Goal: Information Seeking & Learning: Compare options

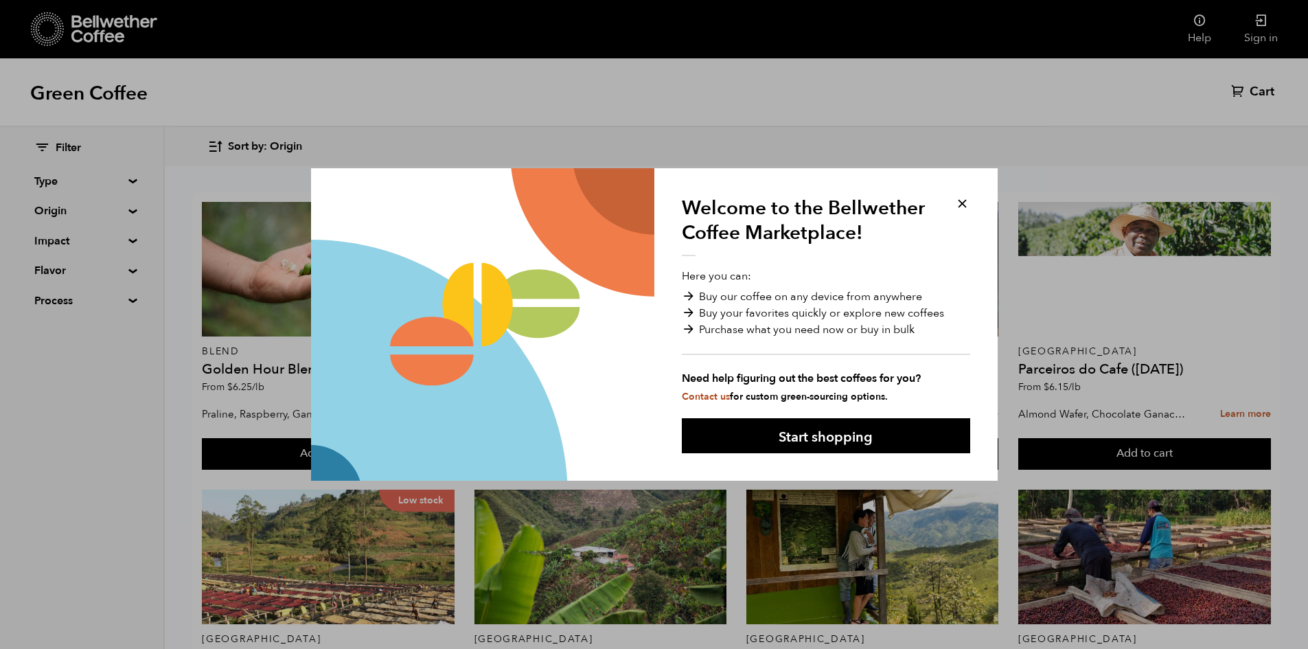
click at [958, 205] on button at bounding box center [963, 204] width 16 height 16
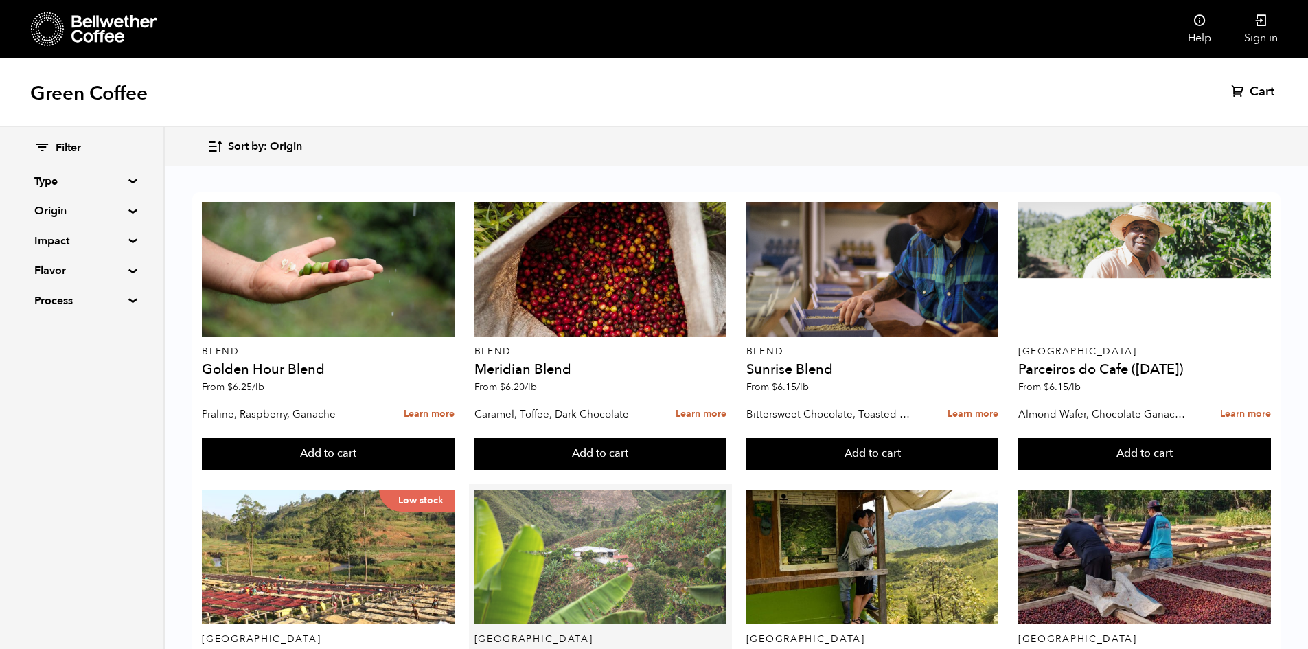
scroll to position [275, 0]
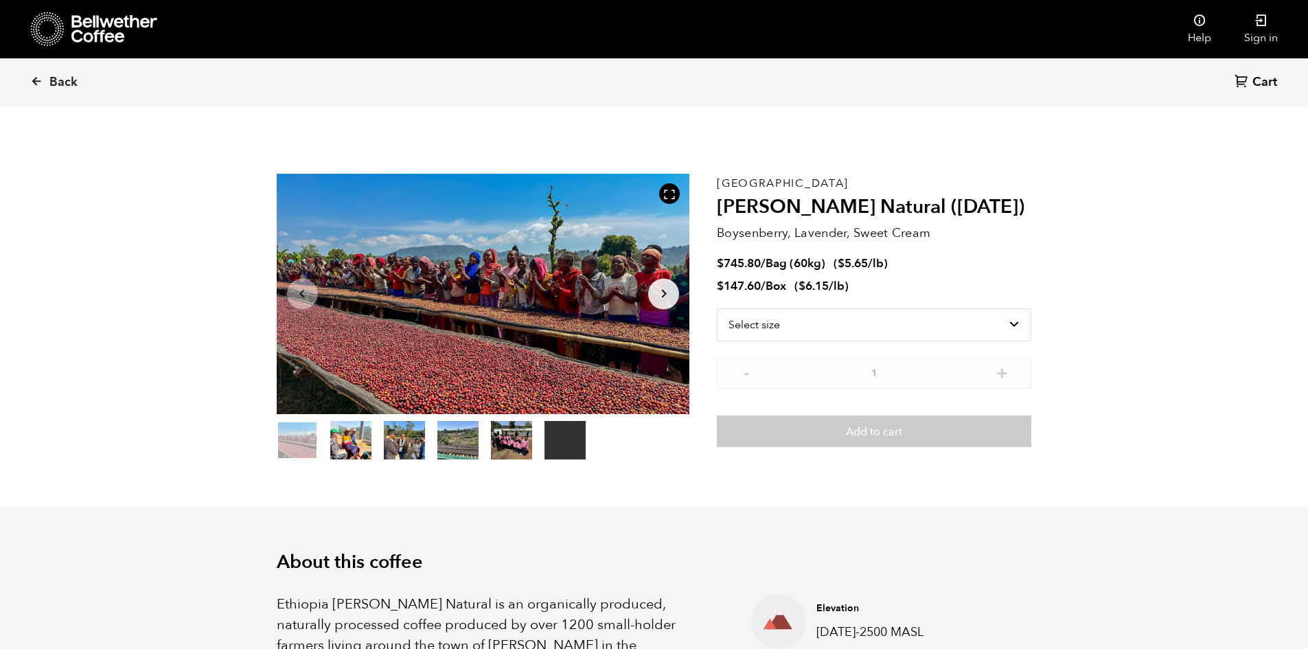
scroll to position [597, 731]
click at [469, 337] on div at bounding box center [483, 294] width 413 height 240
click at [527, 327] on div at bounding box center [483, 294] width 413 height 240
click at [674, 195] on icon at bounding box center [669, 194] width 12 height 12
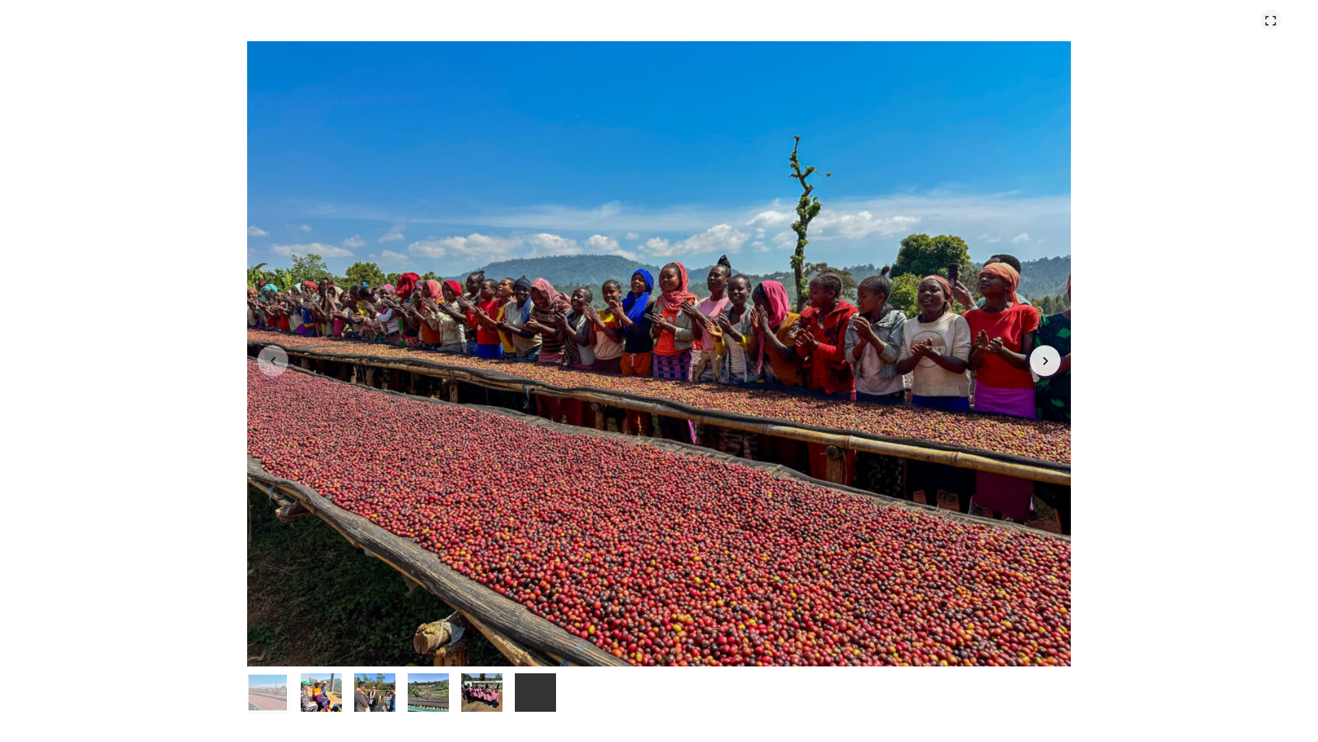
click at [1270, 26] on icon at bounding box center [1271, 20] width 12 height 12
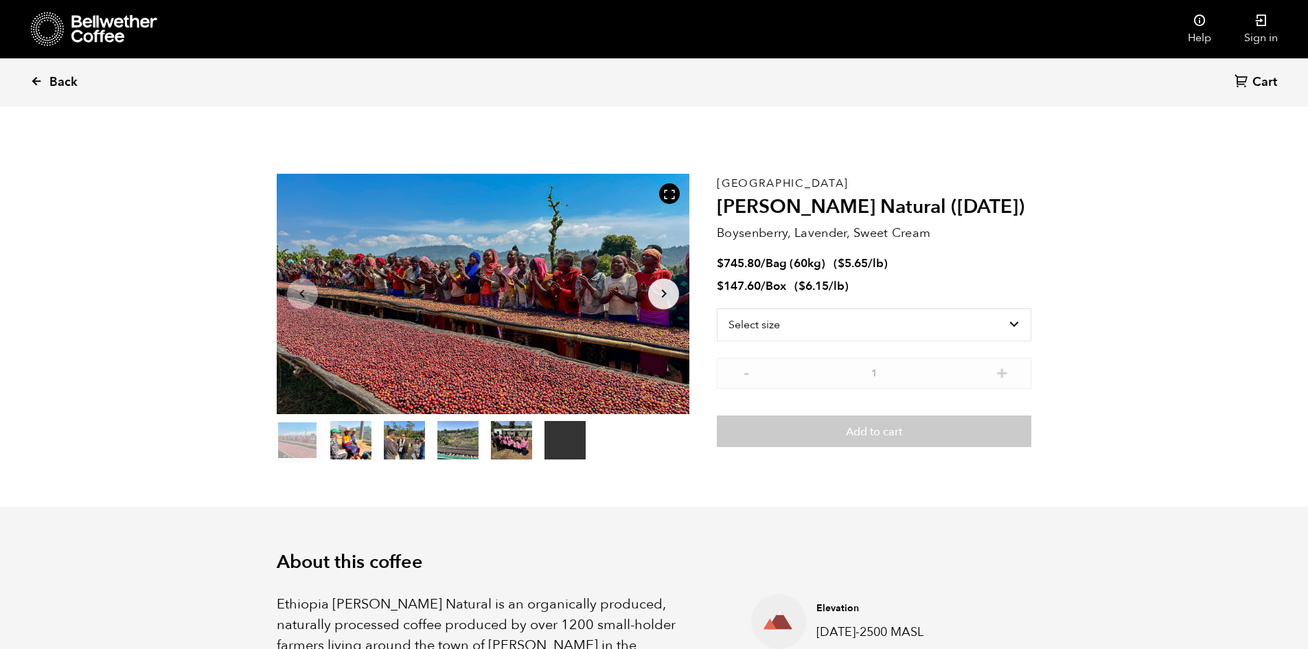
click at [56, 82] on span "Back" at bounding box center [63, 82] width 28 height 16
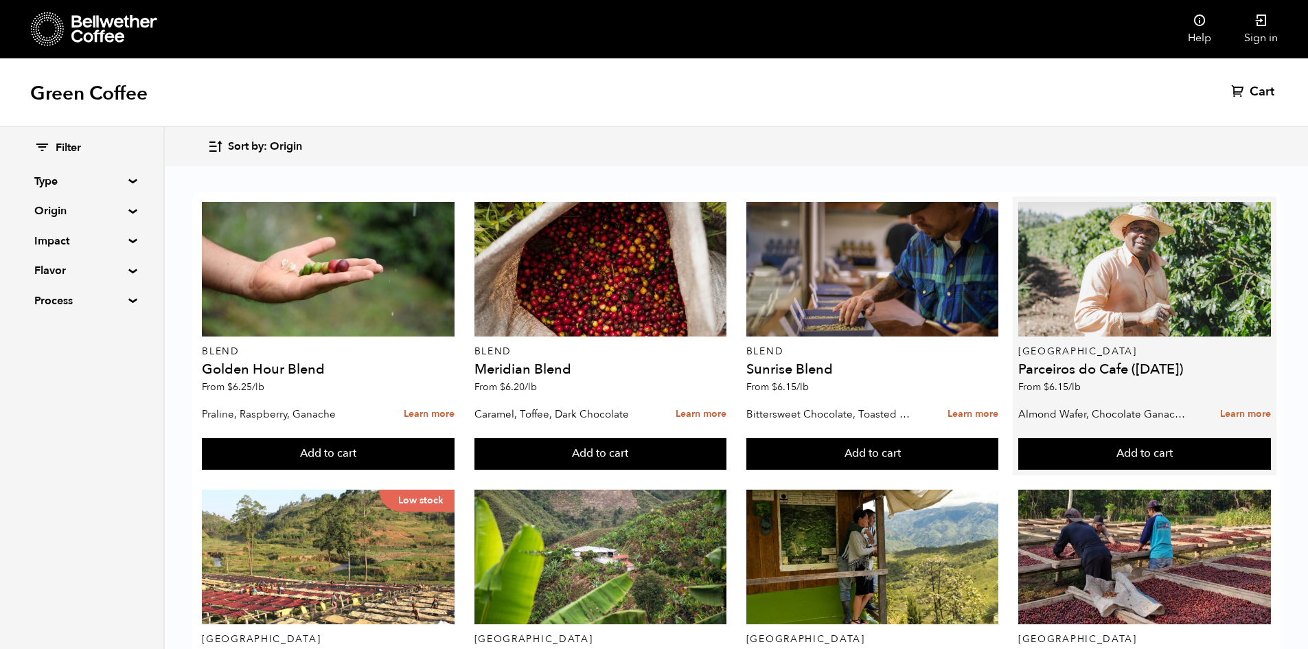
click at [1117, 361] on div "Brazil Parceiros do Cafe (APR 25) From $ 6.15 /lb" at bounding box center [1144, 301] width 253 height 198
click at [1246, 411] on link "Learn more" at bounding box center [1245, 415] width 51 height 30
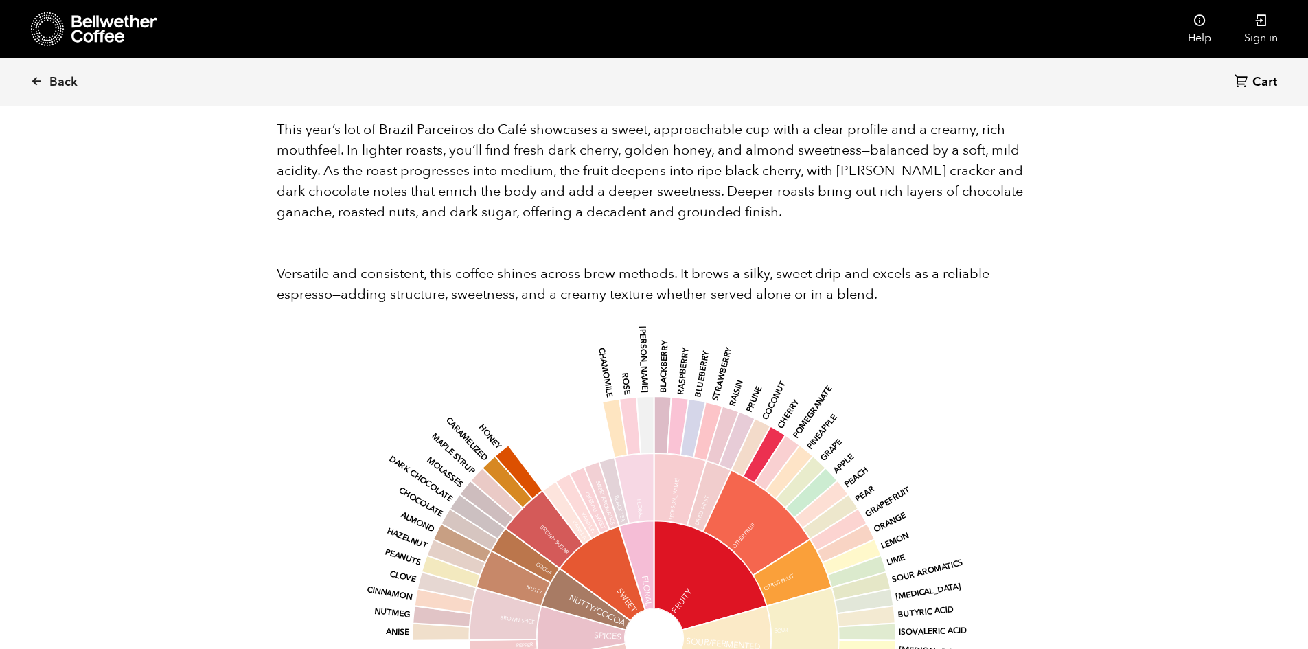
scroll to position [1442, 0]
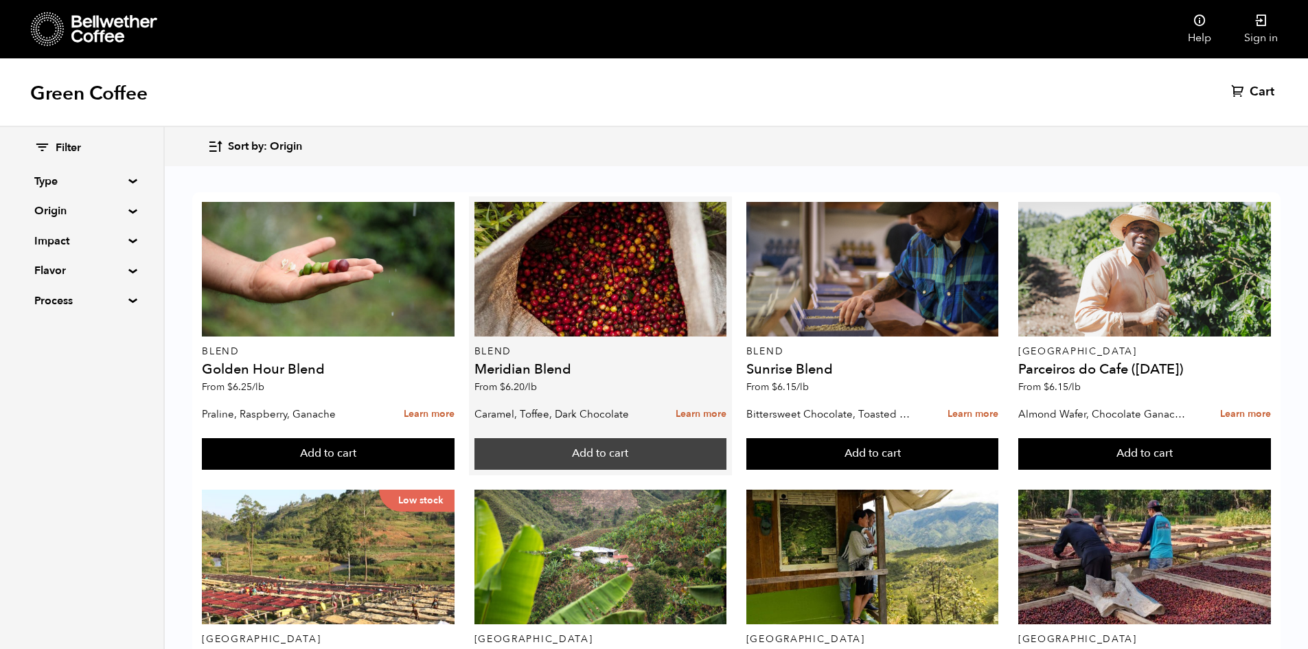
scroll to position [343, 0]
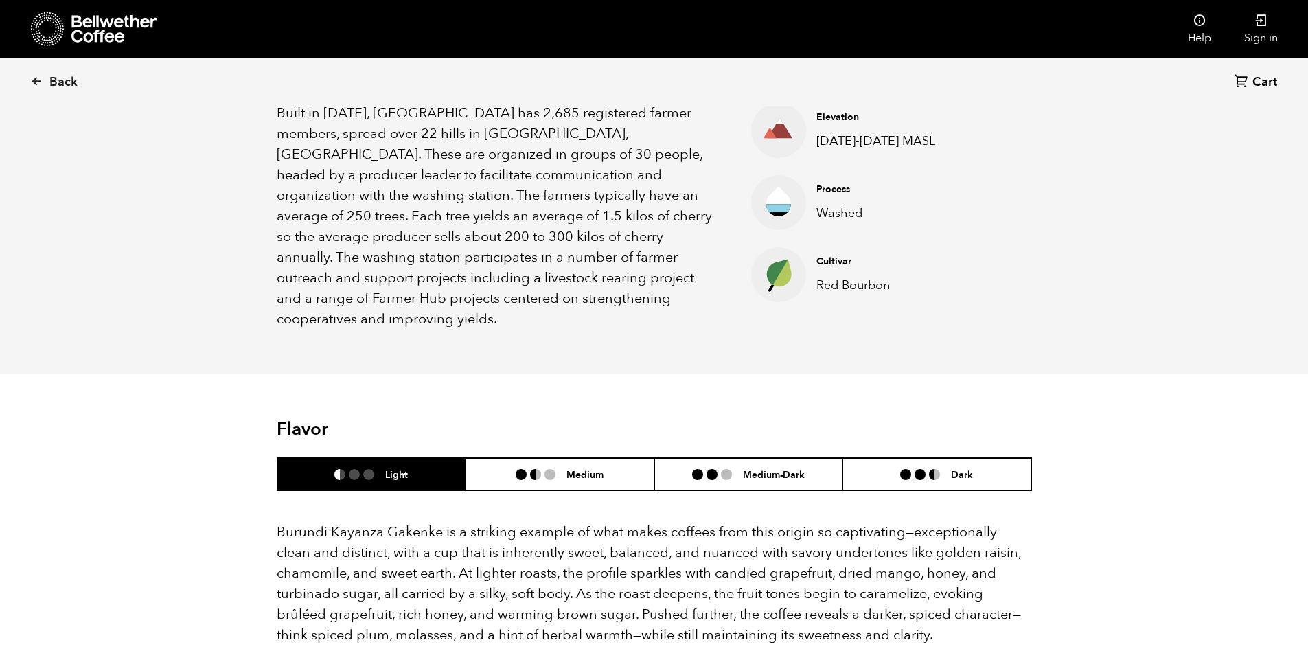
scroll to position [481, 0]
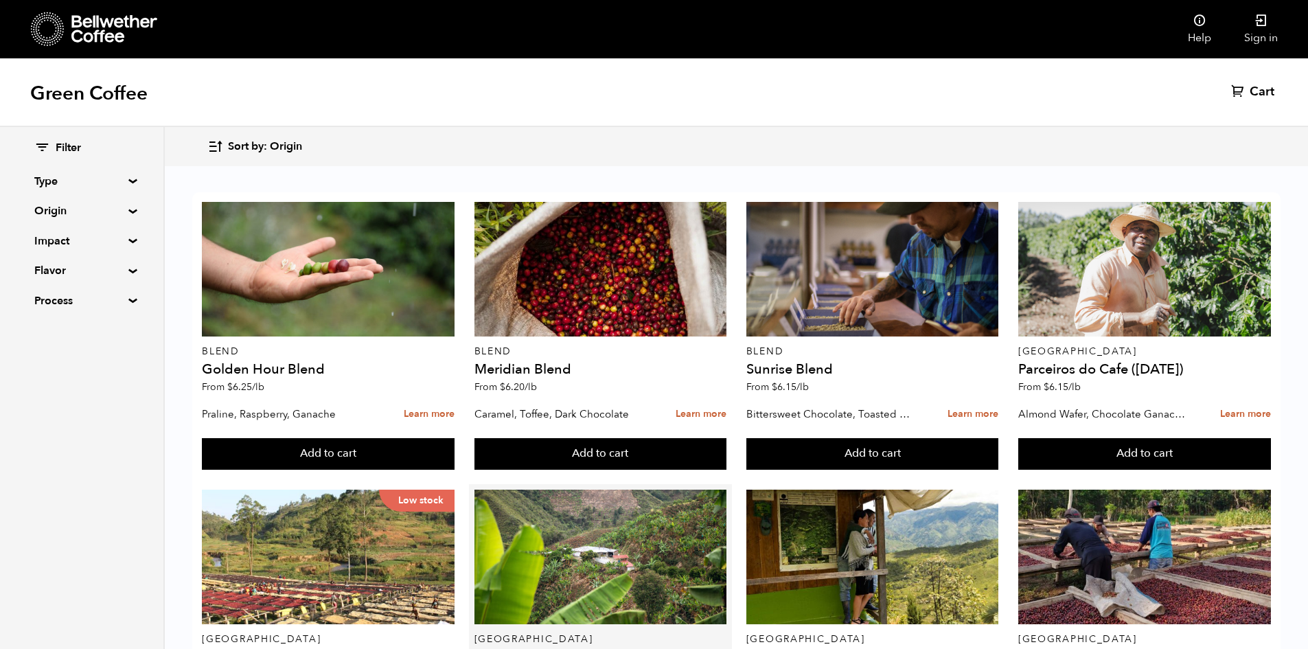
scroll to position [343, 0]
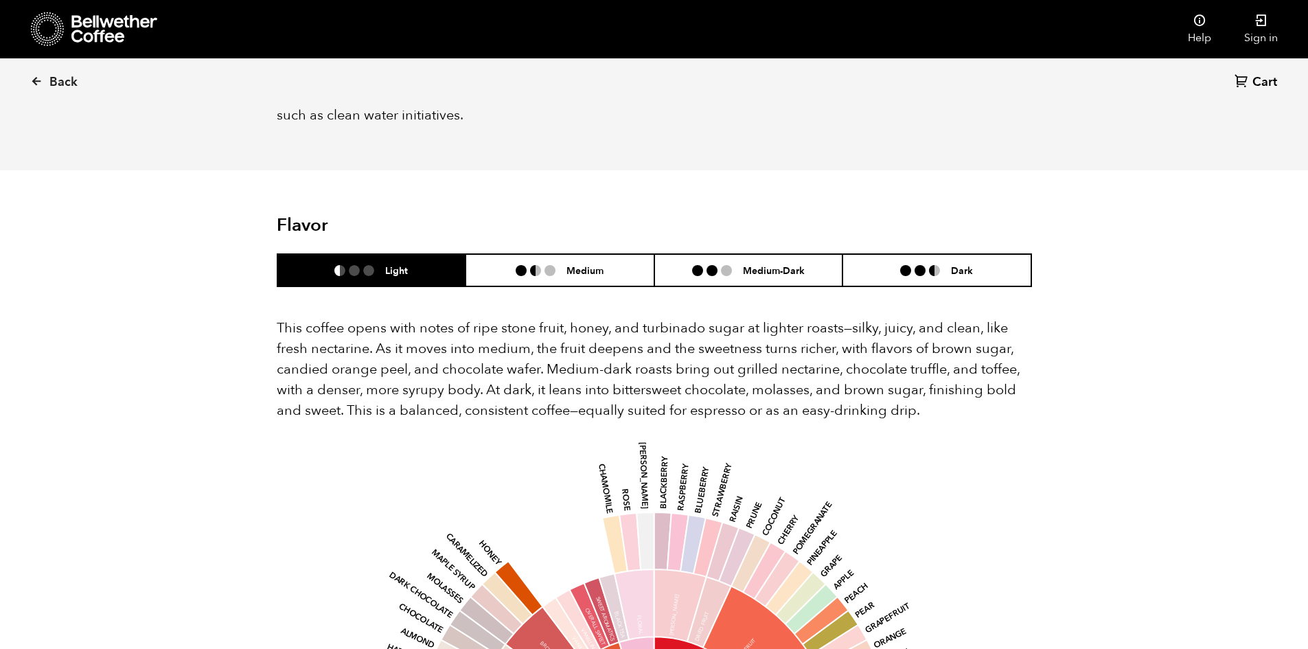
scroll to position [1099, 0]
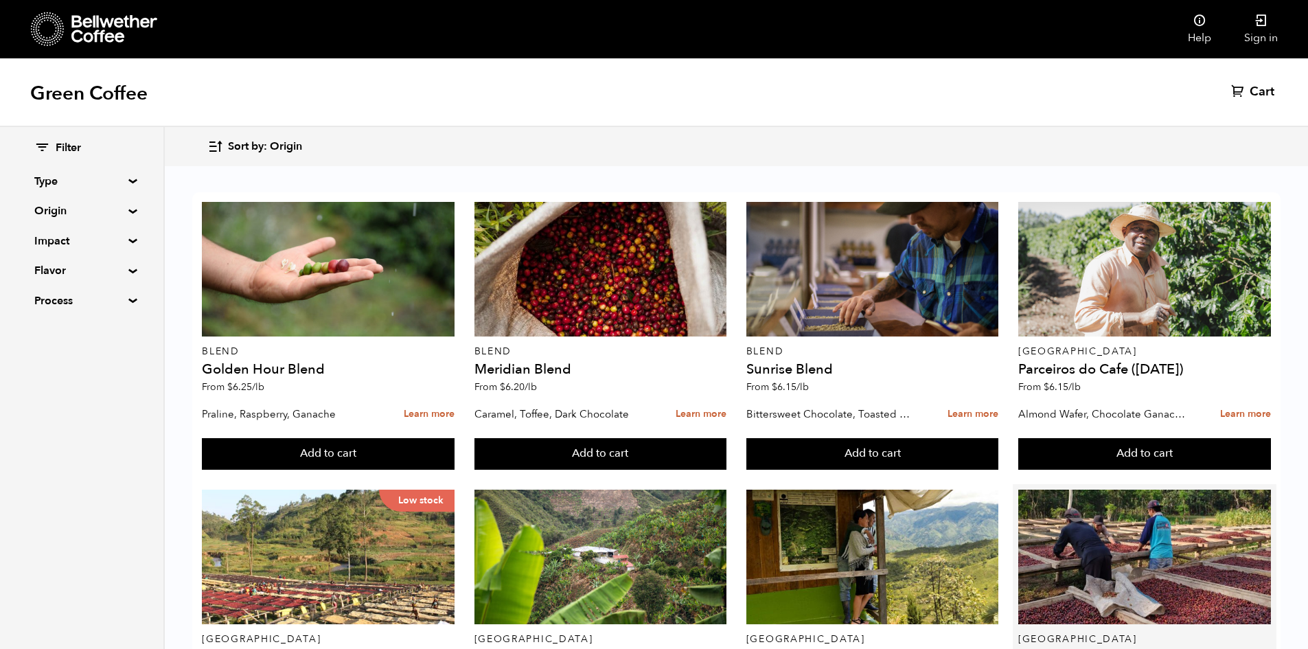
scroll to position [343, 0]
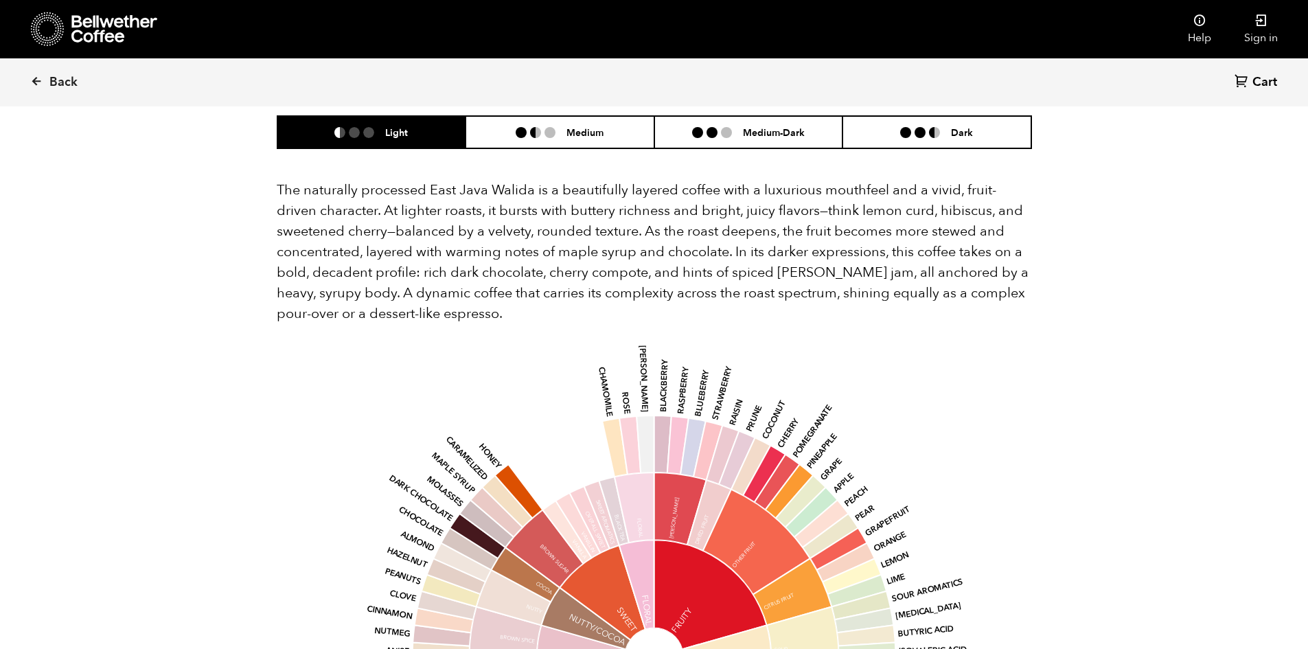
scroll to position [961, 0]
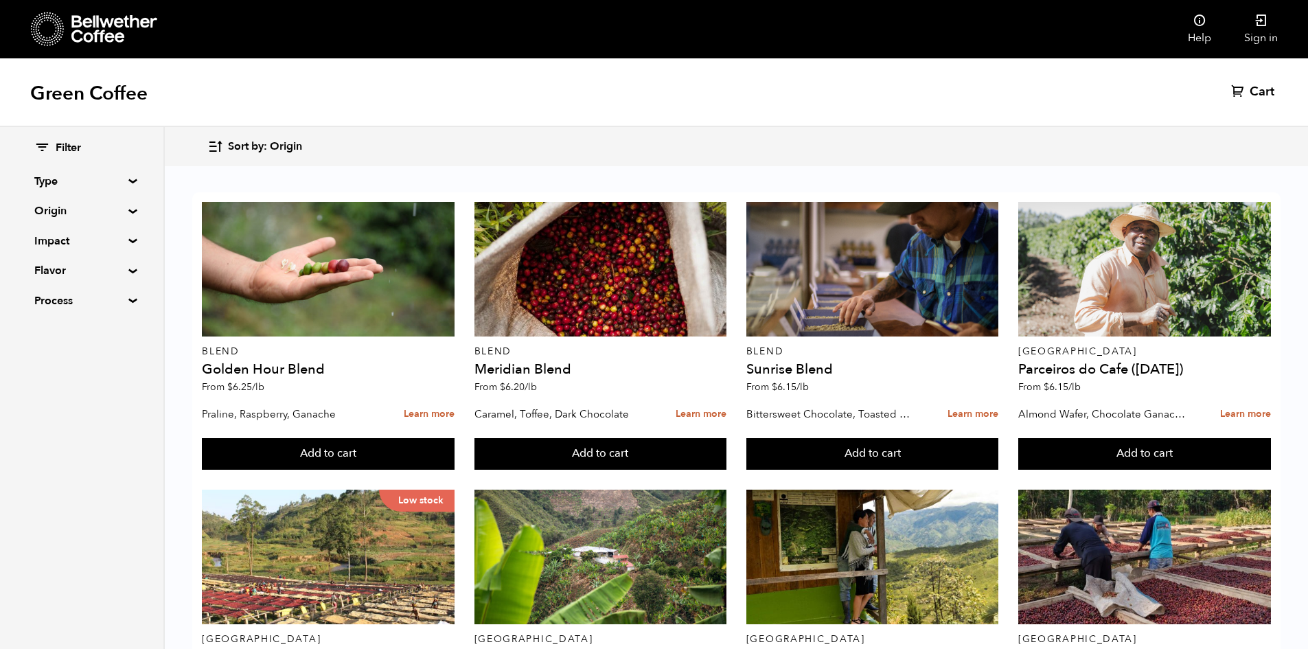
scroll to position [618, 0]
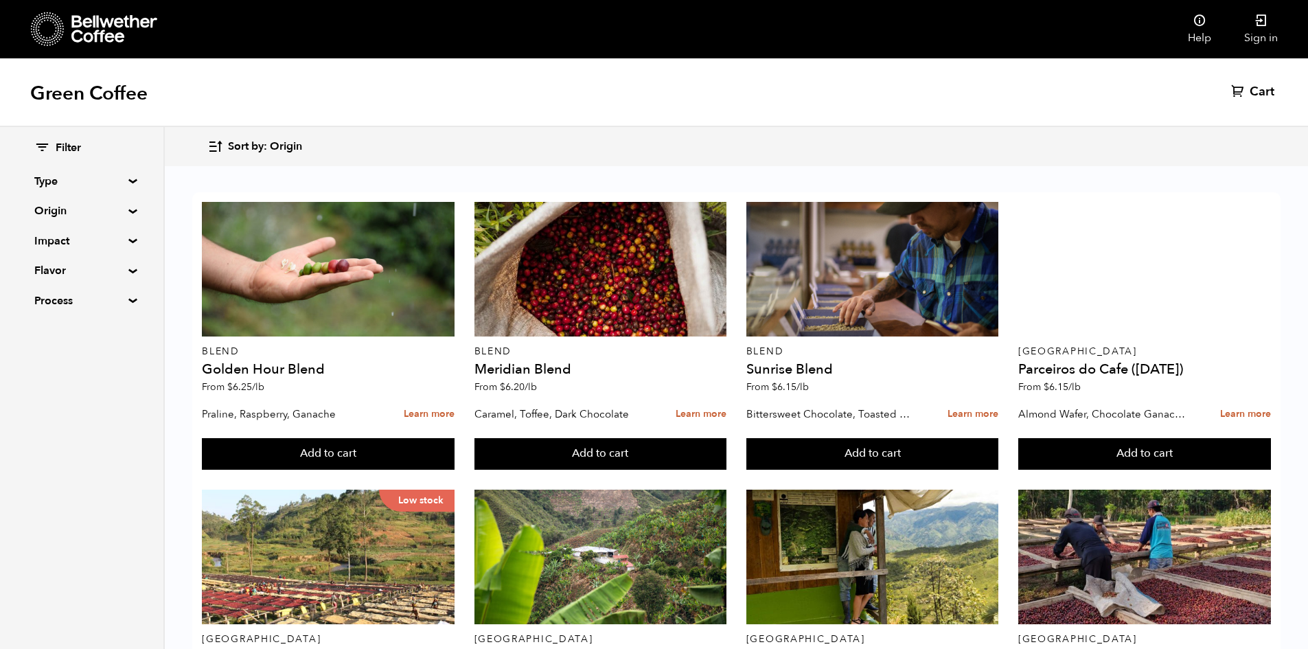
scroll to position [549, 0]
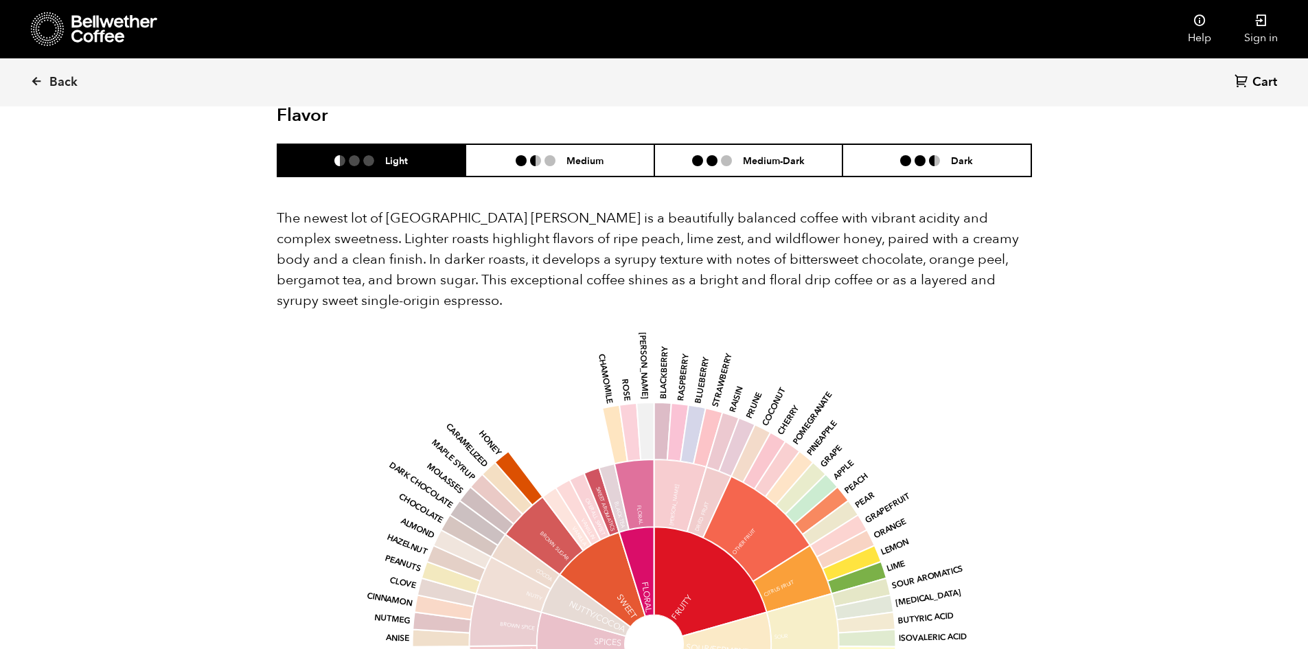
scroll to position [1099, 0]
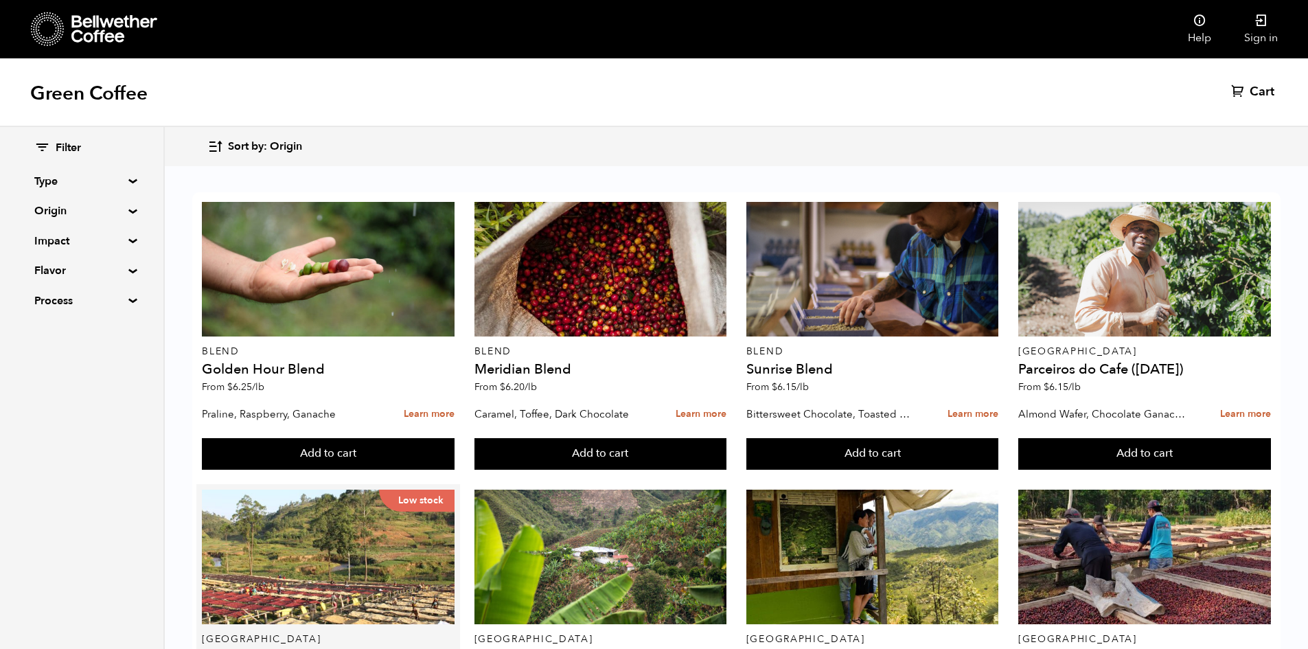
scroll to position [481, 0]
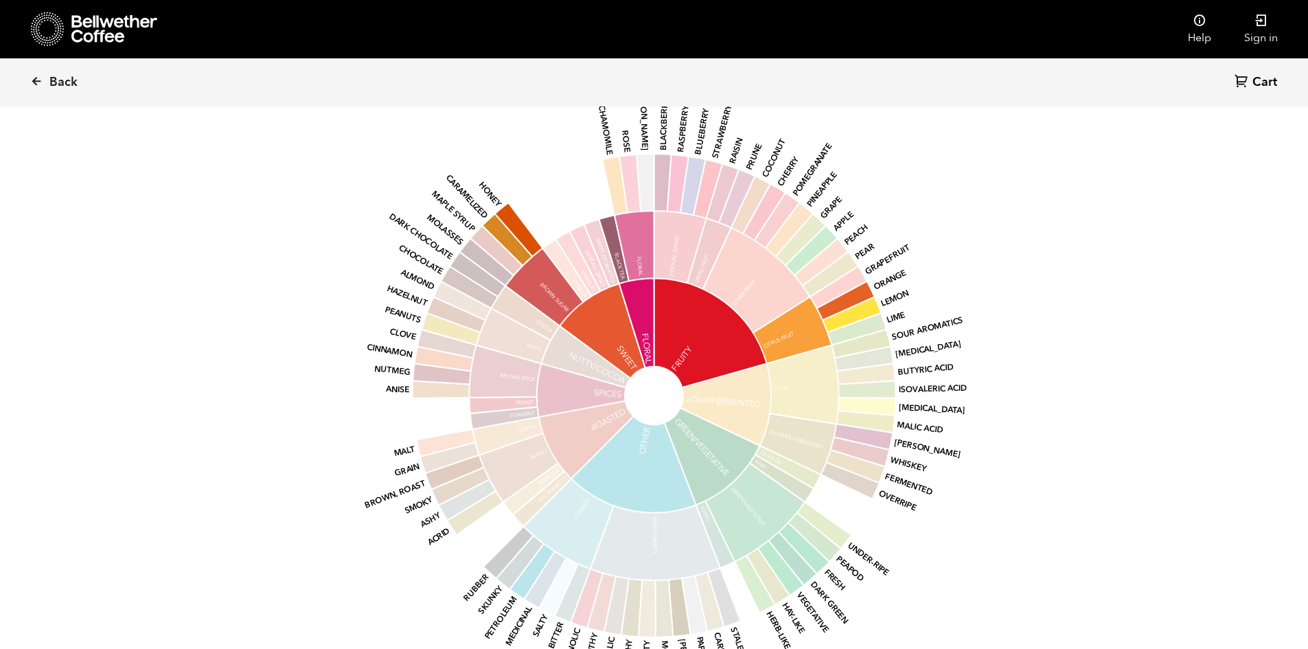
scroll to position [1511, 0]
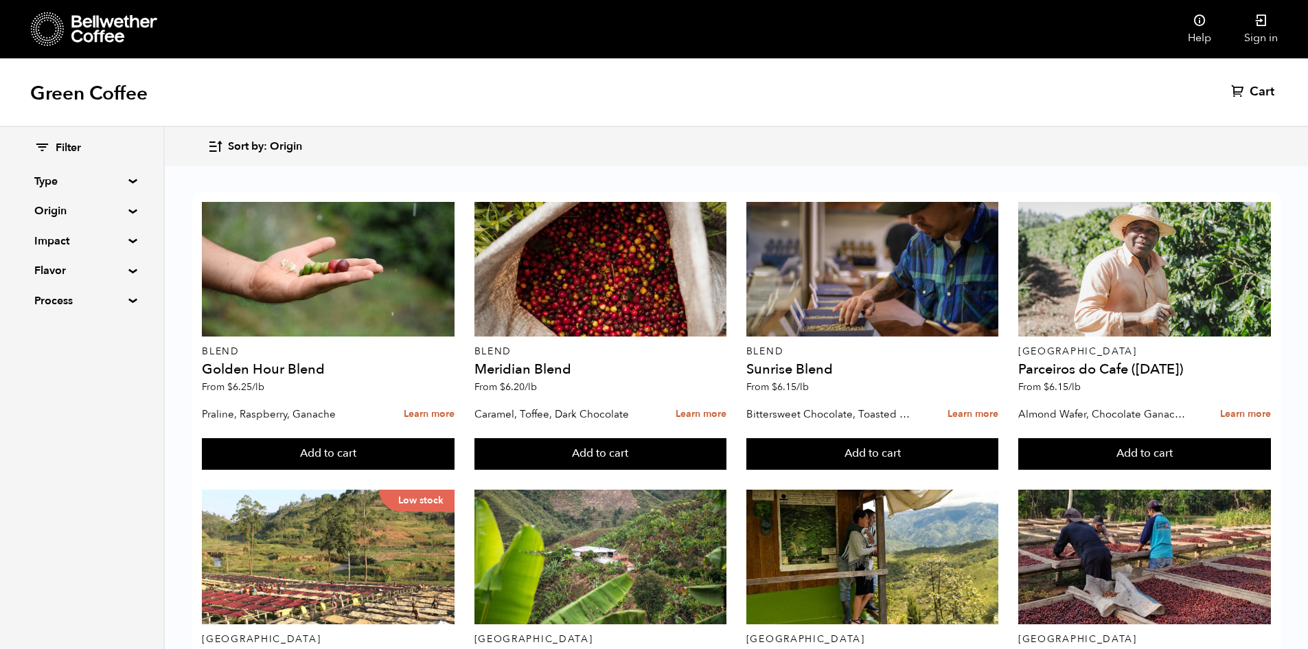
scroll to position [549, 0]
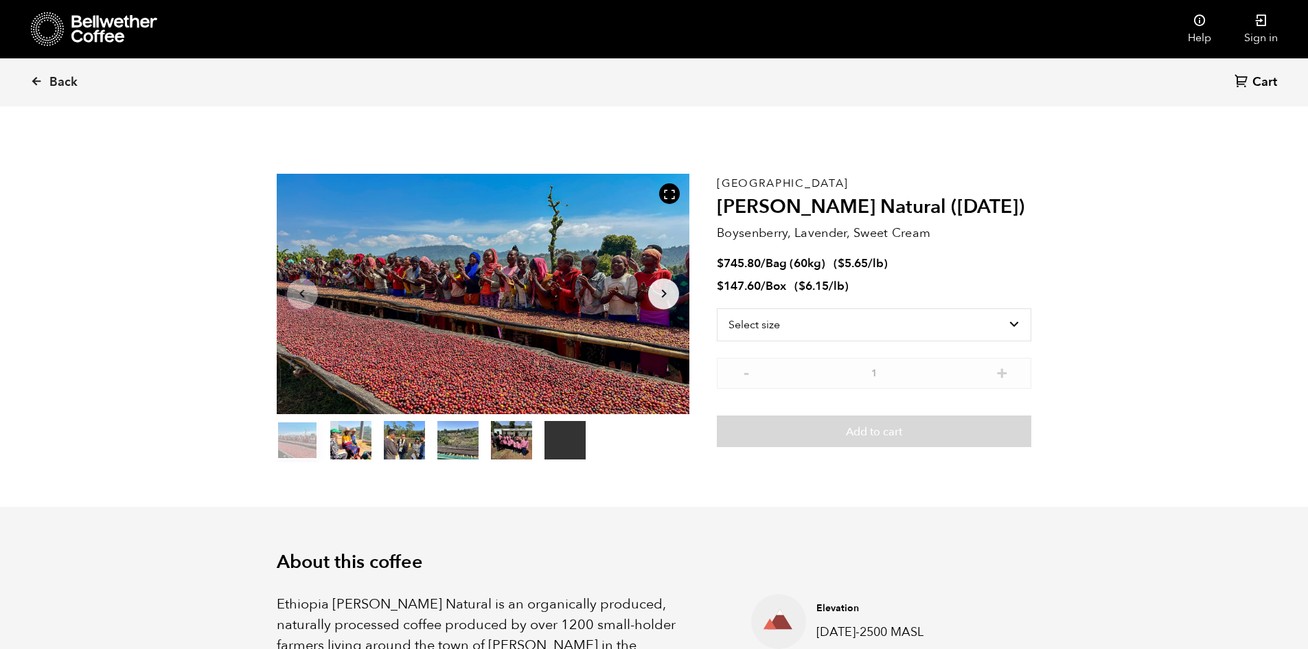
scroll to position [597, 731]
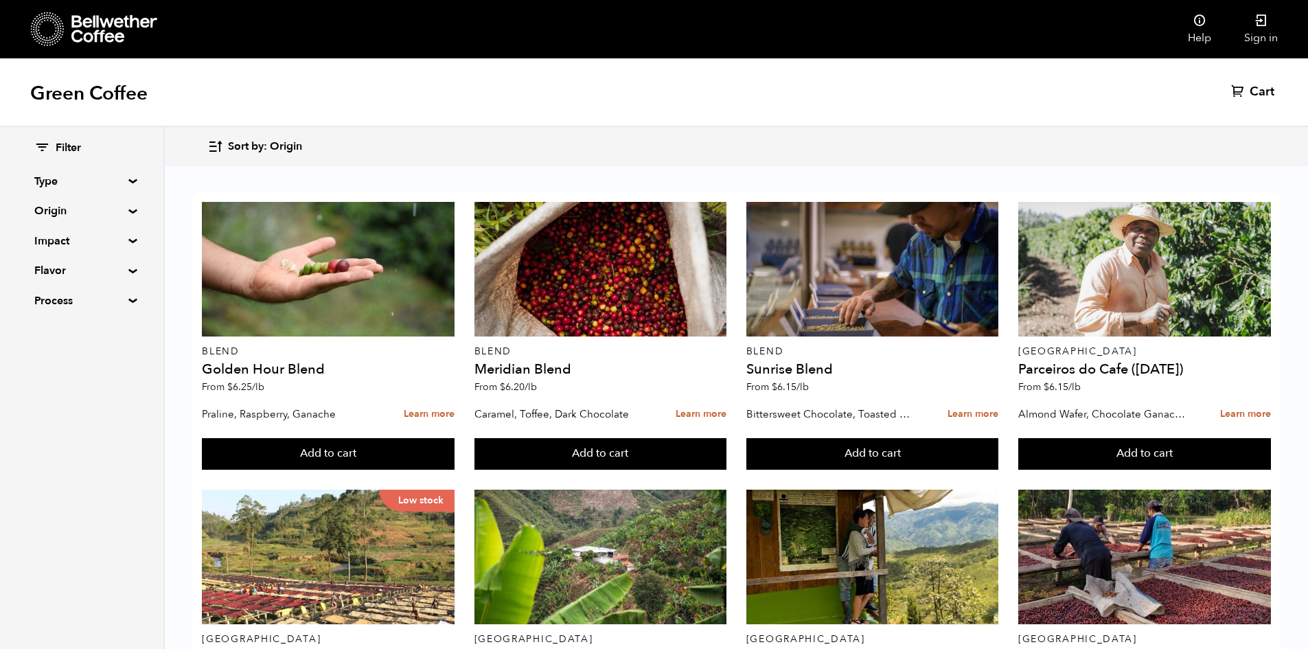
scroll to position [618, 0]
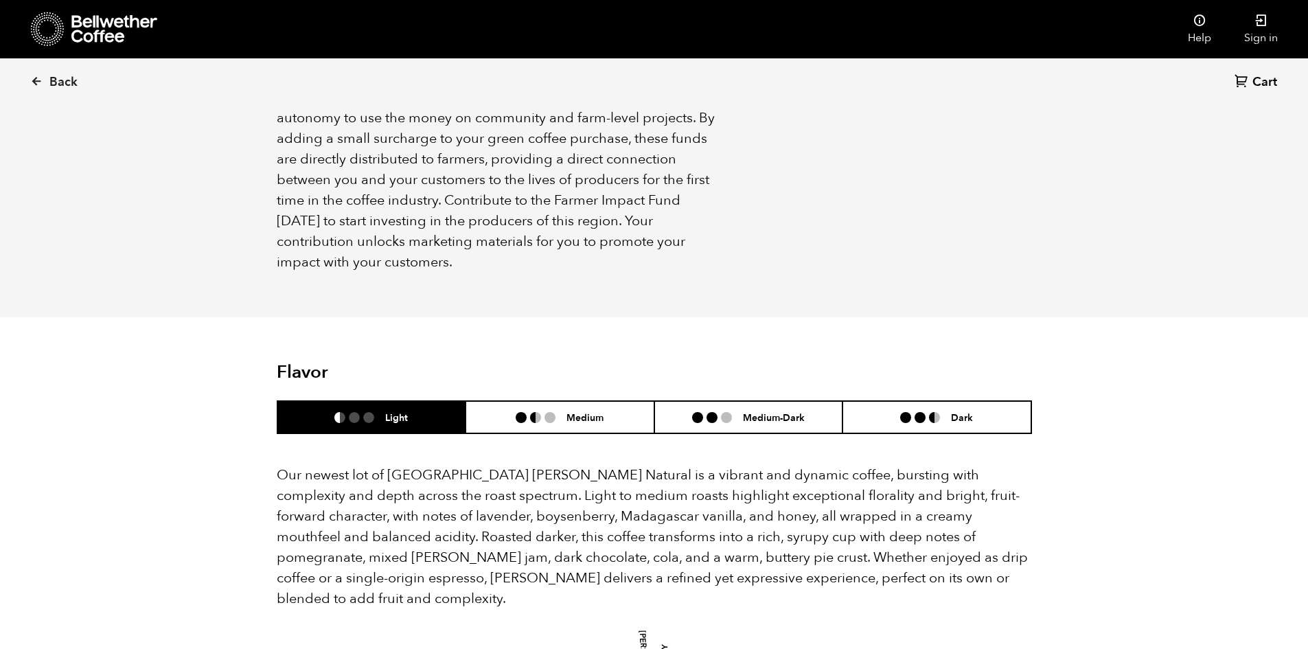
scroll to position [1167, 0]
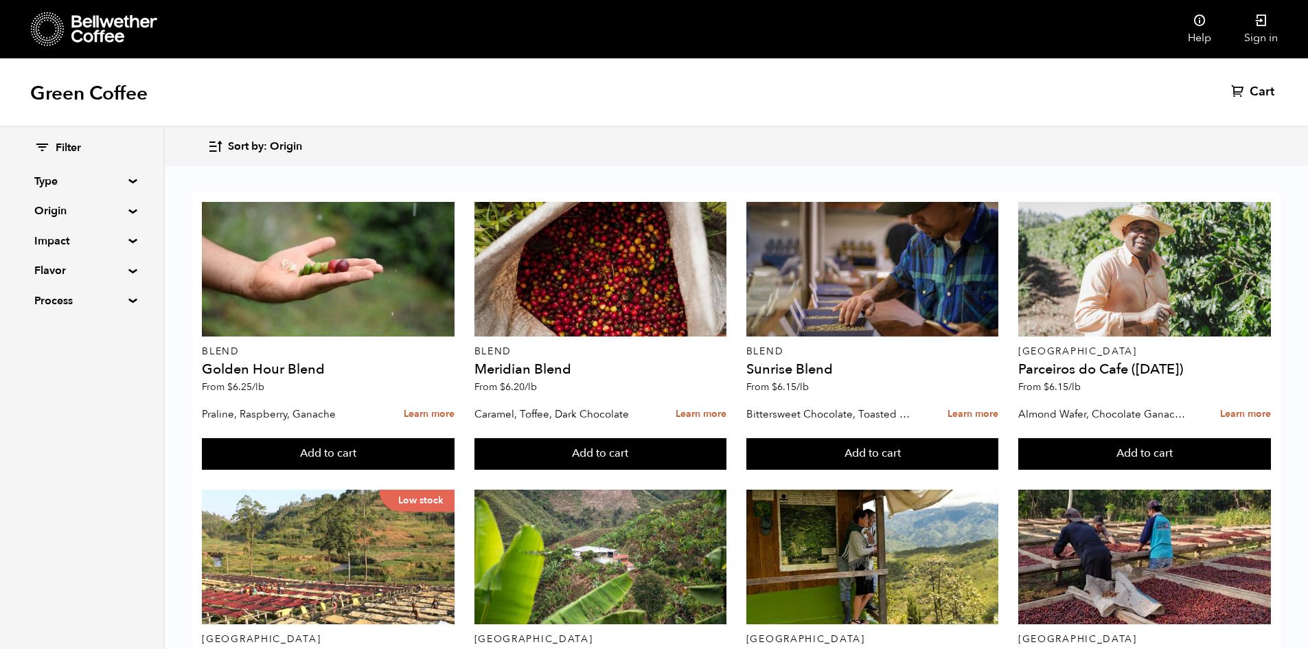
scroll to position [893, 0]
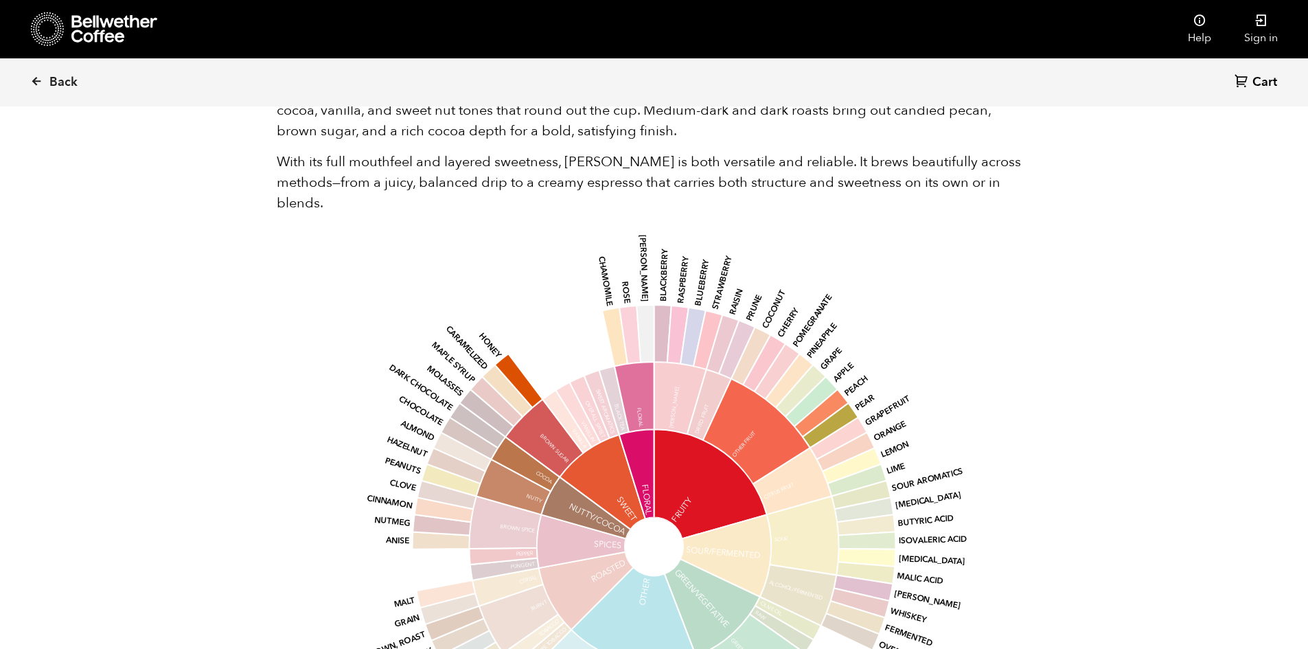
scroll to position [1030, 0]
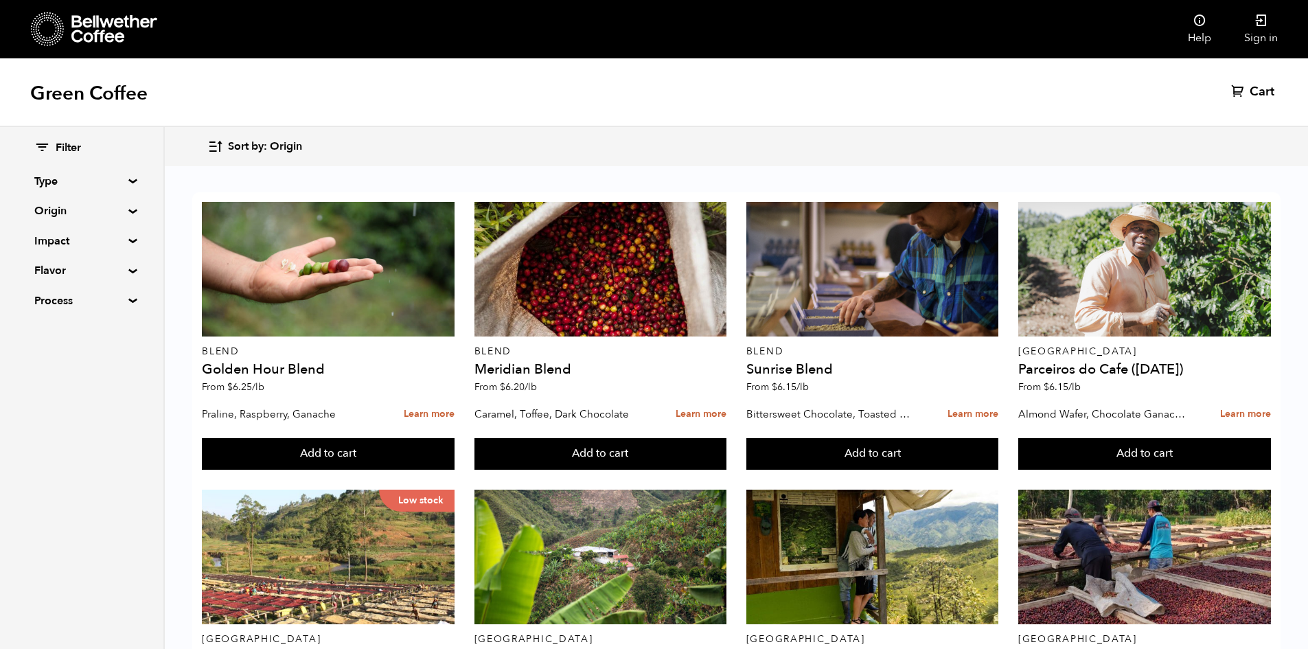
scroll to position [945, 0]
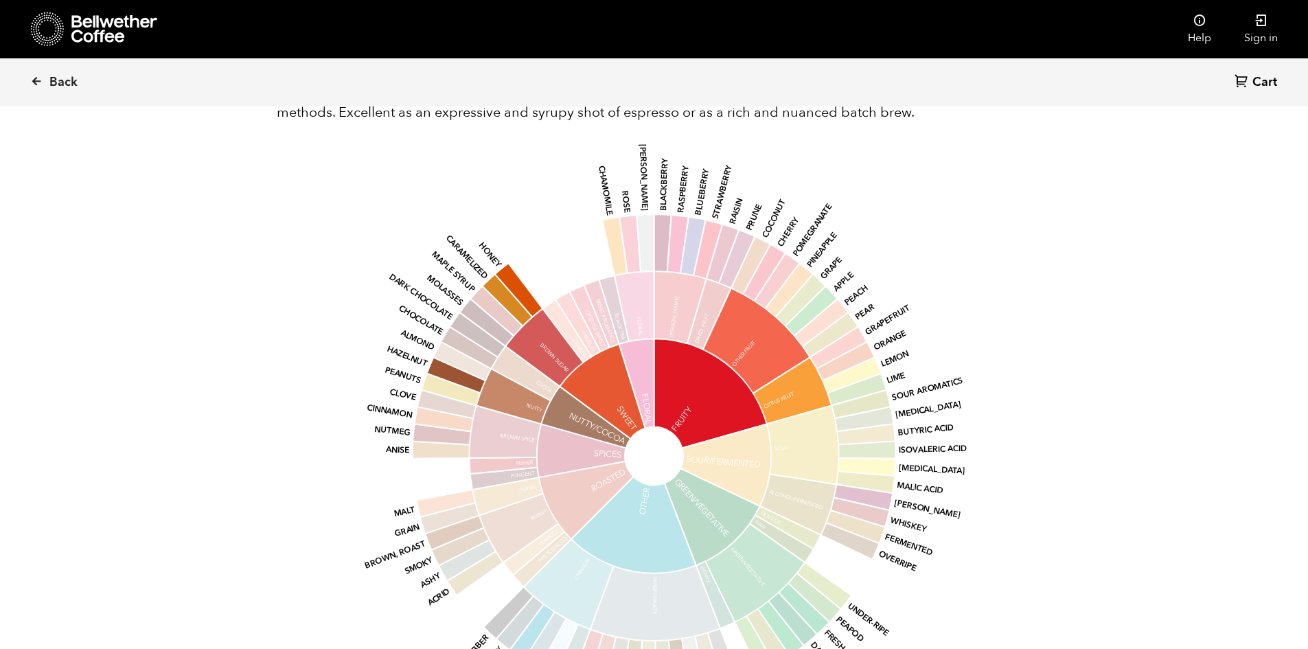
scroll to position [1511, 0]
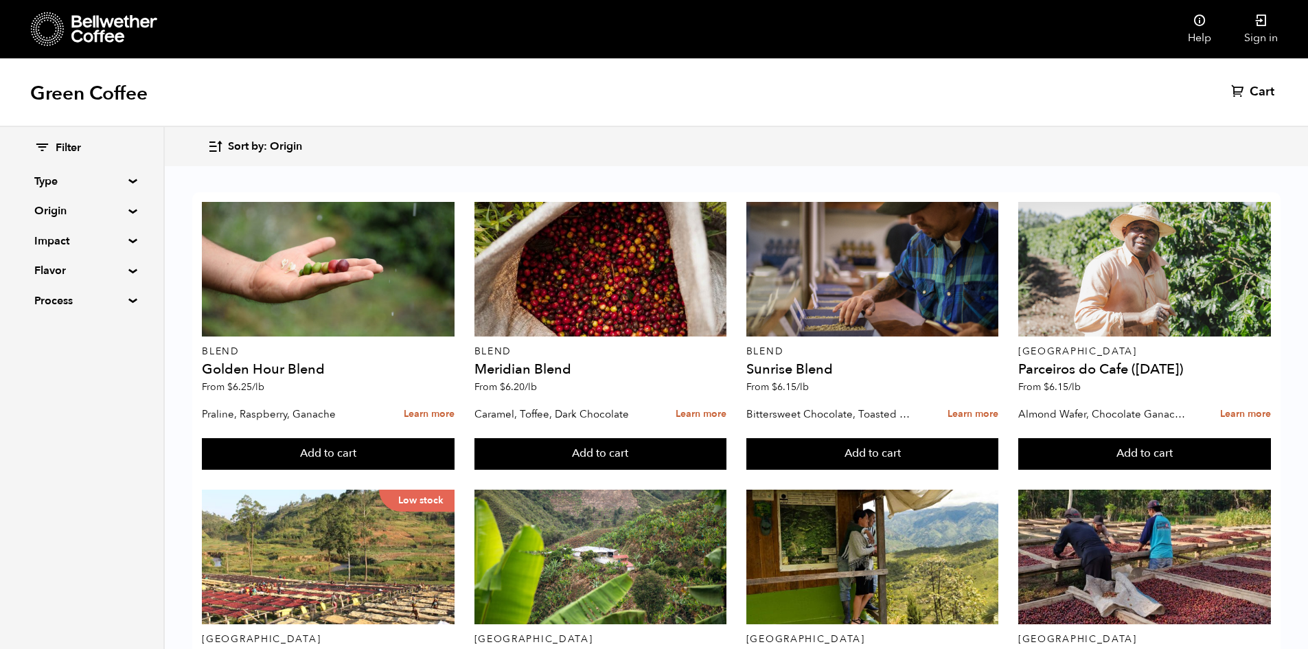
scroll to position [893, 0]
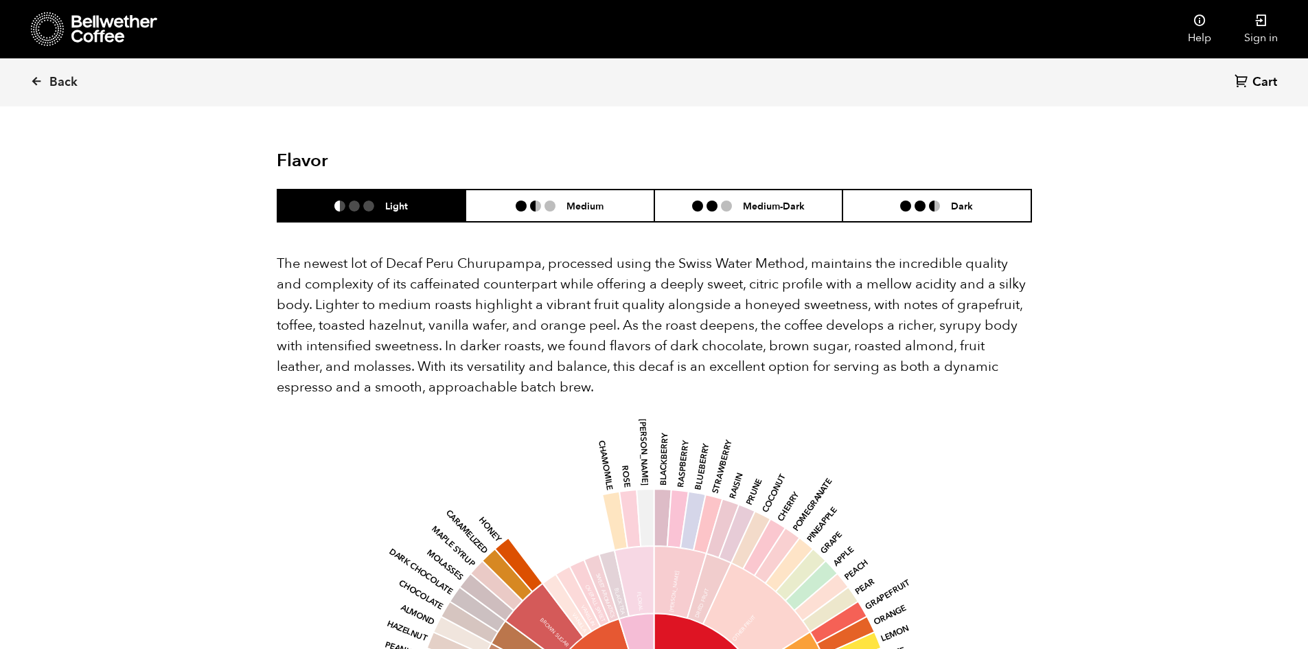
scroll to position [1236, 0]
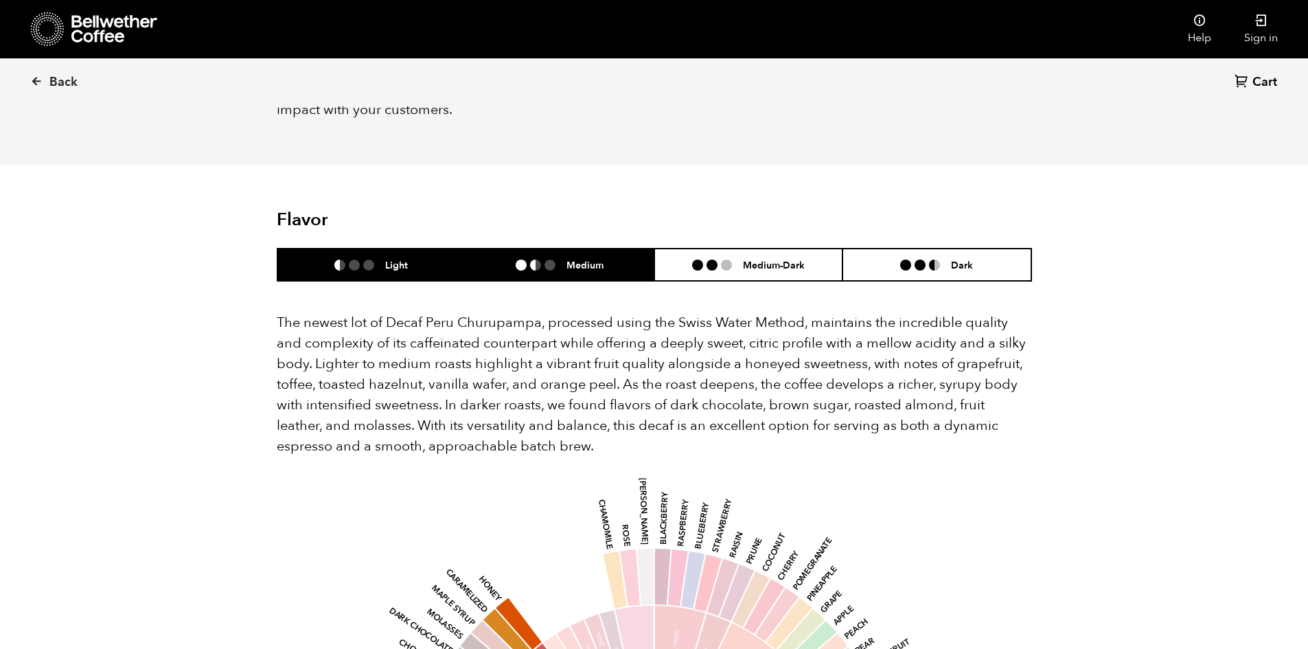
click at [541, 255] on li "Medium" at bounding box center [560, 265] width 189 height 32
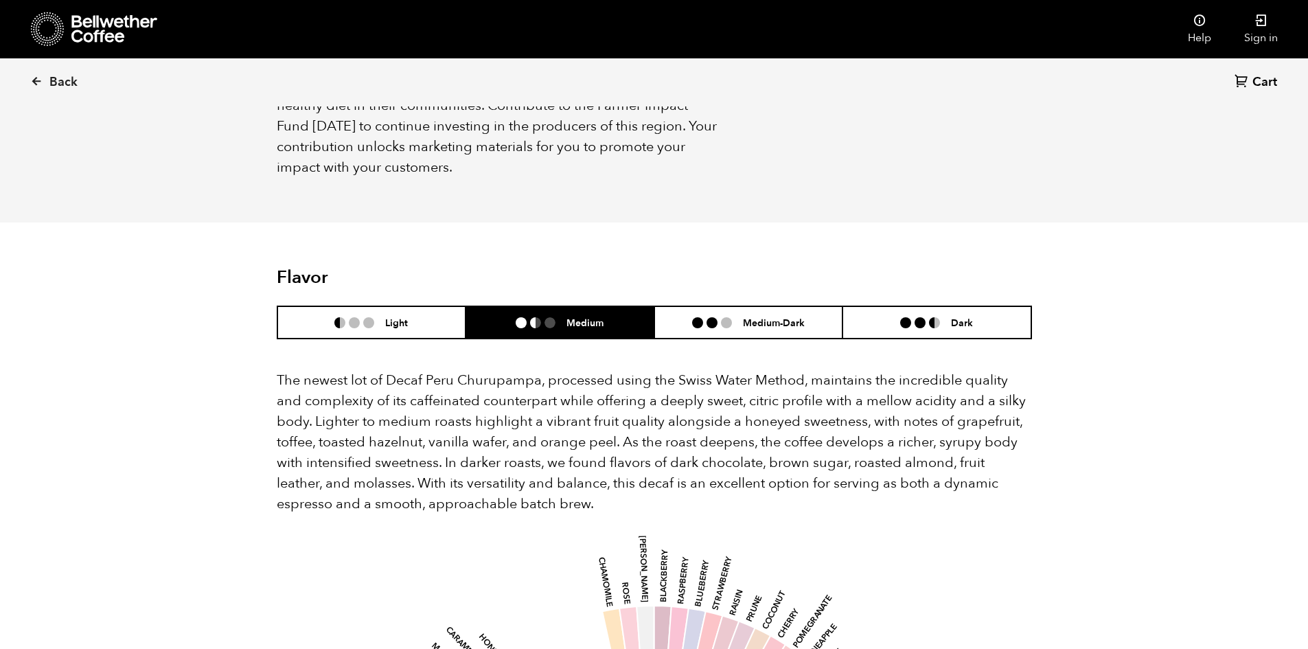
scroll to position [1167, 0]
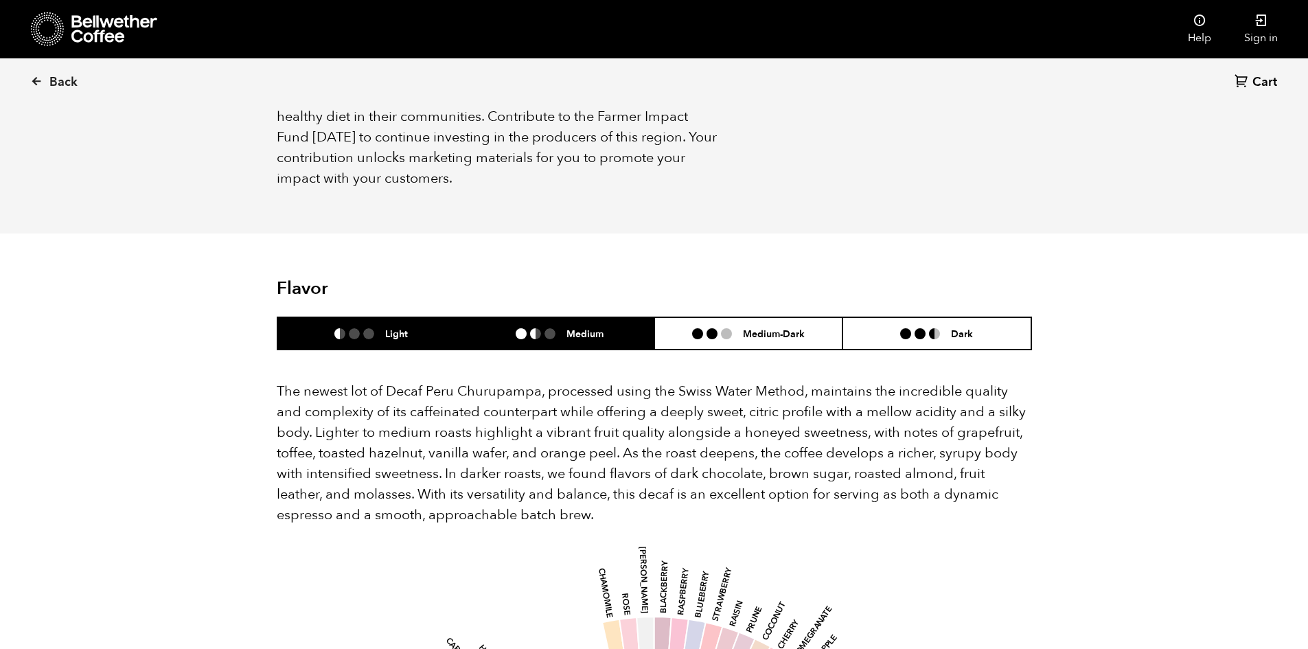
click at [395, 317] on li "Light" at bounding box center [371, 333] width 189 height 32
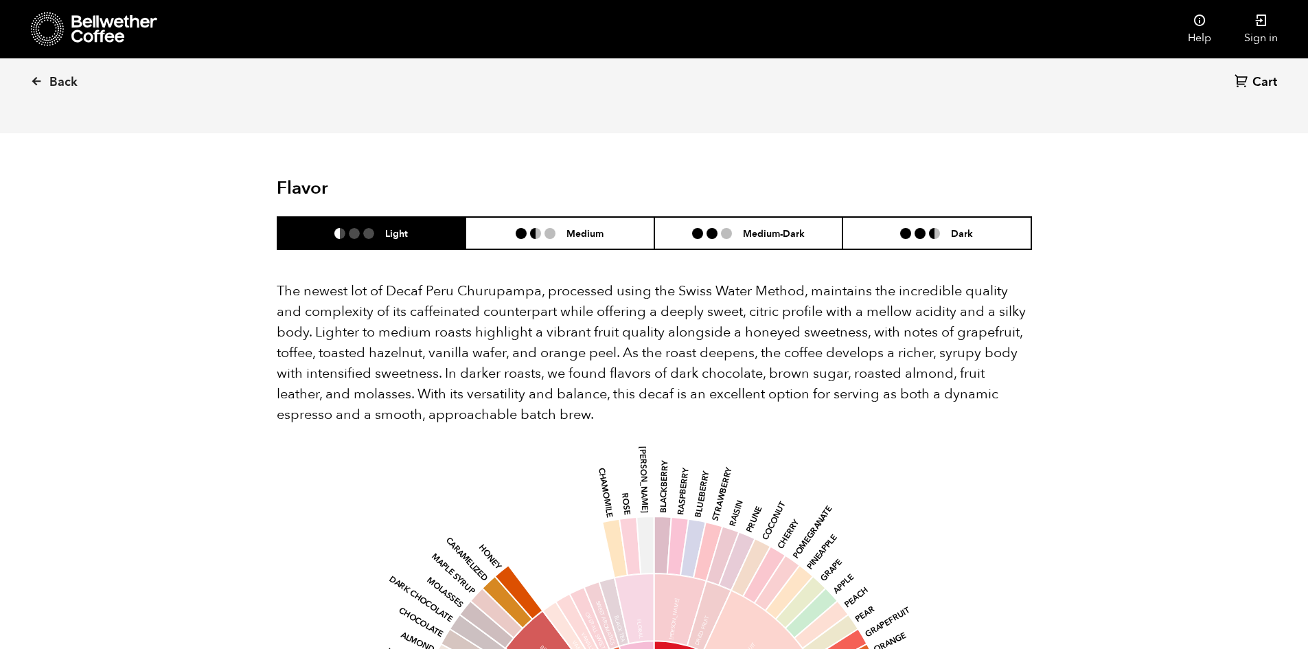
scroll to position [1236, 0]
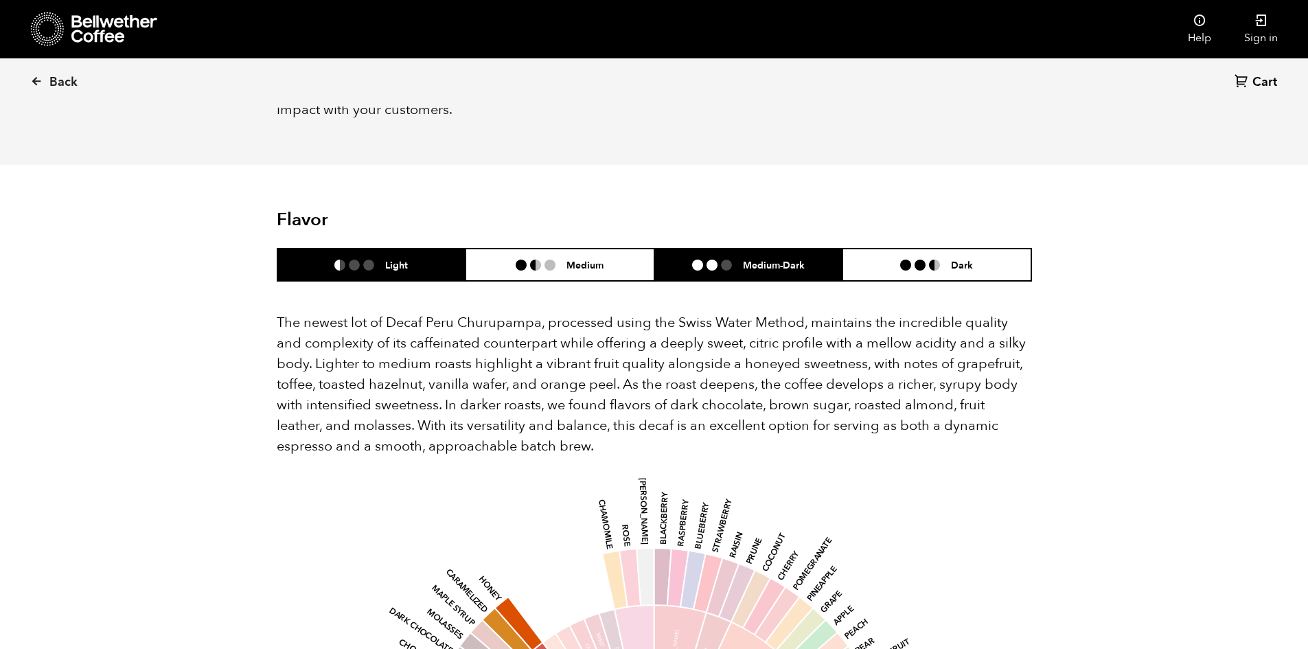
click at [719, 260] on ul at bounding box center [717, 265] width 51 height 11
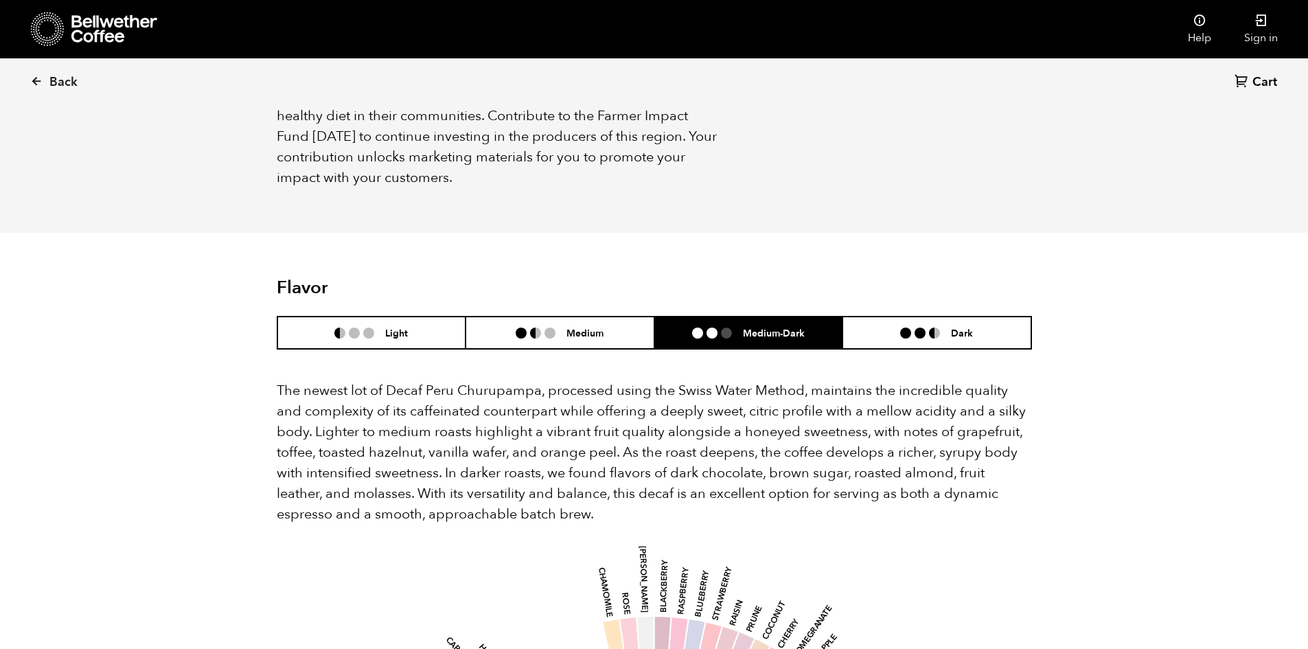
scroll to position [1167, 0]
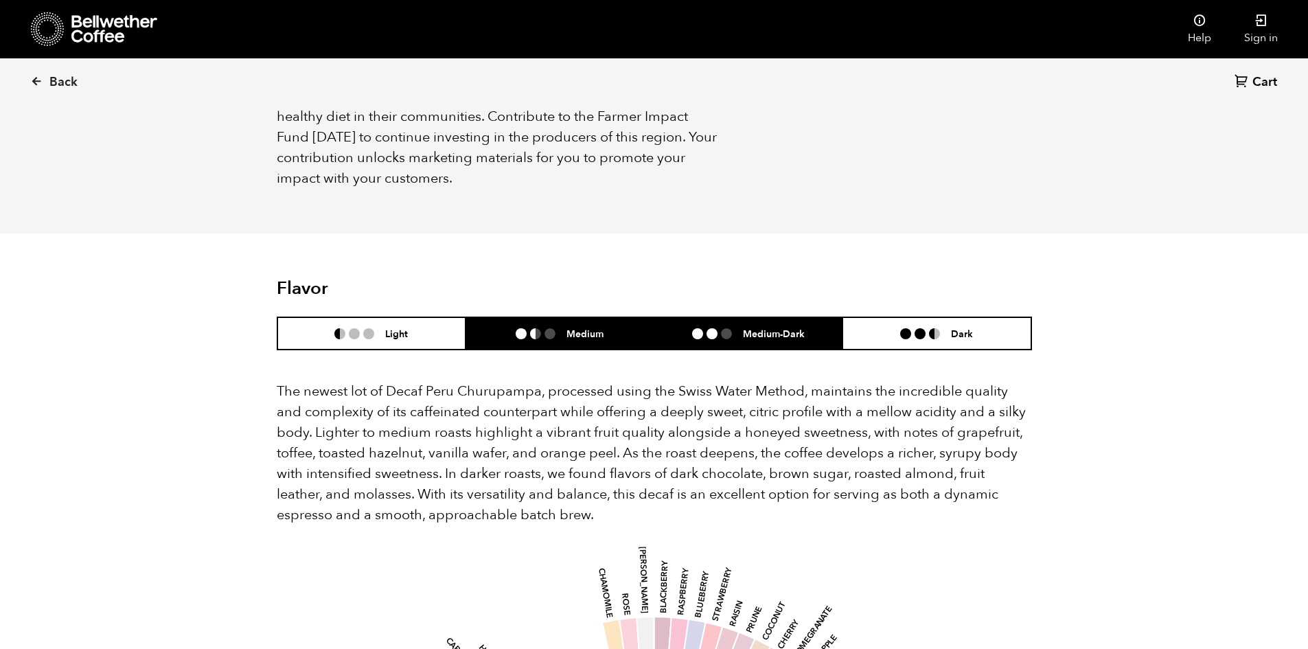
click at [593, 328] on h6 "Medium" at bounding box center [585, 334] width 37 height 12
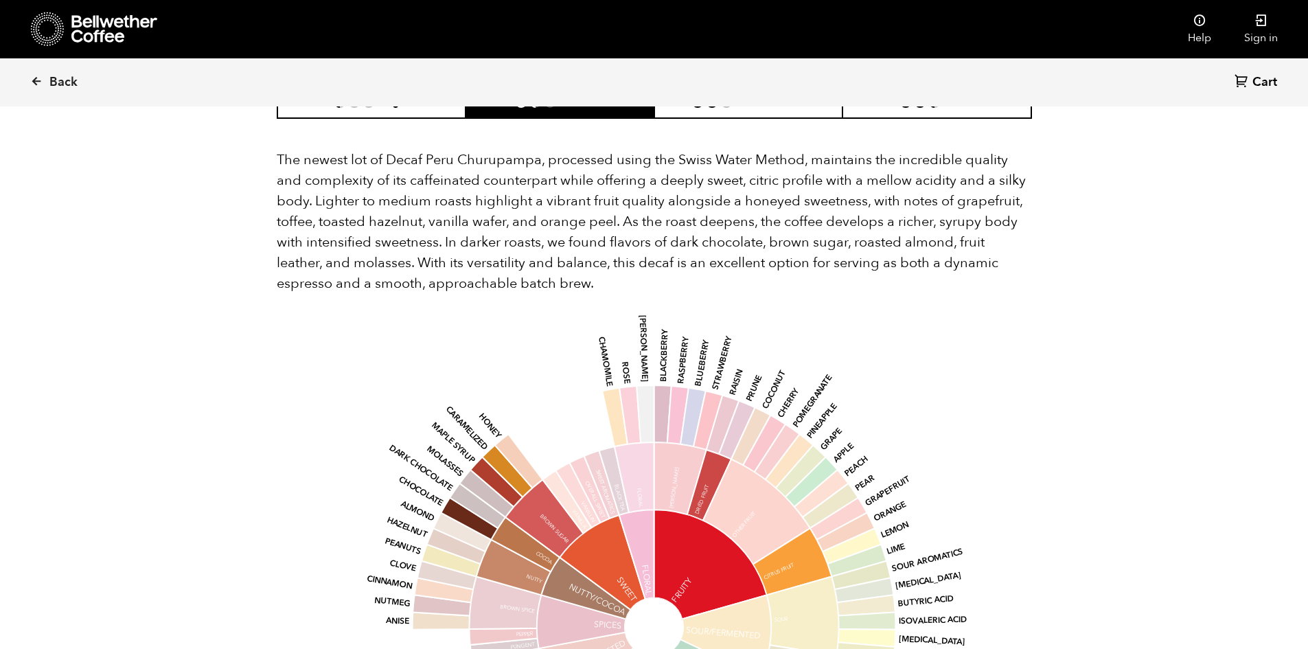
scroll to position [1305, 0]
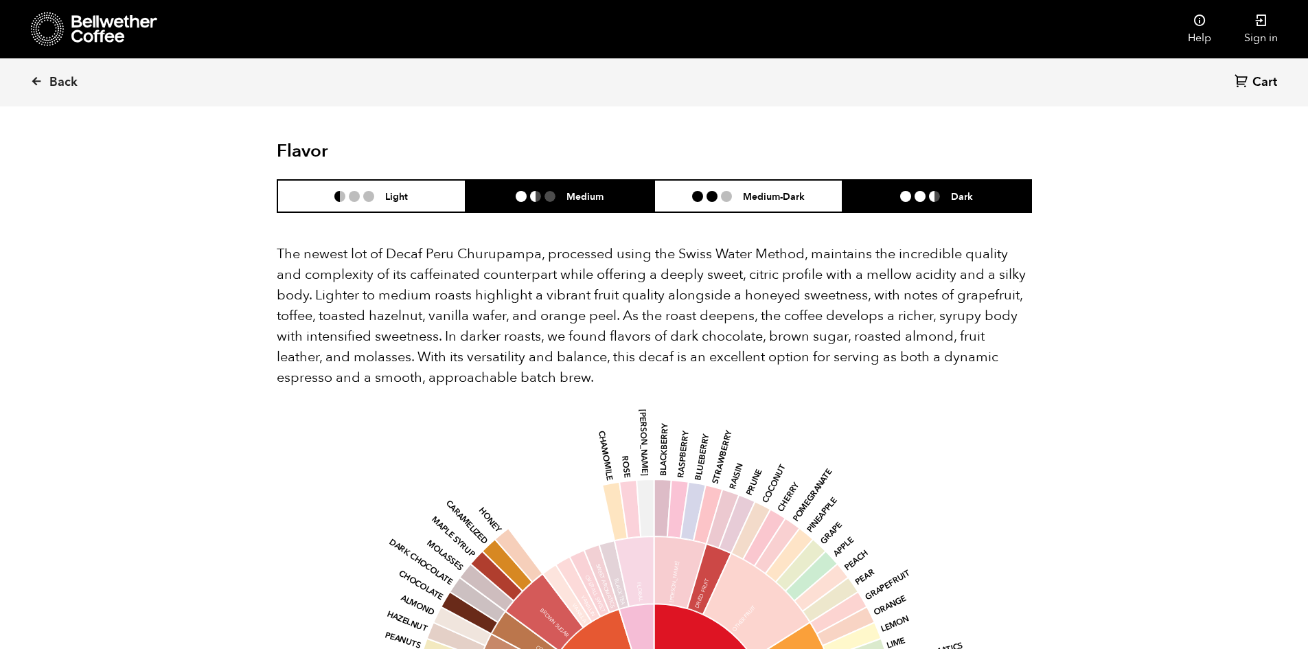
click at [908, 185] on li "Dark" at bounding box center [937, 196] width 189 height 32
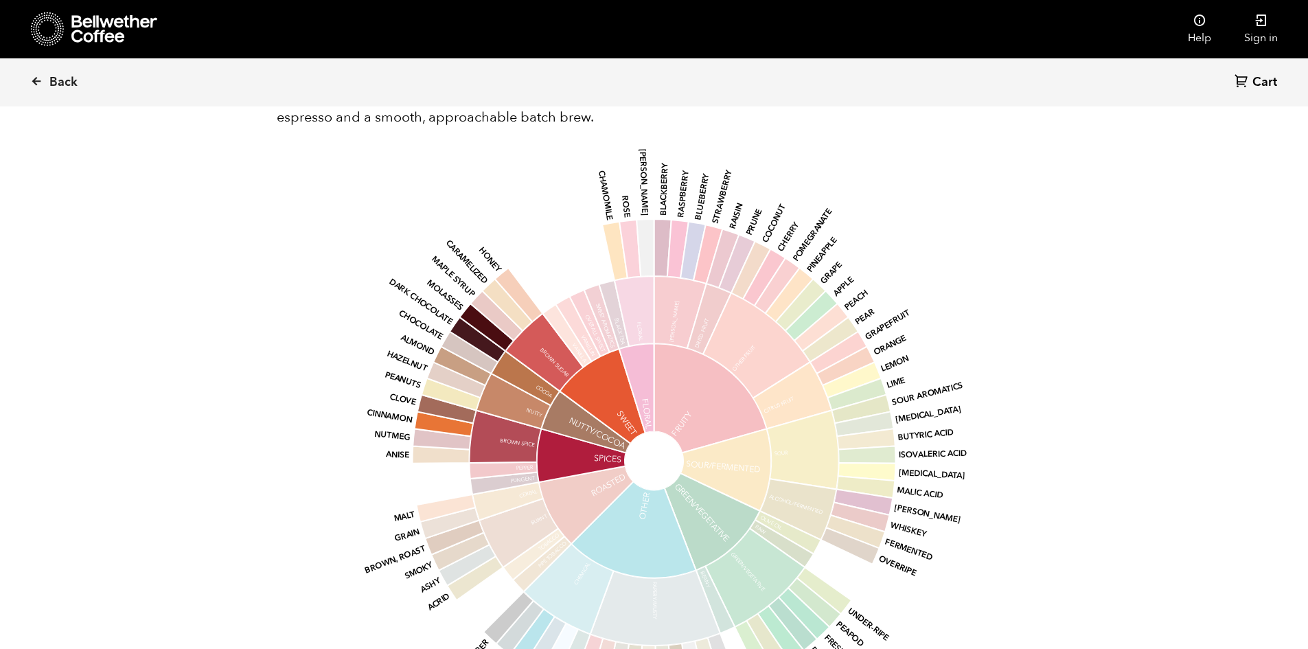
scroll to position [1579, 0]
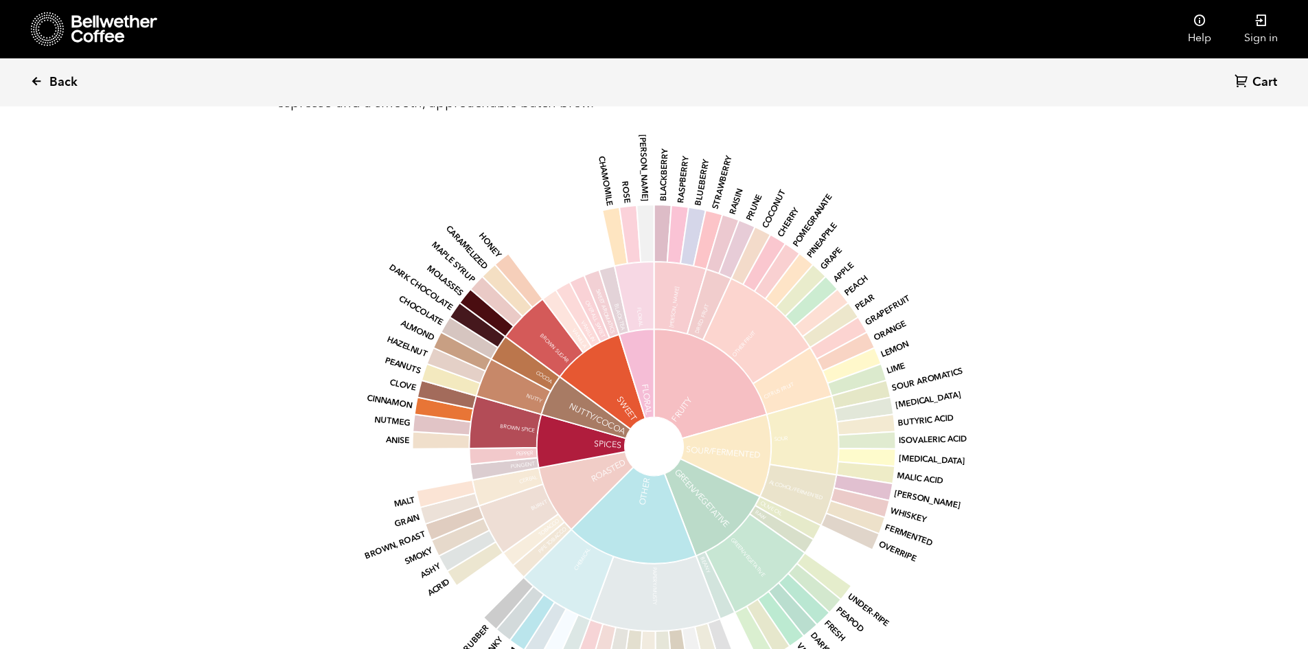
click at [54, 81] on span "Back" at bounding box center [63, 82] width 28 height 16
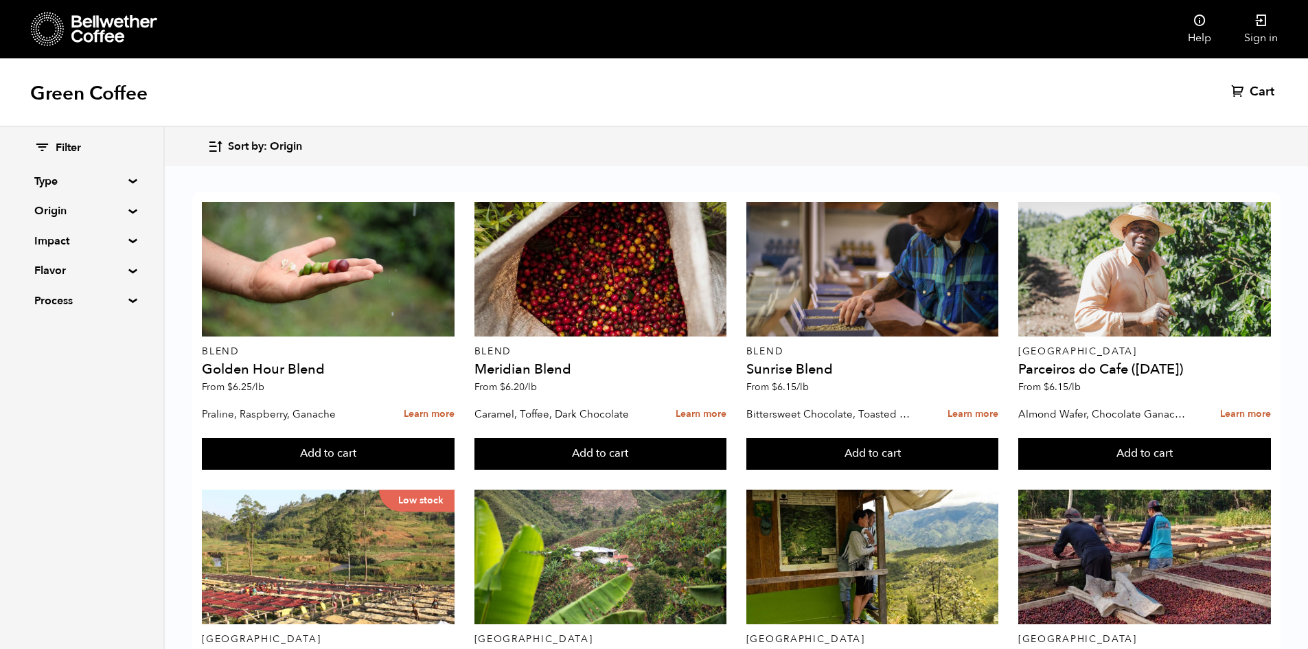
scroll to position [1014, 0]
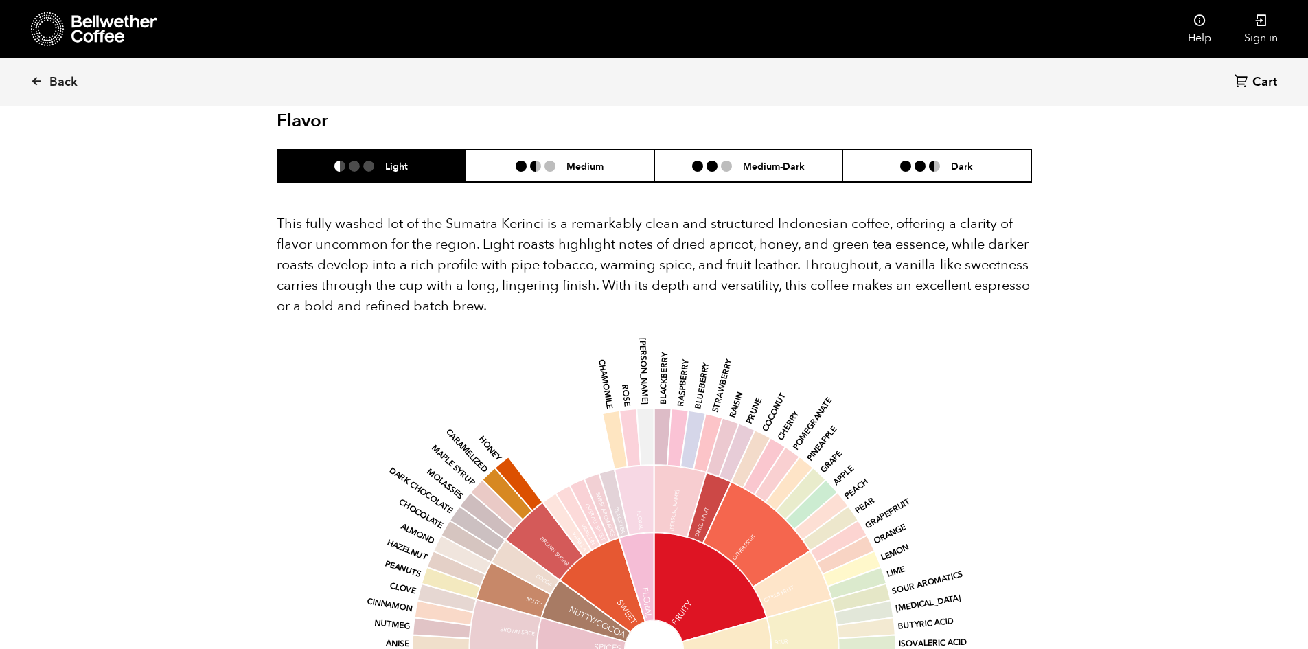
scroll to position [1236, 0]
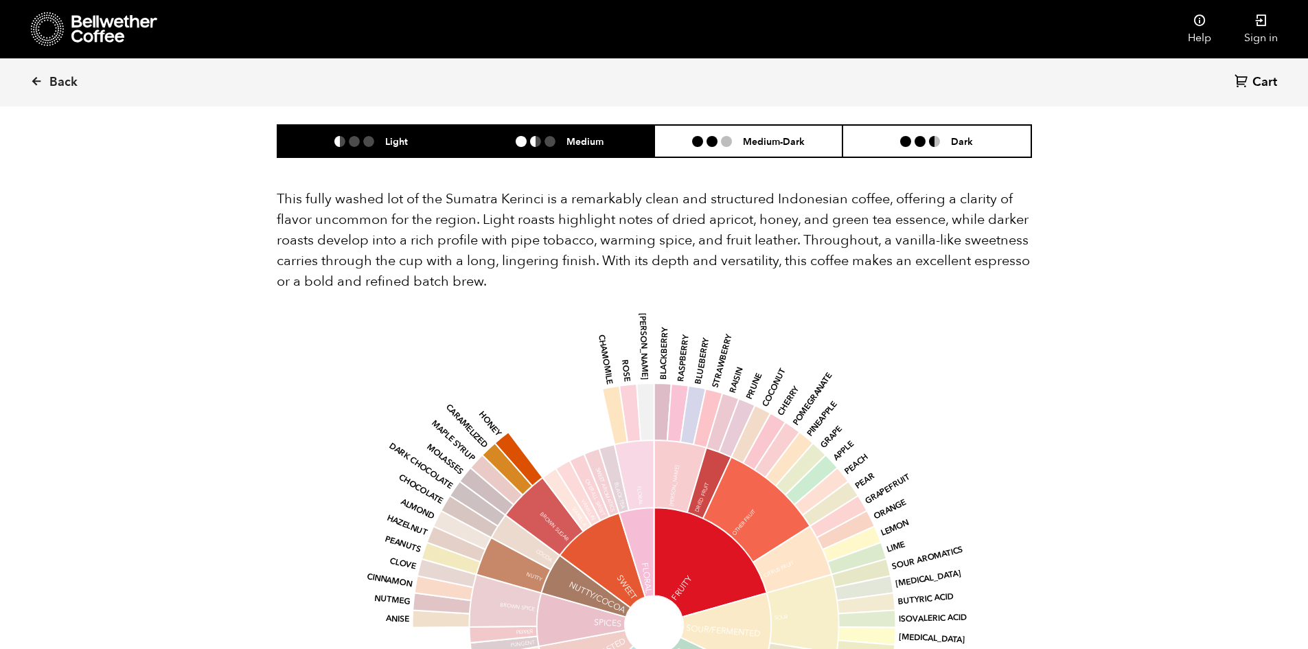
click at [540, 136] on li "Medium" at bounding box center [560, 141] width 189 height 32
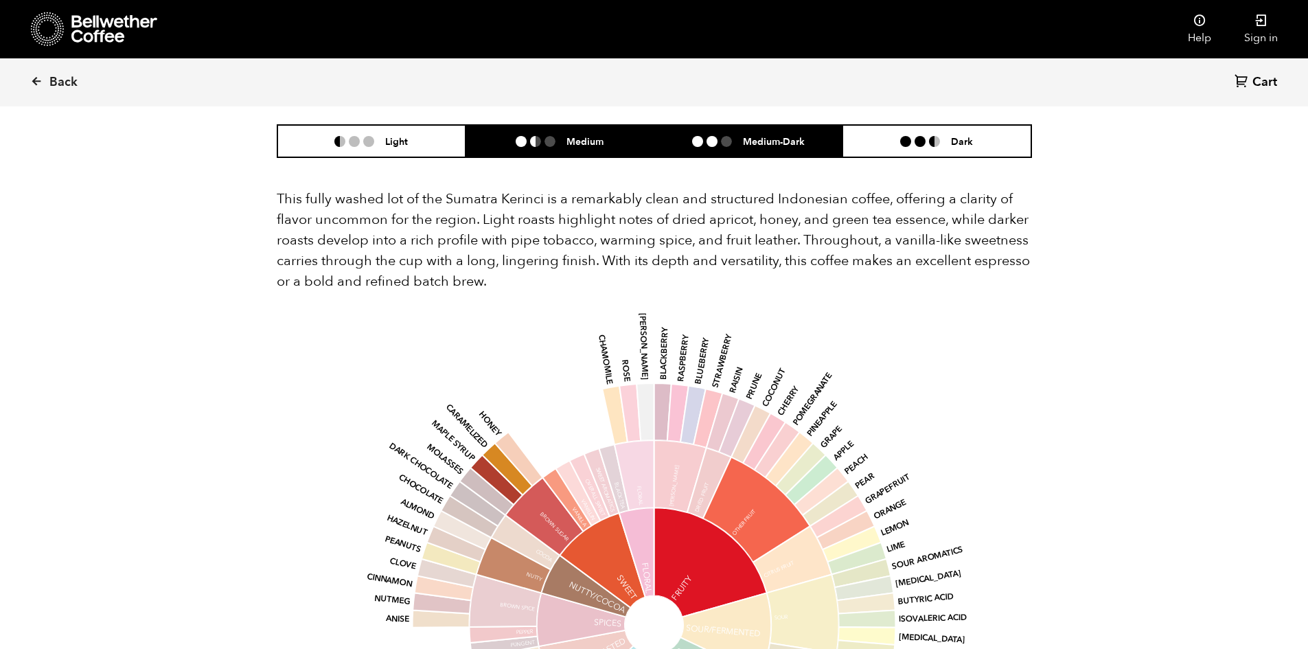
click at [691, 125] on li "Medium-Dark" at bounding box center [748, 141] width 189 height 32
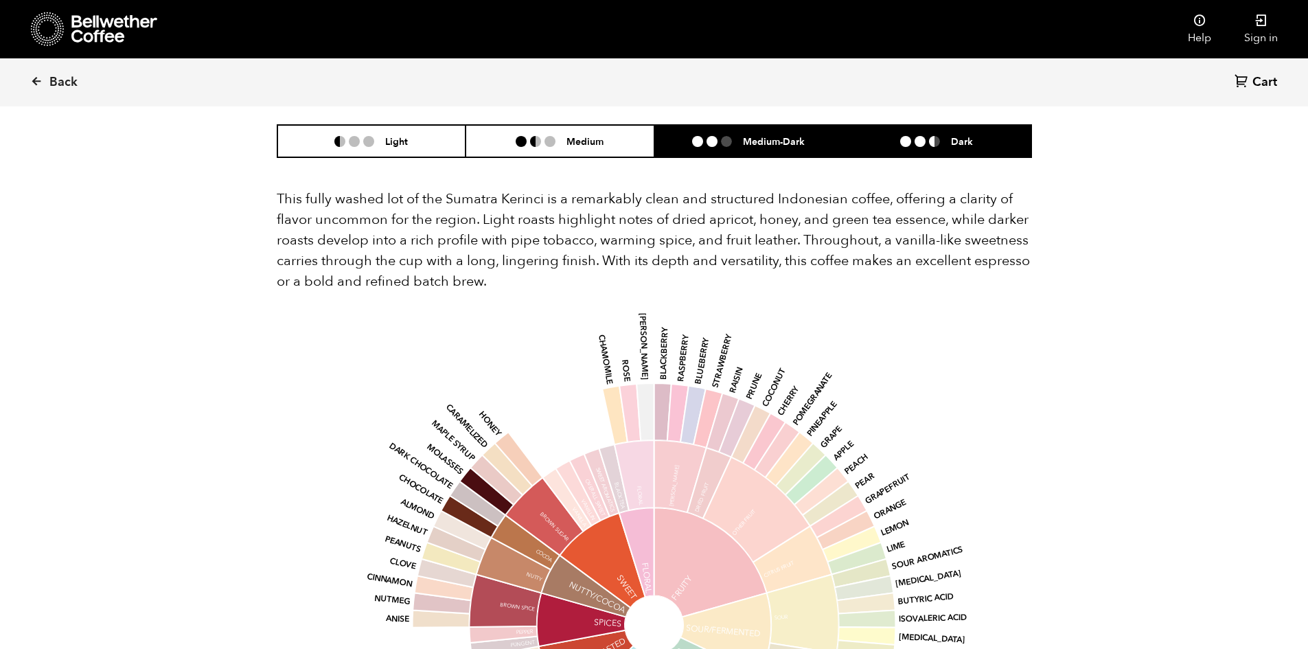
click at [869, 125] on li "Dark" at bounding box center [937, 141] width 189 height 32
click at [805, 125] on li "Medium-Dark" at bounding box center [748, 141] width 189 height 32
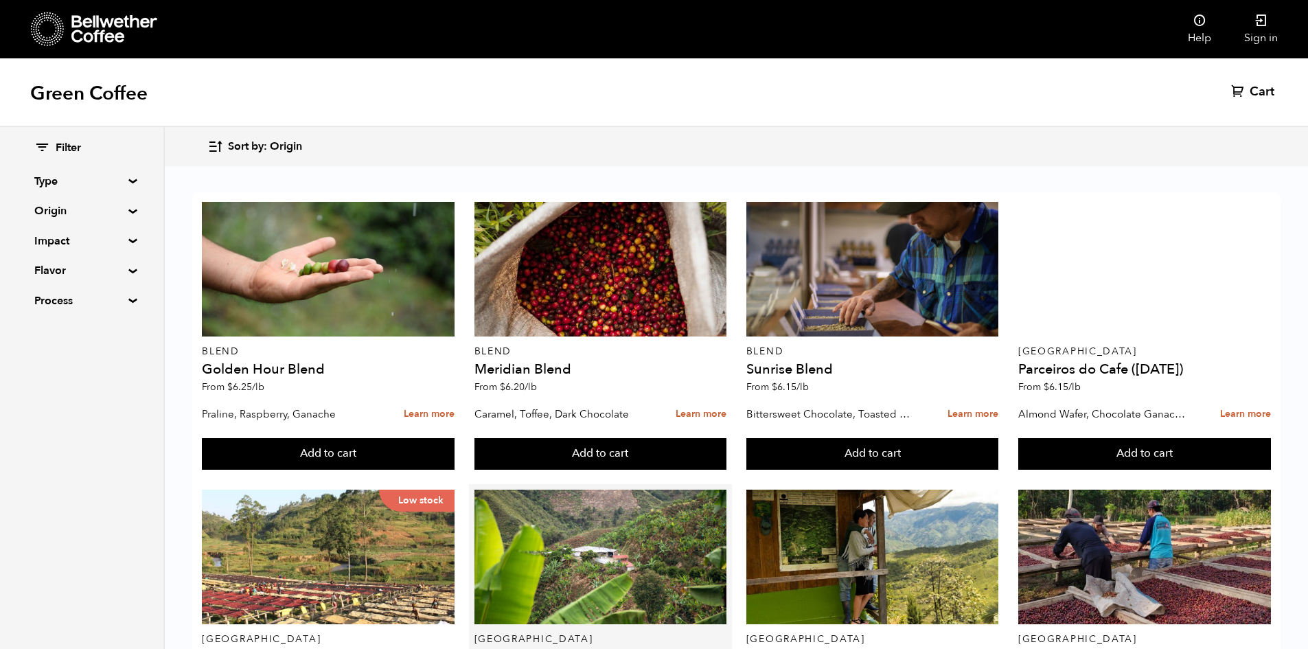
scroll to position [343, 0]
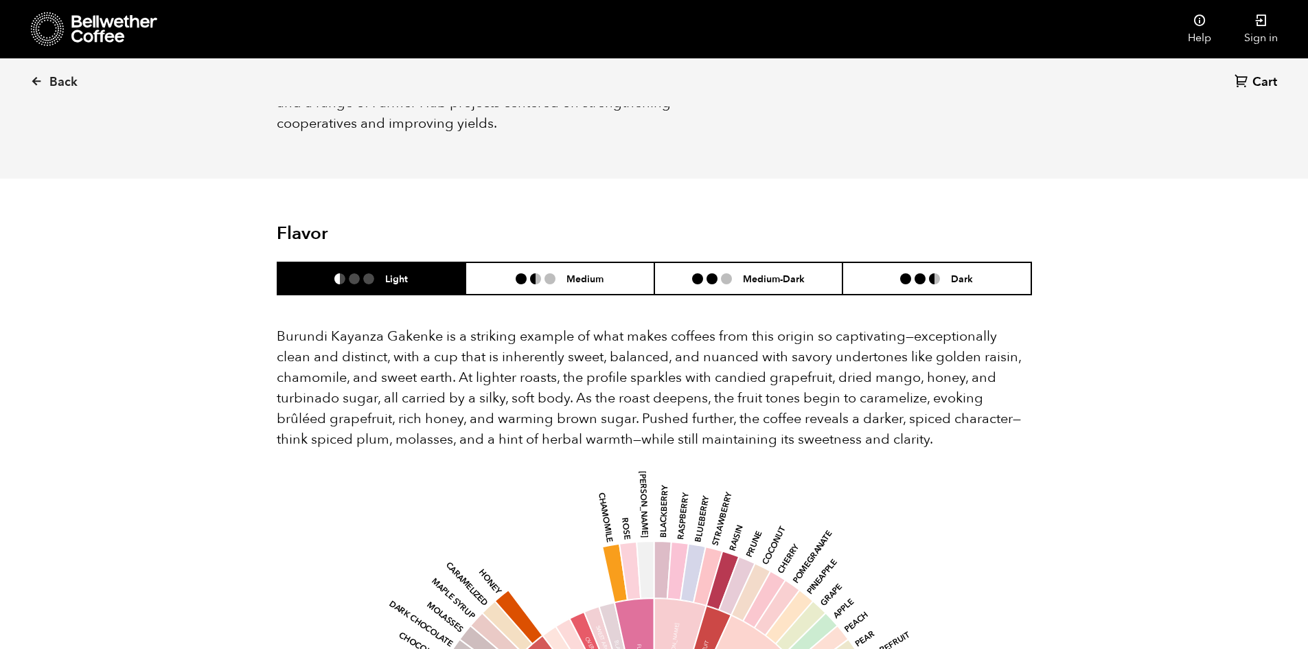
scroll to position [755, 0]
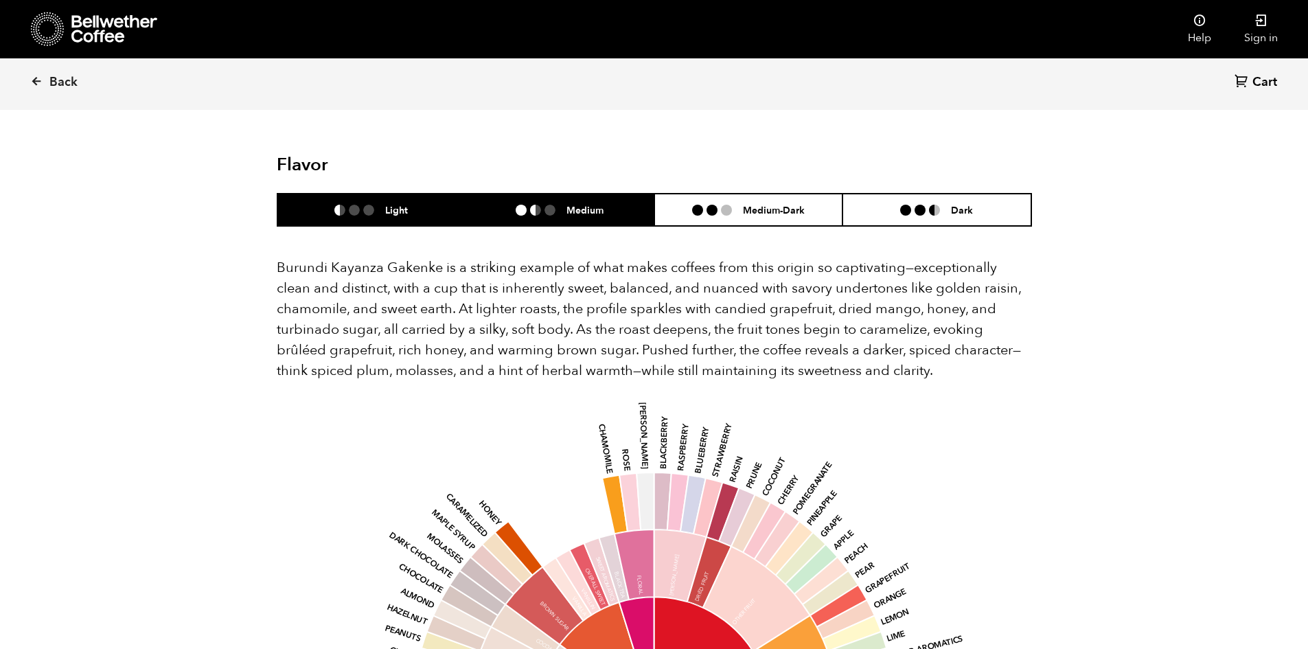
click at [557, 201] on li "Medium" at bounding box center [560, 210] width 189 height 32
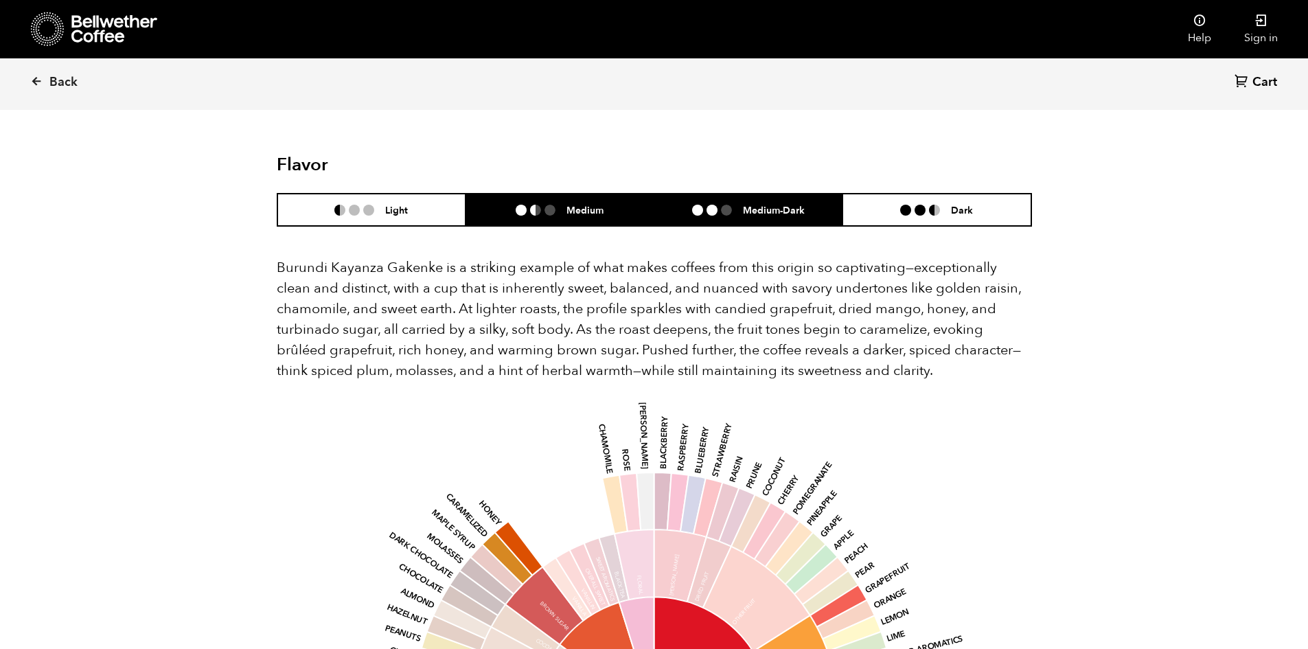
click at [742, 205] on ul at bounding box center [717, 210] width 51 height 11
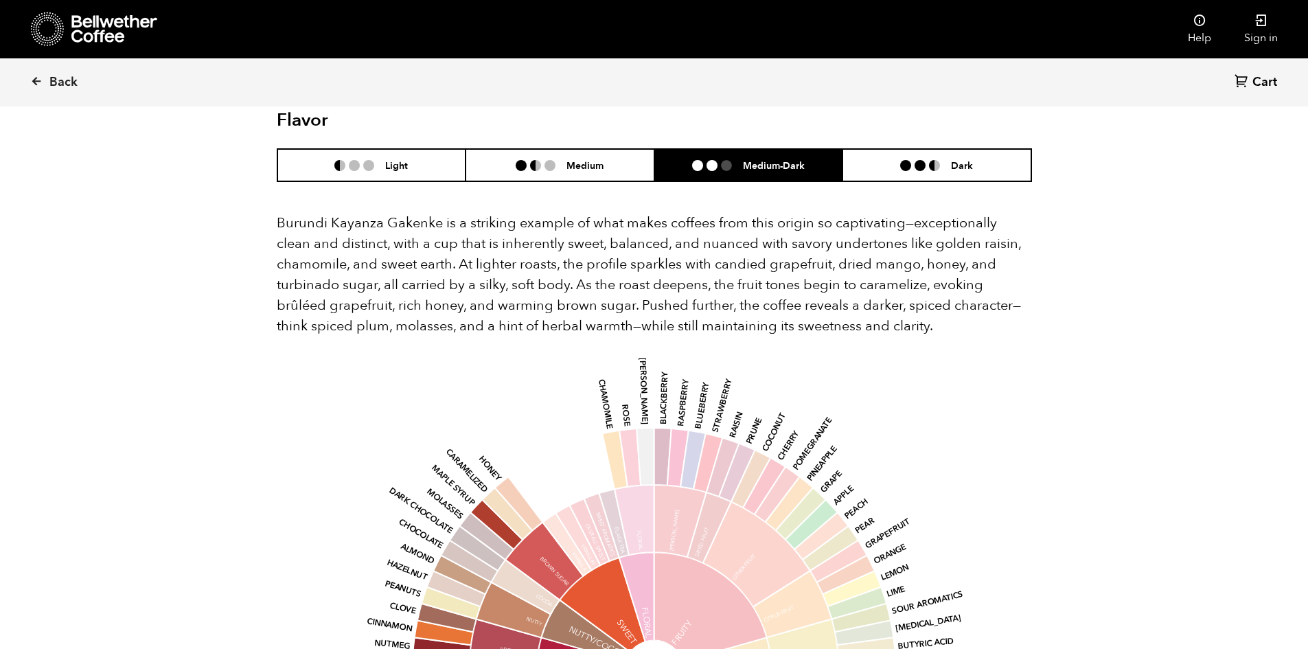
scroll to position [824, 0]
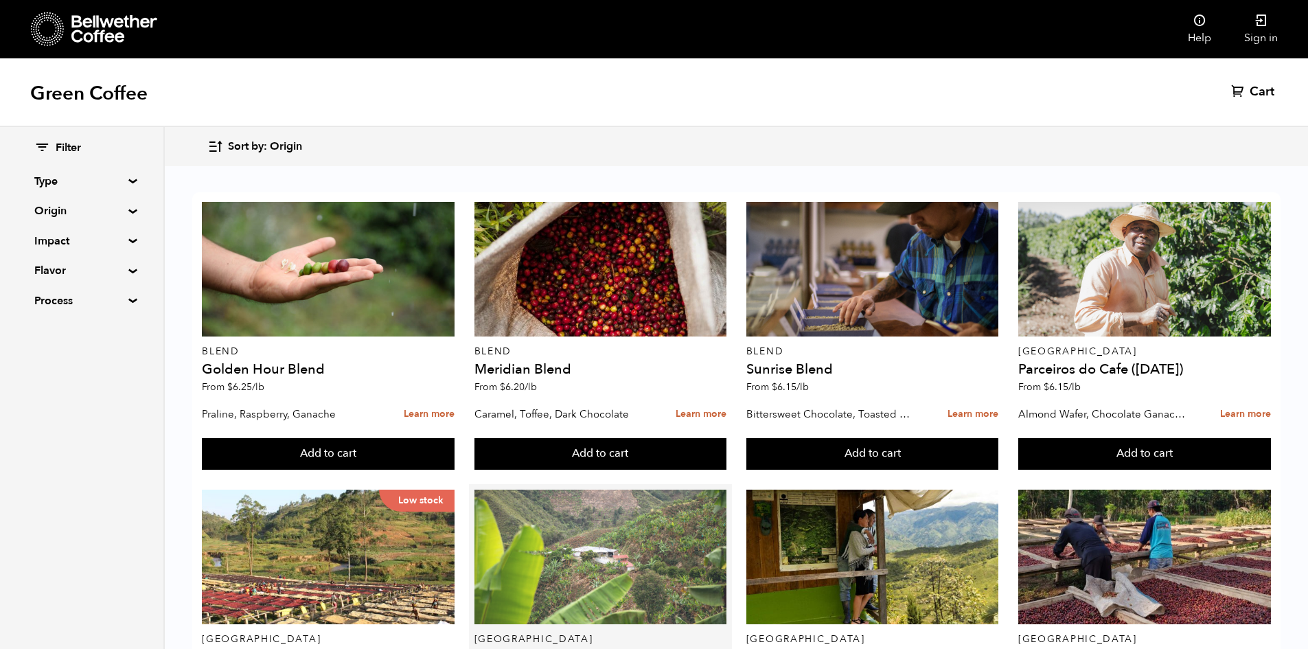
scroll to position [206, 0]
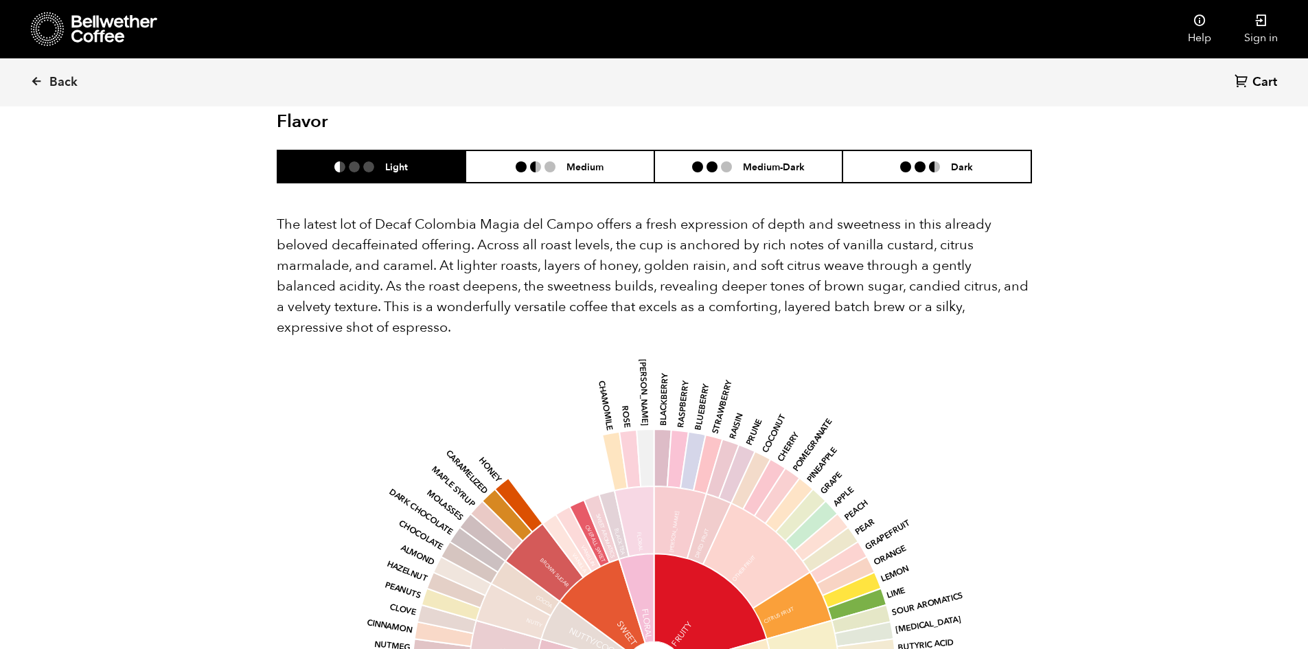
scroll to position [1305, 0]
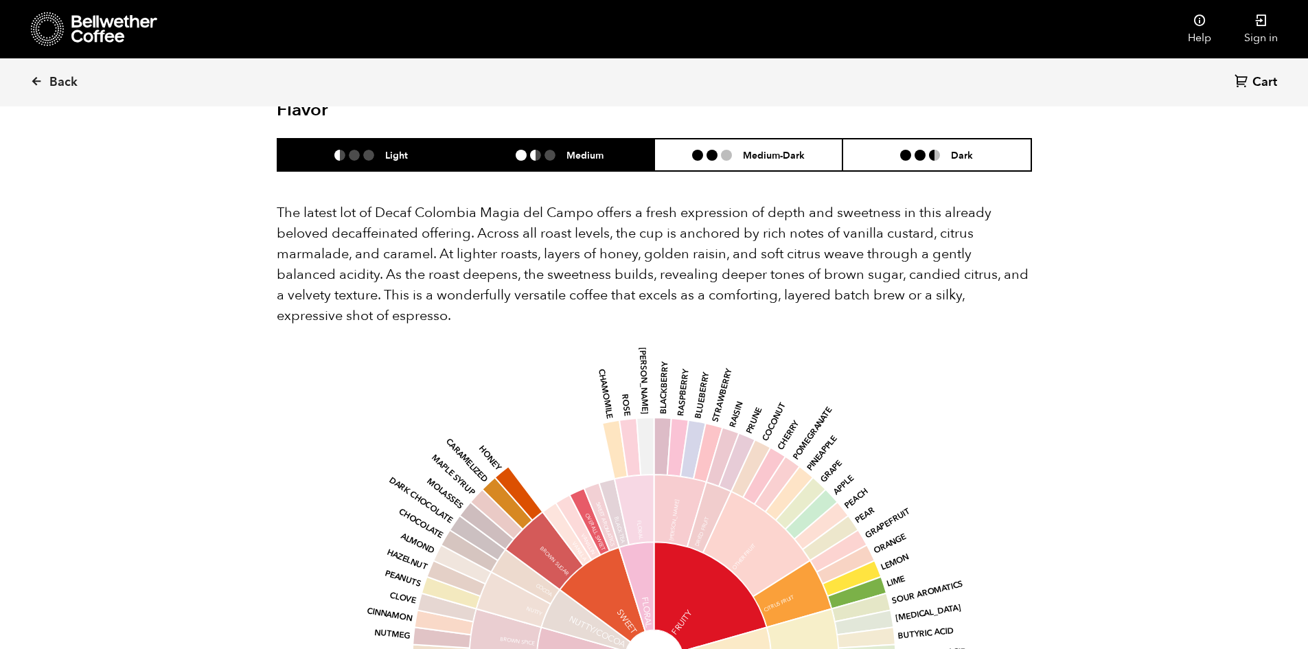
click at [562, 144] on li "Medium" at bounding box center [560, 155] width 189 height 32
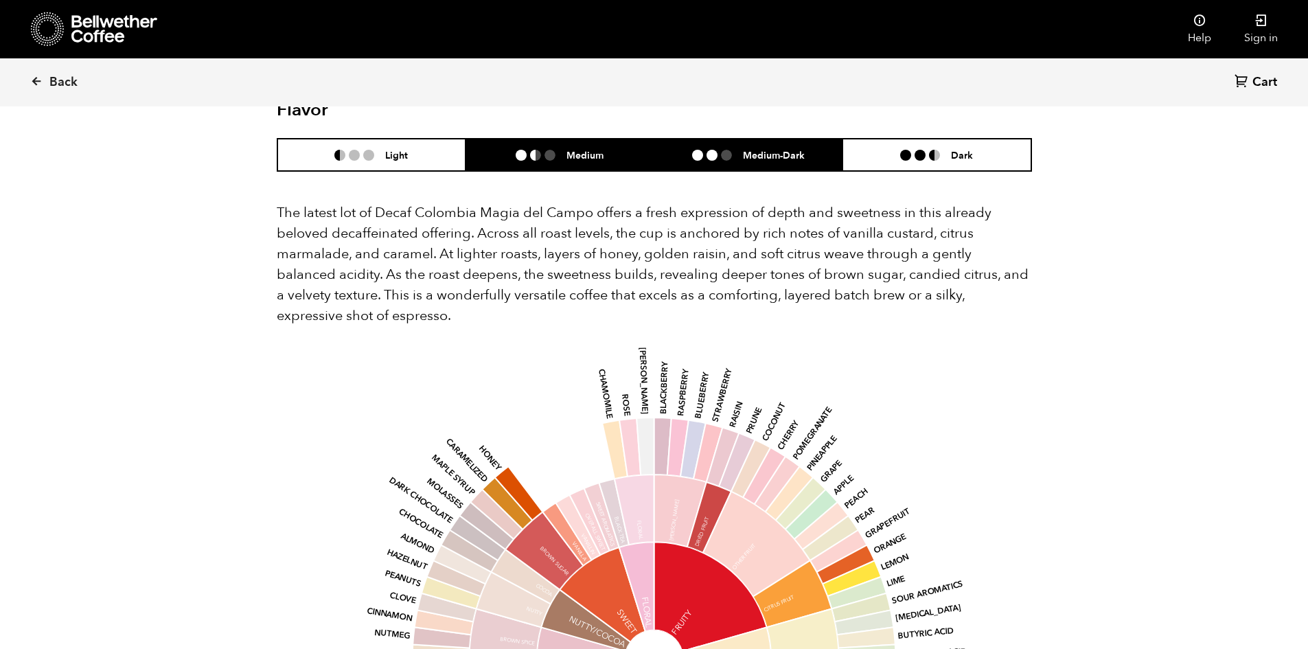
click at [694, 150] on li at bounding box center [697, 155] width 11 height 11
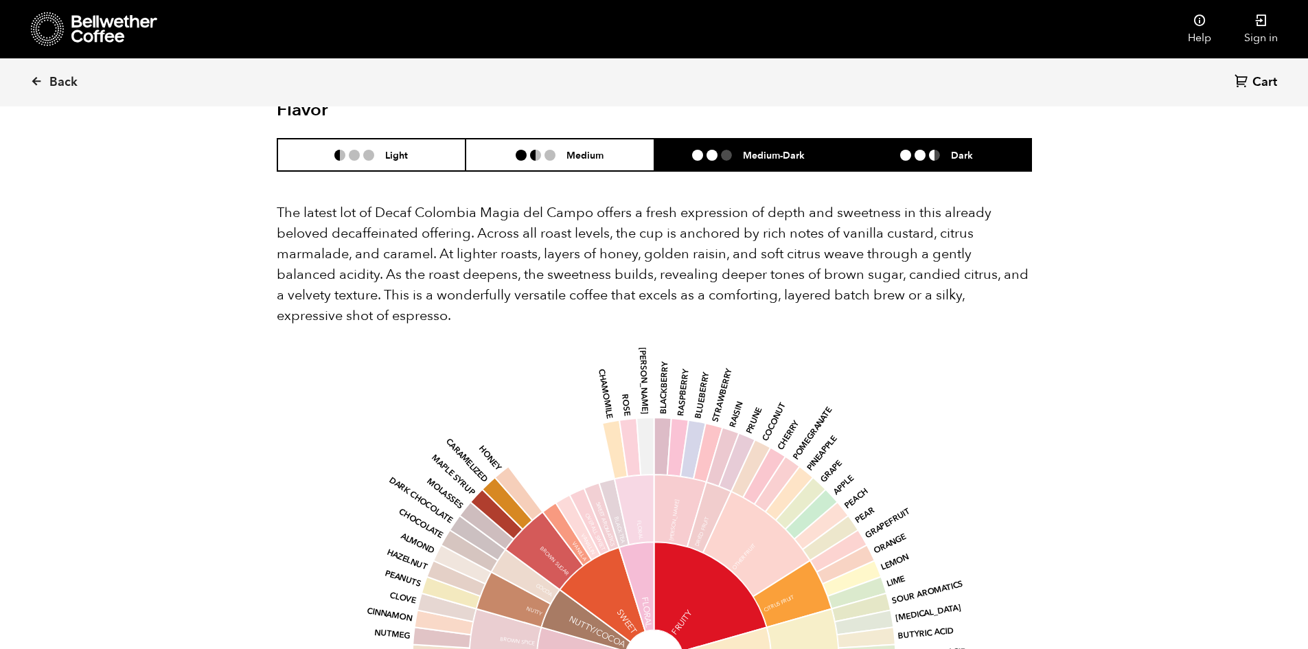
click at [867, 139] on li "Dark" at bounding box center [937, 155] width 189 height 32
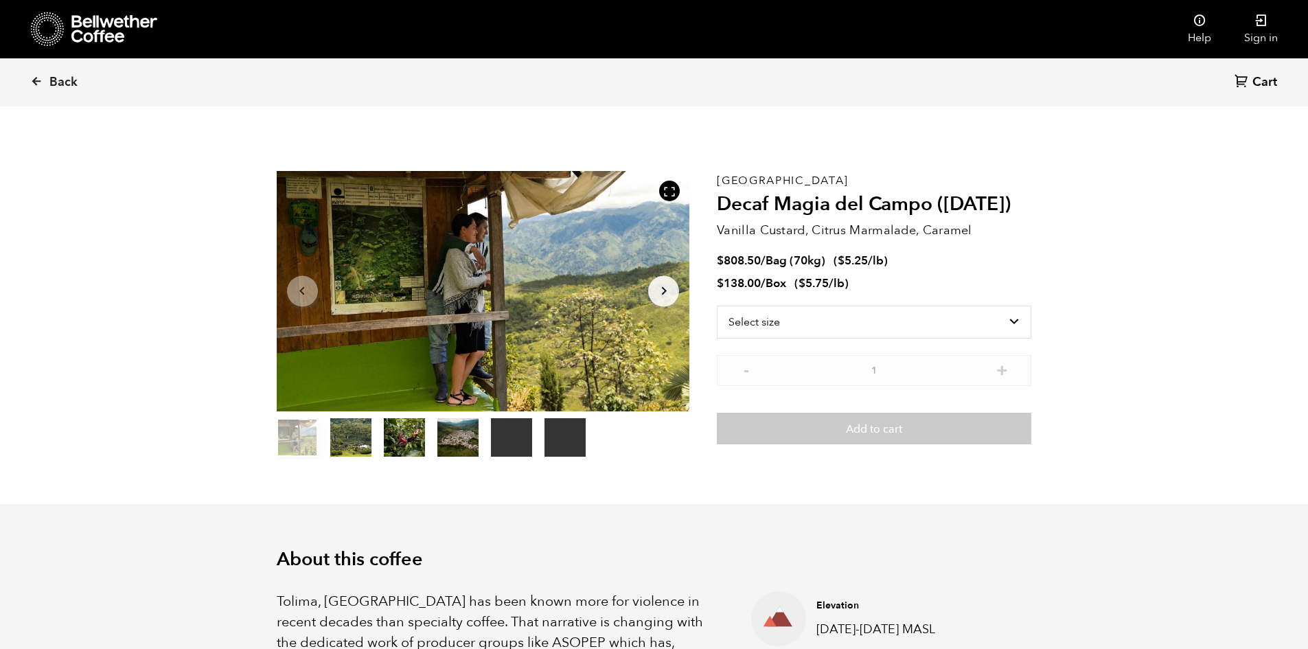
scroll to position [0, 0]
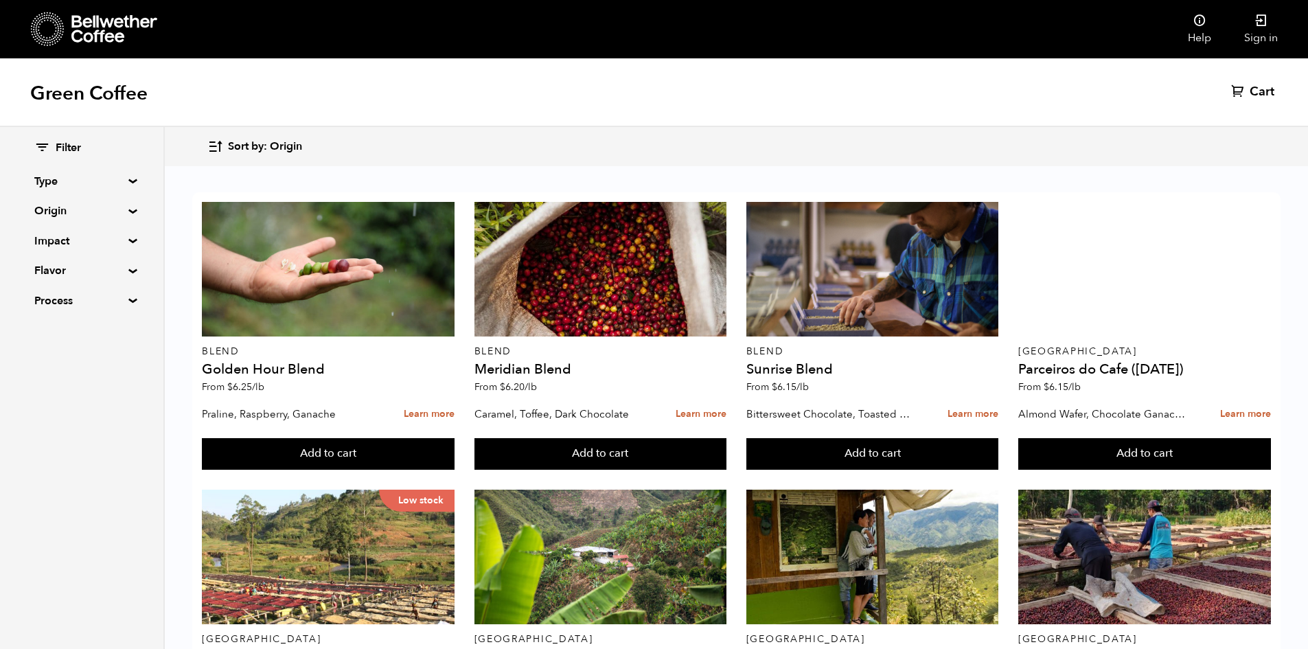
scroll to position [343, 0]
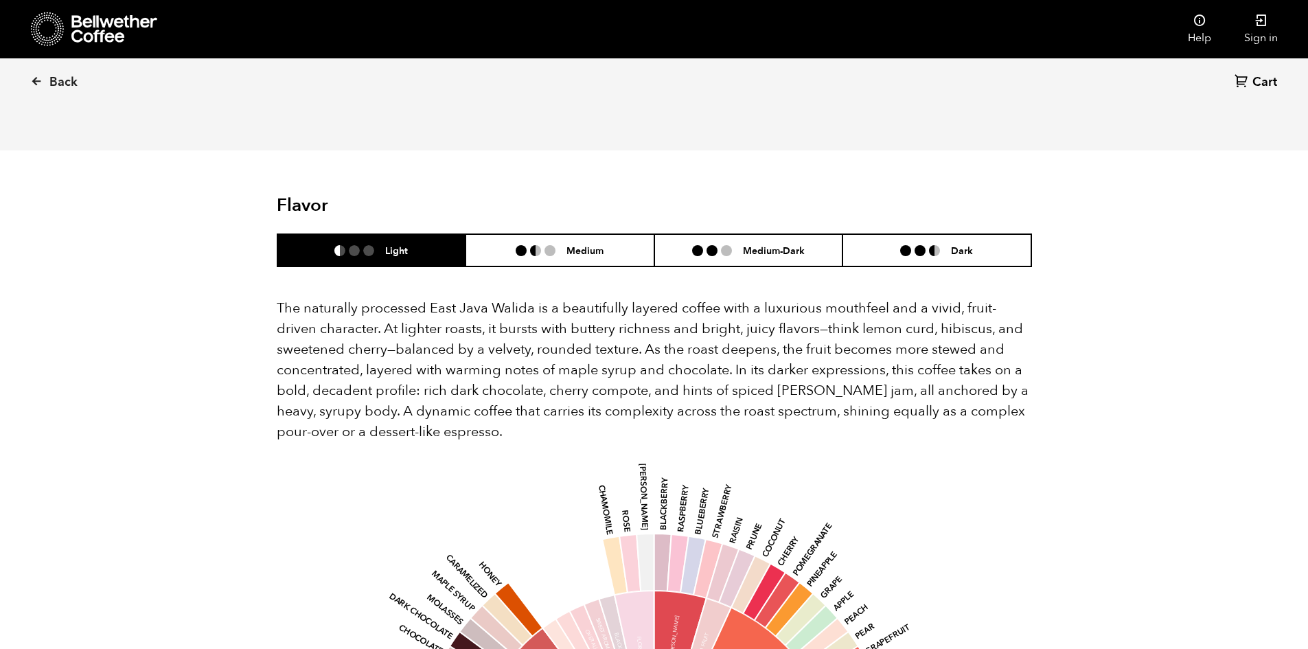
scroll to position [755, 0]
click at [734, 246] on ul at bounding box center [717, 251] width 51 height 11
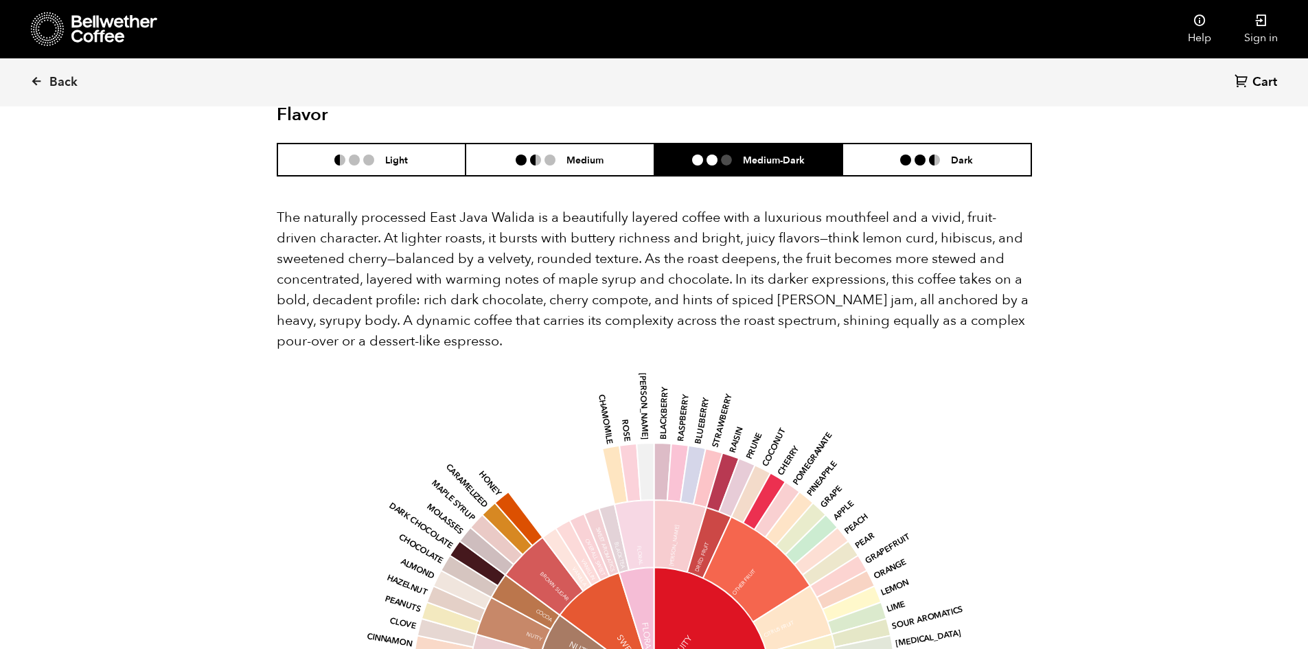
scroll to position [824, 0]
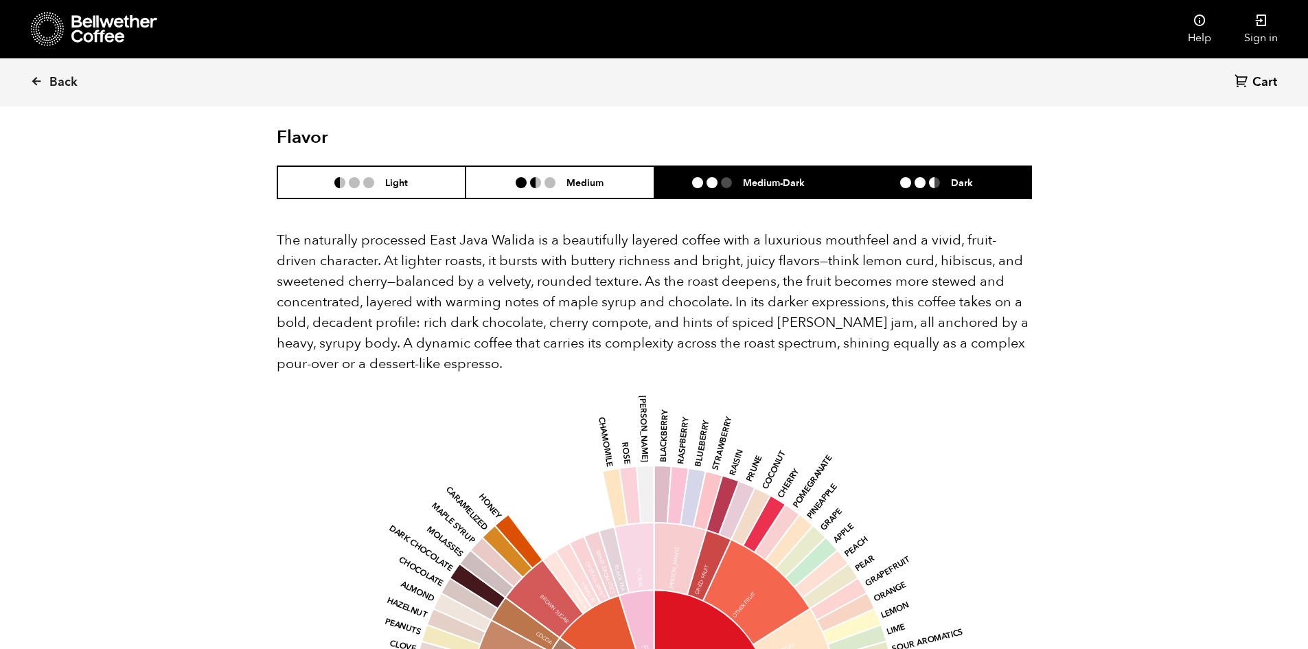
click at [923, 168] on li "Dark" at bounding box center [937, 182] width 189 height 32
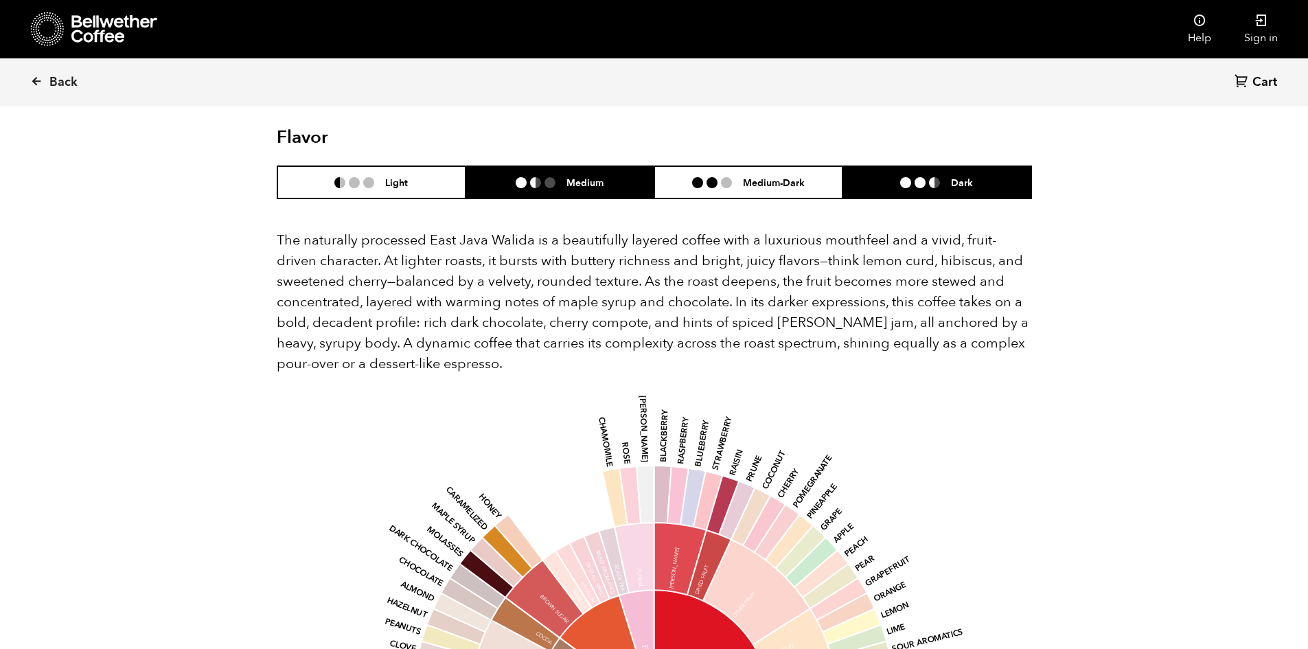
click at [588, 173] on li "Medium" at bounding box center [560, 182] width 189 height 32
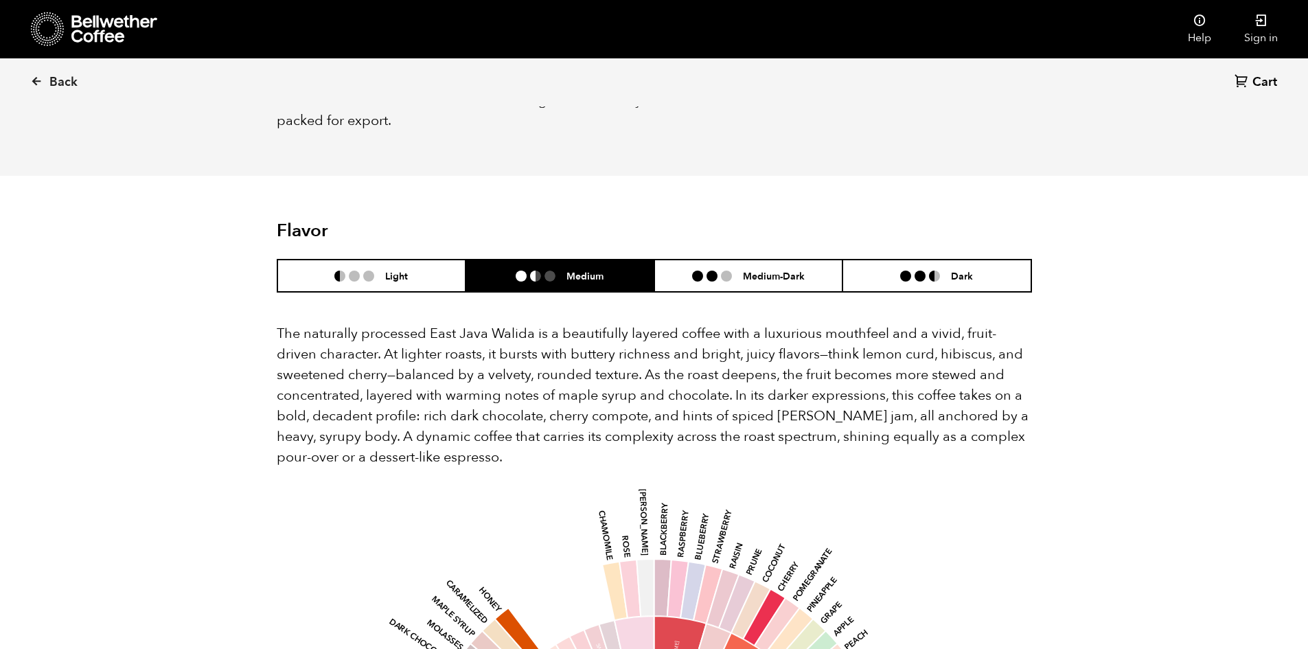
scroll to position [755, 0]
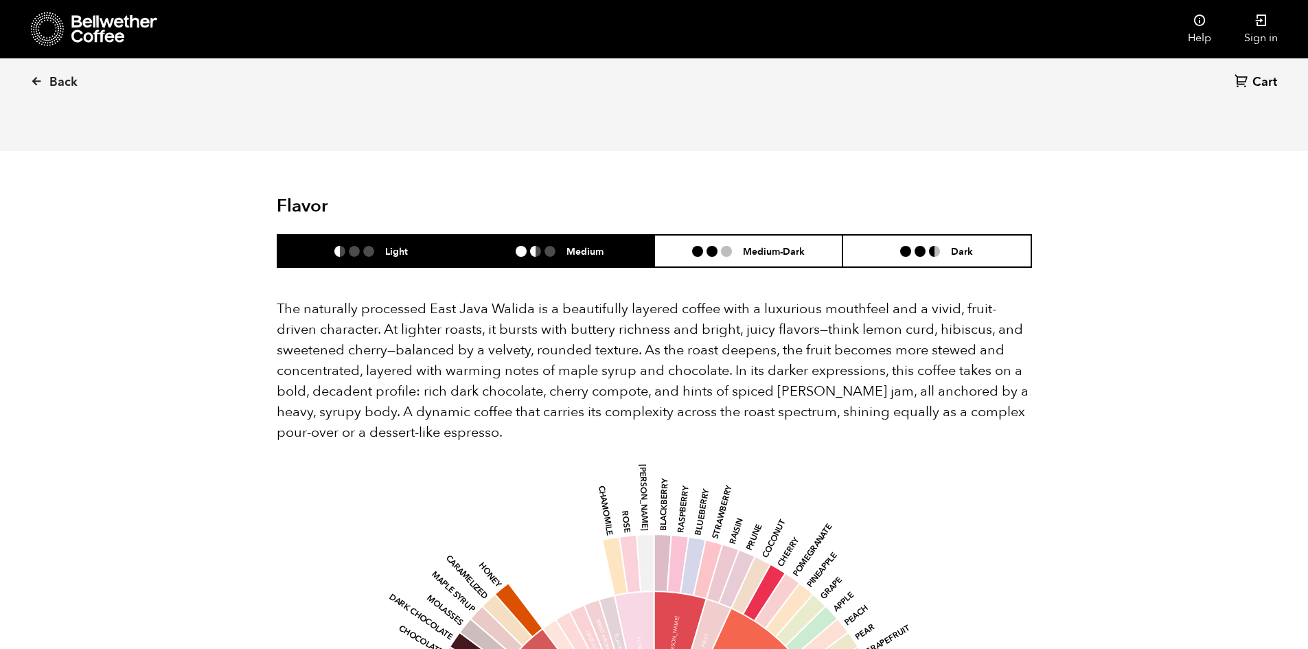
click at [370, 246] on li at bounding box center [368, 251] width 11 height 11
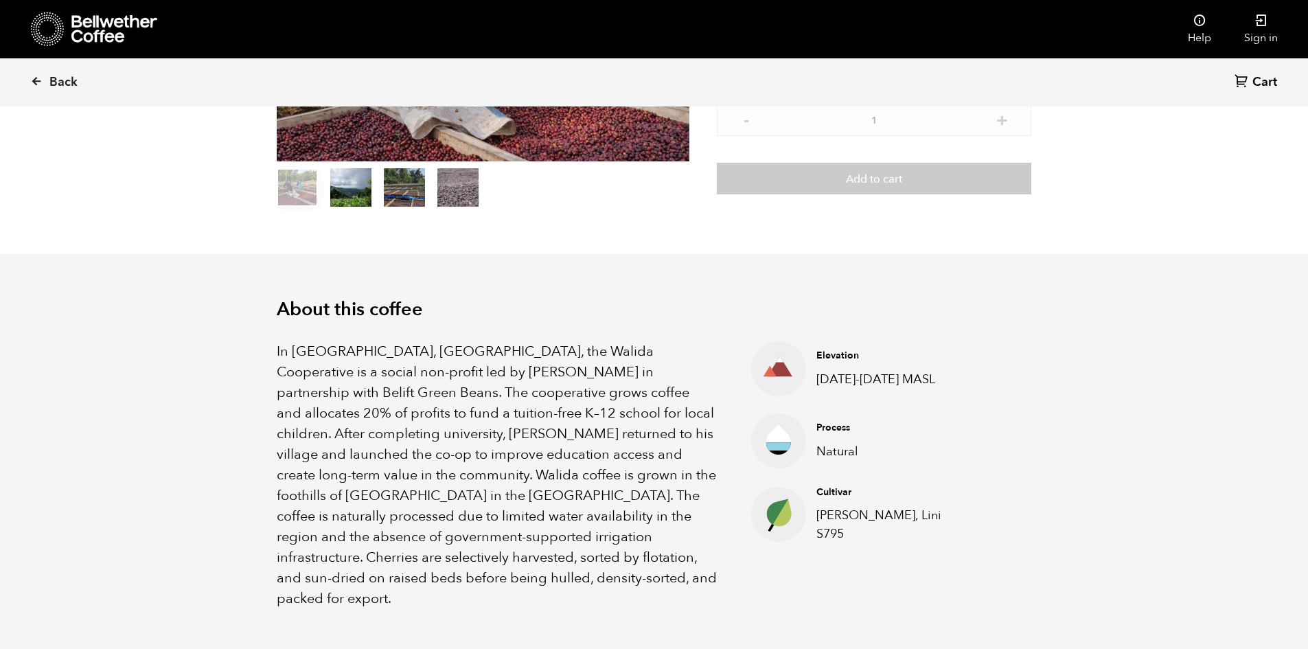
scroll to position [0, 0]
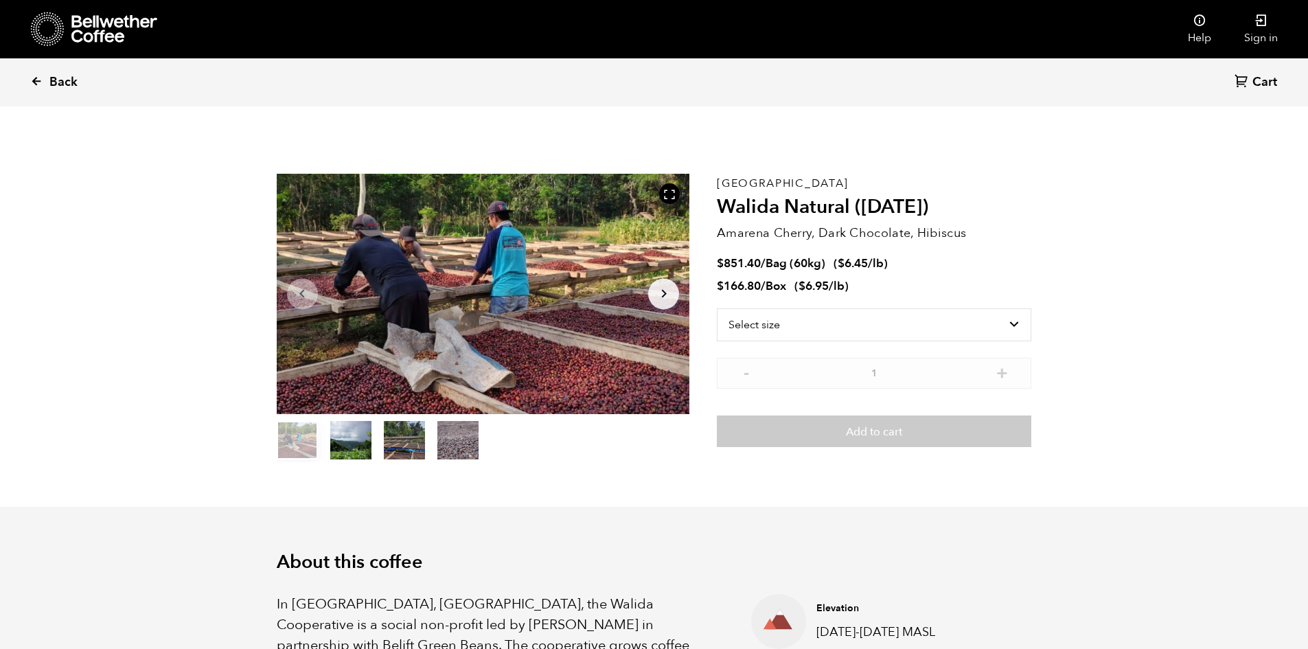
click at [58, 81] on span "Back" at bounding box center [63, 82] width 28 height 16
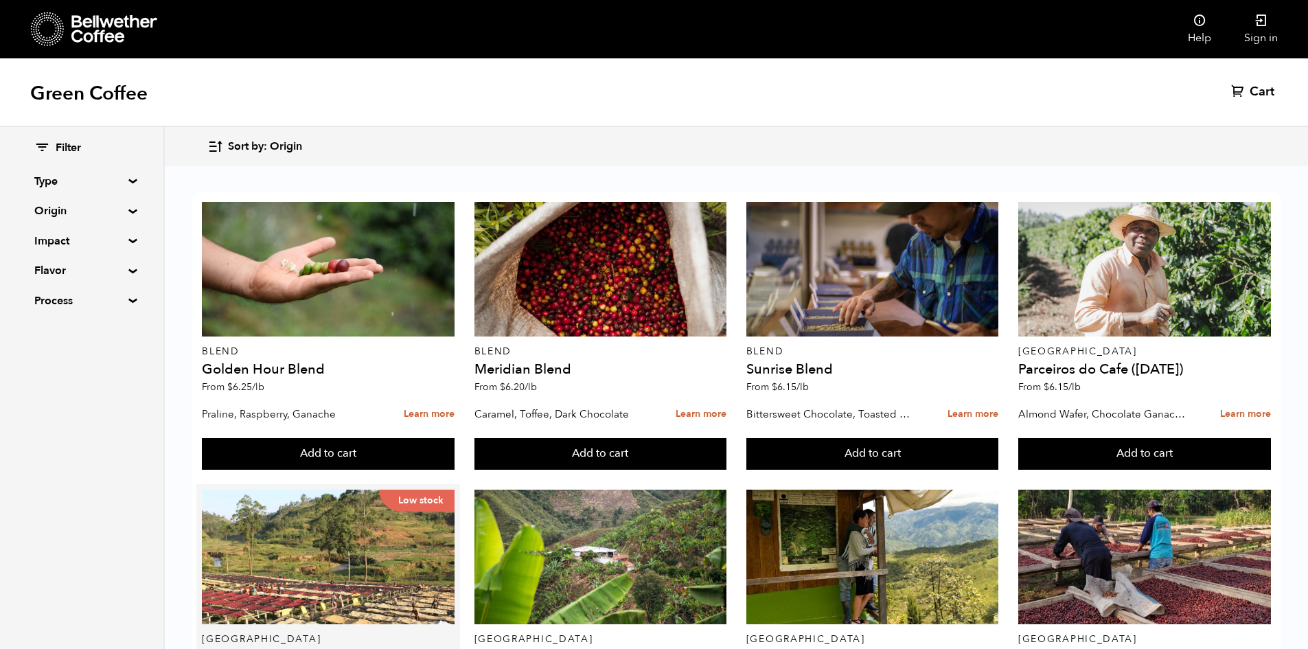
scroll to position [343, 0]
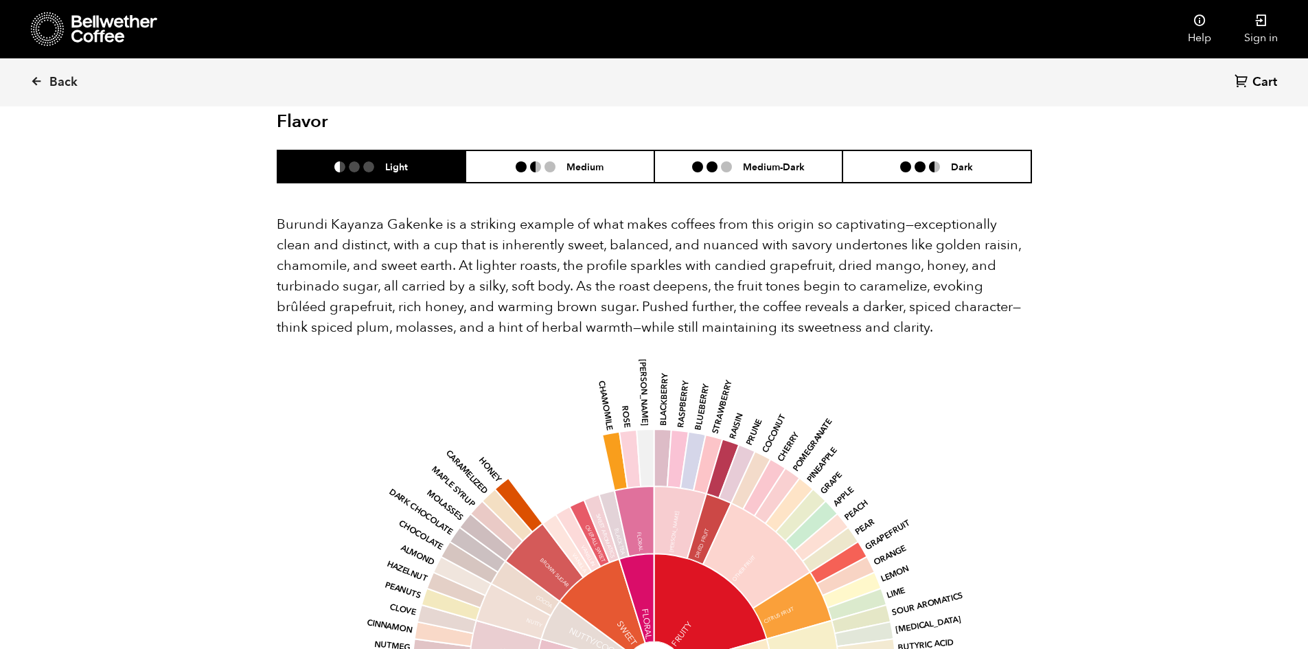
scroll to position [824, 0]
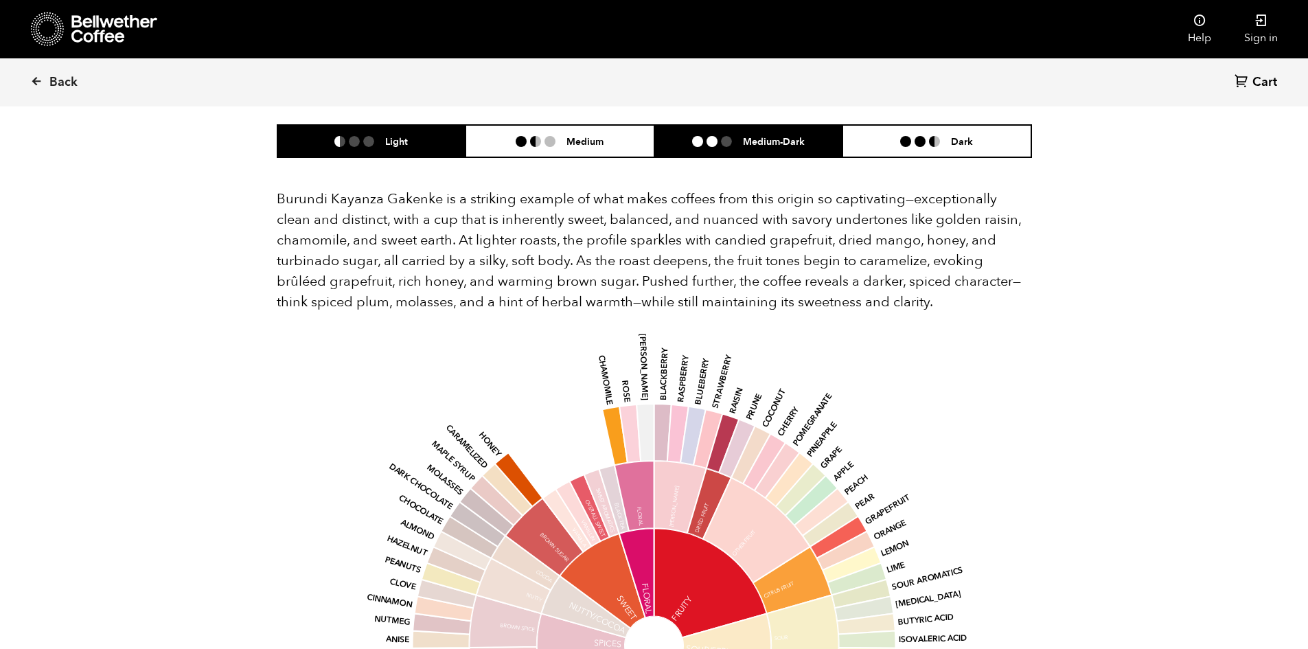
click at [709, 129] on li "Medium-Dark" at bounding box center [748, 141] width 189 height 32
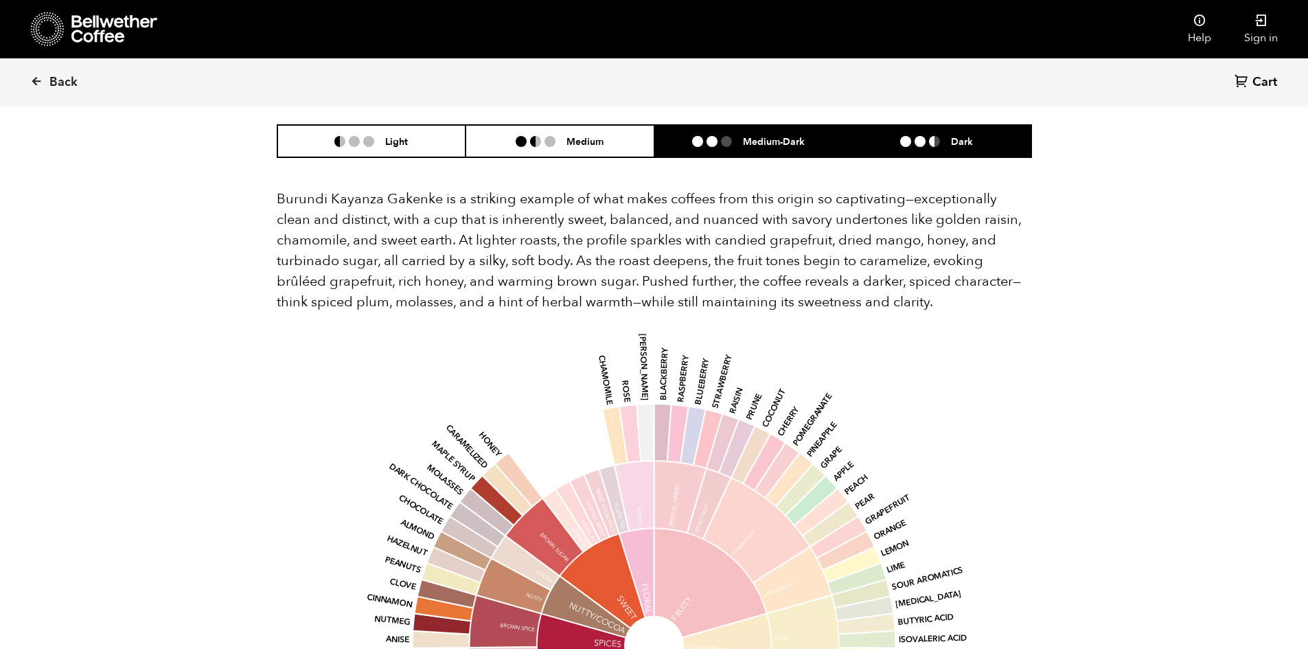
click at [892, 125] on li "Dark" at bounding box center [937, 141] width 189 height 32
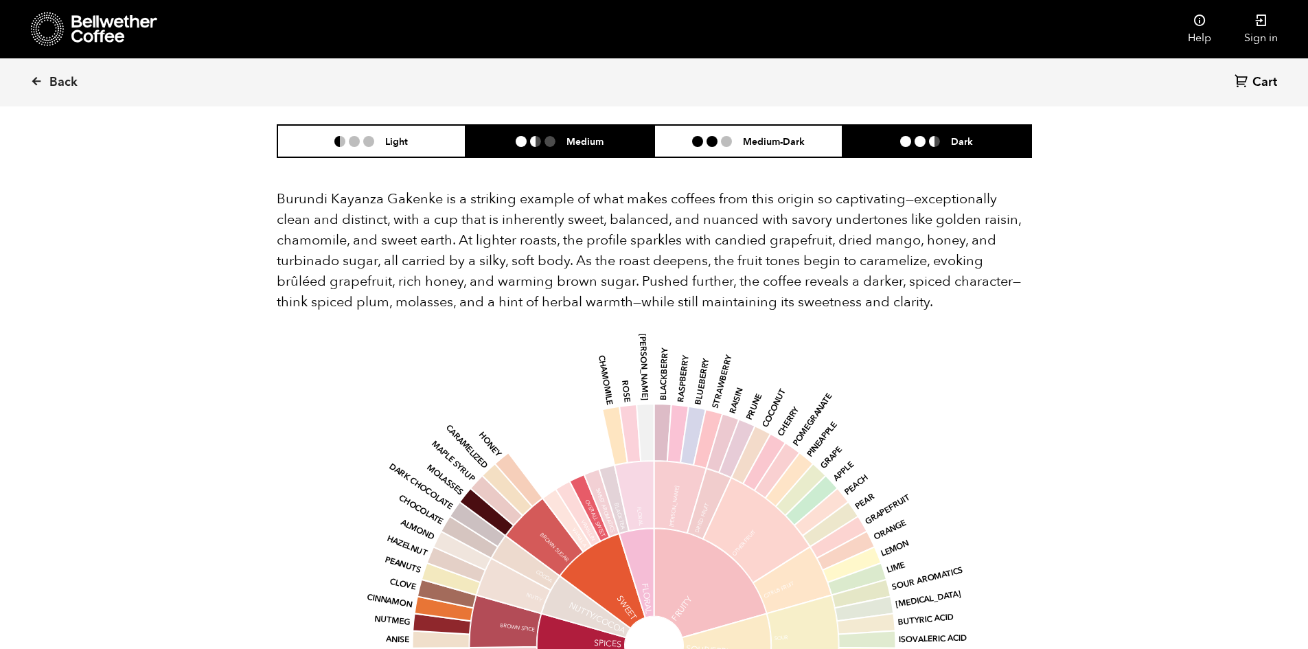
click at [602, 128] on li "Medium" at bounding box center [560, 141] width 189 height 32
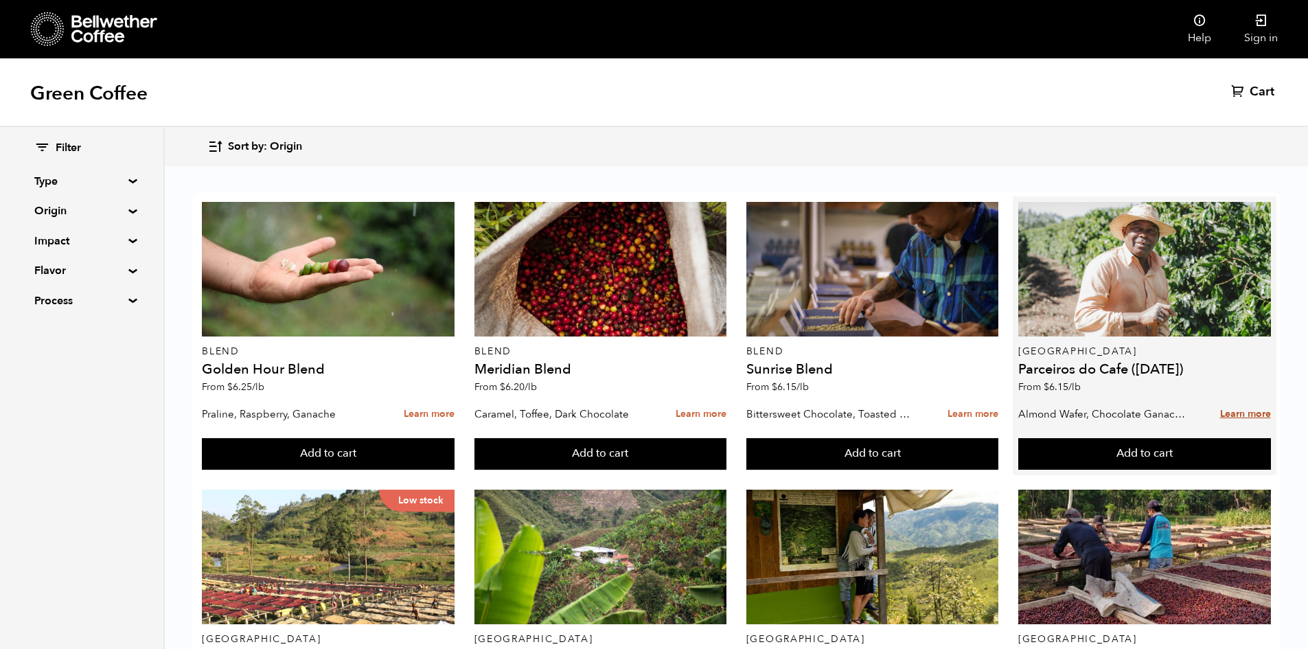
click at [1238, 412] on link "Learn more" at bounding box center [1245, 415] width 51 height 30
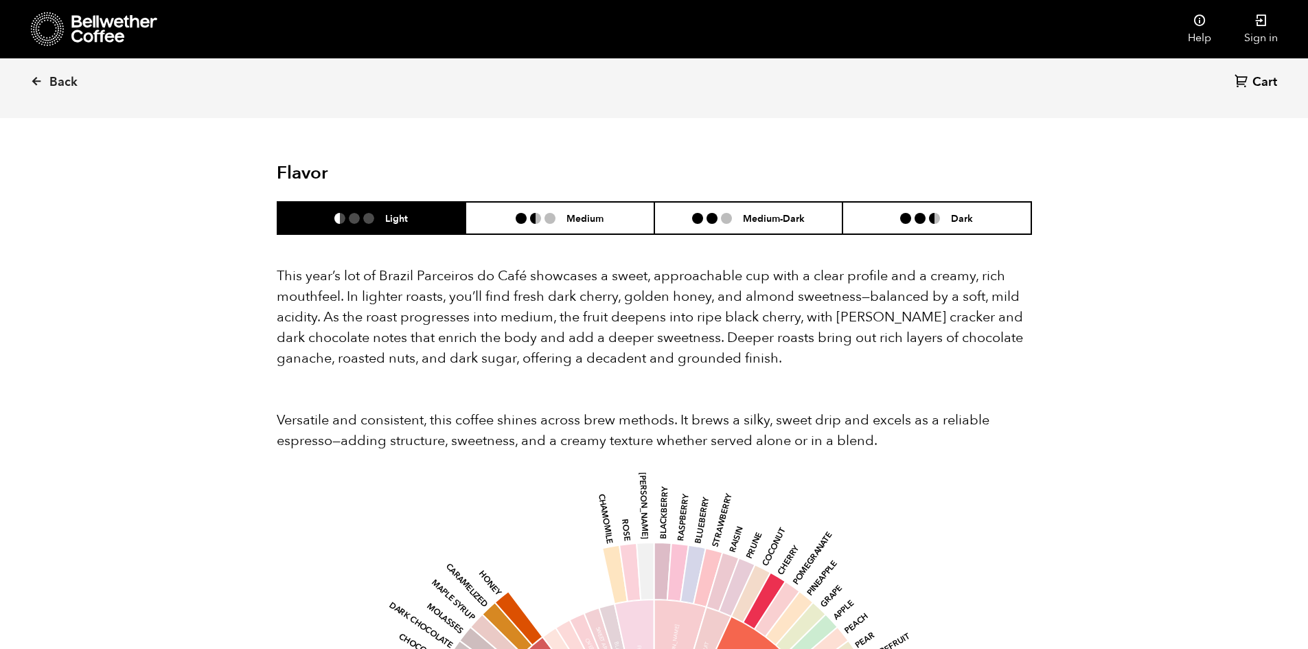
scroll to position [1167, 0]
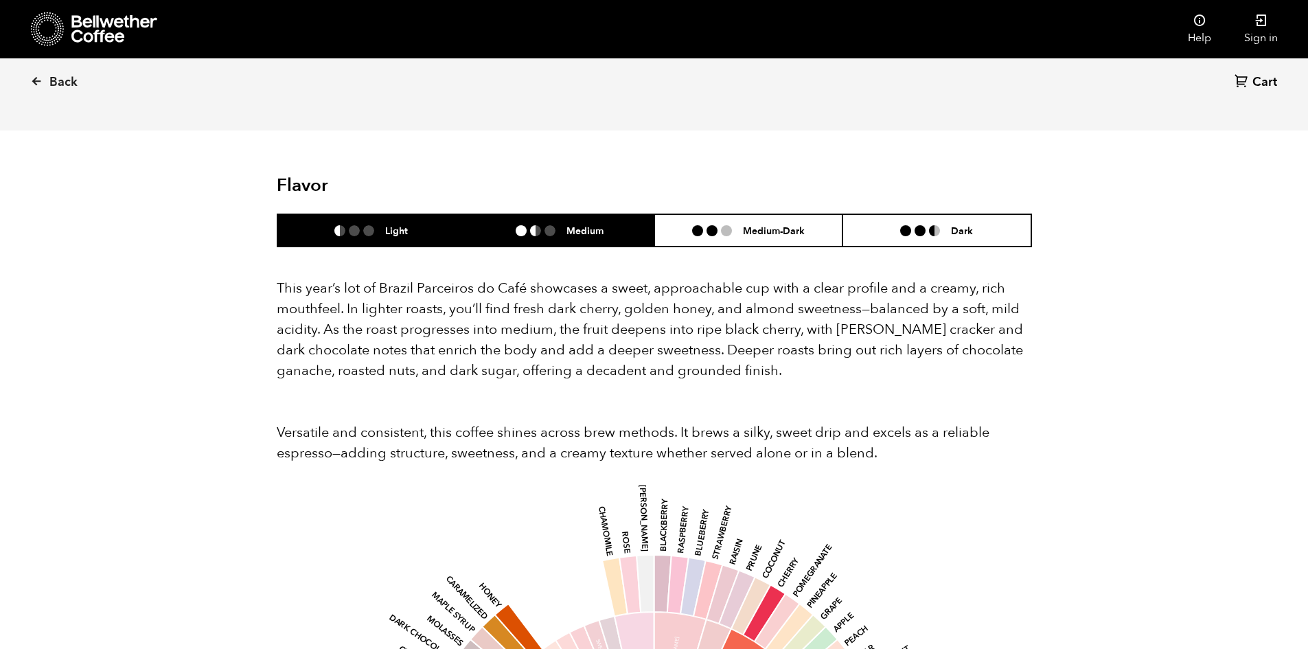
click at [613, 214] on li "Medium" at bounding box center [560, 230] width 189 height 32
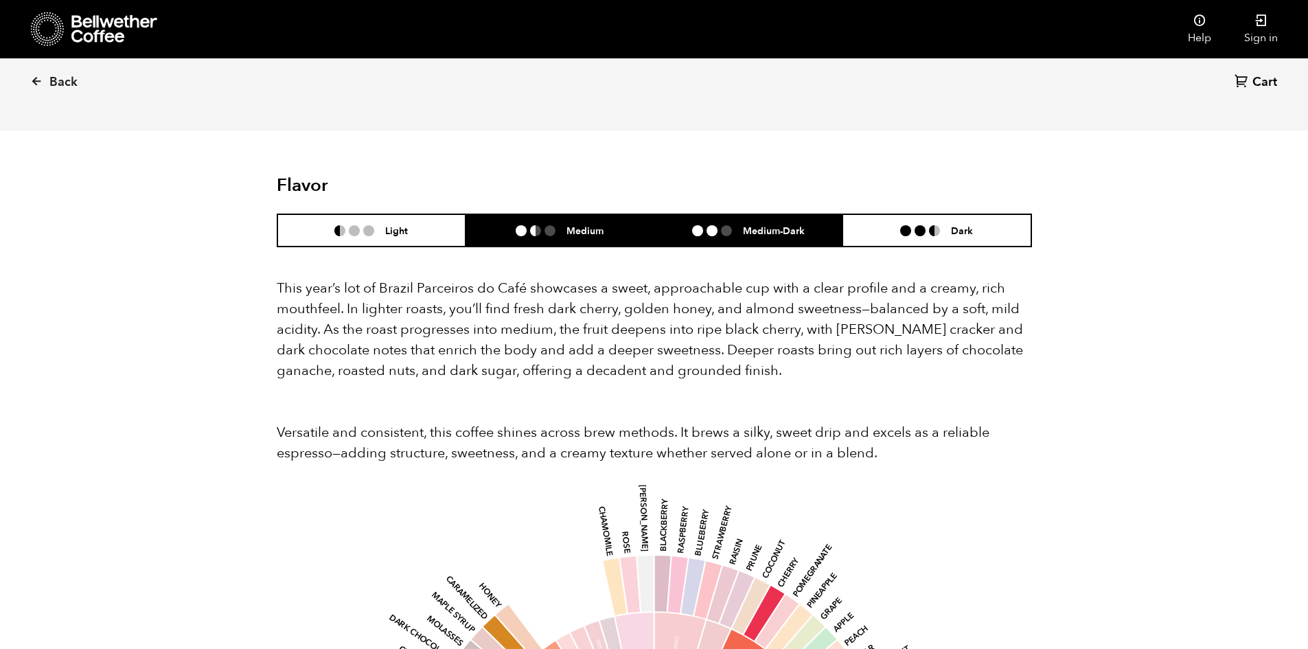
click at [741, 214] on li "Medium-Dark" at bounding box center [748, 230] width 189 height 32
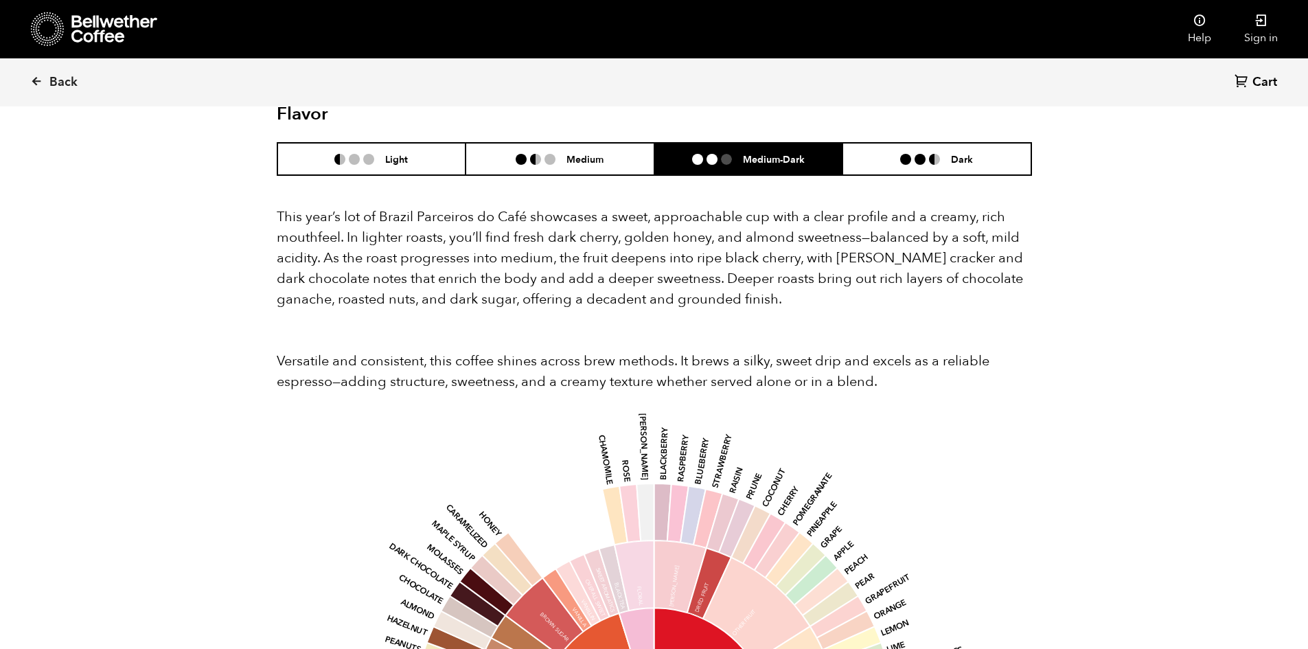
scroll to position [1236, 0]
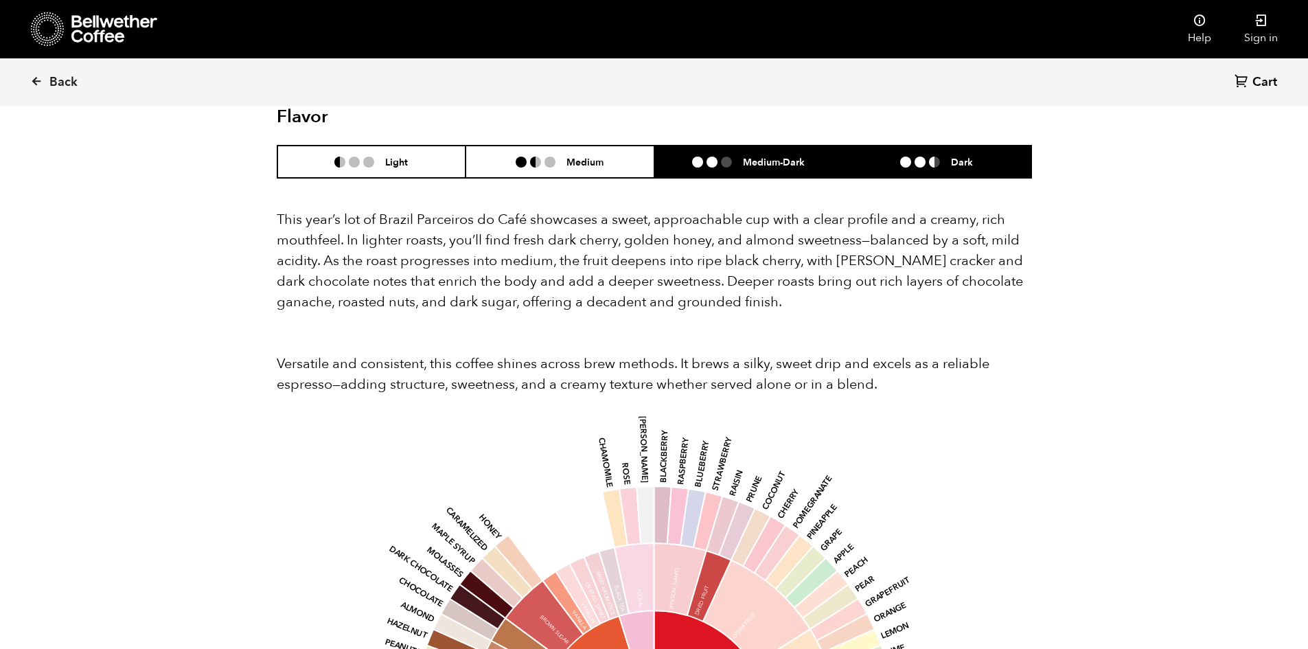
click at [900, 157] on li at bounding box center [905, 162] width 11 height 11
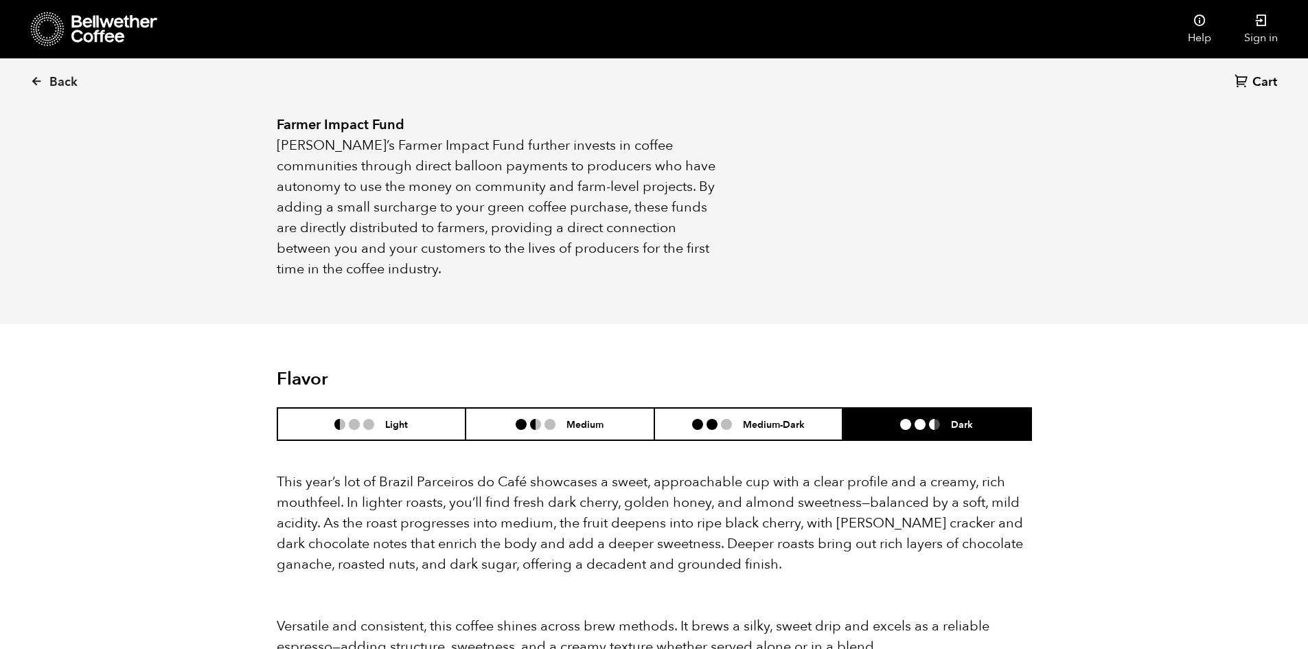
scroll to position [1030, 0]
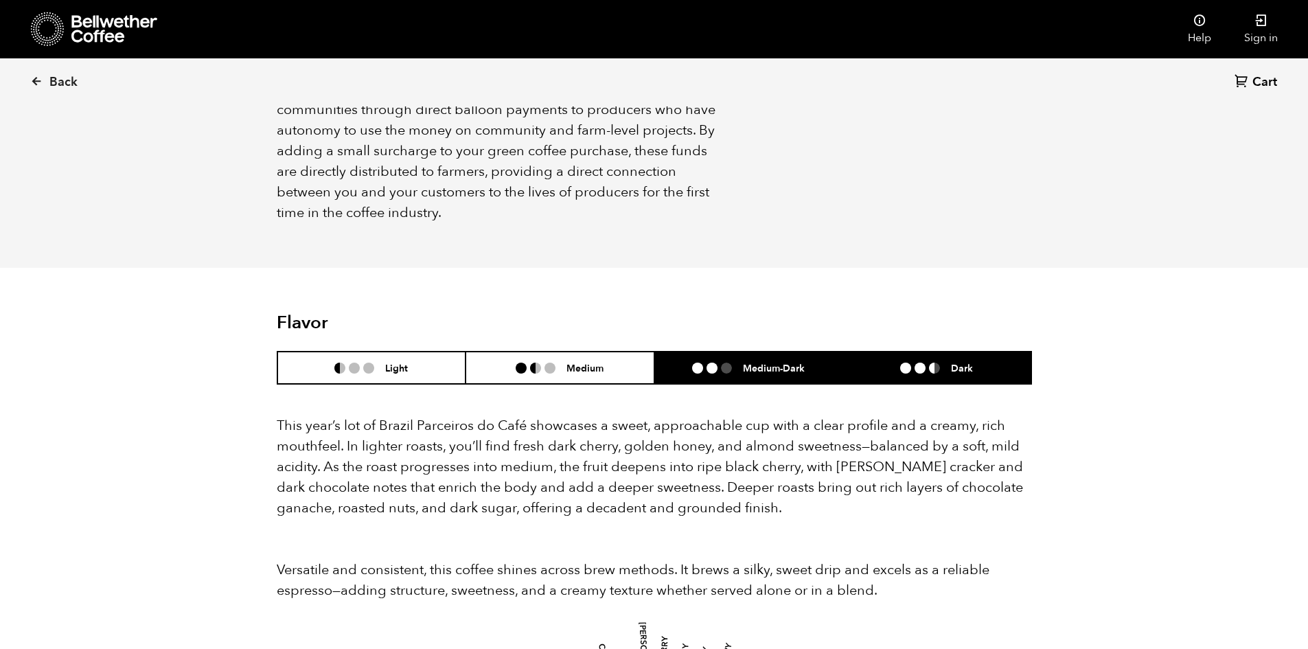
click at [714, 352] on li "Medium-Dark" at bounding box center [748, 368] width 189 height 32
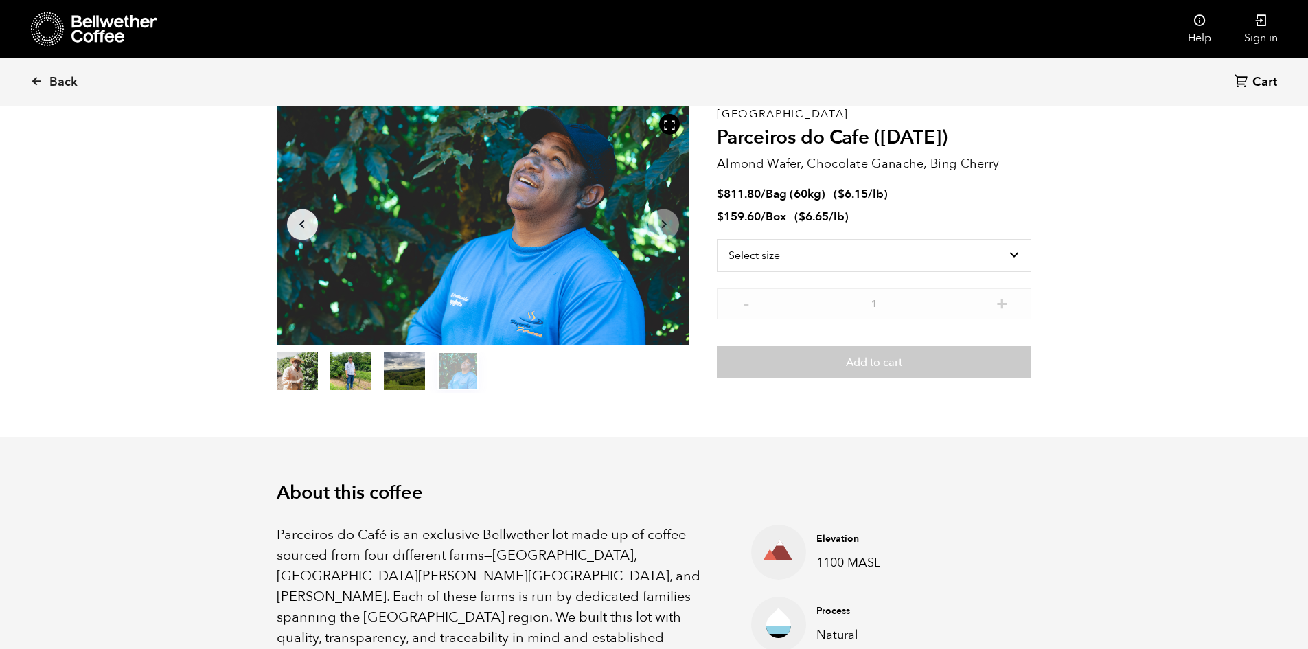
scroll to position [0, 0]
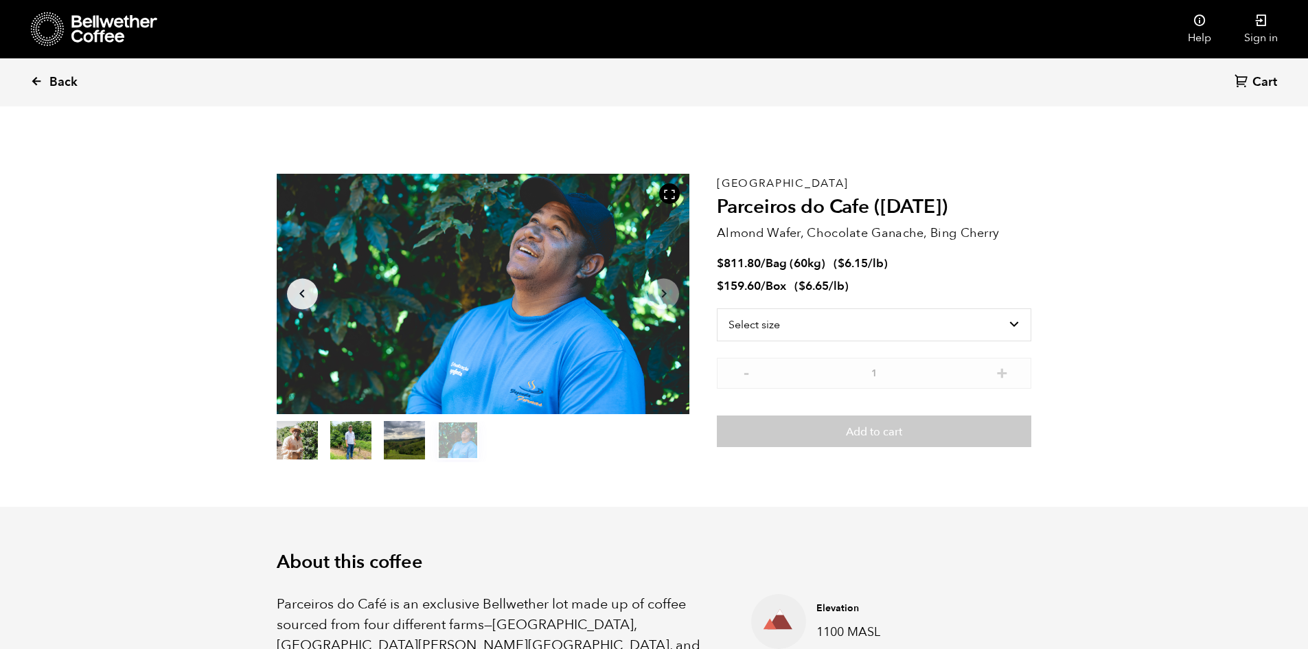
click at [55, 86] on span "Back" at bounding box center [63, 82] width 28 height 16
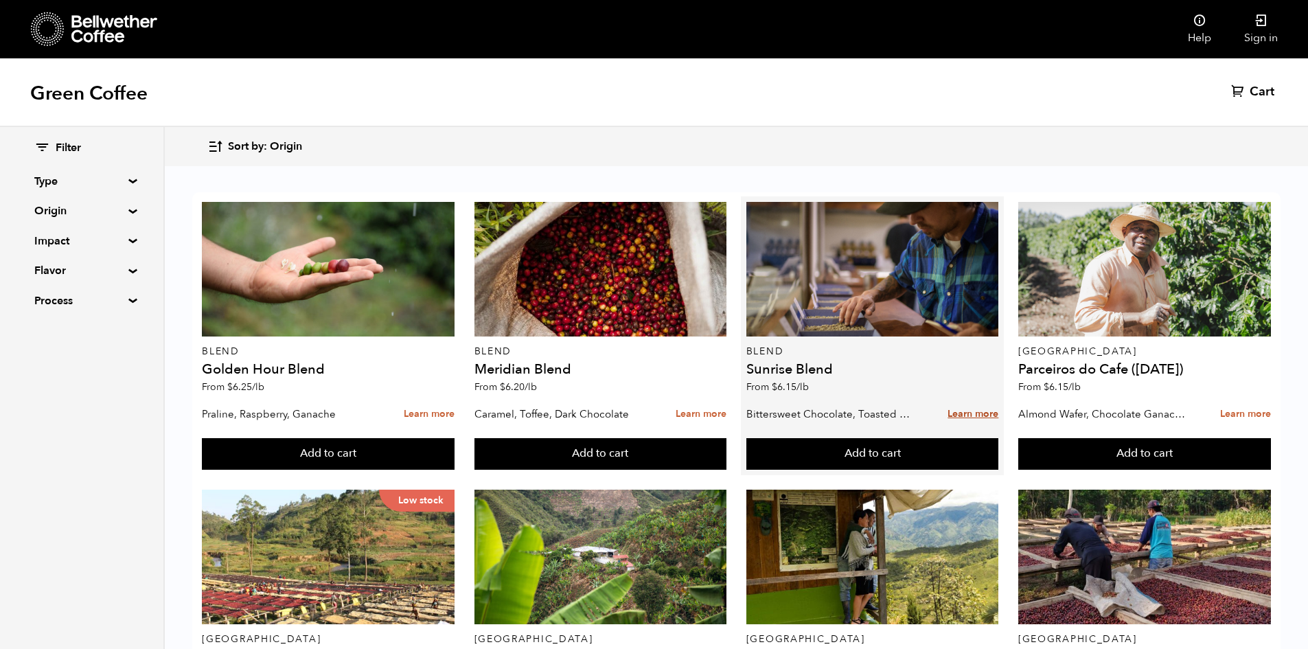
click at [966, 413] on link "Learn more" at bounding box center [973, 415] width 51 height 30
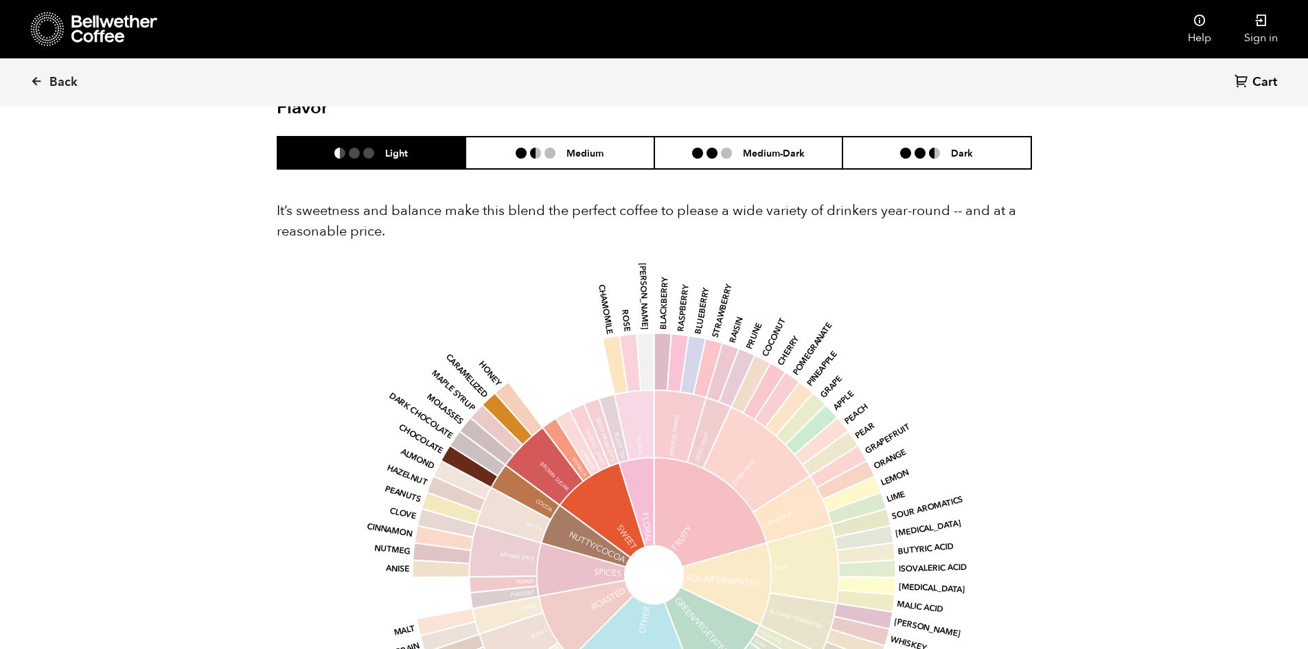
scroll to position [824, 0]
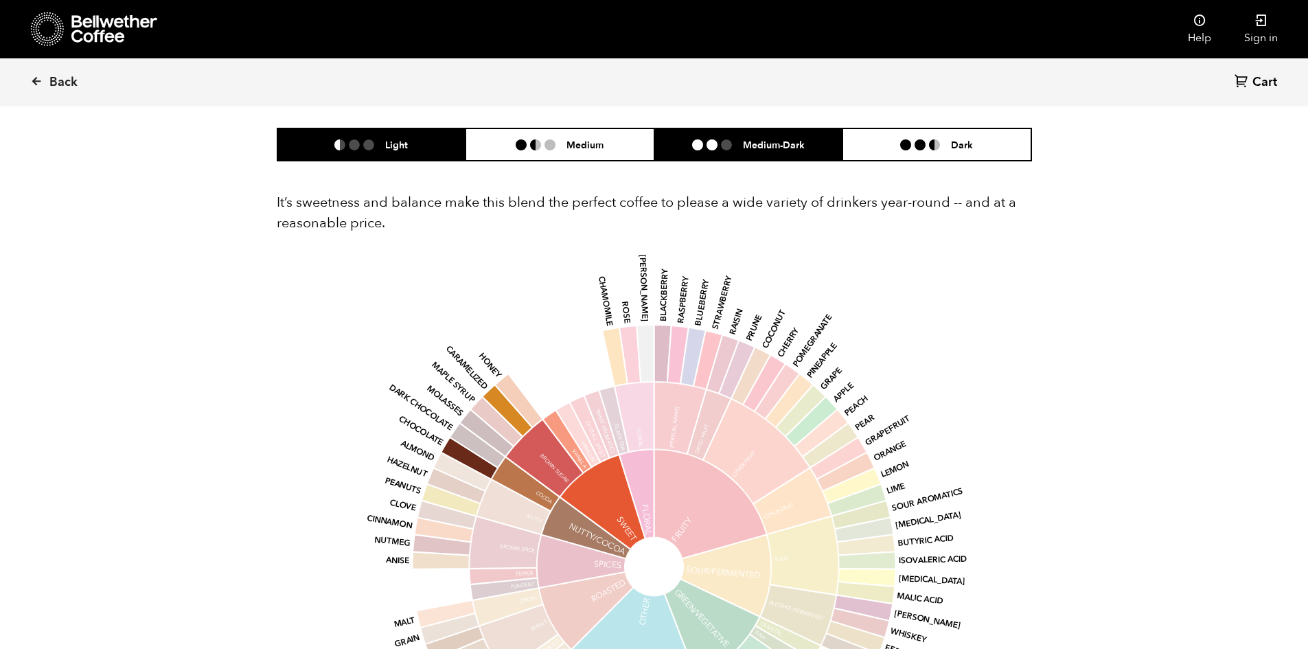
click at [733, 148] on ul at bounding box center [717, 144] width 51 height 11
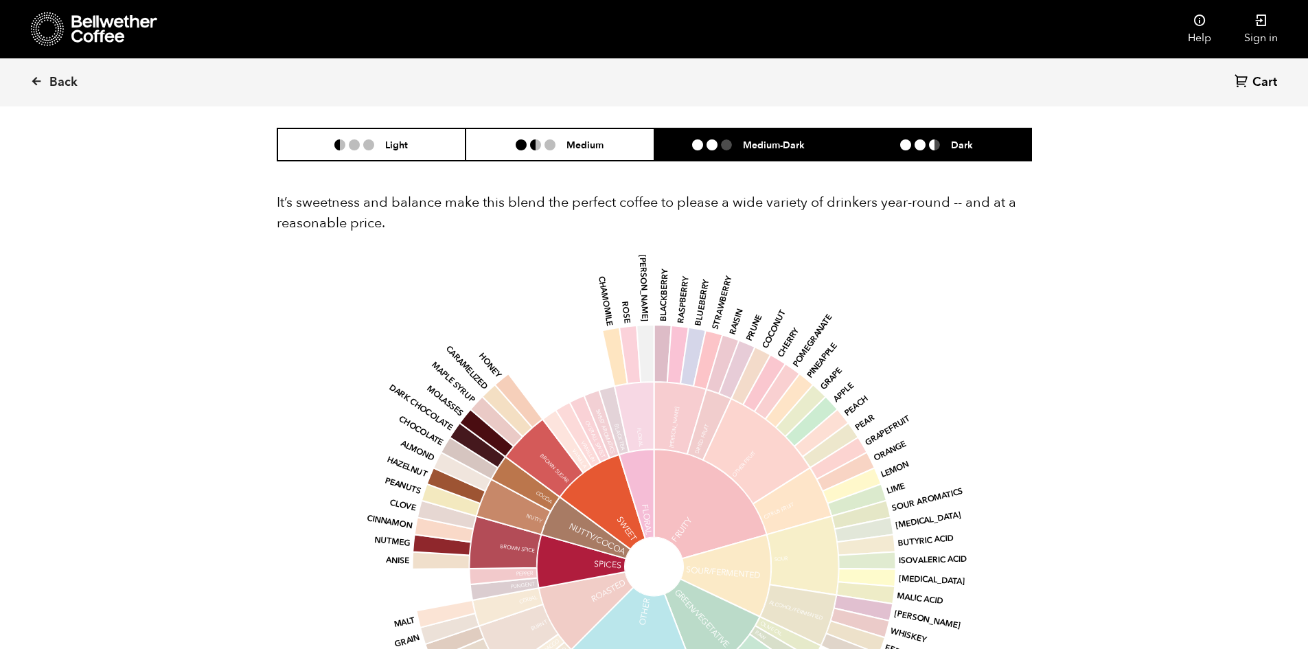
click at [902, 142] on li at bounding box center [905, 144] width 11 height 11
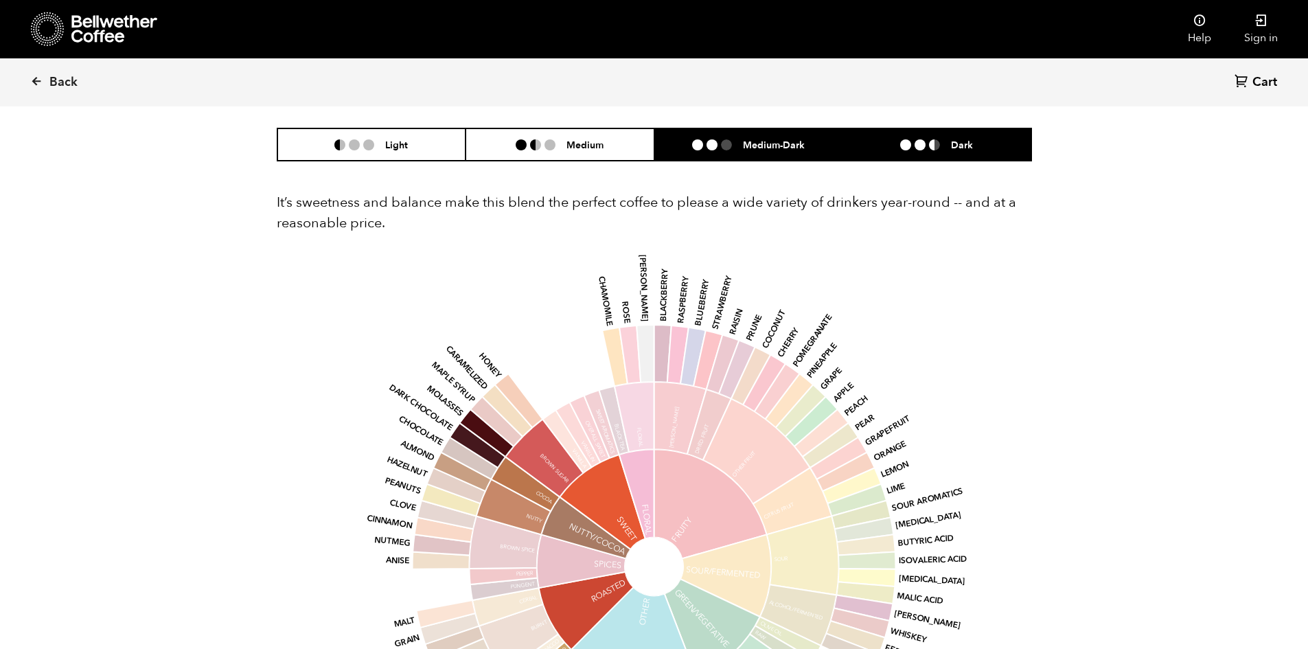
click at [751, 154] on li "Medium-Dark" at bounding box center [748, 144] width 189 height 32
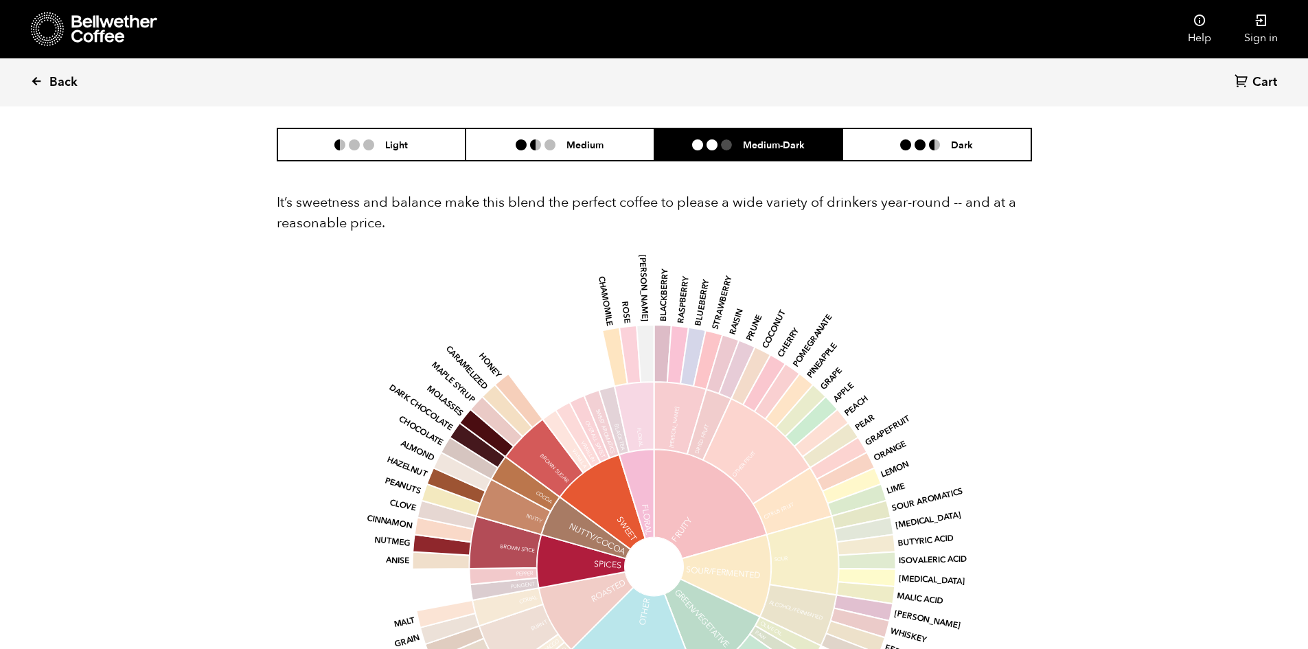
click at [55, 74] on span "Back" at bounding box center [63, 82] width 28 height 16
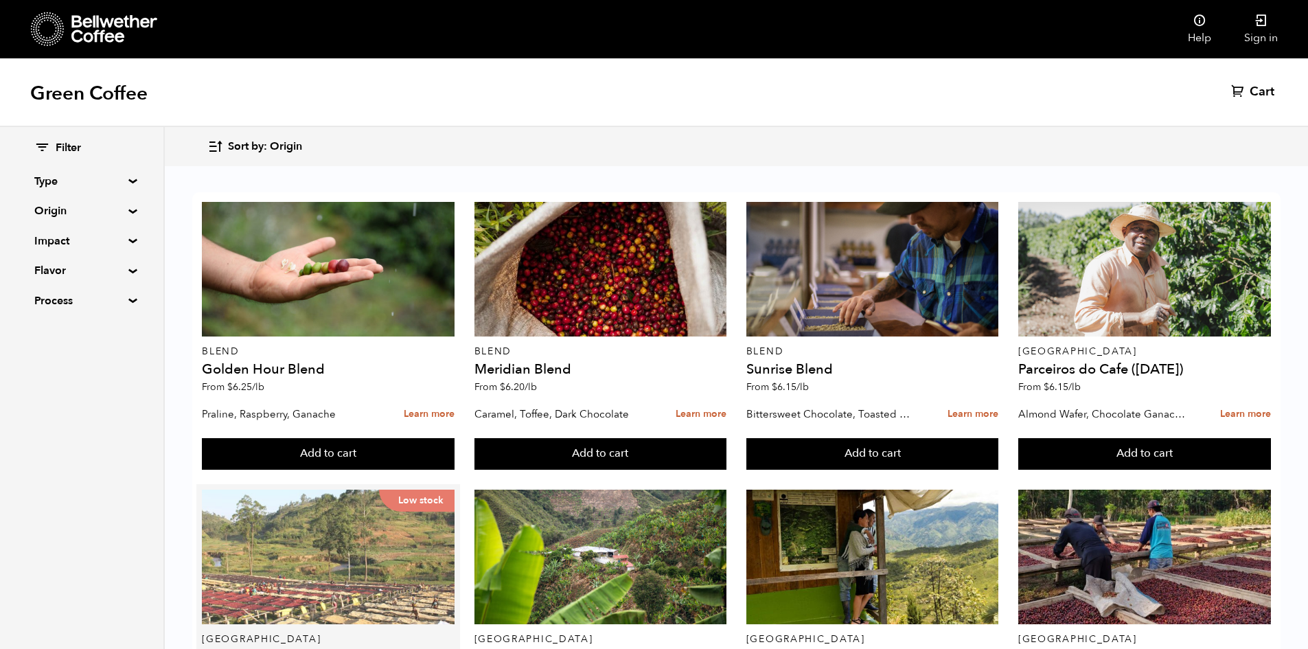
scroll to position [137, 0]
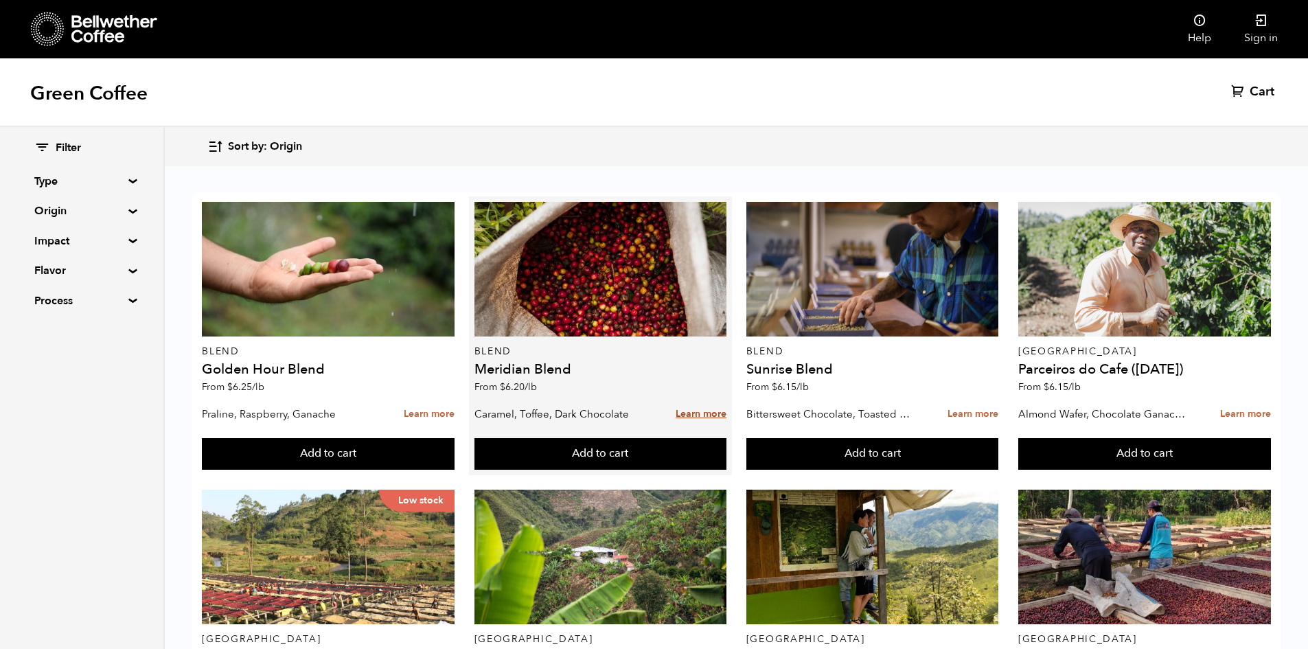
click at [701, 400] on link "Learn more" at bounding box center [701, 415] width 51 height 30
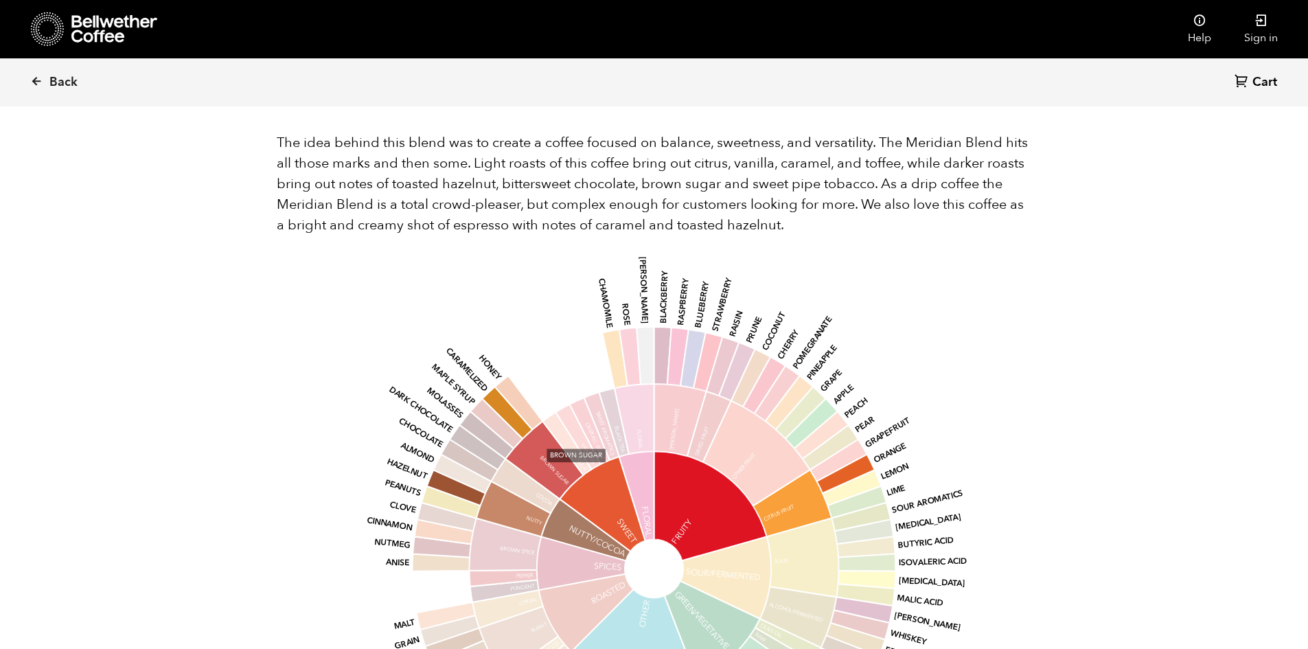
scroll to position [824, 0]
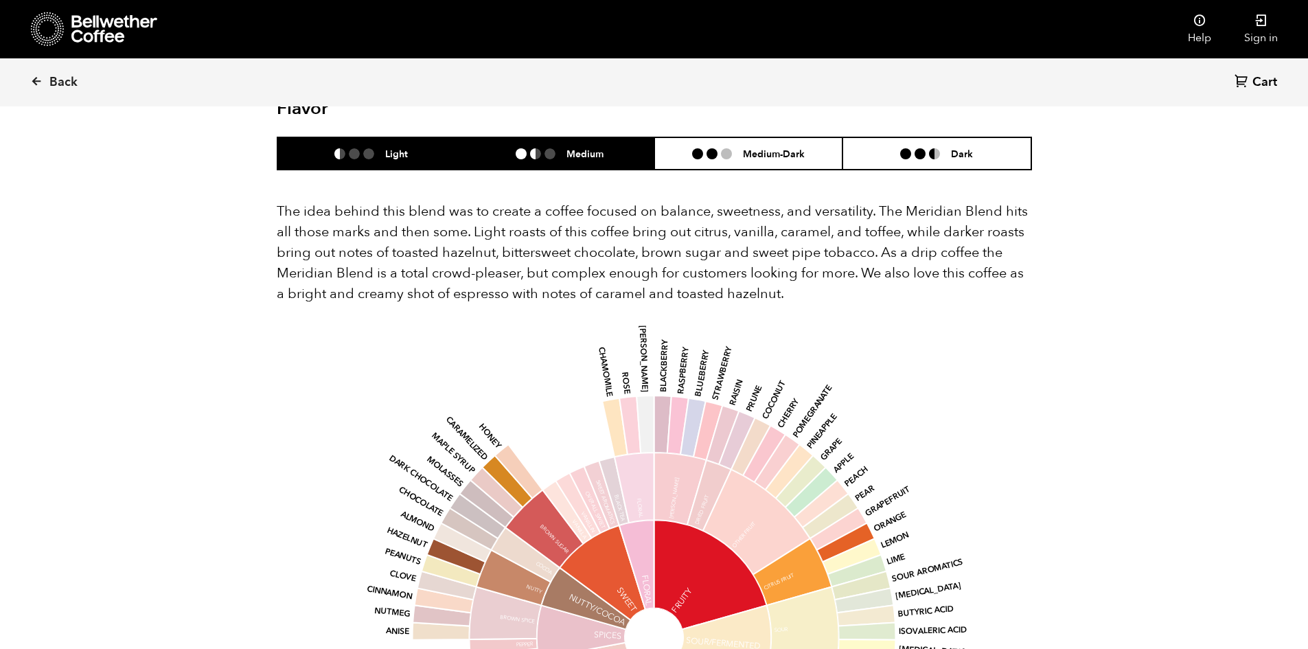
click at [572, 137] on li "Medium" at bounding box center [560, 153] width 189 height 32
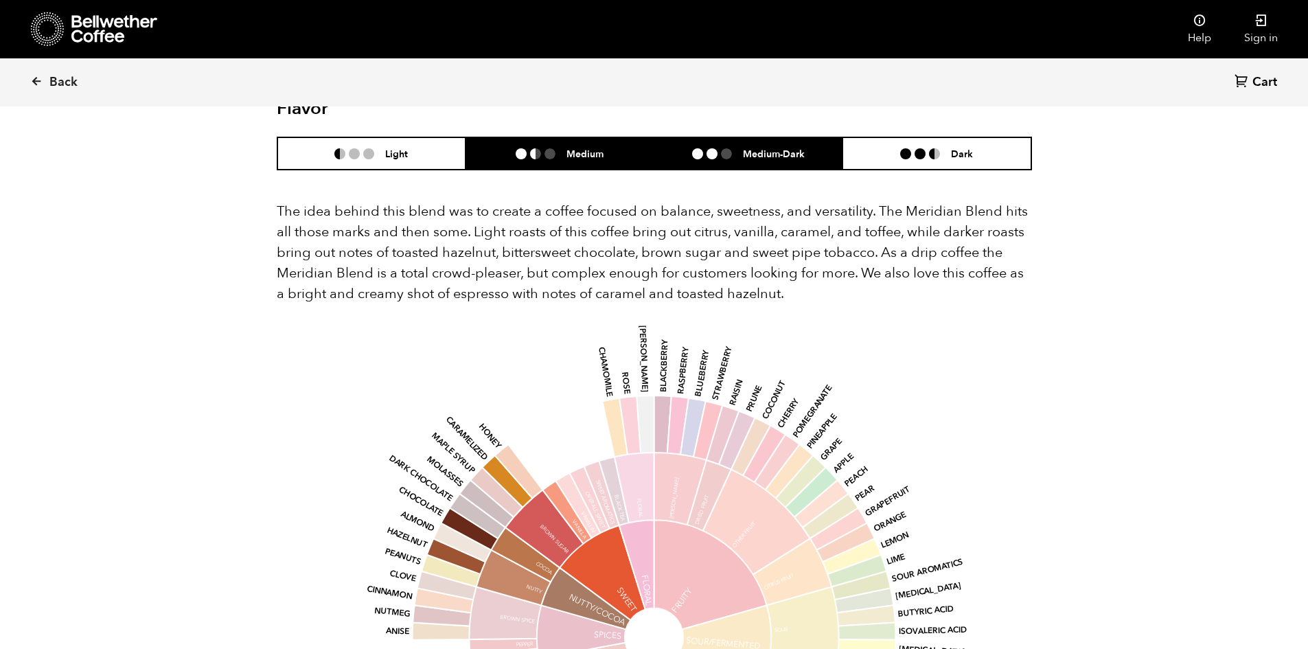
click at [711, 148] on li at bounding box center [712, 153] width 11 height 11
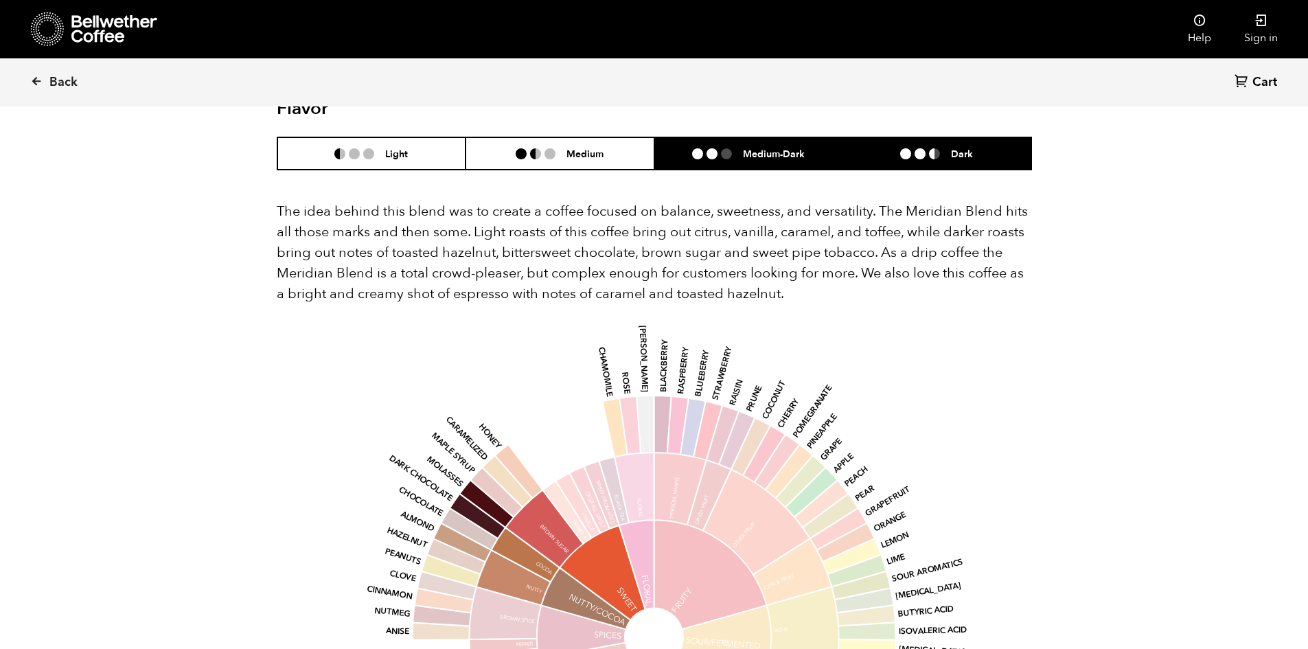
click at [884, 137] on li "Dark" at bounding box center [937, 153] width 189 height 32
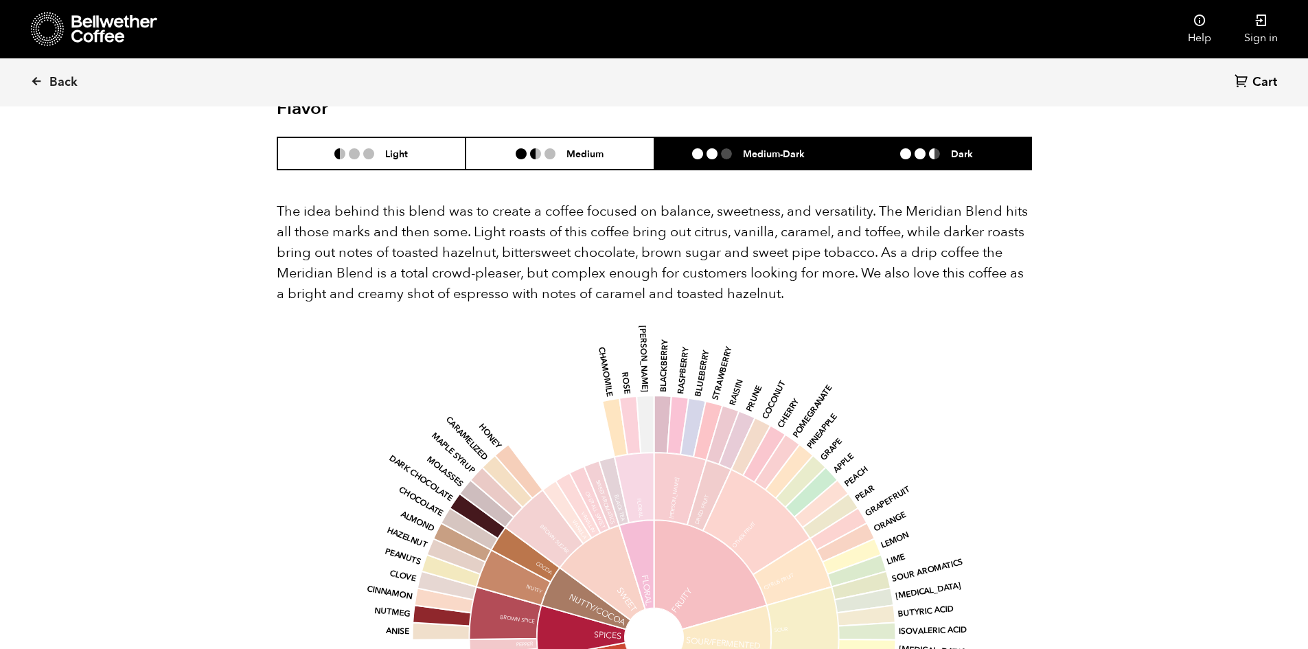
click at [728, 148] on li at bounding box center [726, 153] width 11 height 11
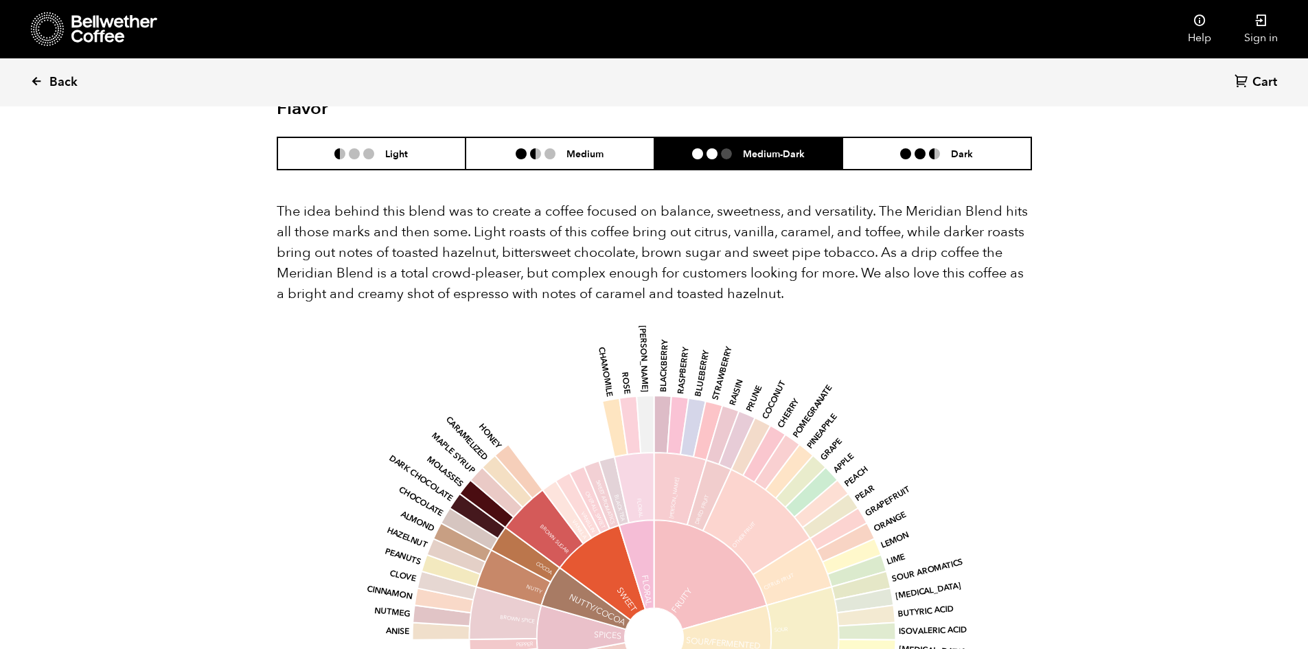
click at [70, 78] on span "Back" at bounding box center [63, 82] width 28 height 16
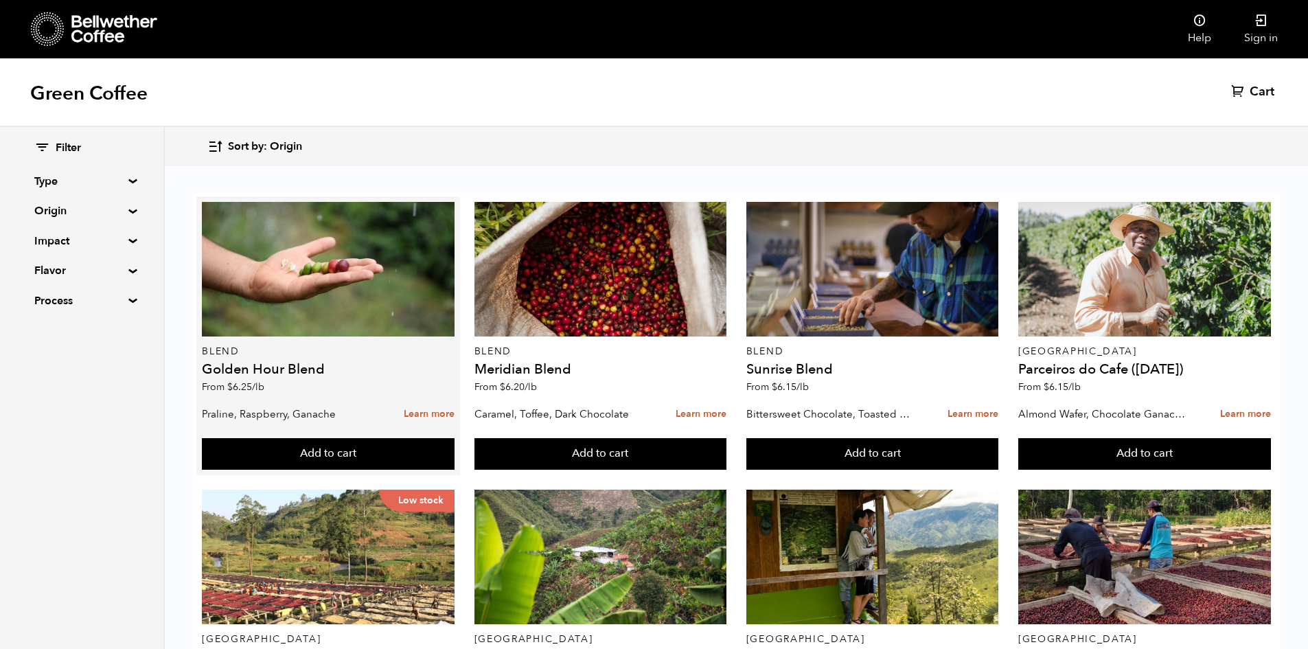
click at [302, 369] on h4 "Golden Hour Blend" at bounding box center [328, 370] width 253 height 14
click at [415, 409] on link "Learn more" at bounding box center [429, 415] width 51 height 30
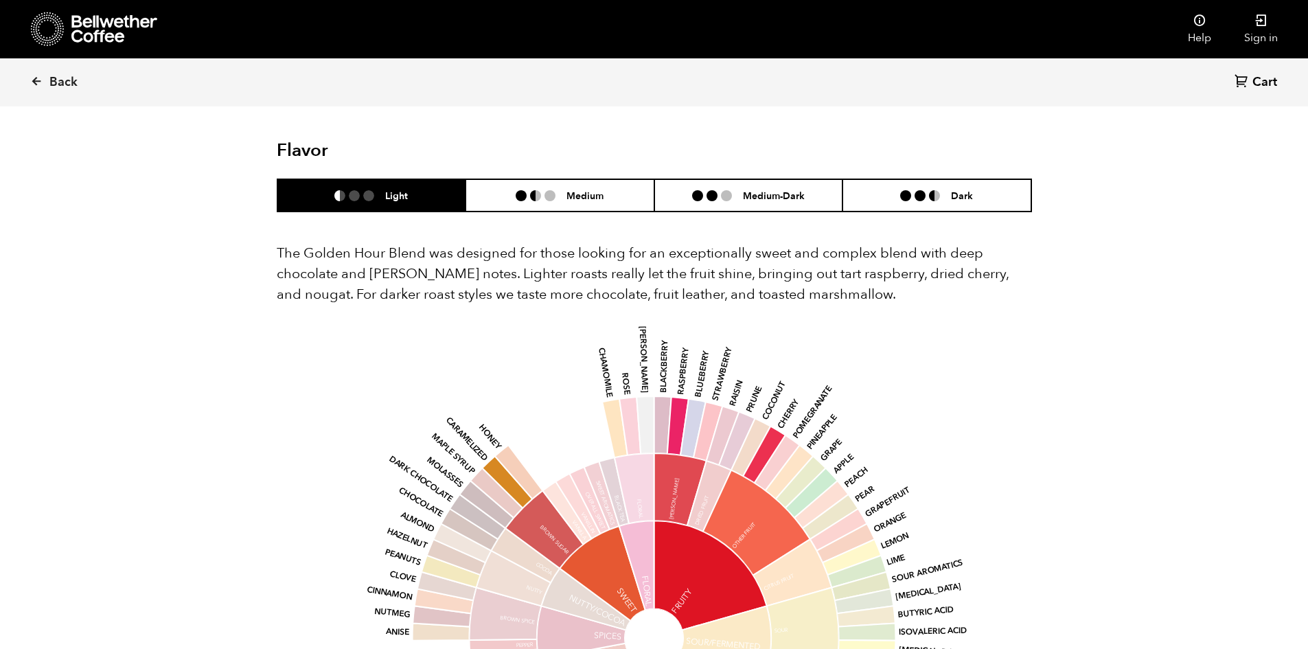
scroll to position [755, 0]
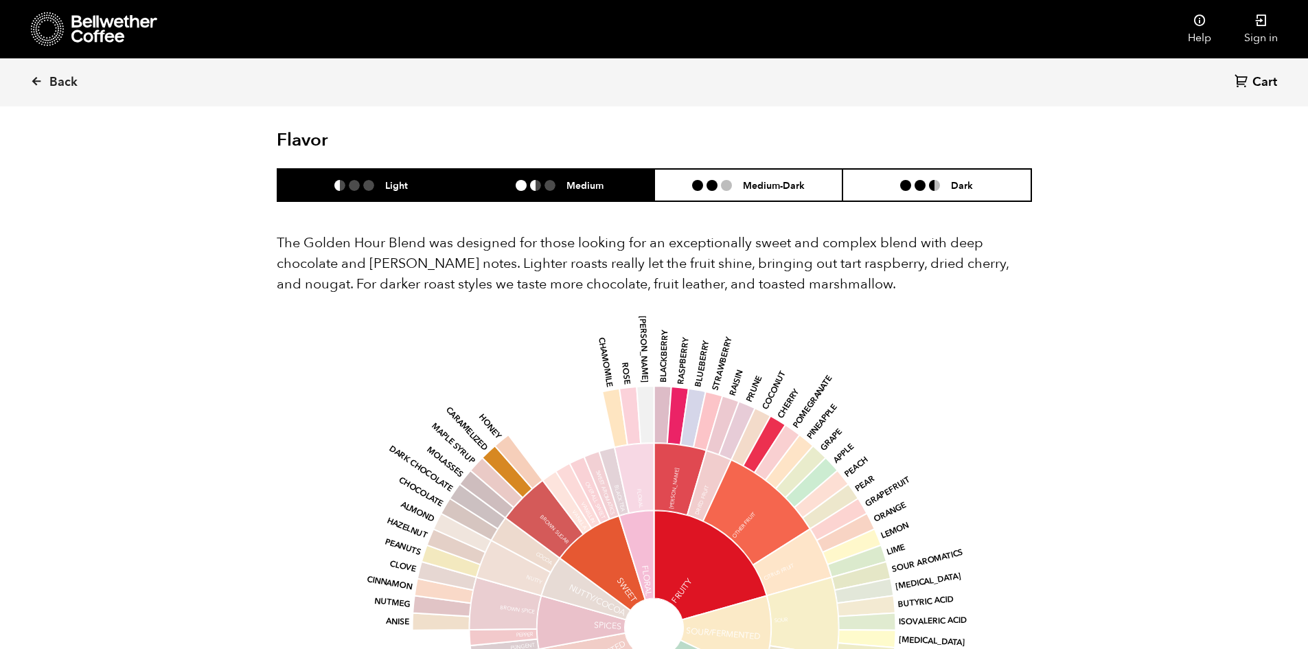
click at [560, 194] on li "Medium" at bounding box center [560, 185] width 189 height 32
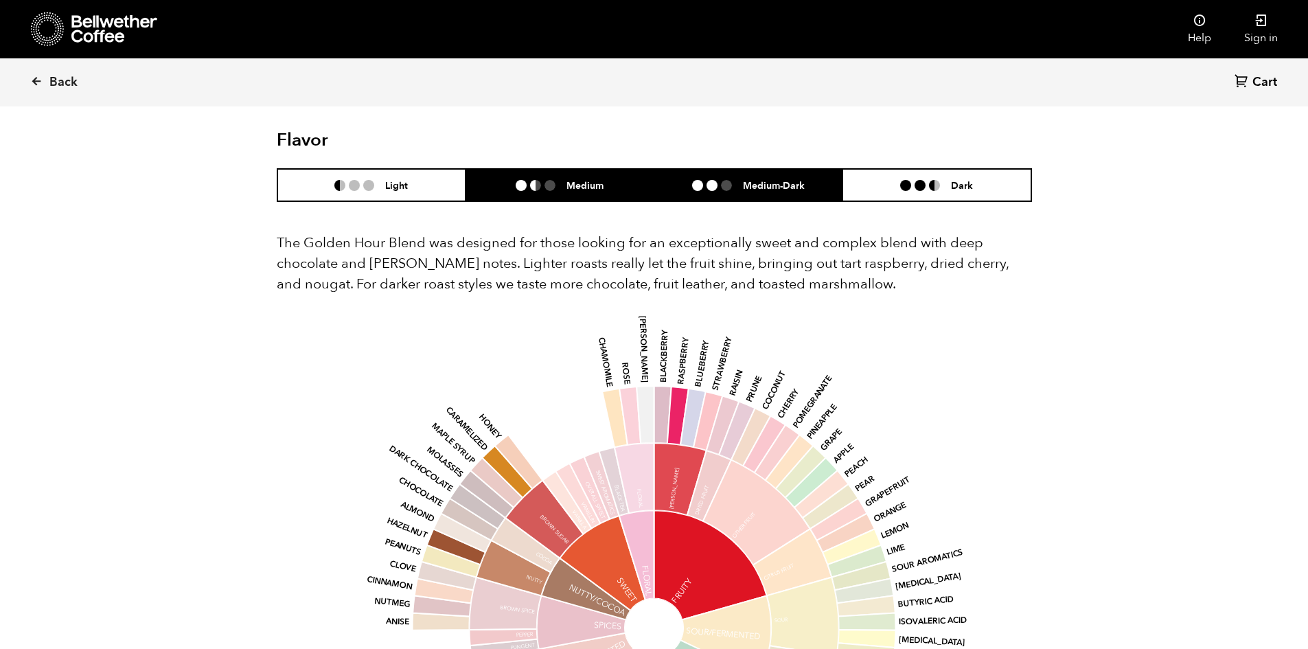
click at [705, 186] on ul at bounding box center [717, 185] width 51 height 11
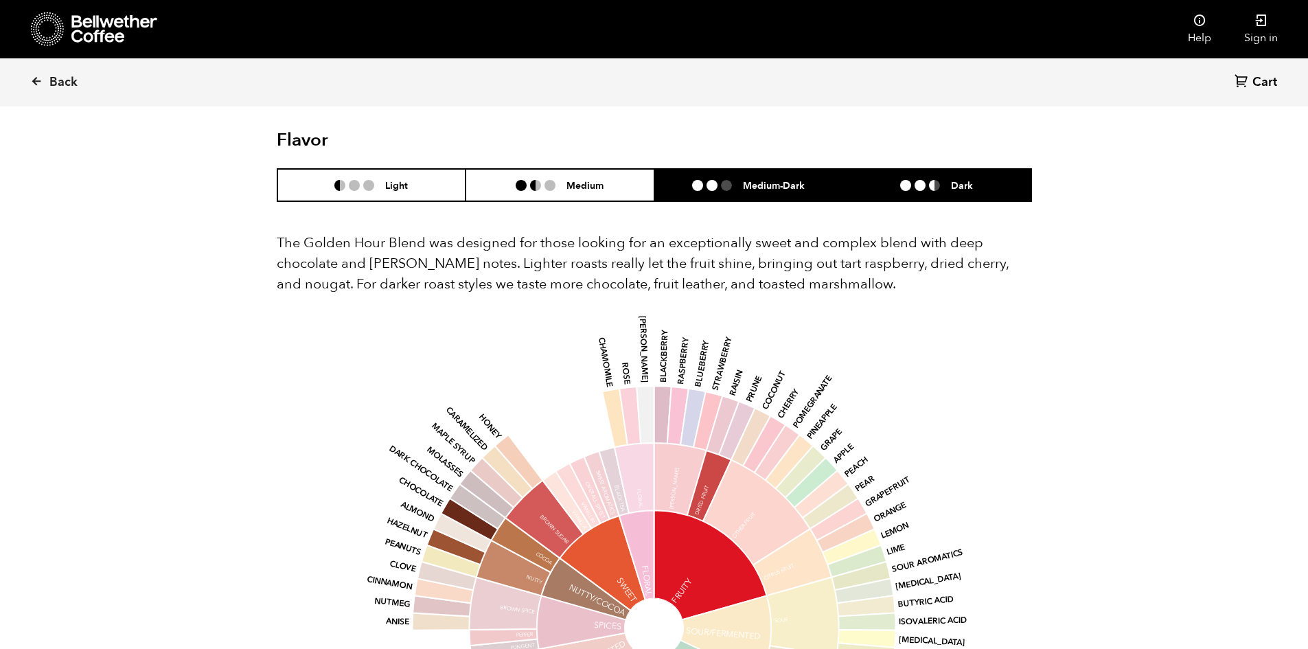
click at [944, 176] on li "Dark" at bounding box center [937, 185] width 189 height 32
click at [790, 181] on h6 "Medium-Dark" at bounding box center [774, 185] width 62 height 12
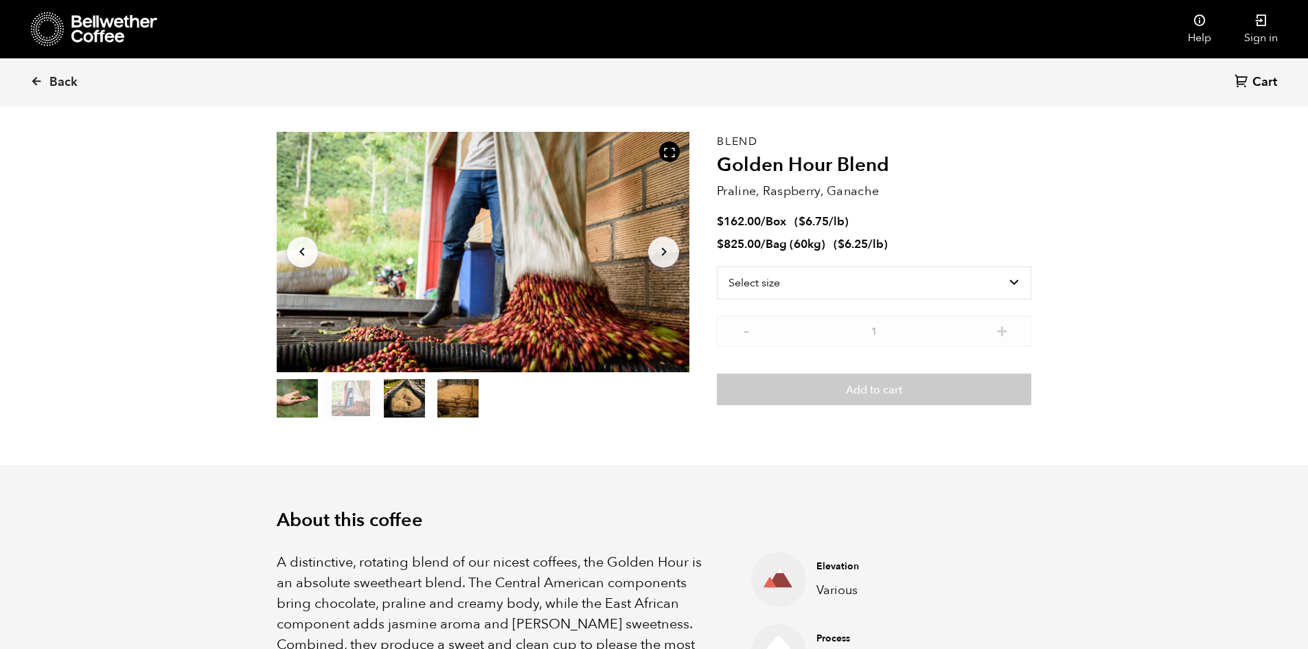
scroll to position [0, 0]
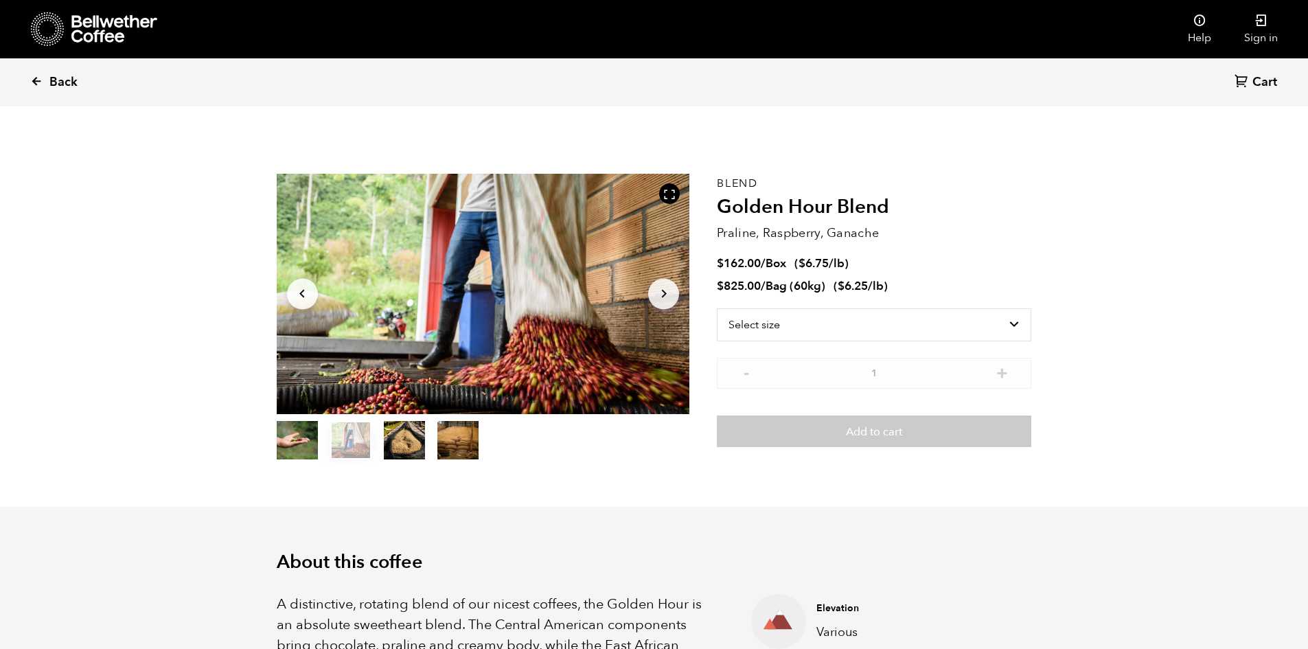
click at [43, 80] on link "Back" at bounding box center [72, 82] width 85 height 47
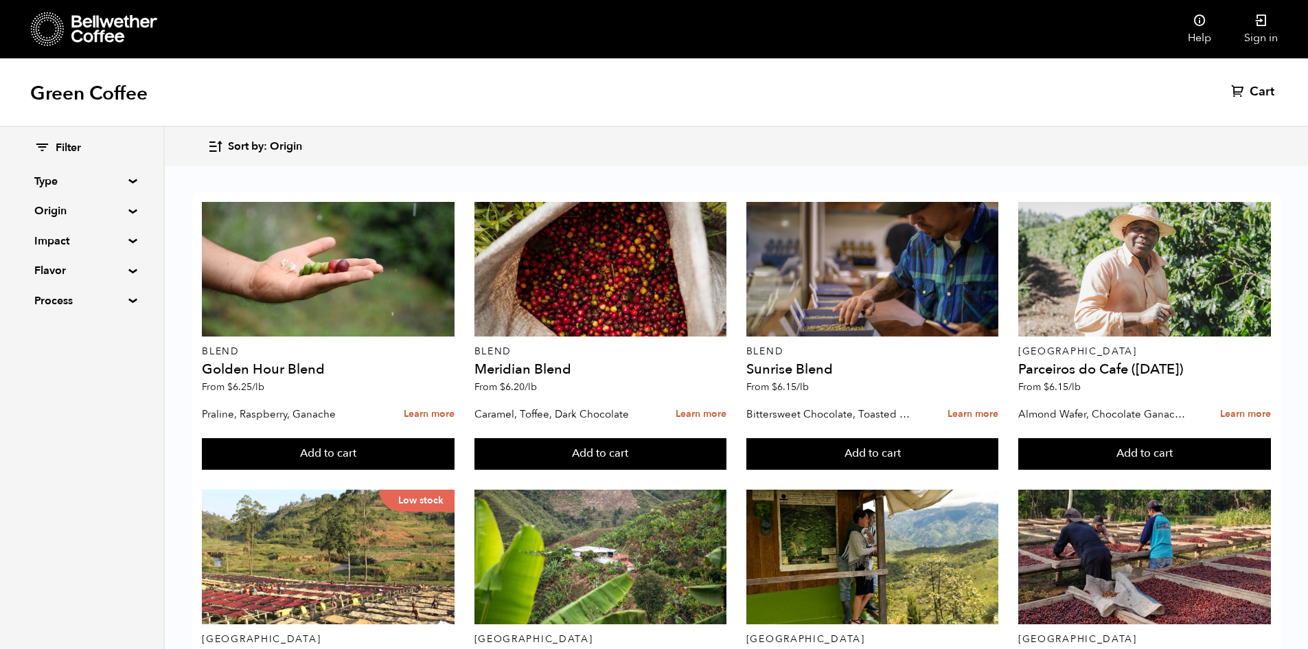
scroll to position [618, 0]
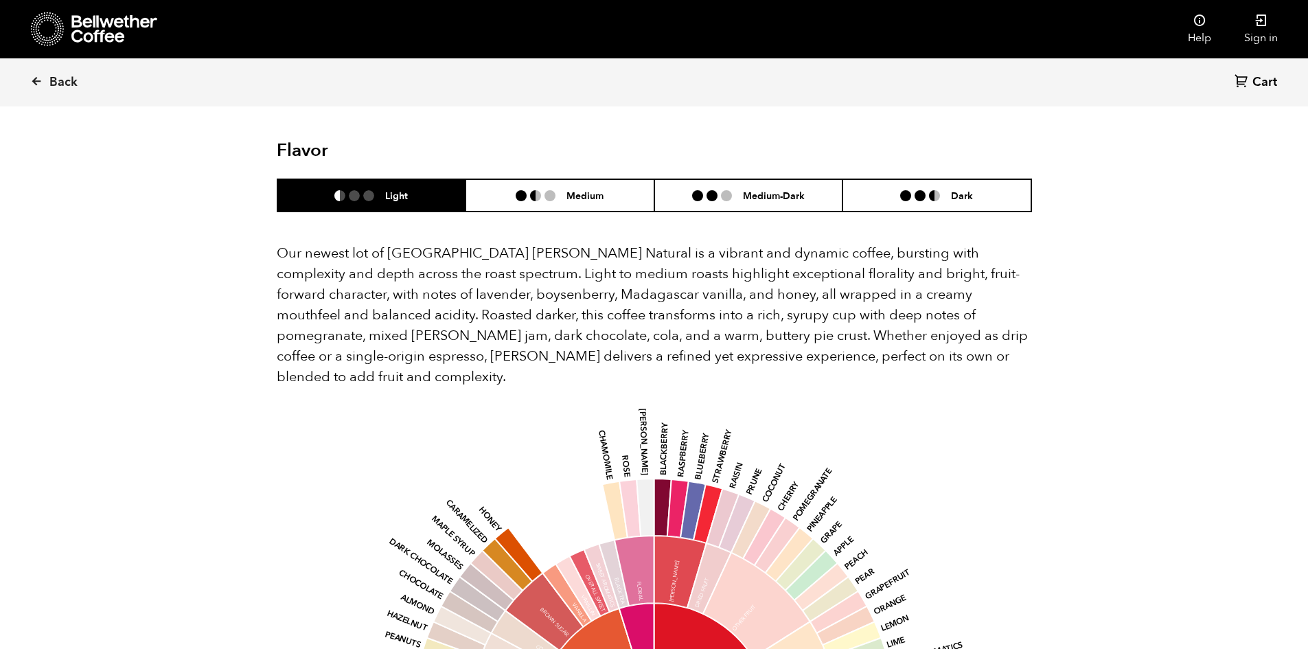
scroll to position [1099, 0]
click at [550, 187] on li "Medium" at bounding box center [560, 196] width 189 height 32
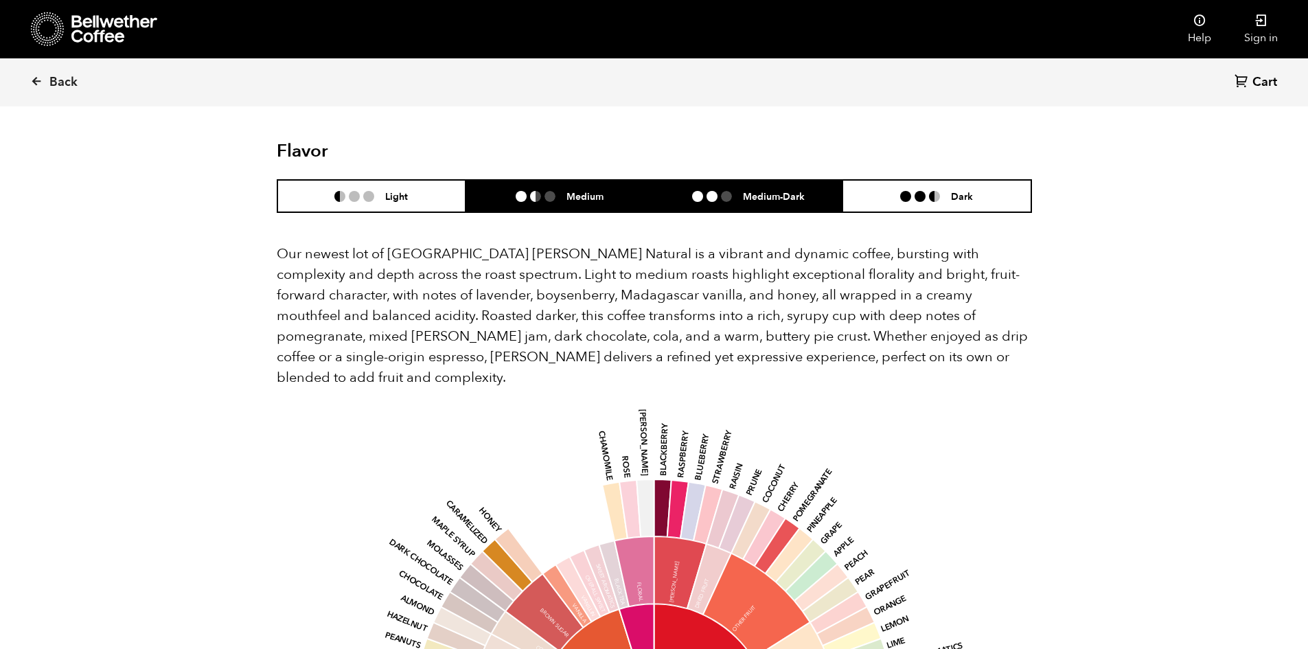
click at [769, 187] on li "Medium-Dark" at bounding box center [748, 196] width 189 height 32
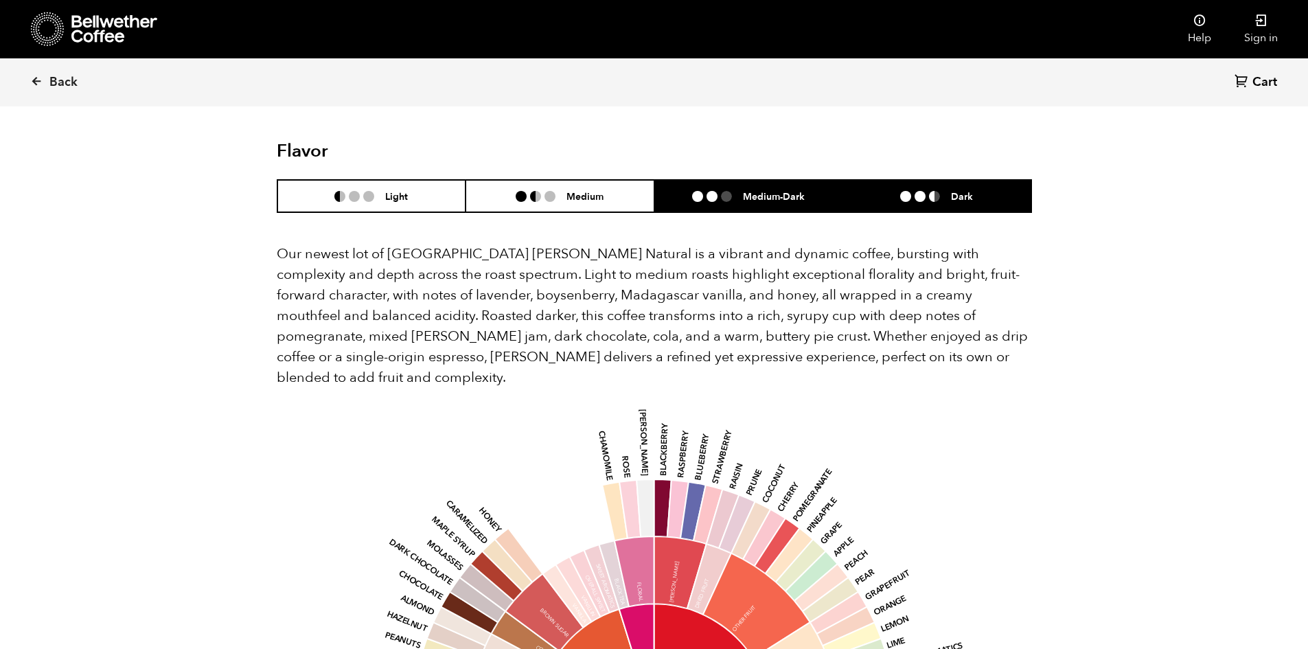
click at [895, 180] on li "Dark" at bounding box center [937, 196] width 189 height 32
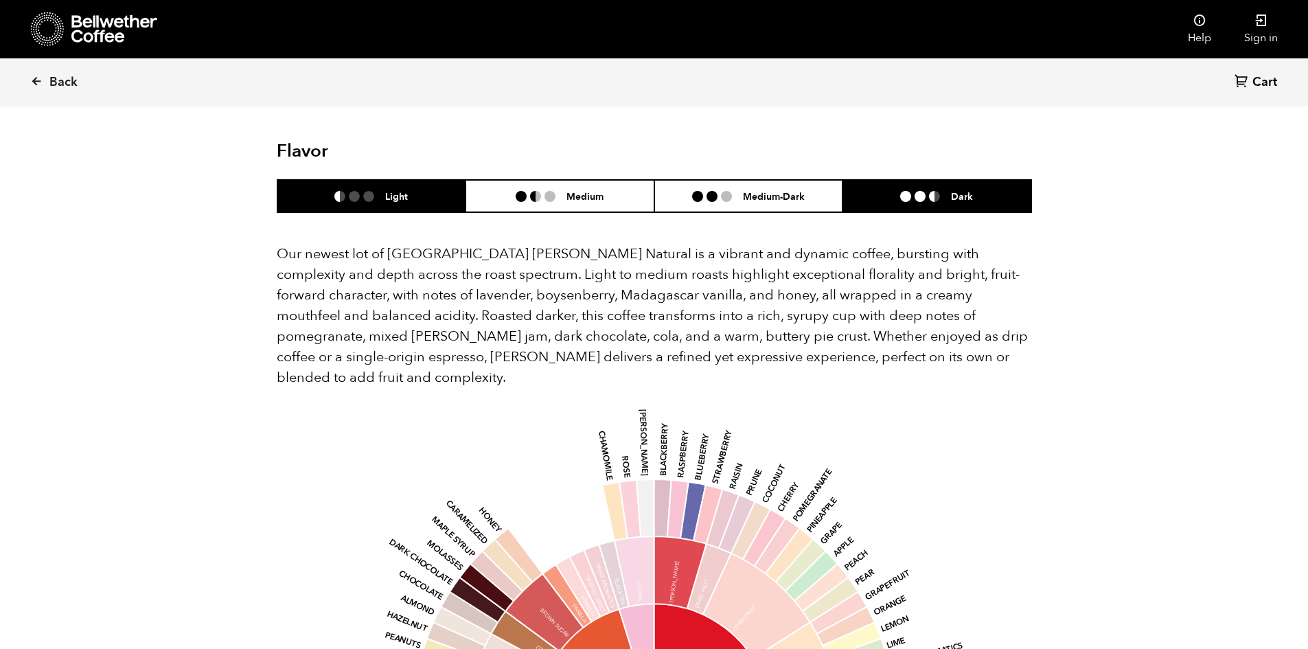
click at [437, 185] on li "Light" at bounding box center [371, 196] width 189 height 32
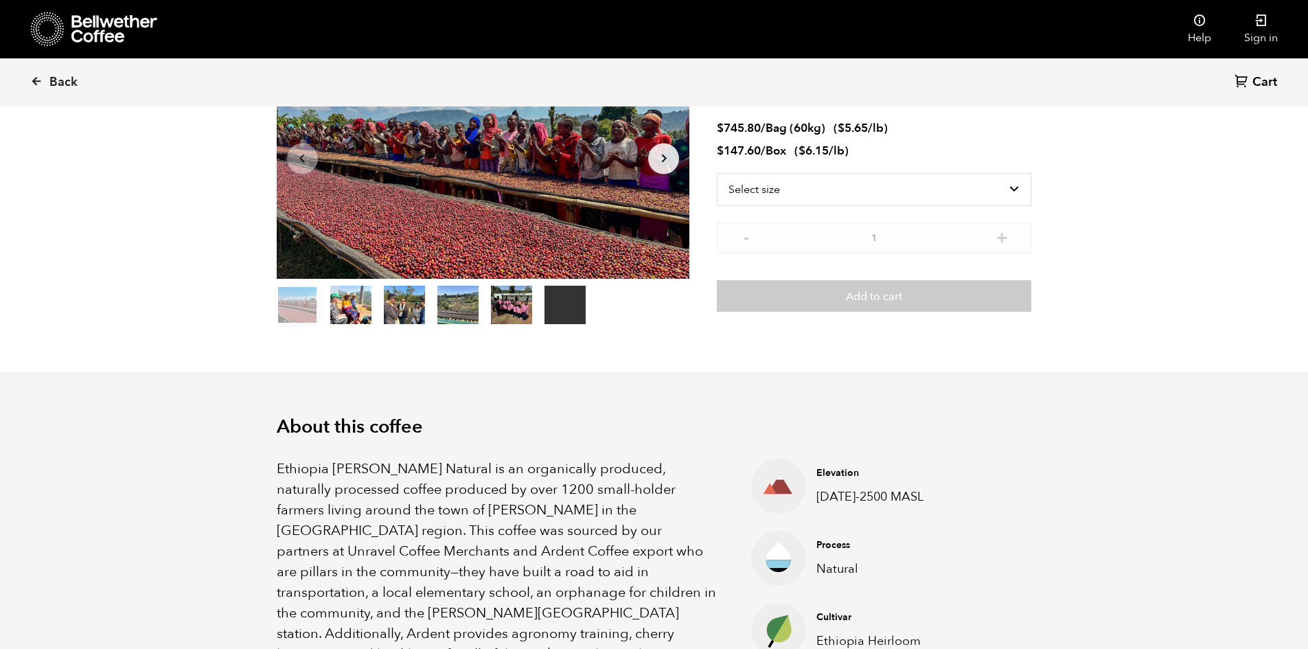
scroll to position [0, 0]
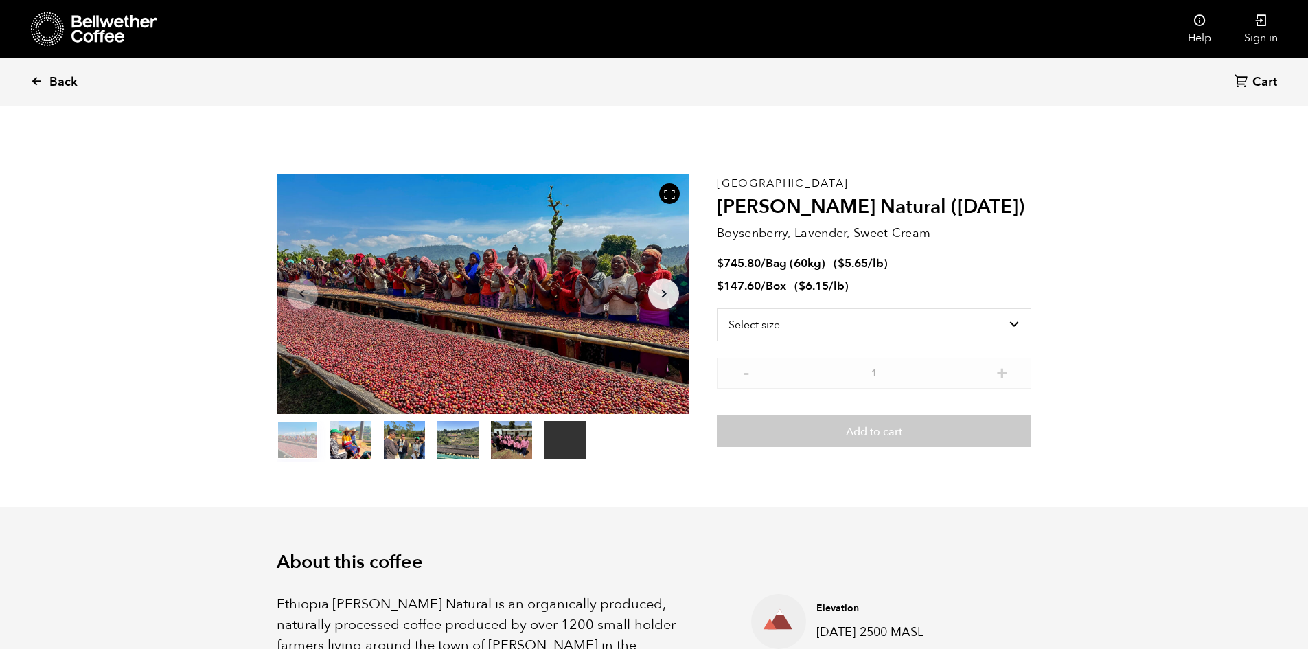
click at [55, 84] on span "Back" at bounding box center [63, 82] width 28 height 16
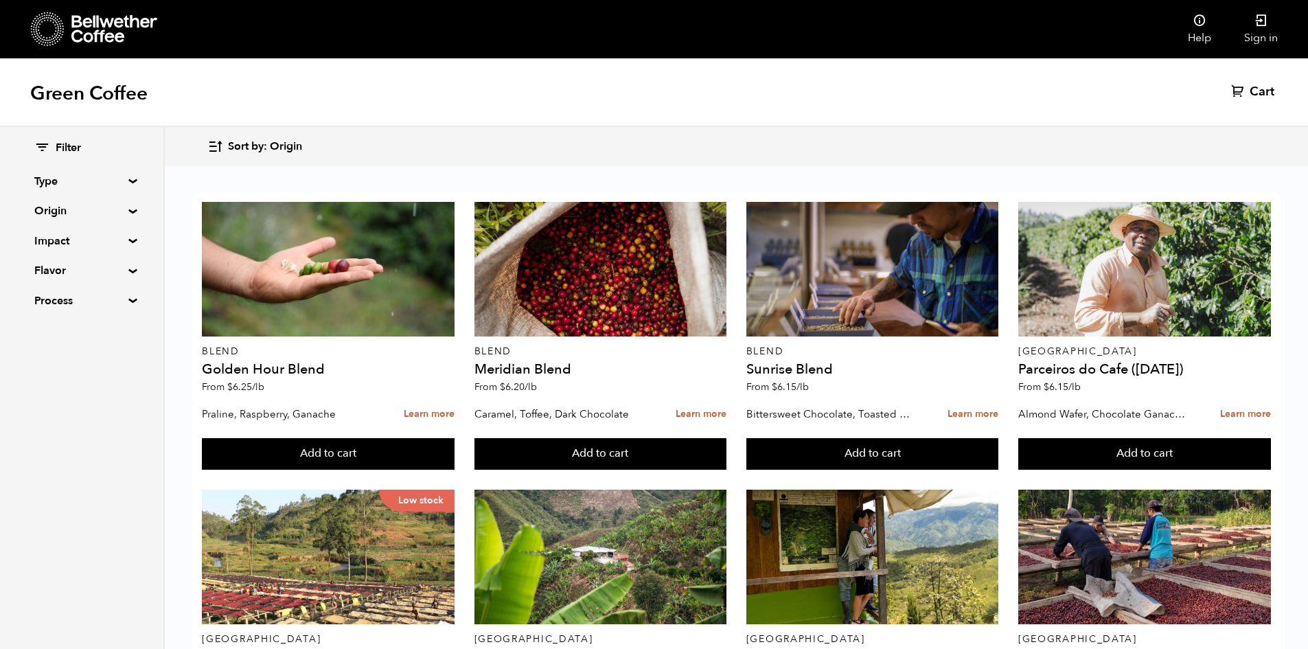
scroll to position [824, 0]
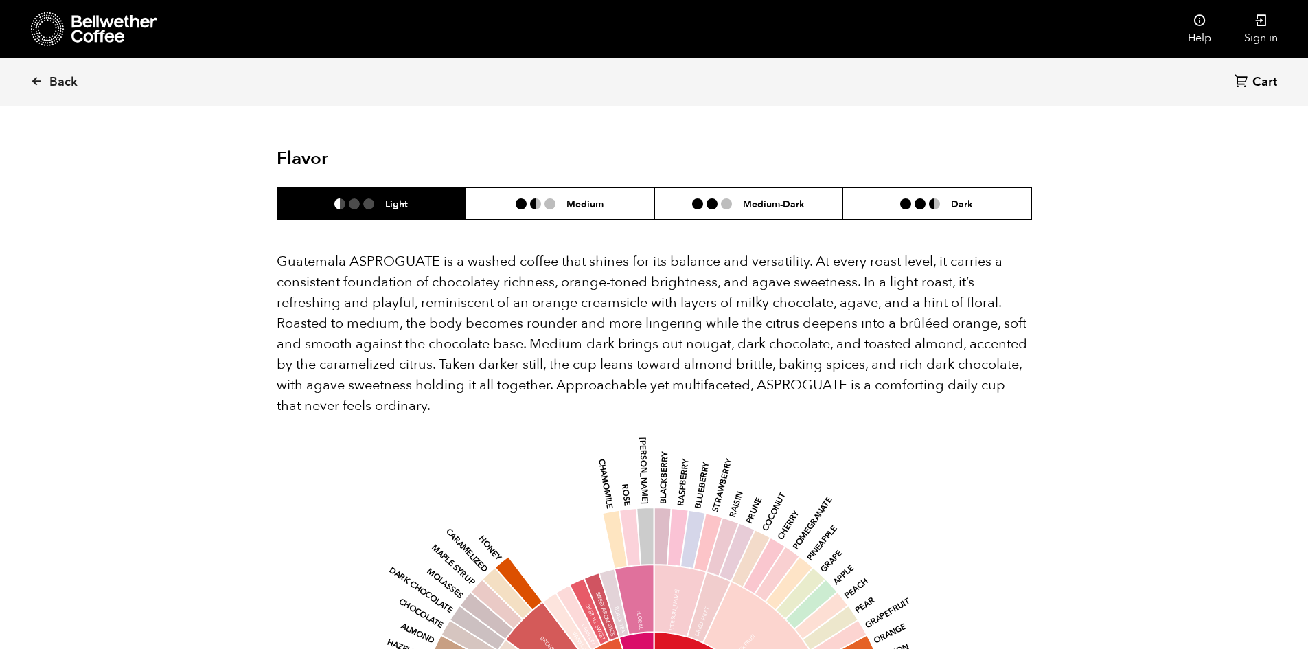
scroll to position [893, 0]
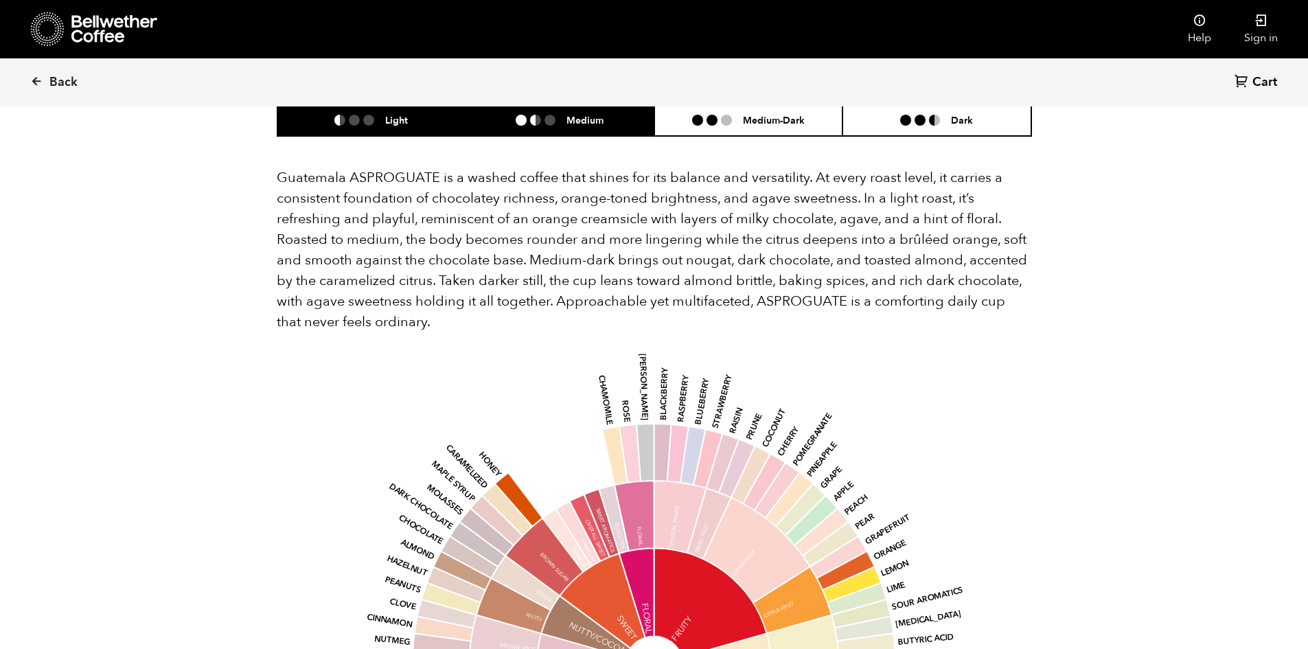
click at [582, 129] on li "Medium" at bounding box center [560, 120] width 189 height 32
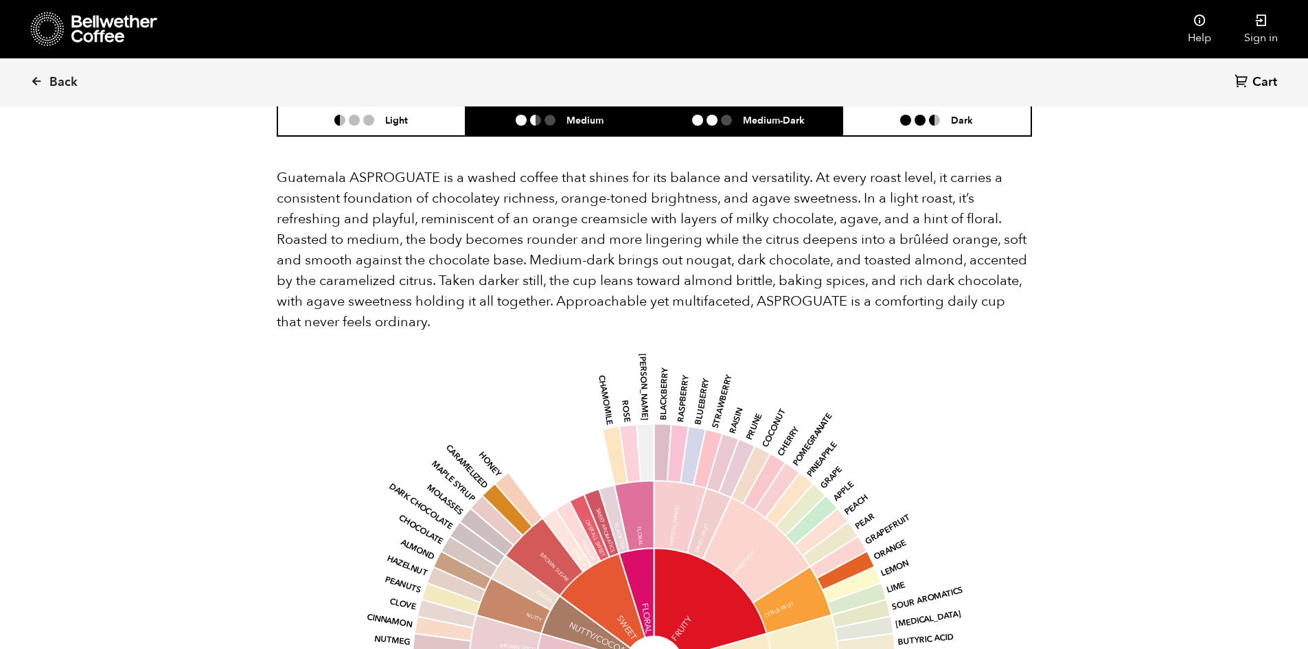
click at [720, 130] on li "Medium-Dark" at bounding box center [748, 120] width 189 height 32
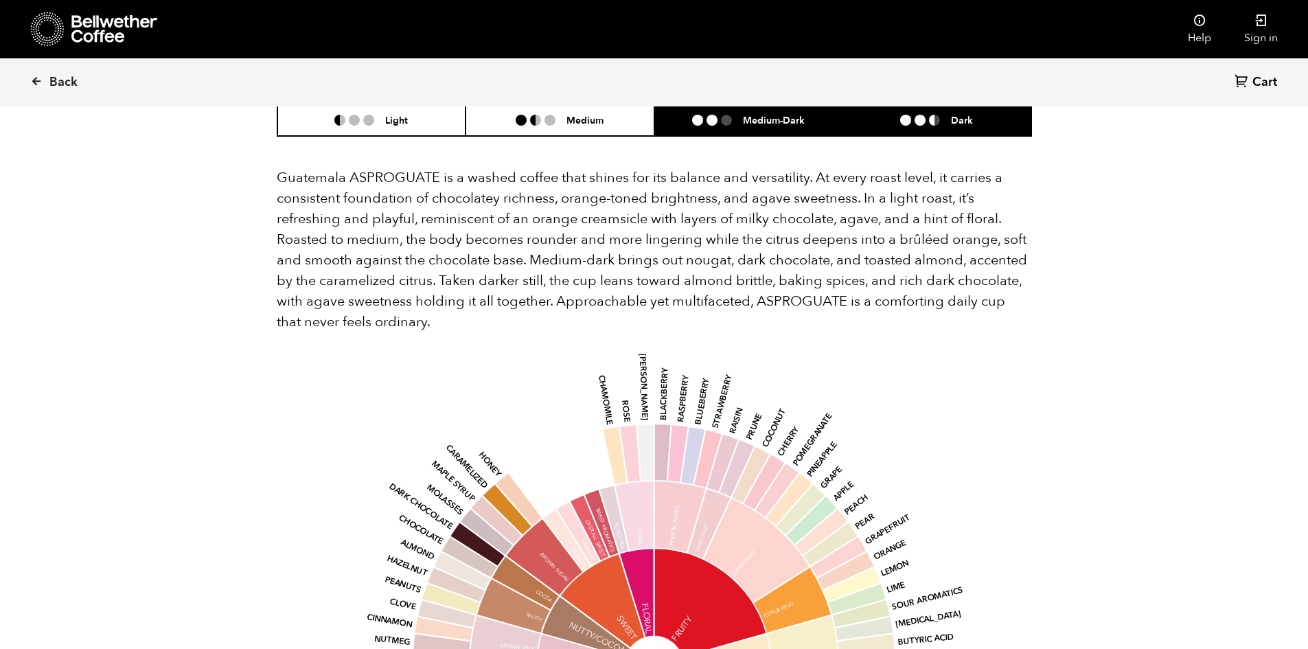
click at [895, 128] on li "Dark" at bounding box center [937, 120] width 189 height 32
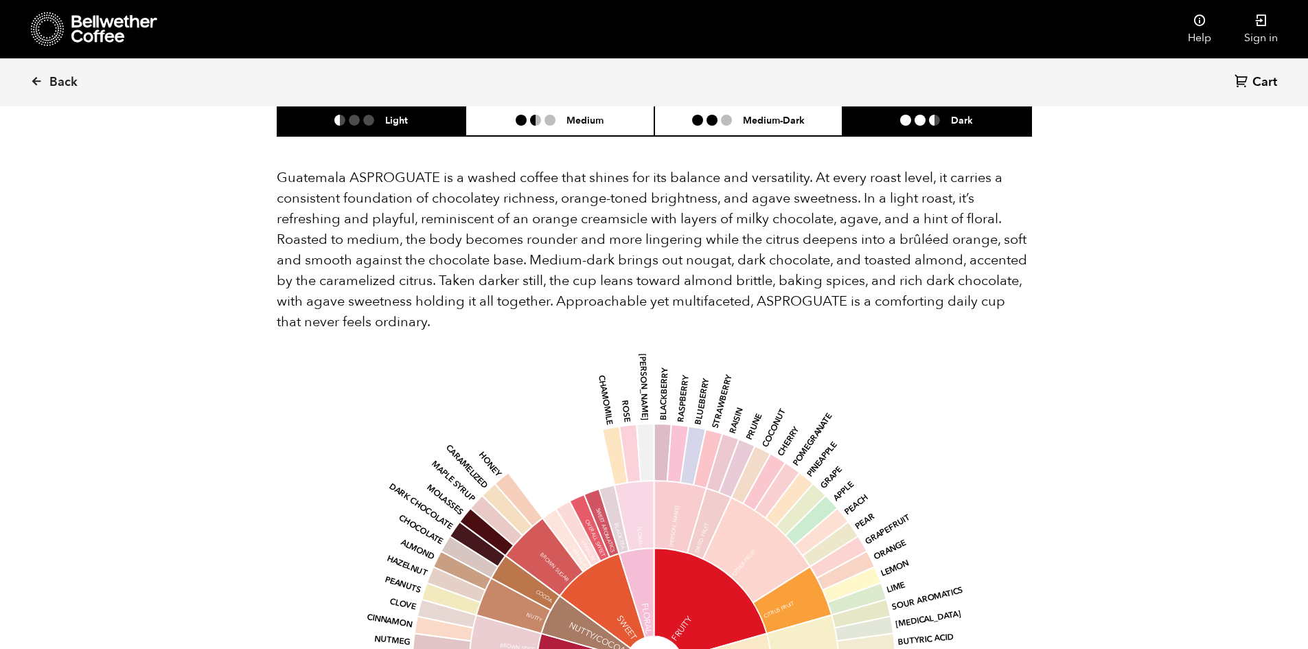
click at [404, 128] on li "Light" at bounding box center [371, 120] width 189 height 32
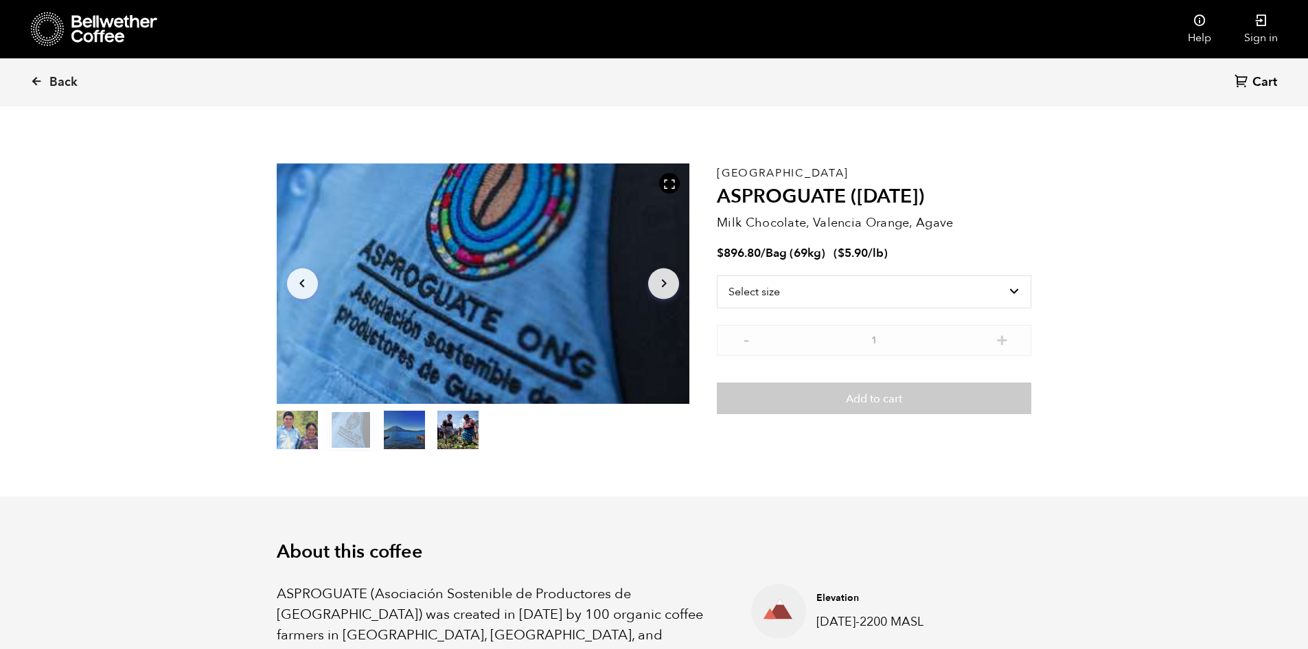
scroll to position [0, 0]
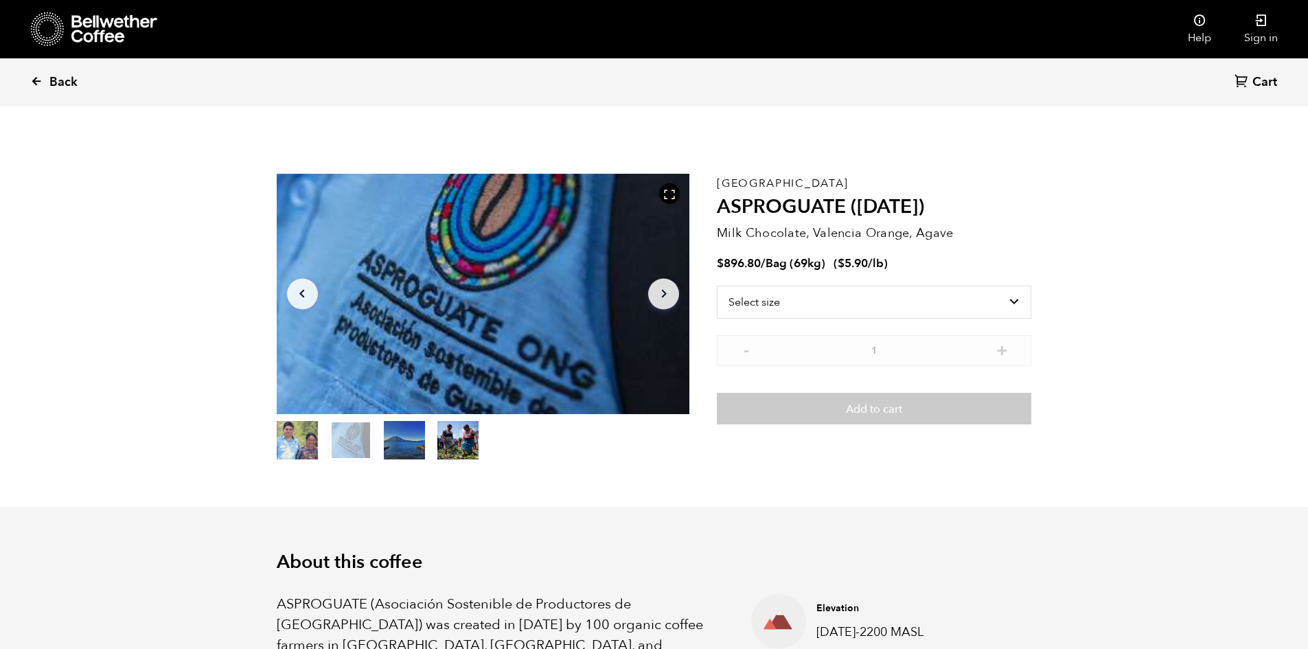
click at [52, 73] on link "Back" at bounding box center [72, 82] width 85 height 47
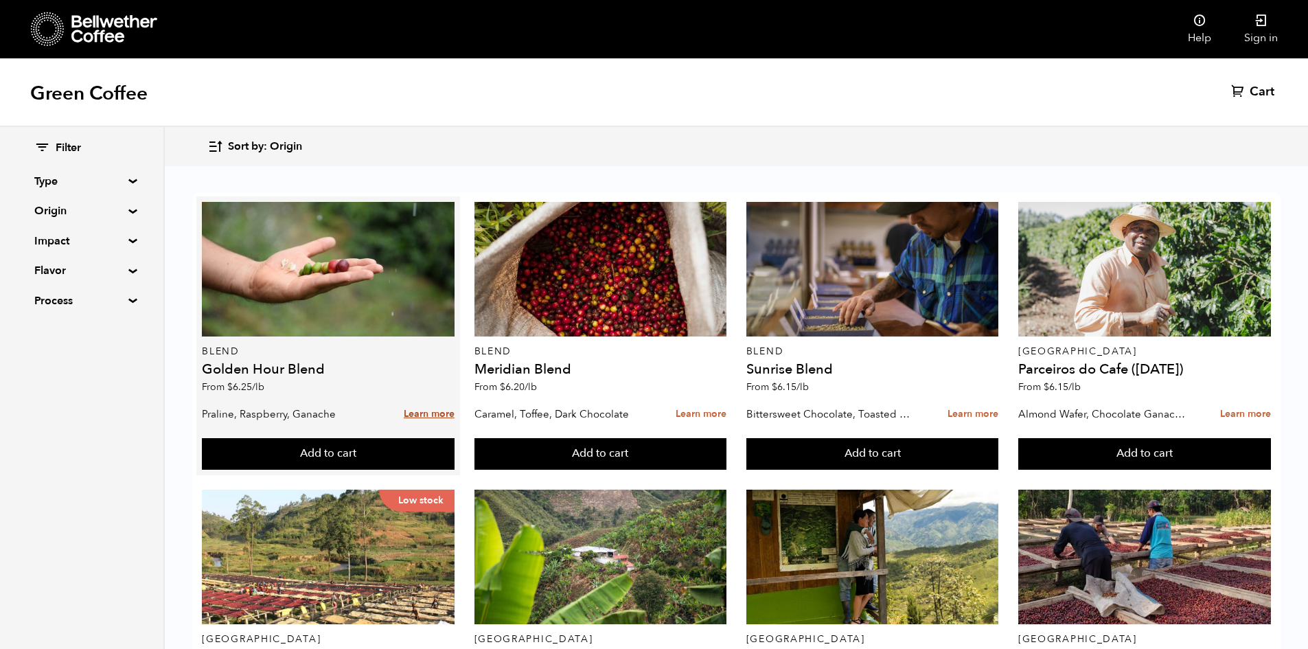
click at [434, 418] on link "Learn more" at bounding box center [429, 415] width 51 height 30
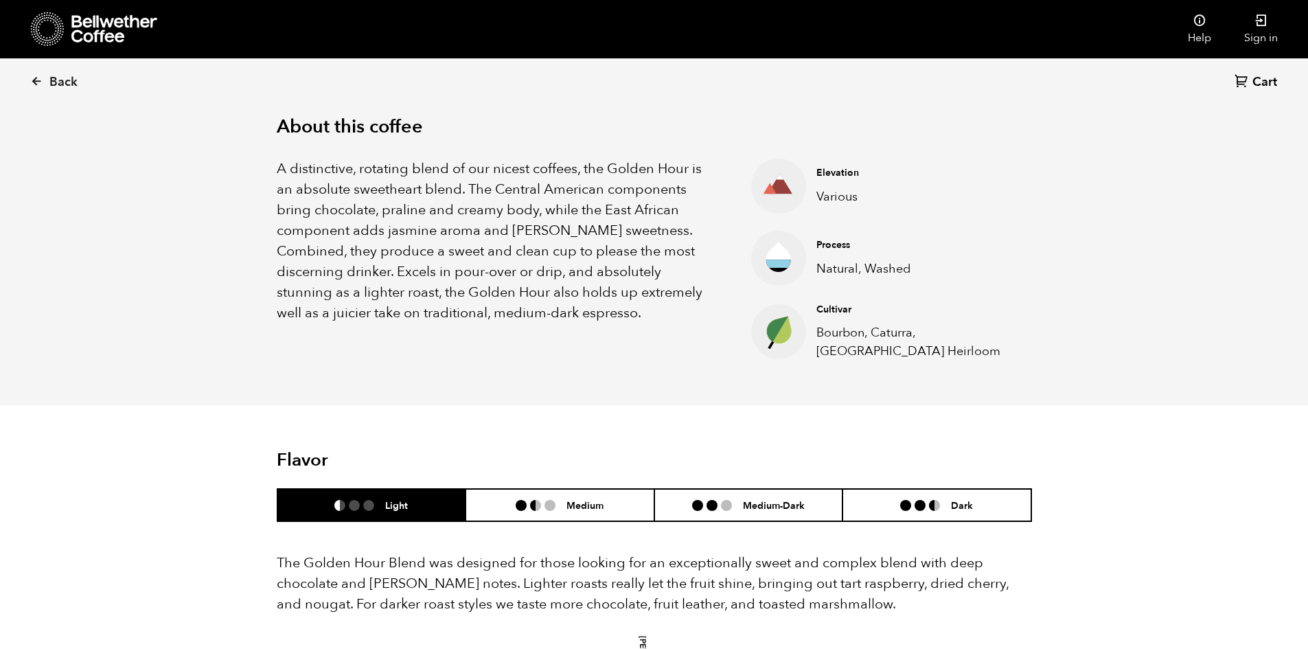
scroll to position [618, 0]
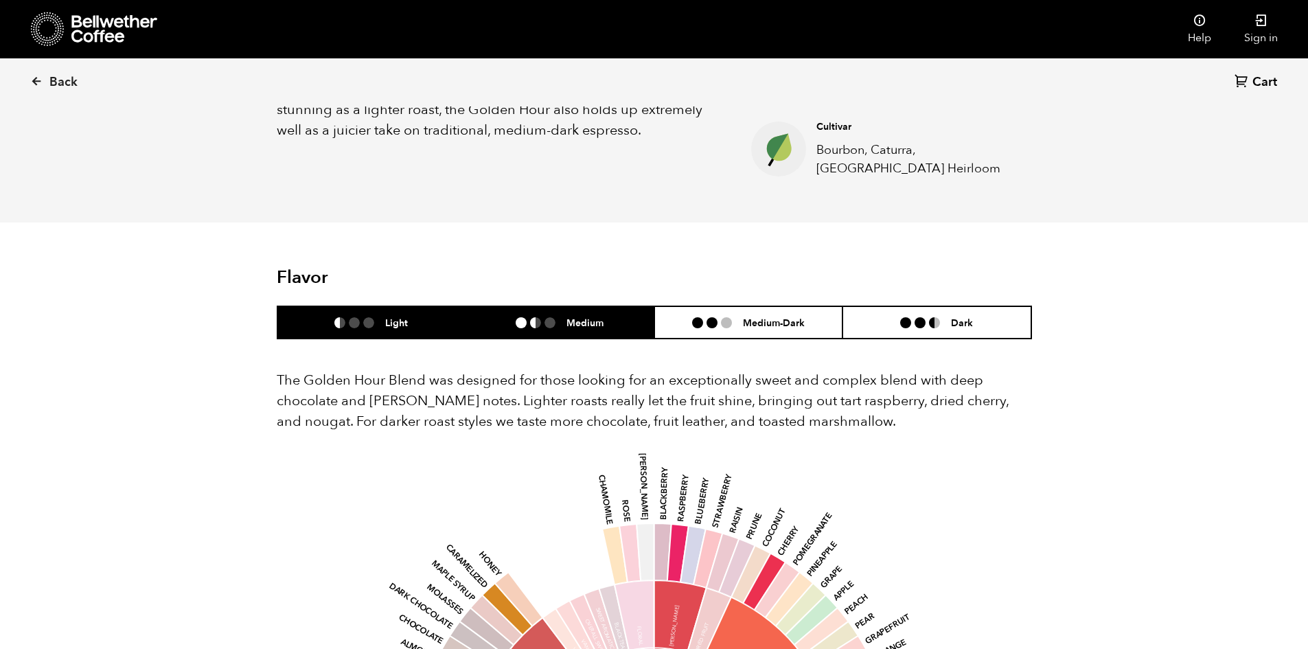
click at [531, 327] on li at bounding box center [535, 322] width 11 height 11
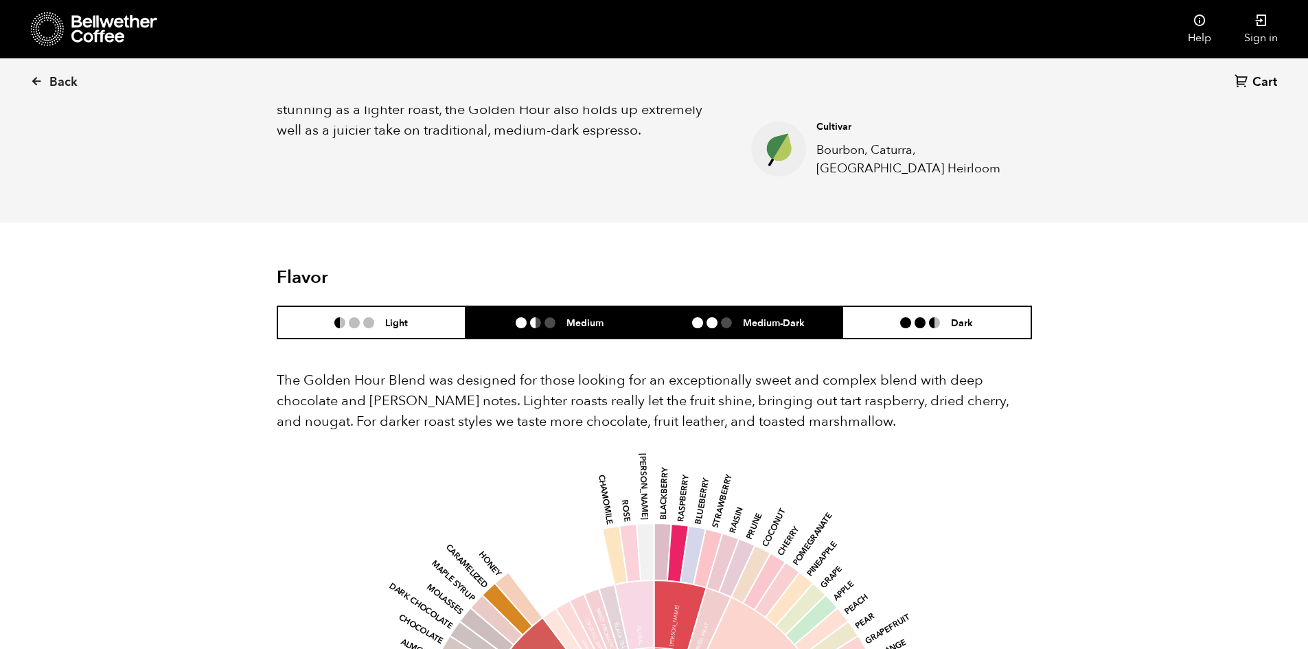
click at [720, 324] on ul at bounding box center [717, 322] width 51 height 11
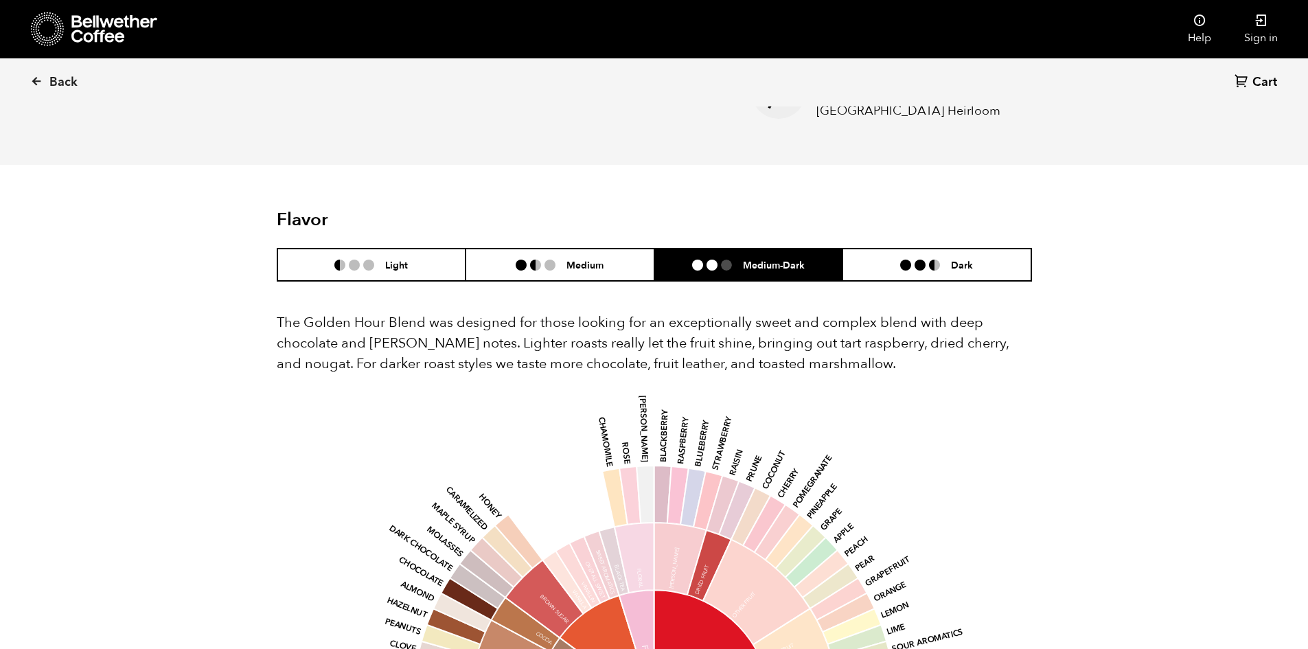
scroll to position [755, 0]
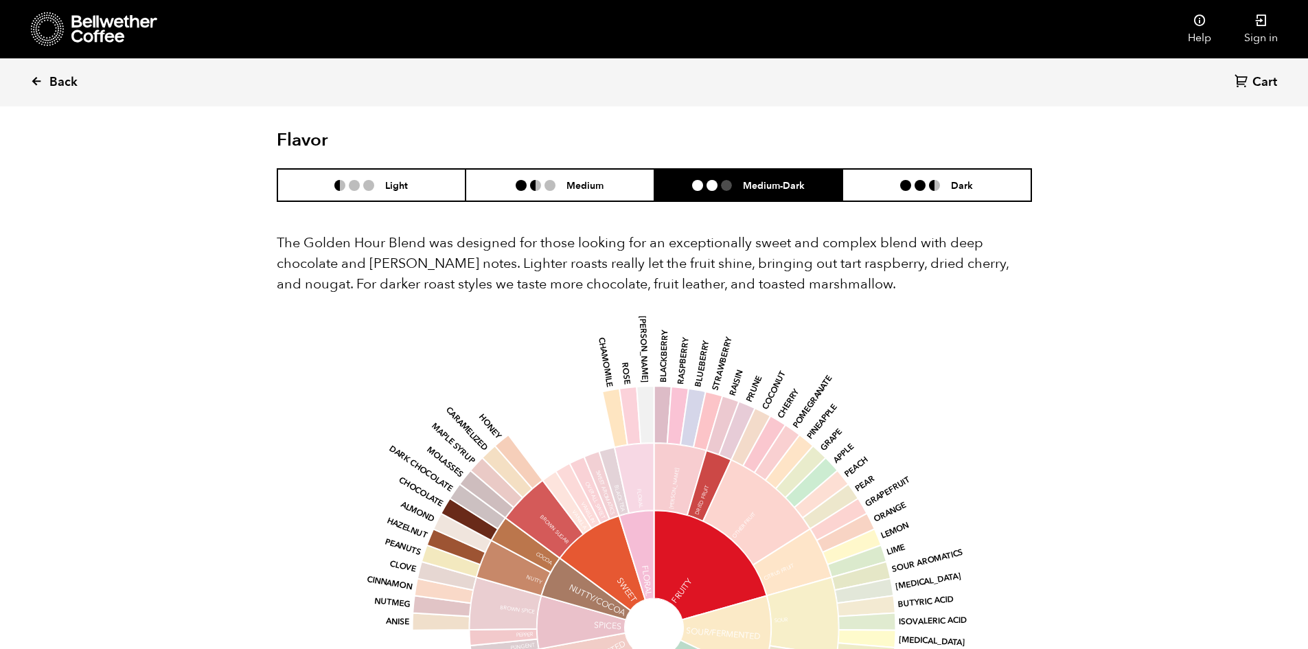
click at [47, 88] on link "Back" at bounding box center [72, 82] width 85 height 47
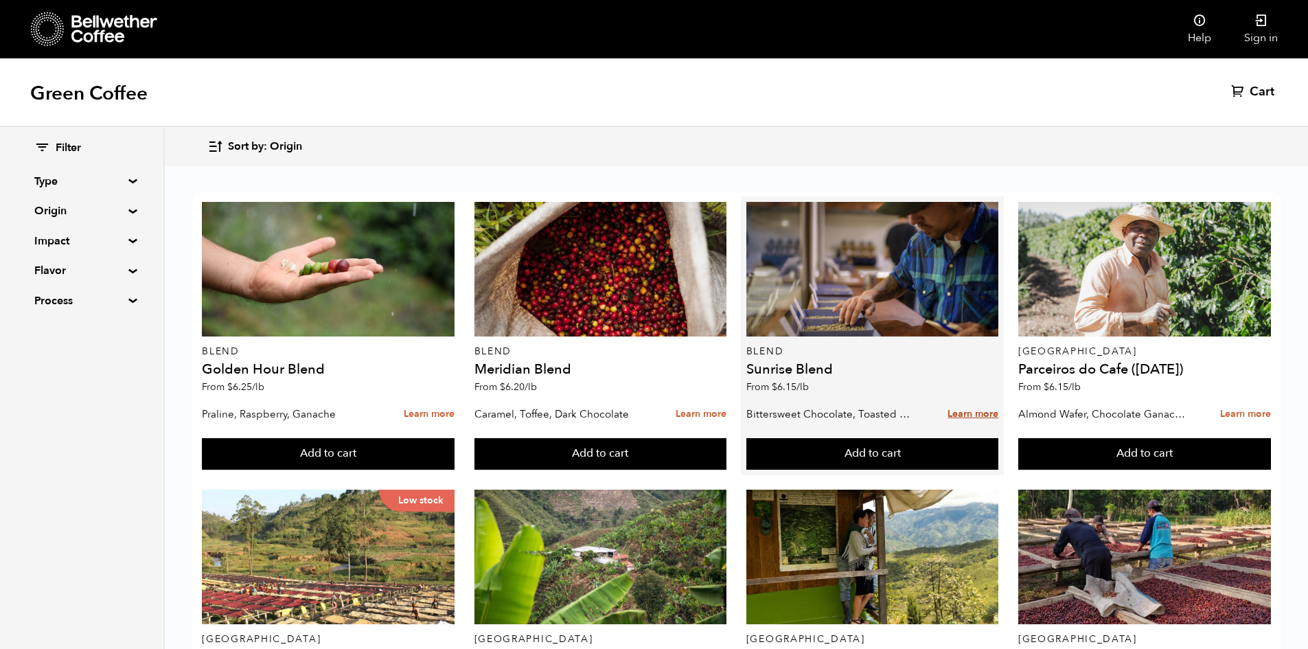
click at [968, 409] on link "Learn more" at bounding box center [973, 415] width 51 height 30
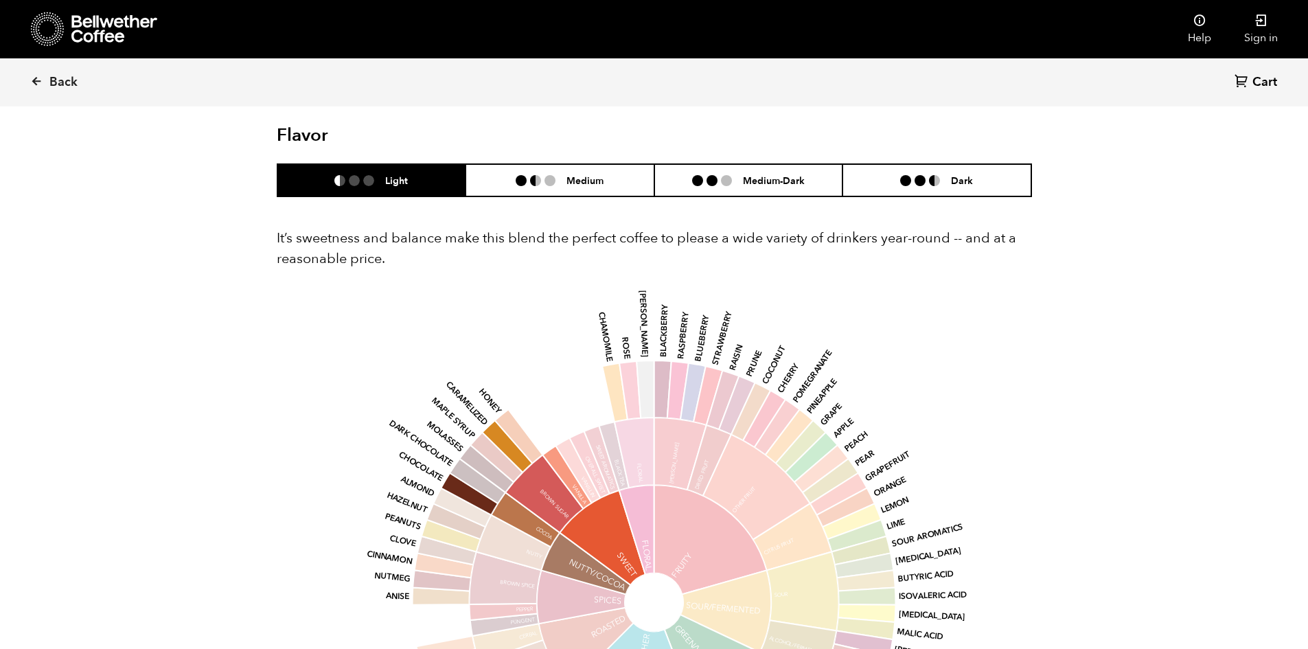
scroll to position [824, 0]
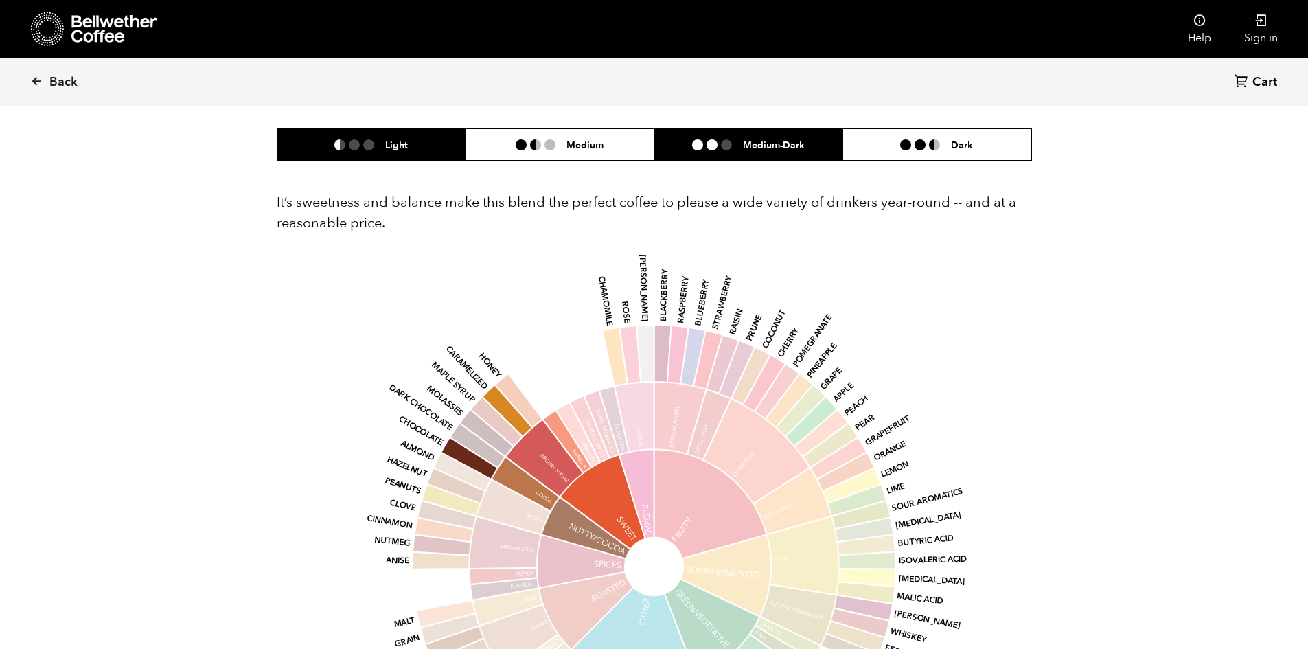
click at [783, 150] on h6 "Medium-Dark" at bounding box center [774, 145] width 62 height 12
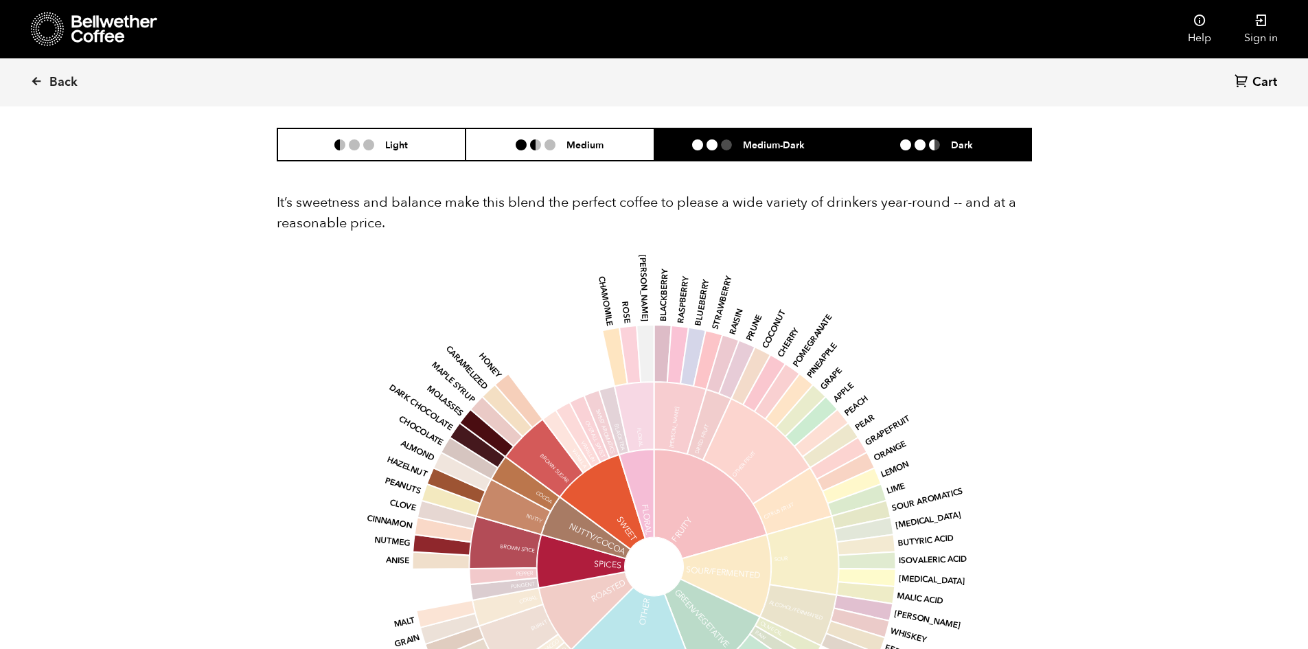
click at [933, 133] on li "Dark" at bounding box center [937, 144] width 189 height 32
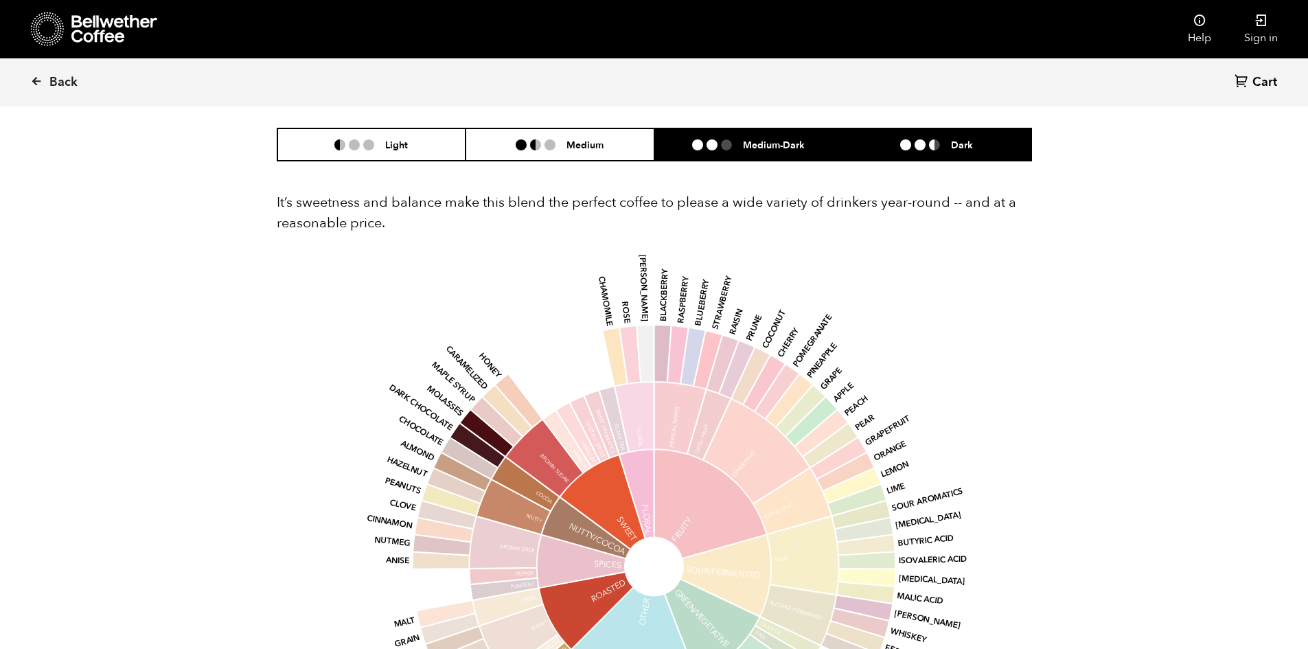
click at [790, 142] on h6 "Medium-Dark" at bounding box center [774, 145] width 62 height 12
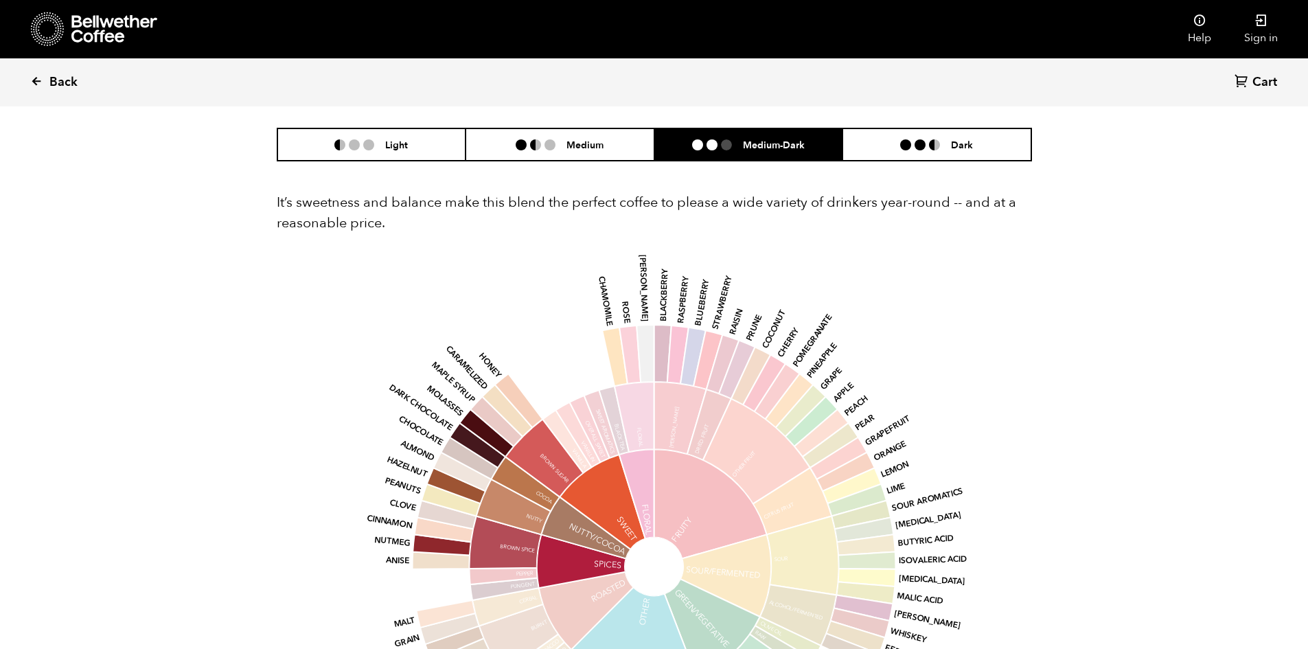
click at [59, 82] on span "Back" at bounding box center [63, 82] width 28 height 16
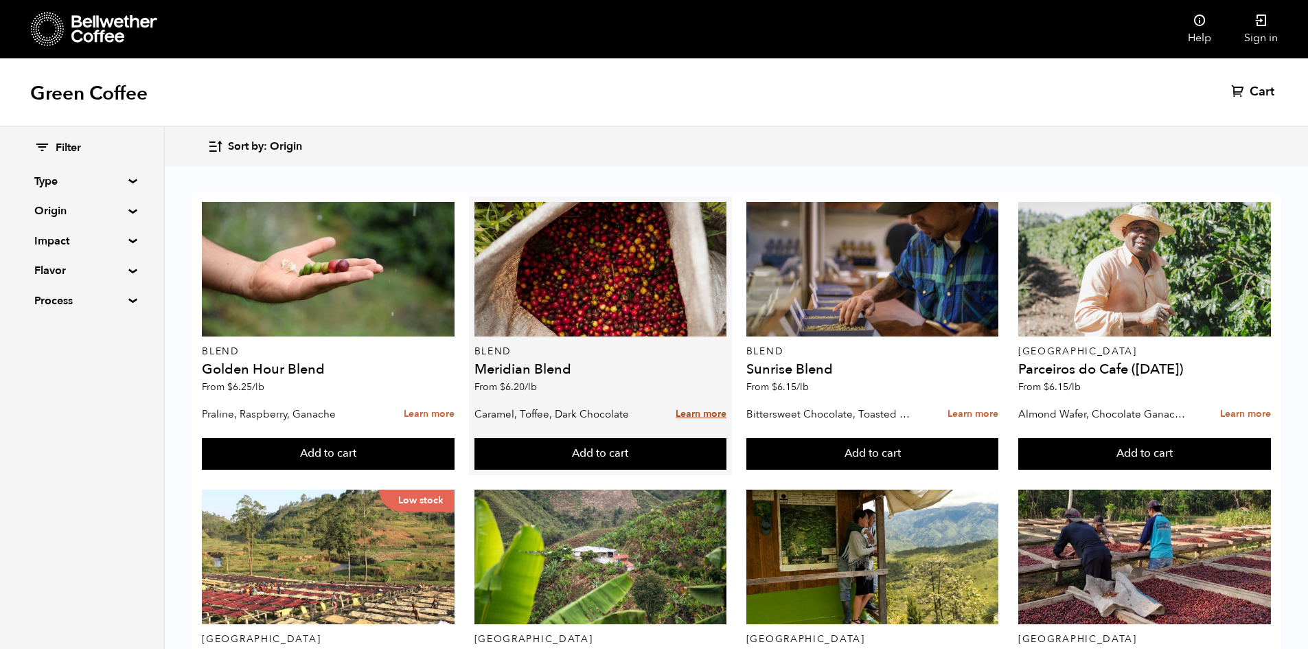
click at [709, 415] on link "Learn more" at bounding box center [701, 415] width 51 height 30
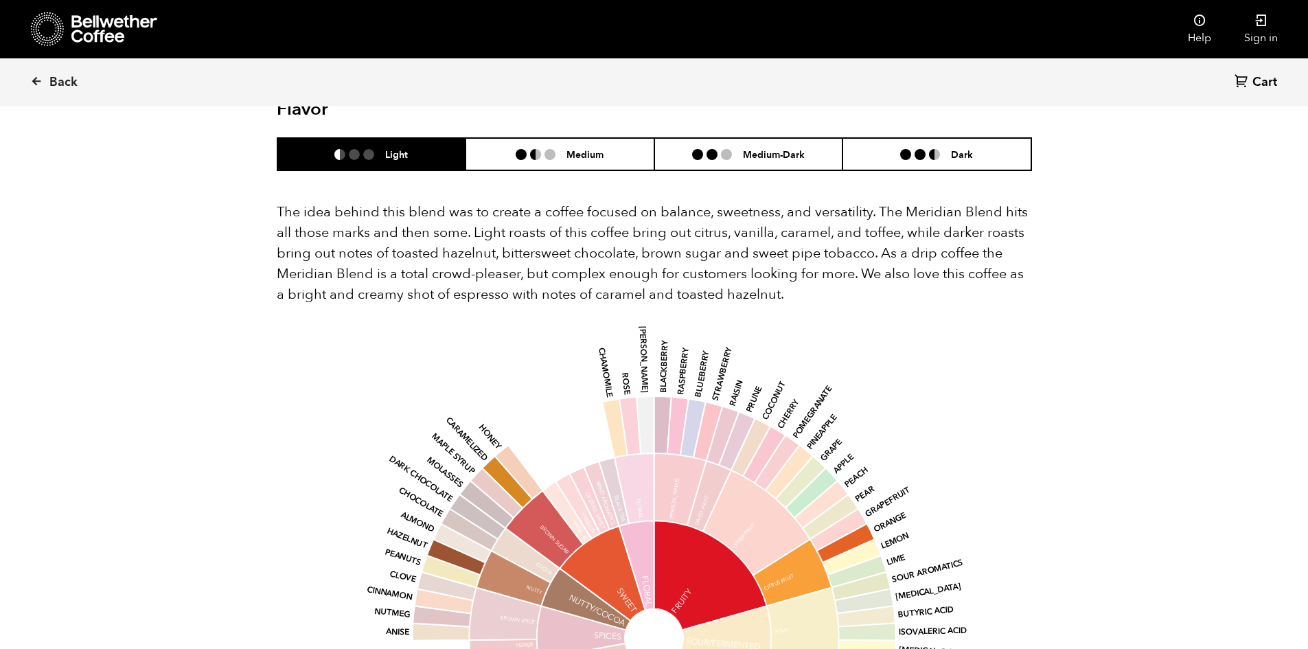
scroll to position [824, 0]
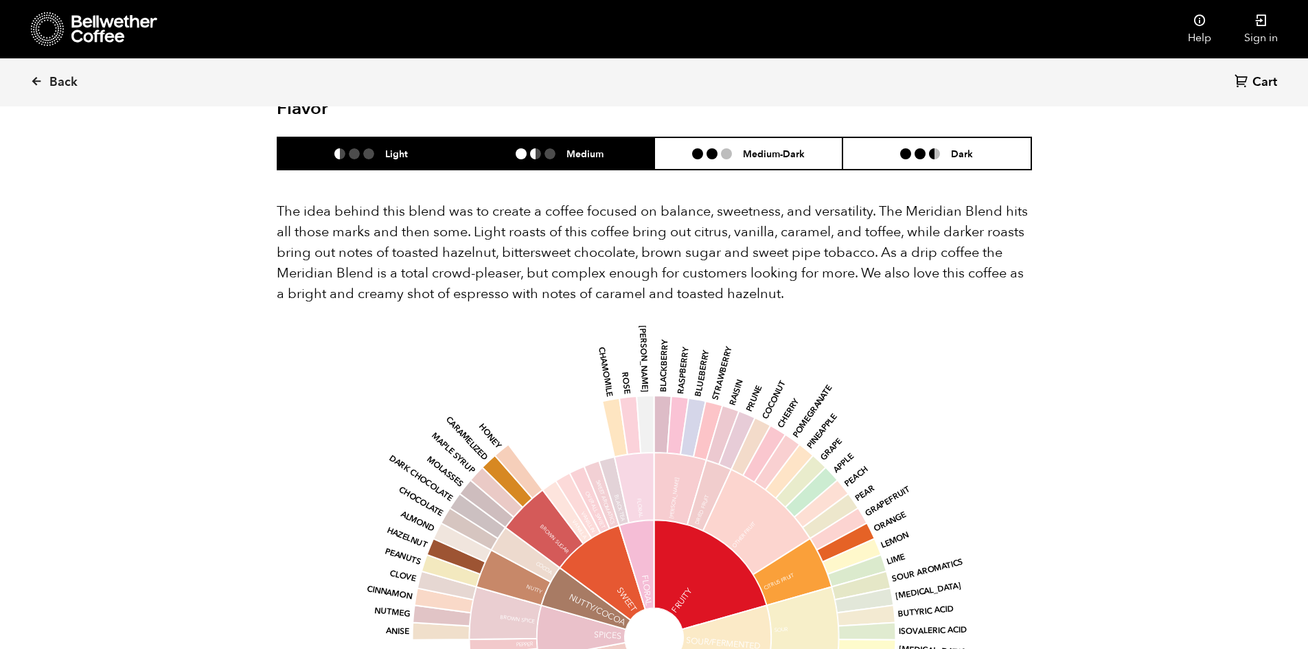
click at [589, 148] on h6 "Medium" at bounding box center [585, 154] width 37 height 12
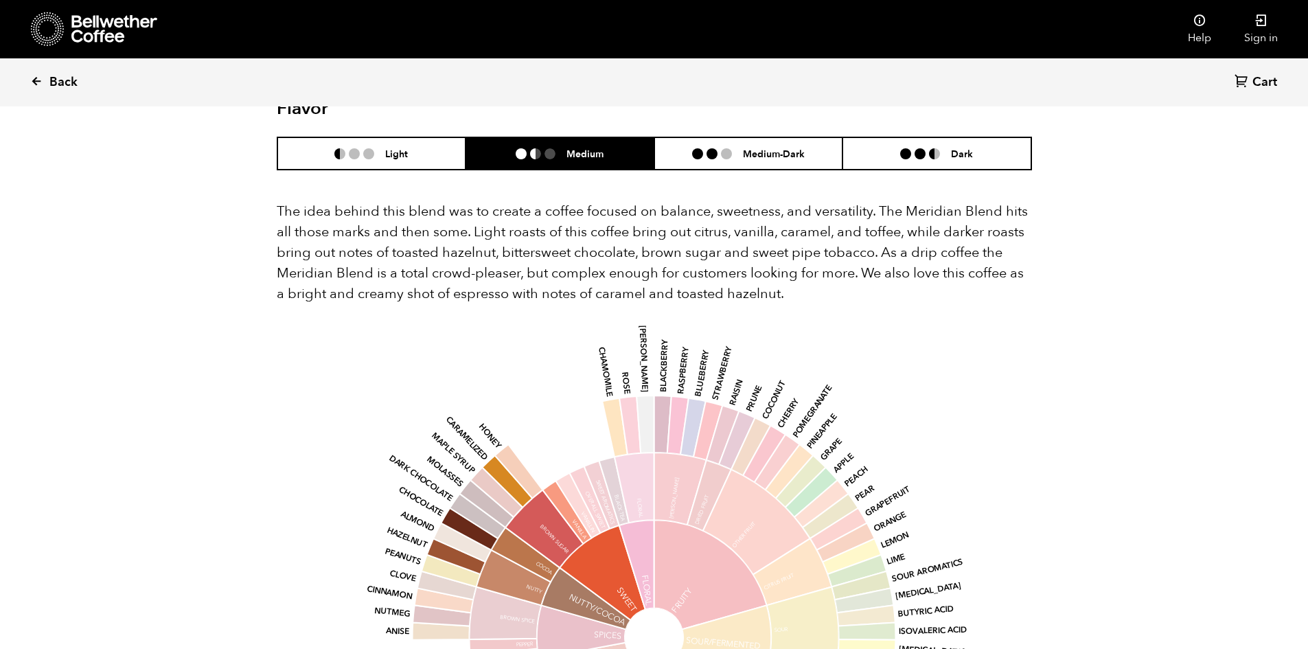
click at [60, 81] on span "Back" at bounding box center [63, 82] width 28 height 16
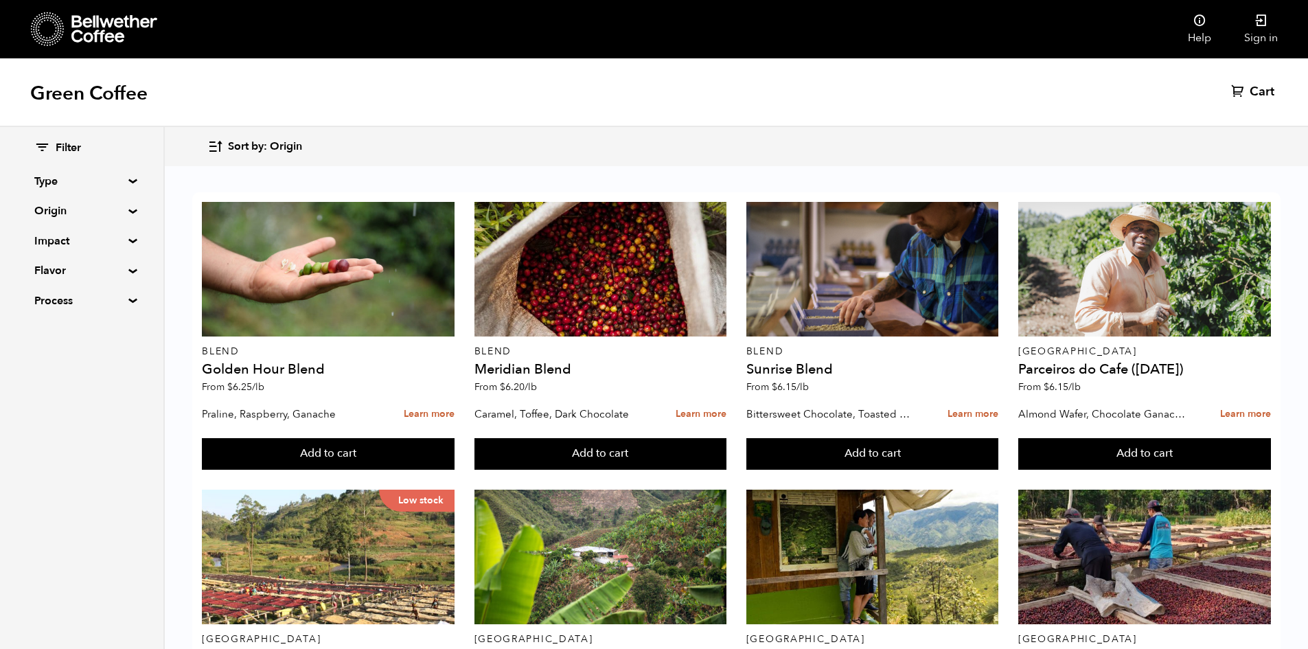
scroll to position [618, 0]
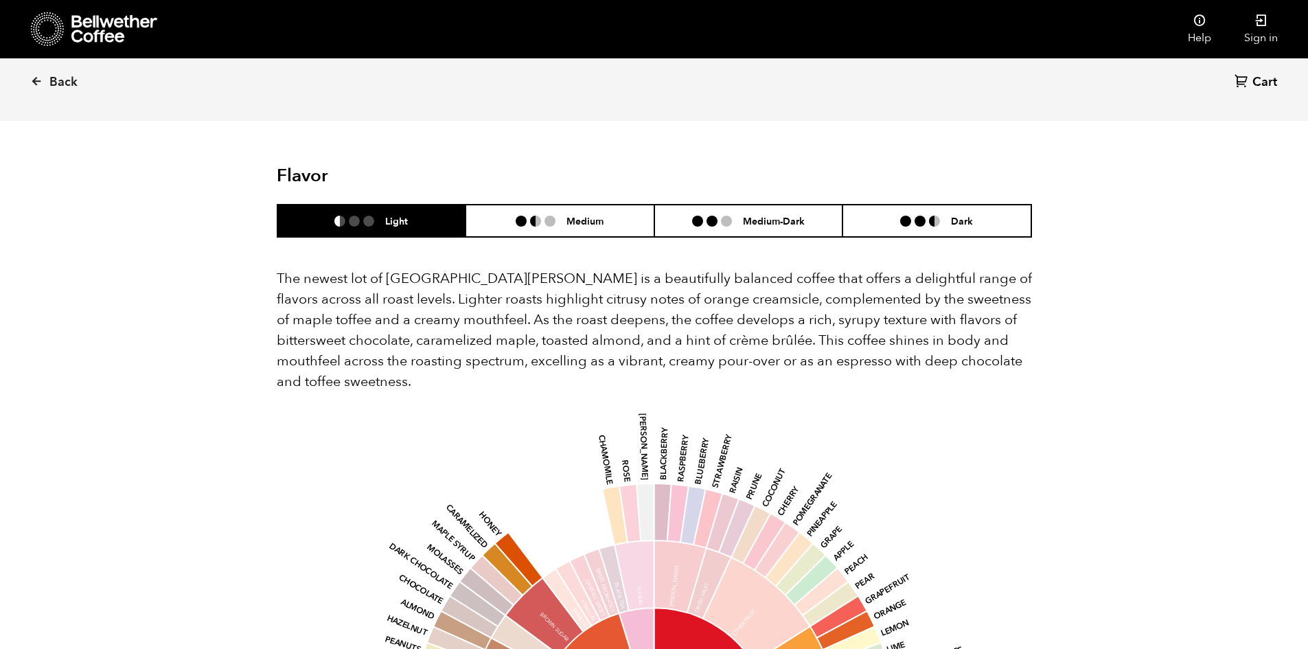
scroll to position [1305, 0]
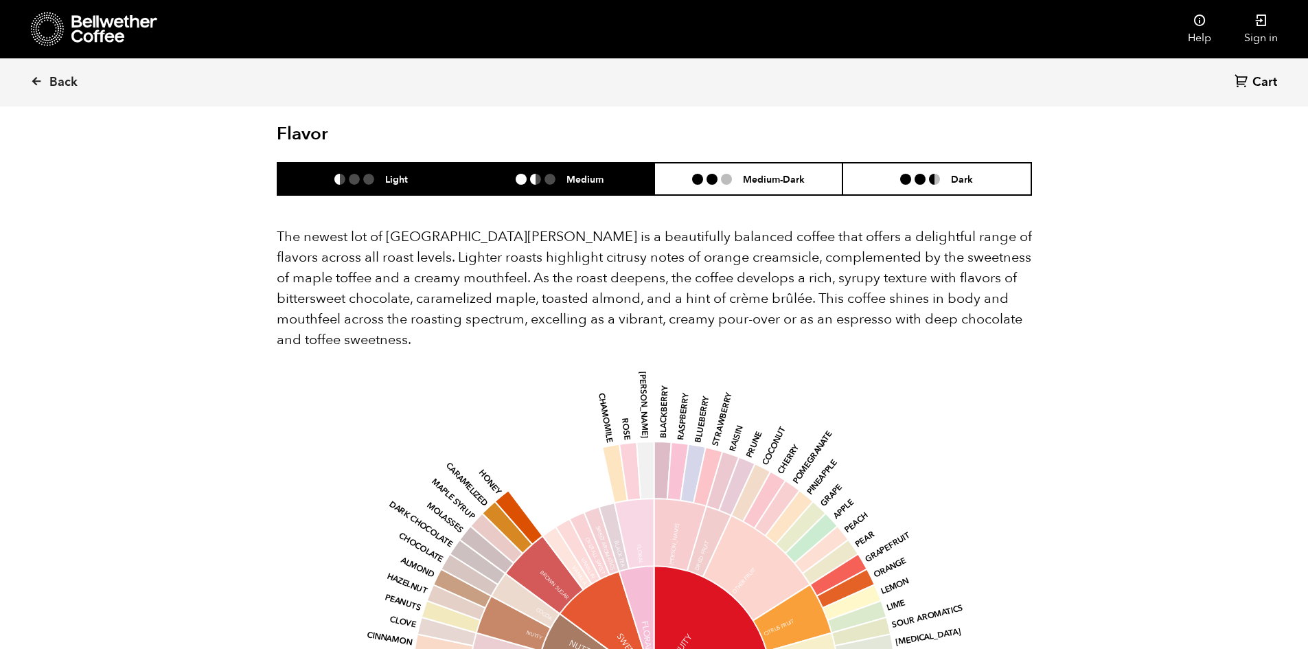
click at [560, 174] on ul at bounding box center [541, 179] width 51 height 11
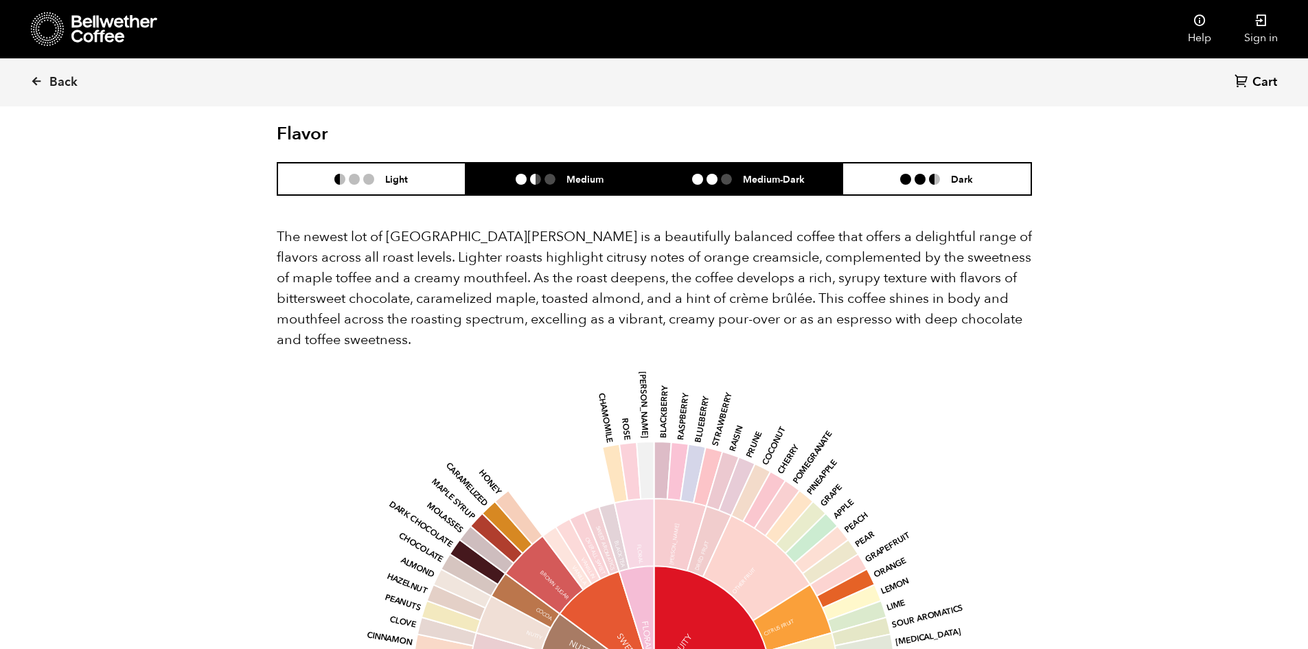
click at [734, 174] on ul at bounding box center [717, 179] width 51 height 11
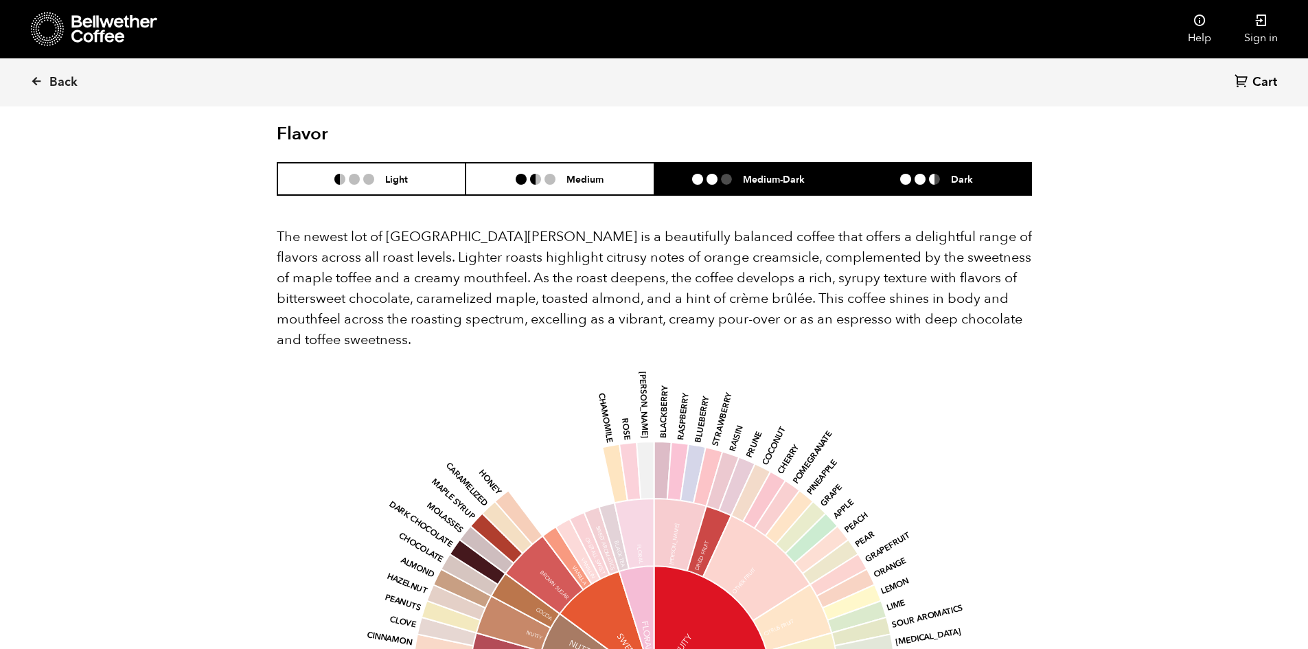
click at [882, 163] on li "Dark" at bounding box center [937, 179] width 189 height 32
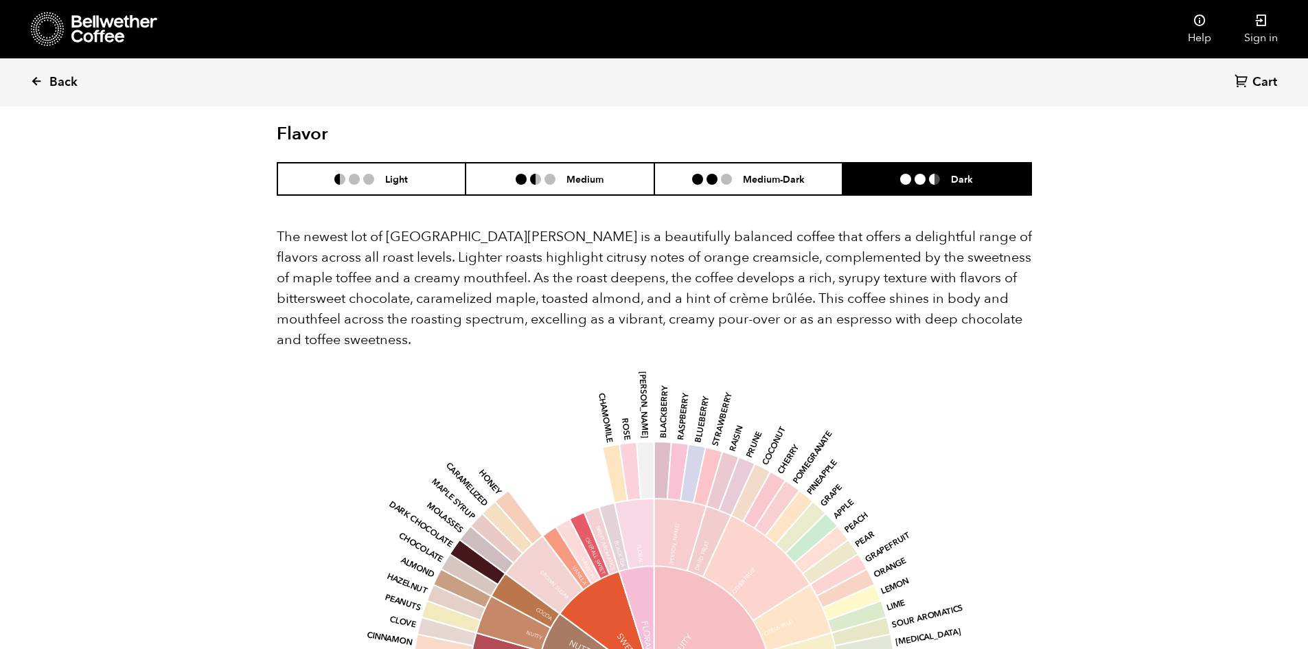
click at [67, 80] on span "Back" at bounding box center [63, 82] width 28 height 16
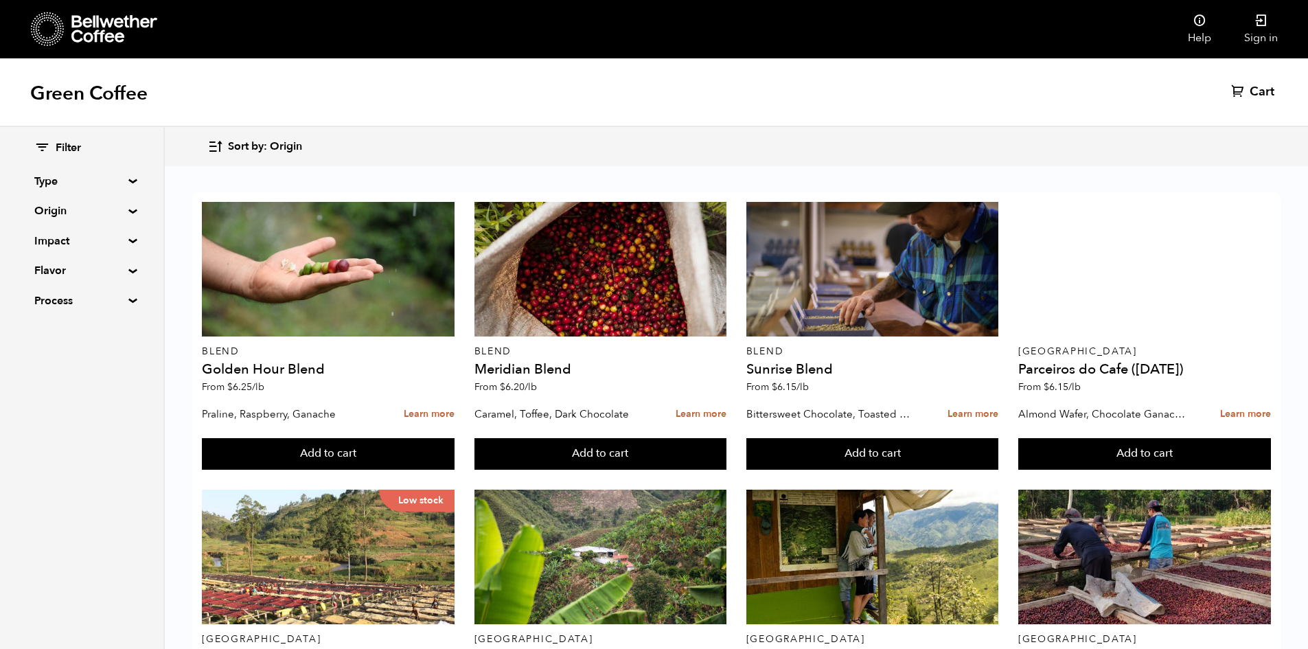
scroll to position [961, 0]
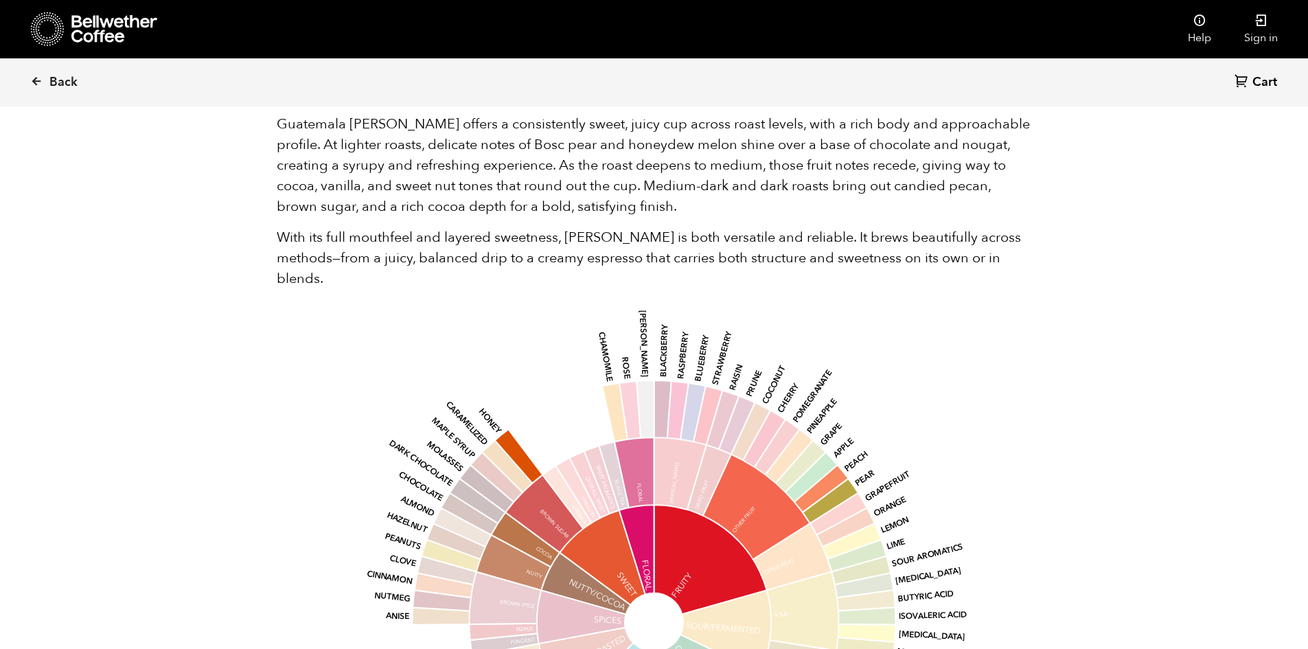
scroll to position [824, 0]
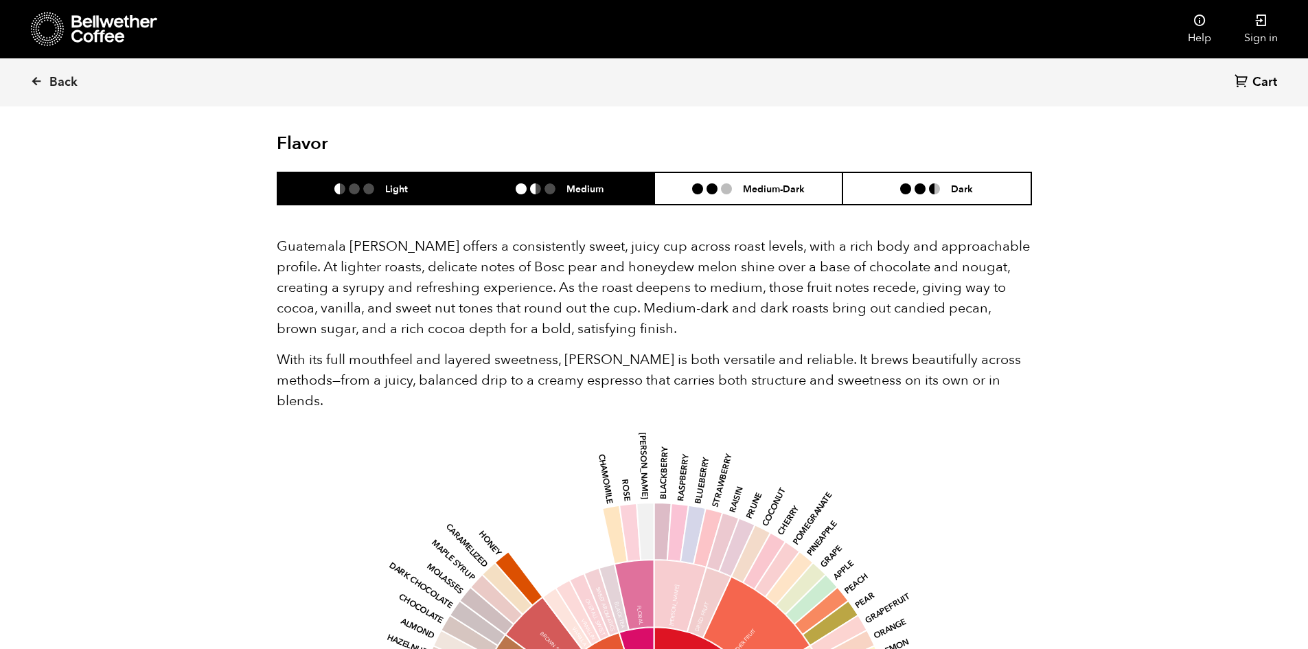
click at [567, 194] on h6 "Medium" at bounding box center [585, 189] width 37 height 12
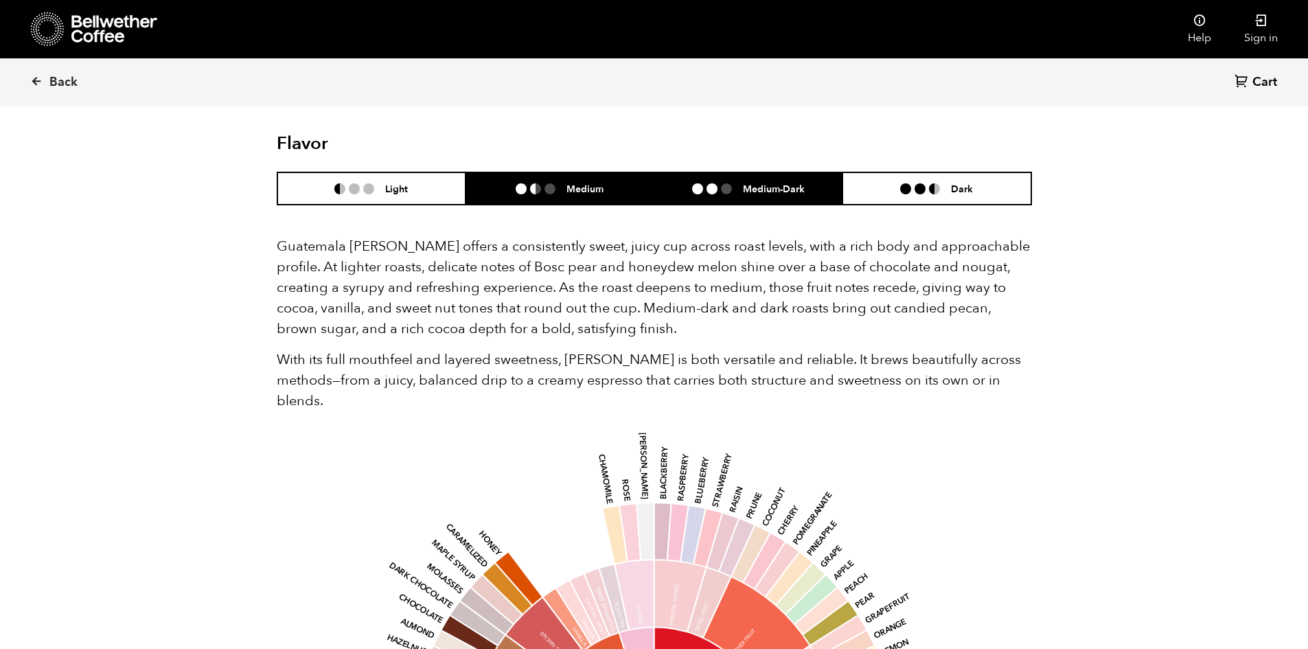
click at [803, 189] on h6 "Medium-Dark" at bounding box center [774, 189] width 62 height 12
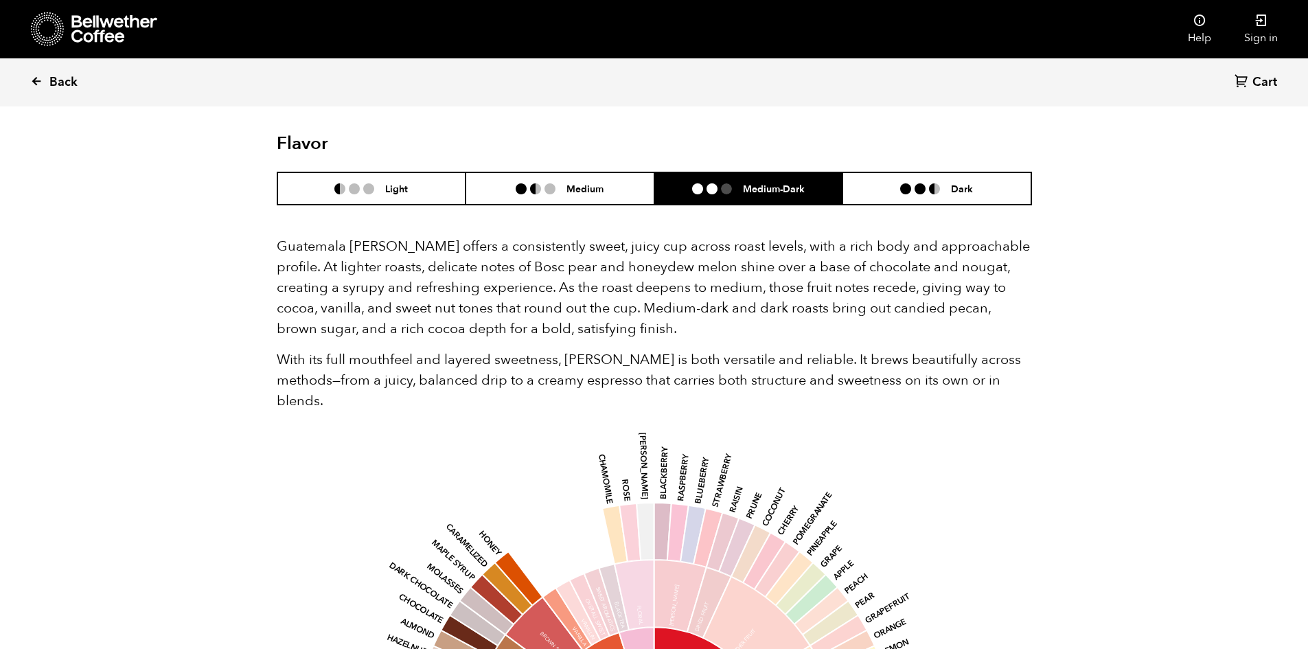
click at [48, 82] on link "Back" at bounding box center [72, 82] width 85 height 47
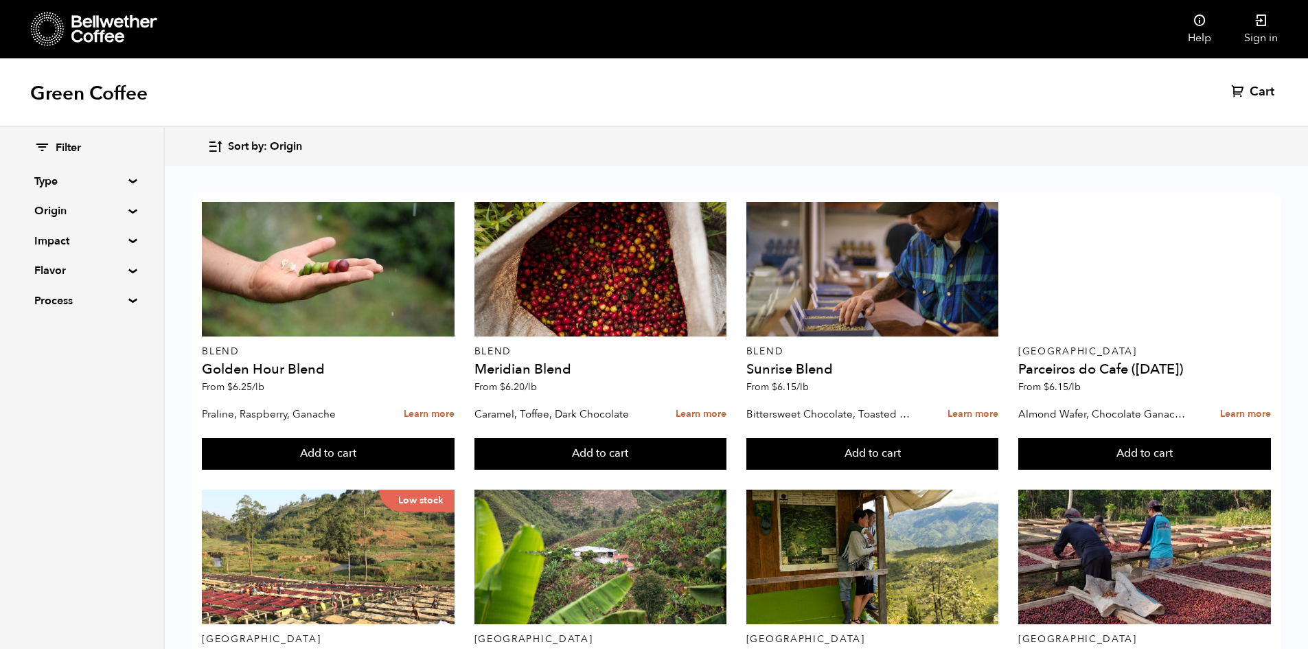
scroll to position [893, 0]
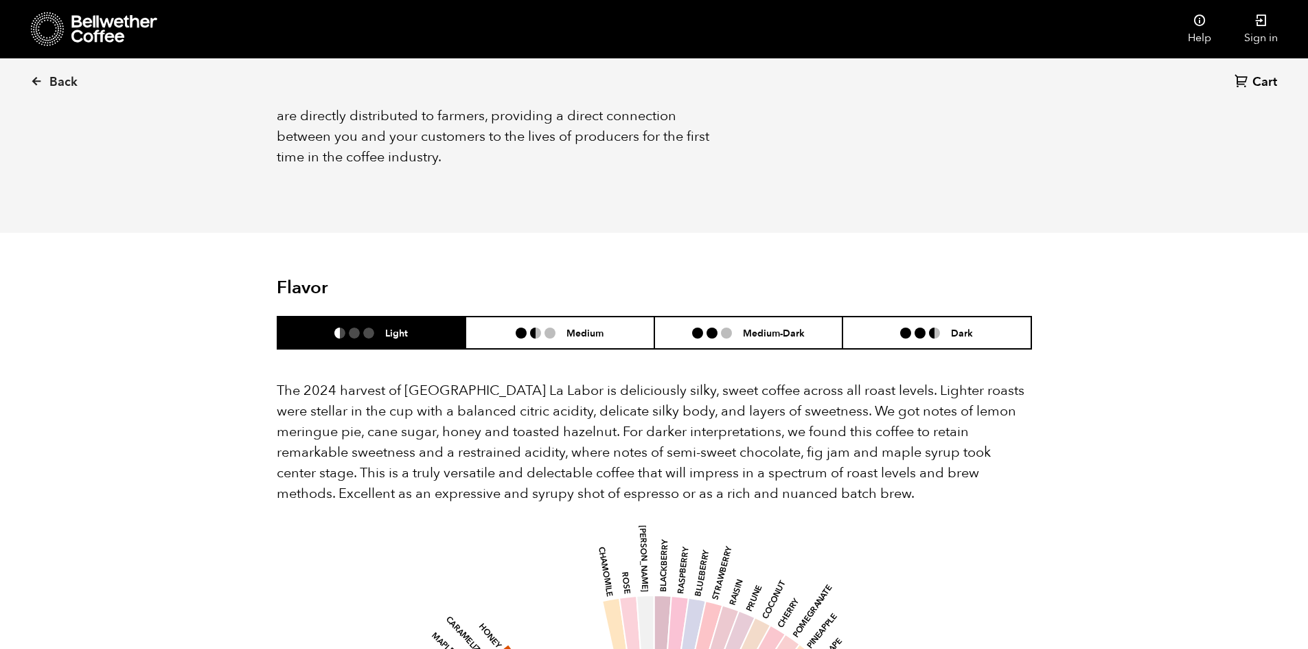
scroll to position [1099, 0]
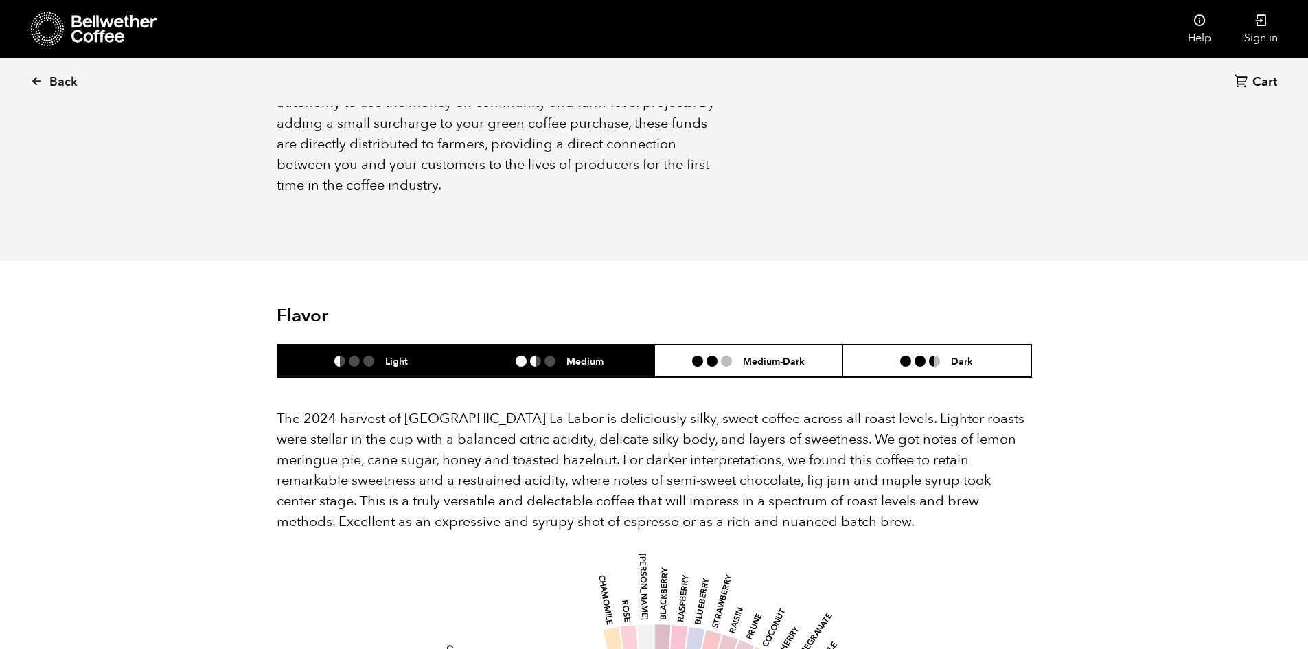
click at [546, 356] on li at bounding box center [550, 361] width 11 height 11
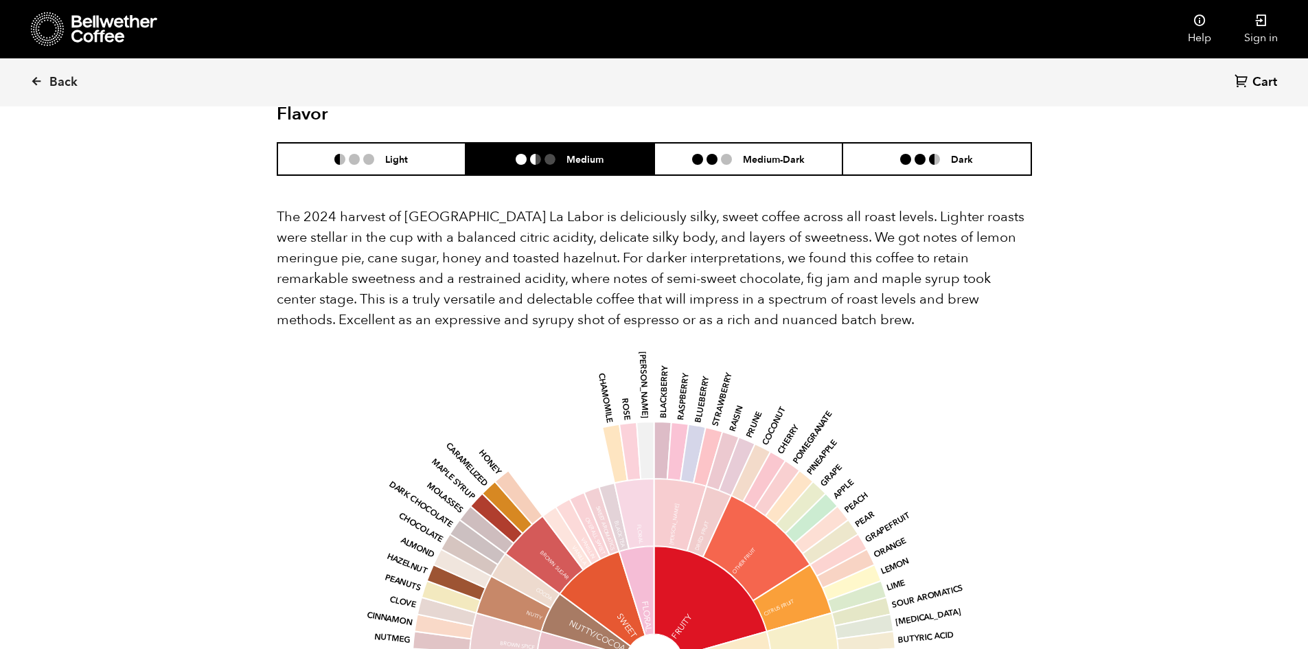
scroll to position [1236, 0]
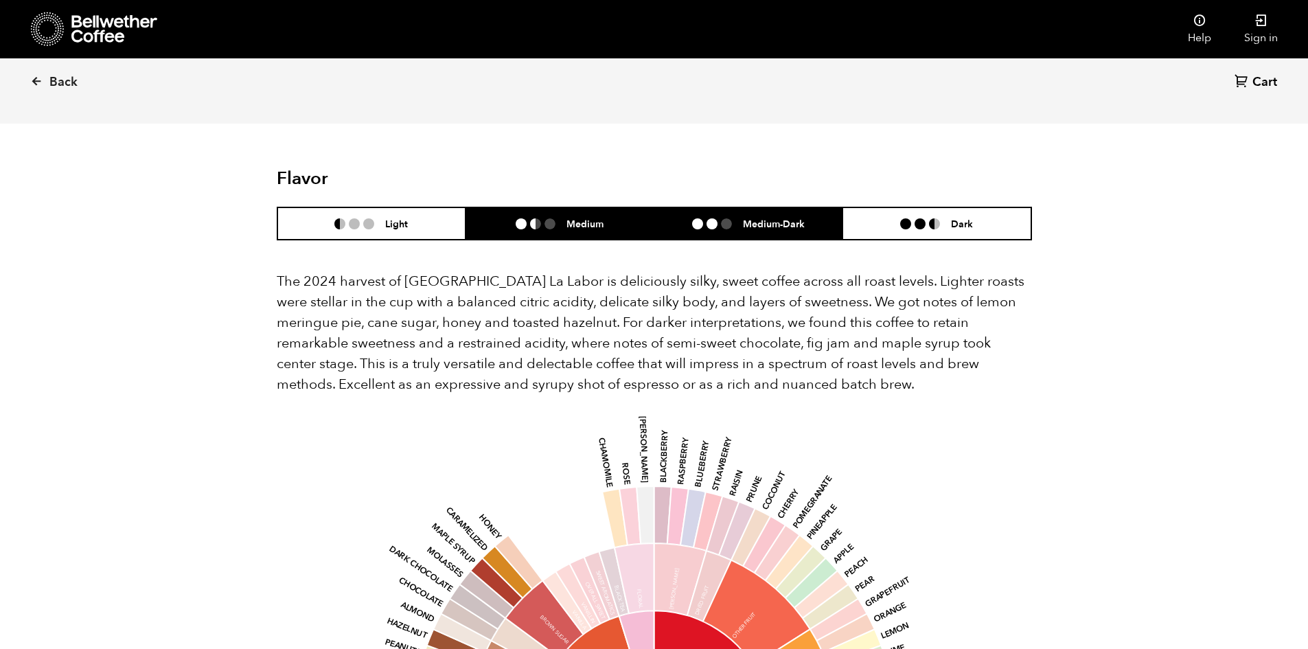
click at [721, 218] on li at bounding box center [726, 223] width 11 height 11
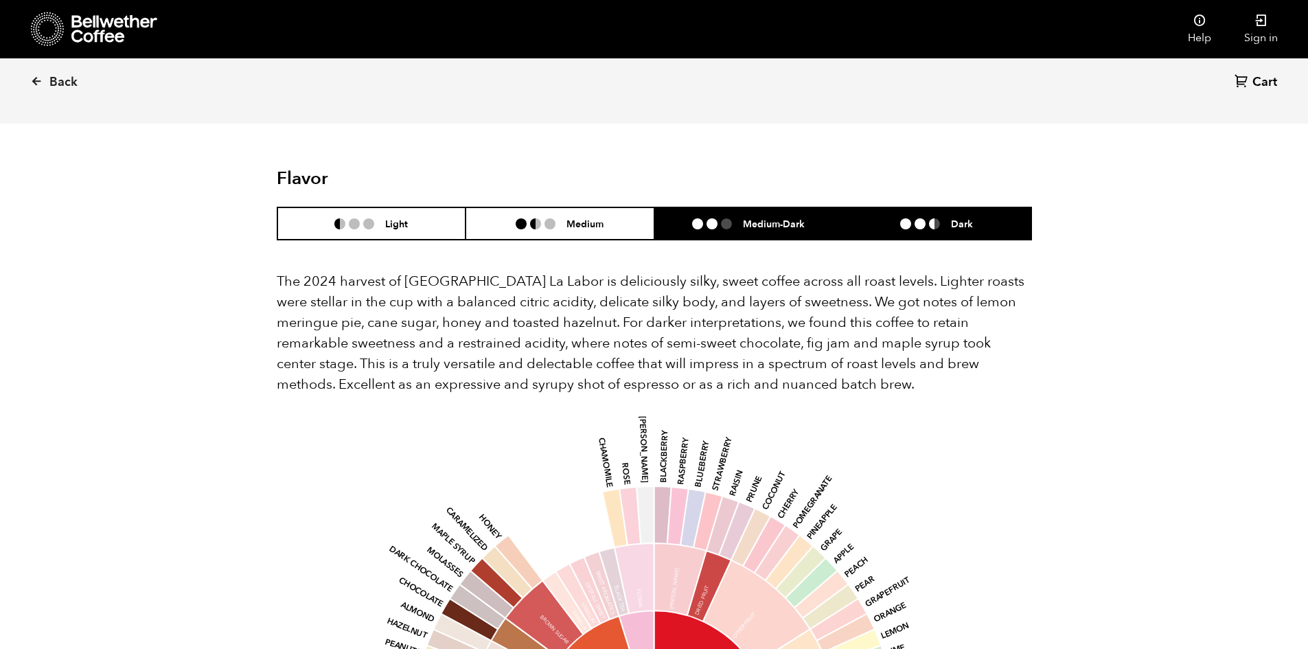
click at [874, 207] on li "Dark" at bounding box center [937, 223] width 189 height 32
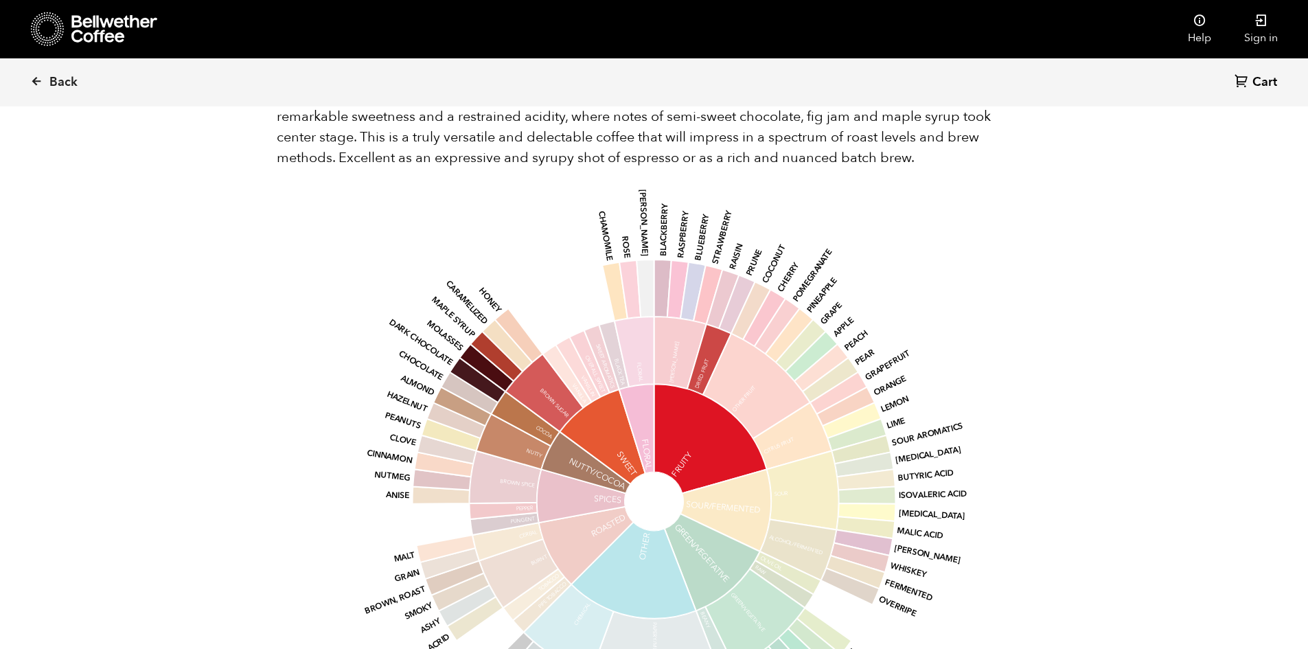
scroll to position [1511, 0]
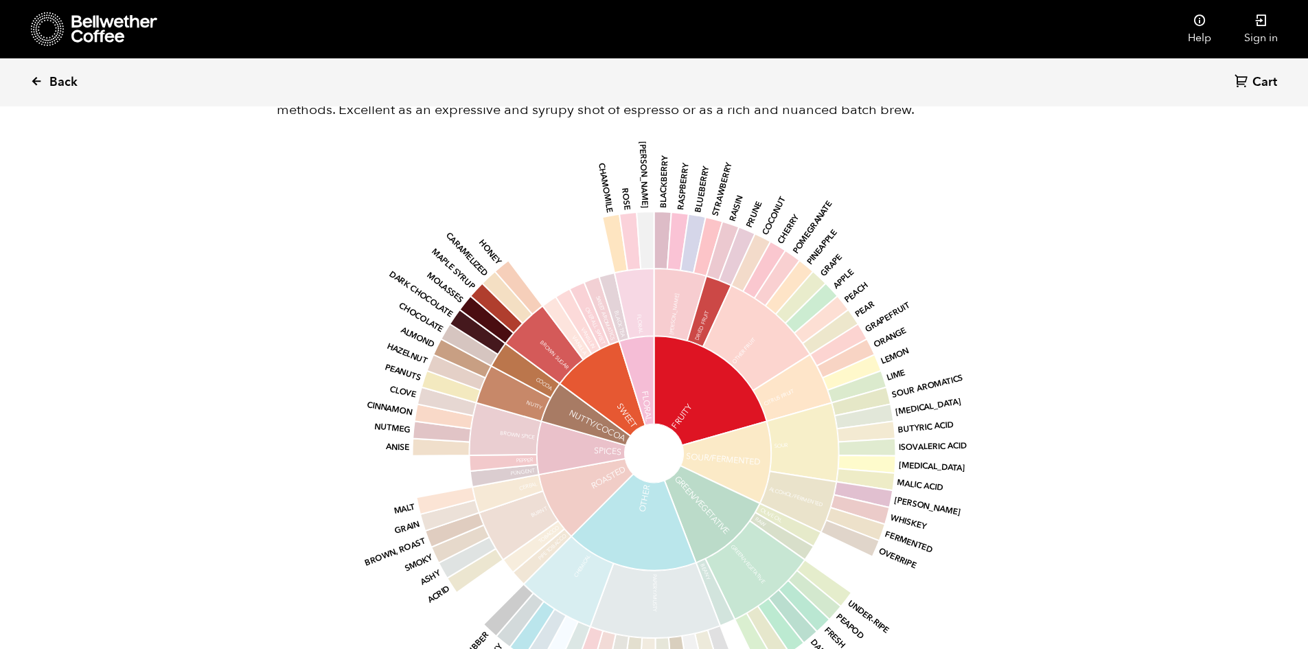
click at [67, 80] on span "Back" at bounding box center [63, 82] width 28 height 16
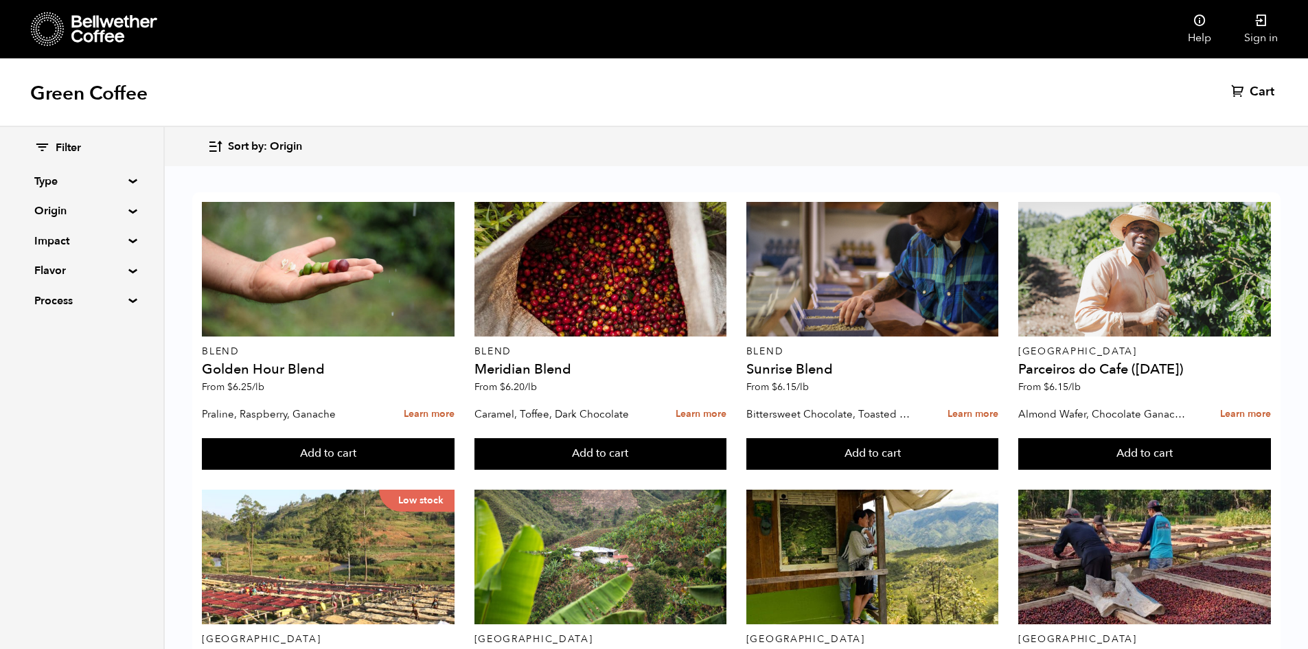
scroll to position [1014, 0]
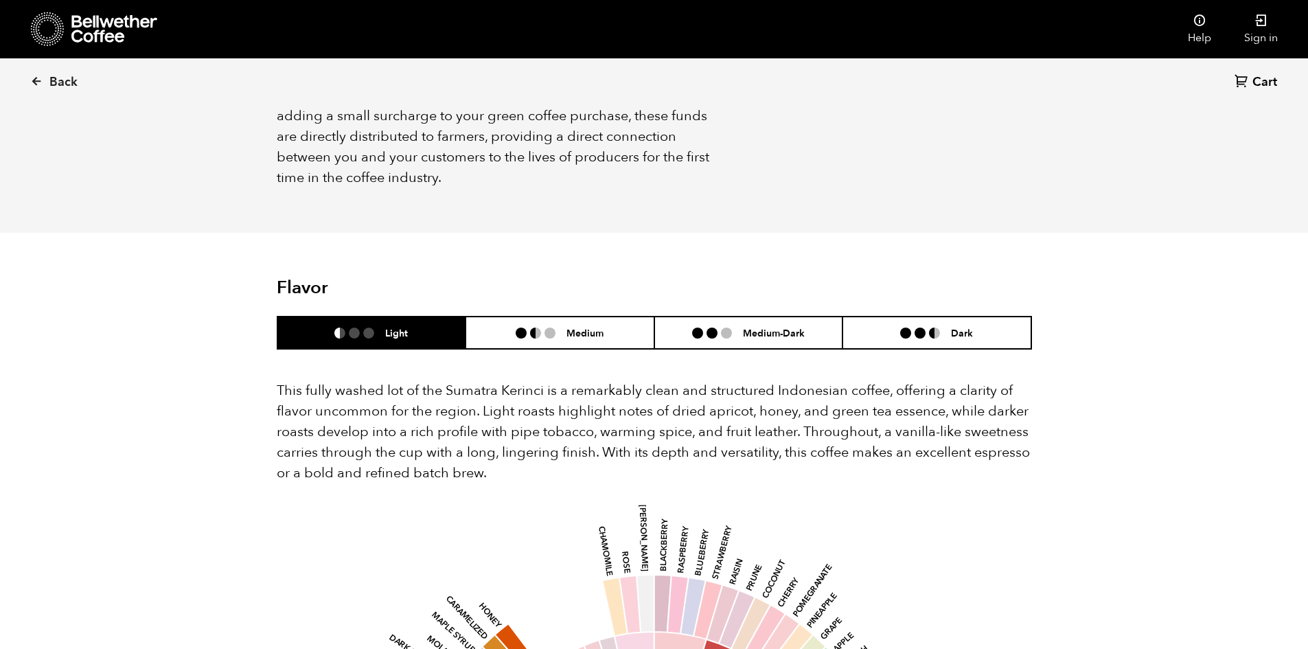
scroll to position [1030, 0]
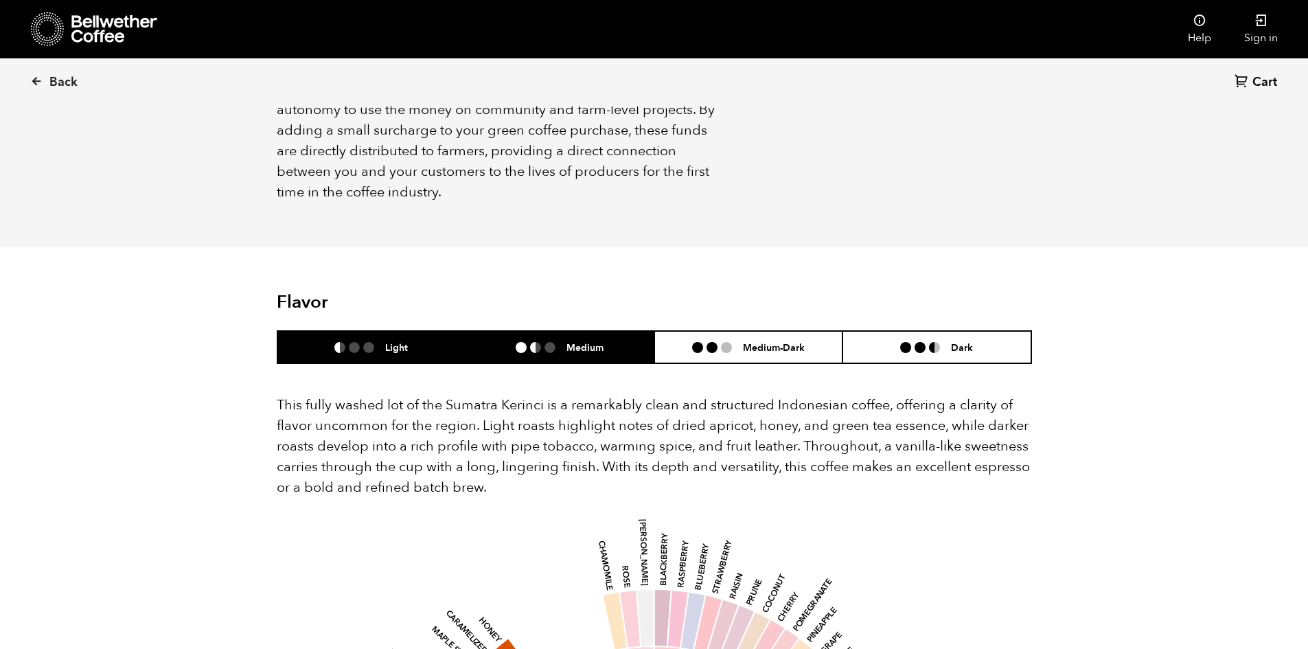
click at [586, 341] on h6 "Medium" at bounding box center [585, 347] width 37 height 12
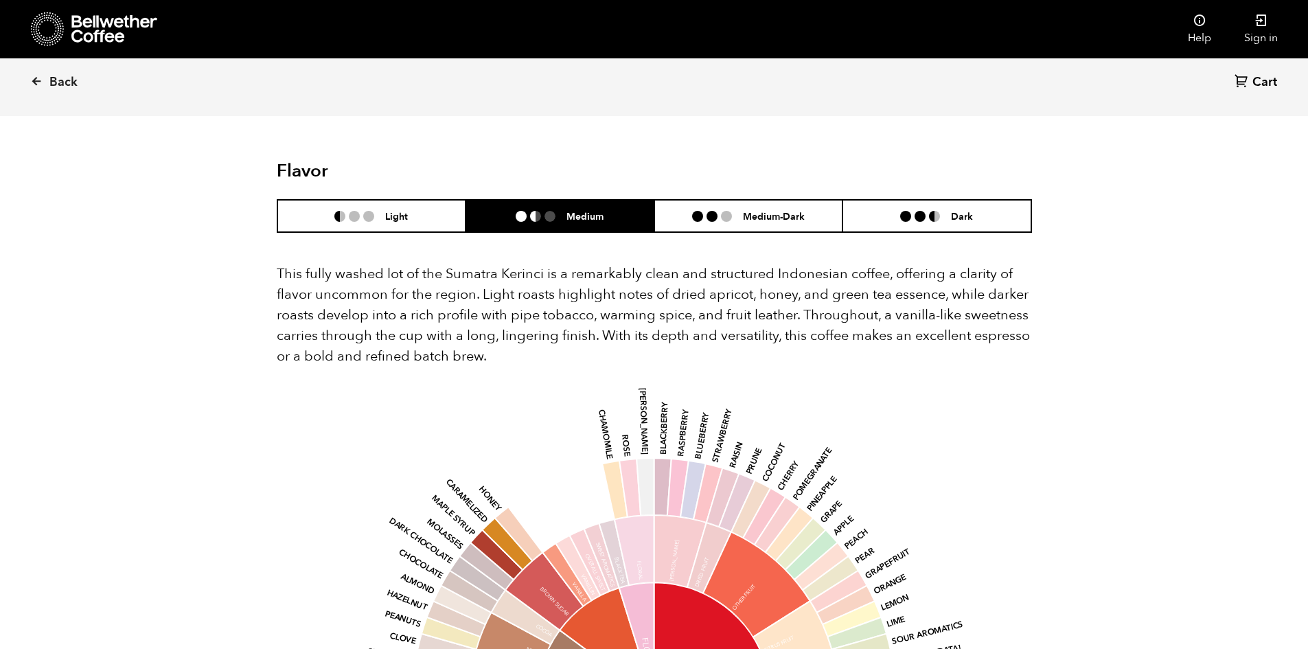
scroll to position [1167, 0]
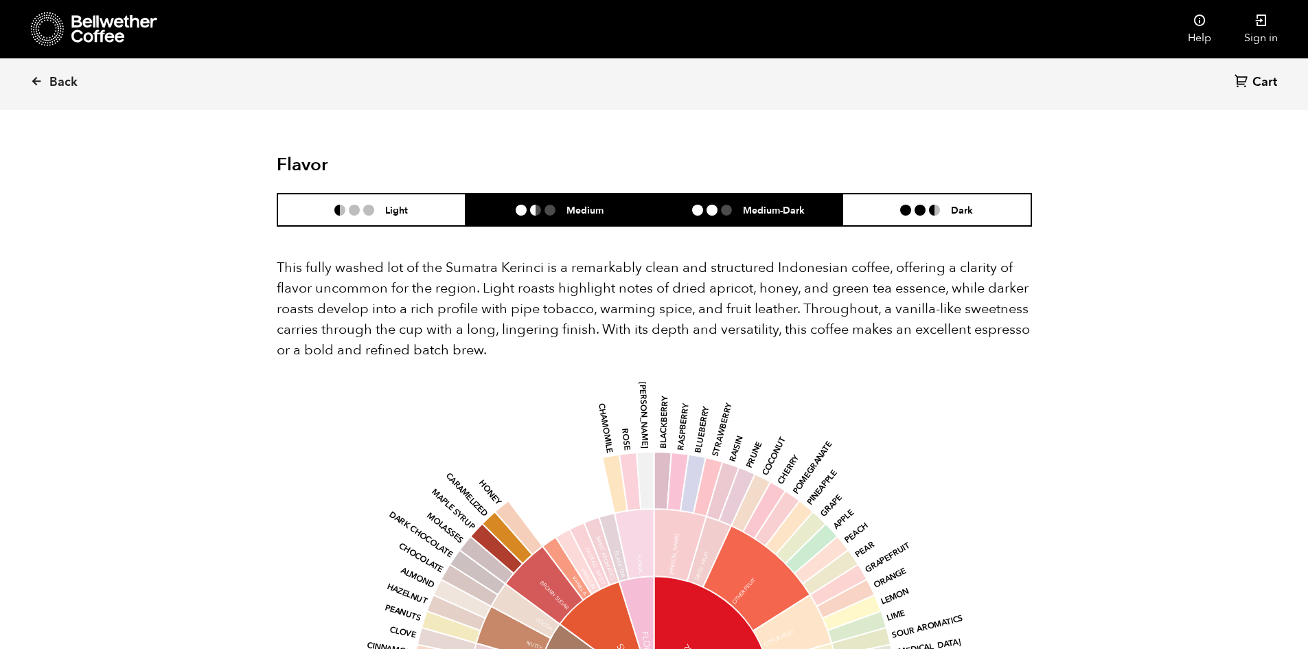
click at [751, 204] on h6 "Medium-Dark" at bounding box center [774, 210] width 62 height 12
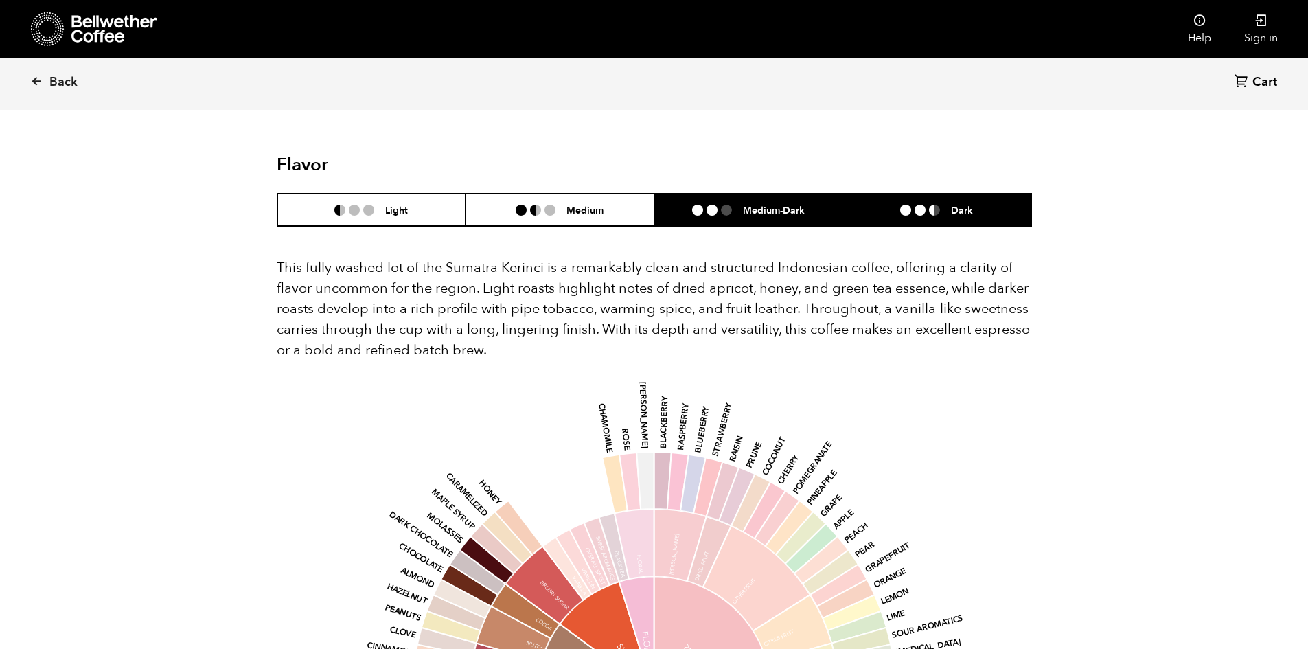
click at [886, 194] on li "Dark" at bounding box center [937, 210] width 189 height 32
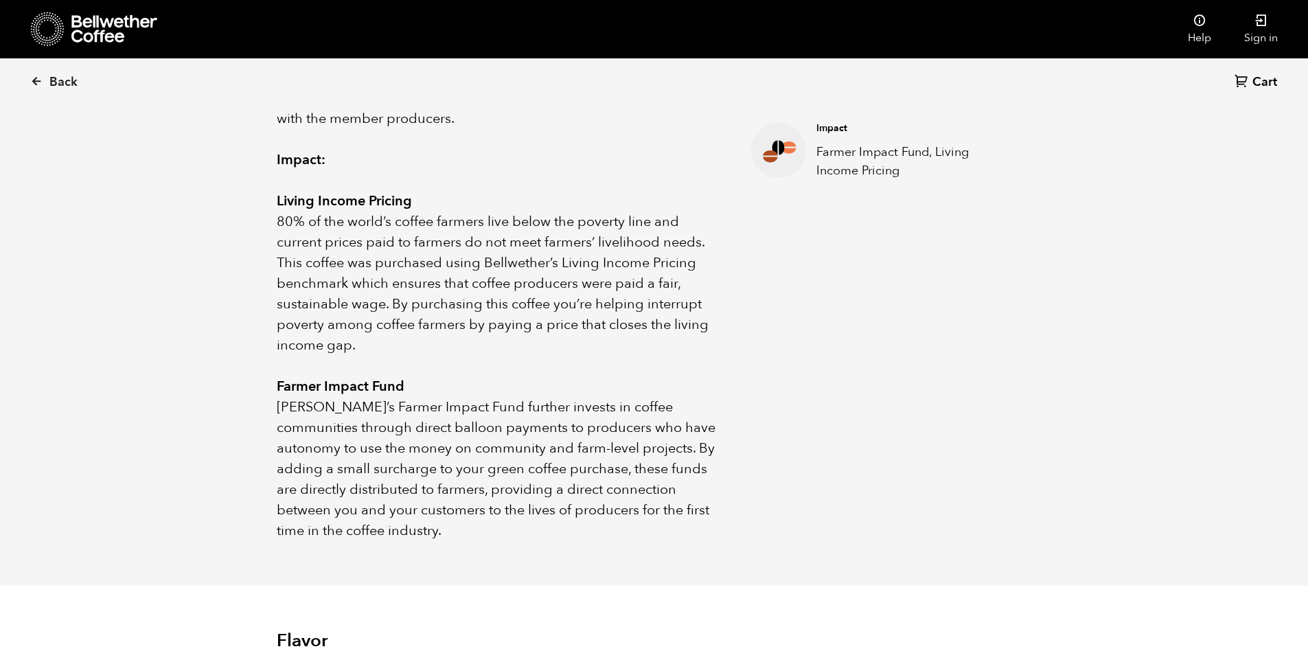
scroll to position [481, 0]
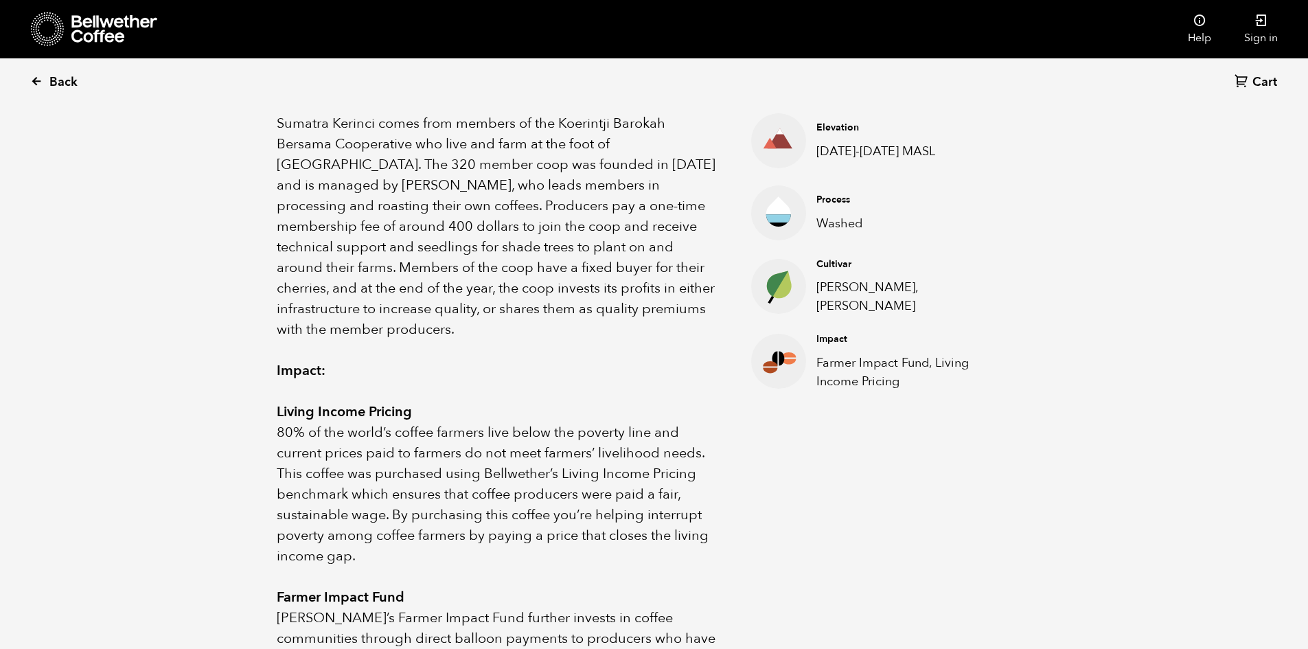
click at [66, 90] on span "Back" at bounding box center [63, 82] width 28 height 16
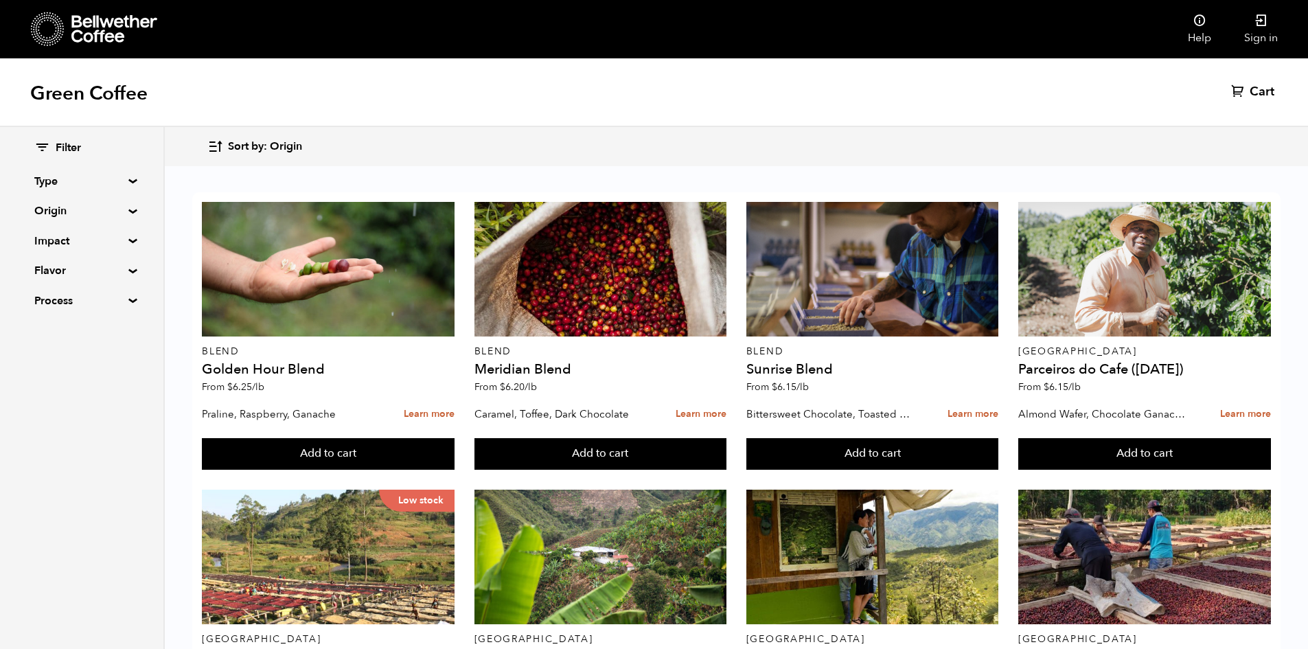
scroll to position [1014, 0]
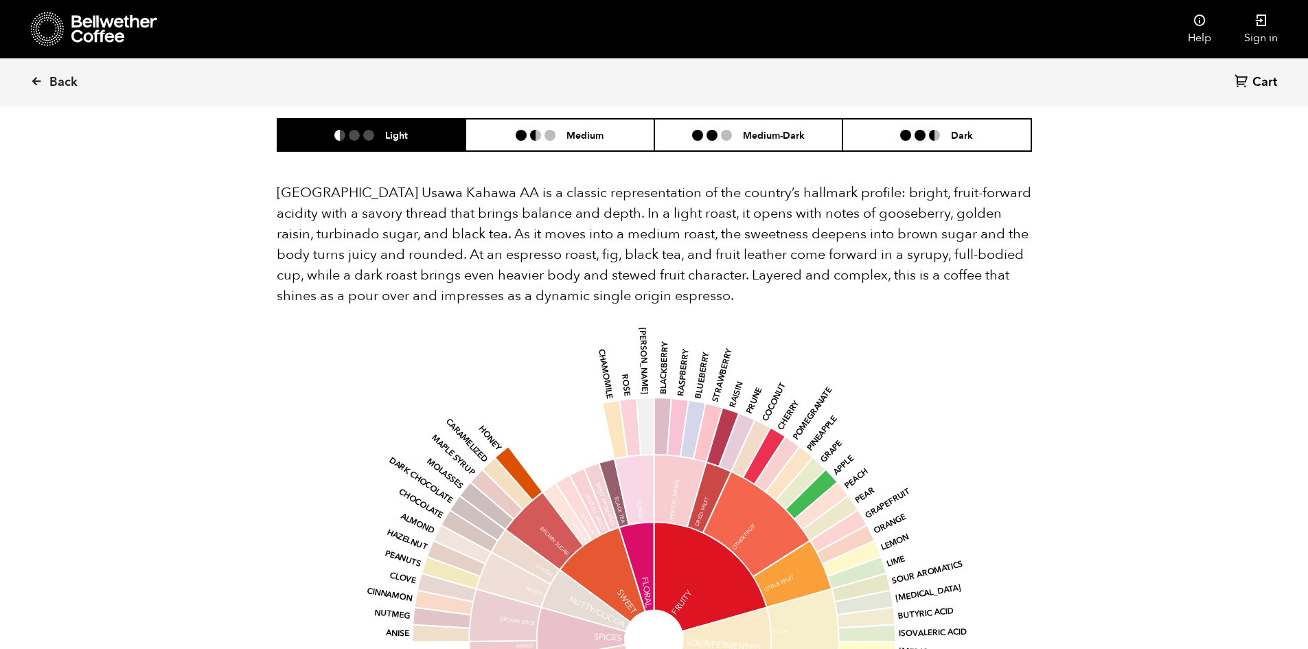
scroll to position [893, 0]
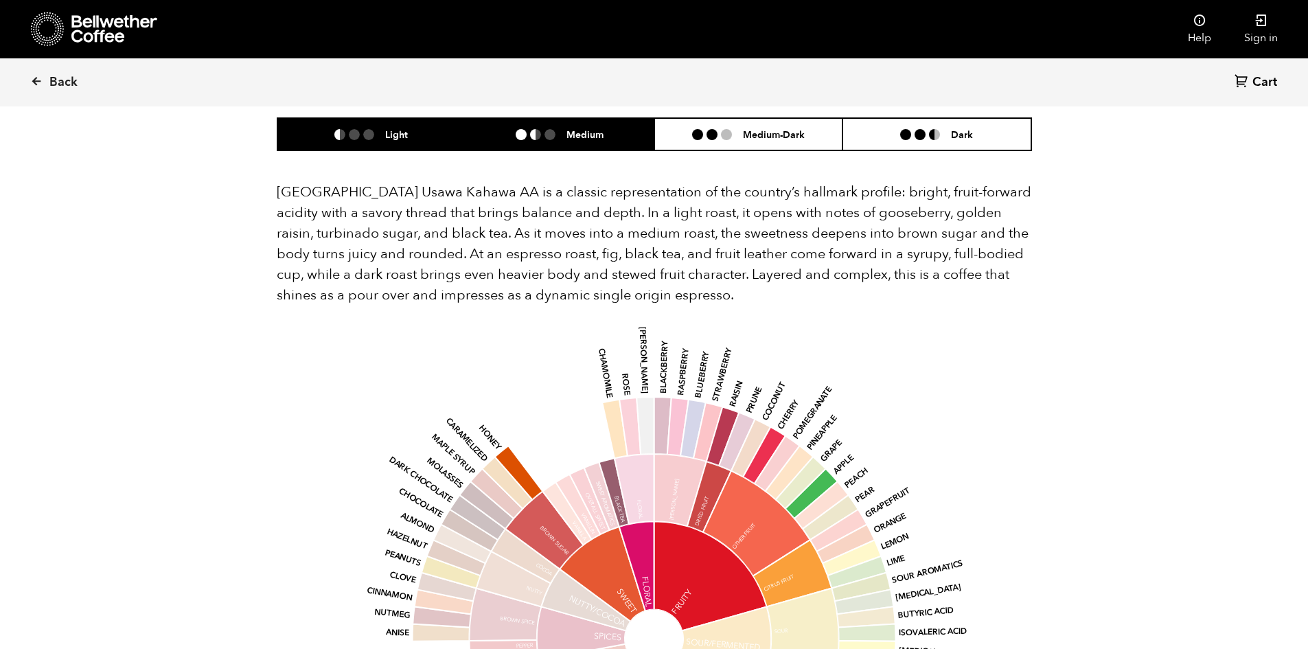
click at [565, 124] on li "Medium" at bounding box center [560, 134] width 189 height 32
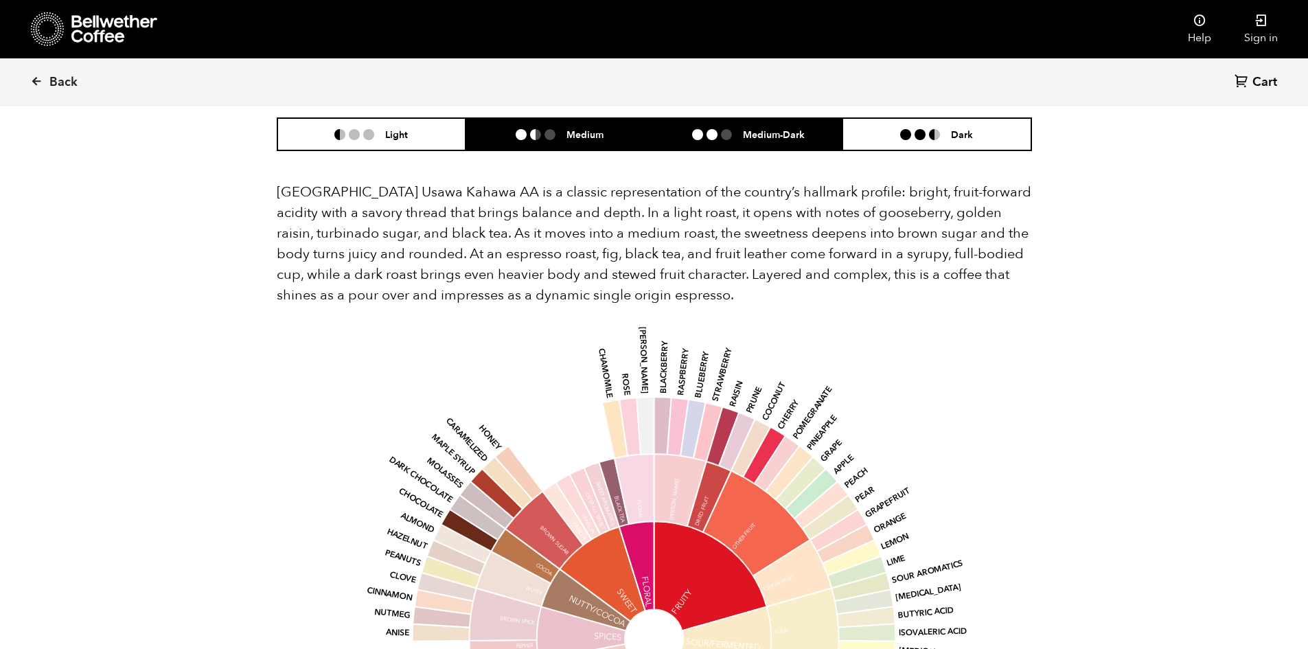
click at [711, 129] on li at bounding box center [712, 134] width 11 height 11
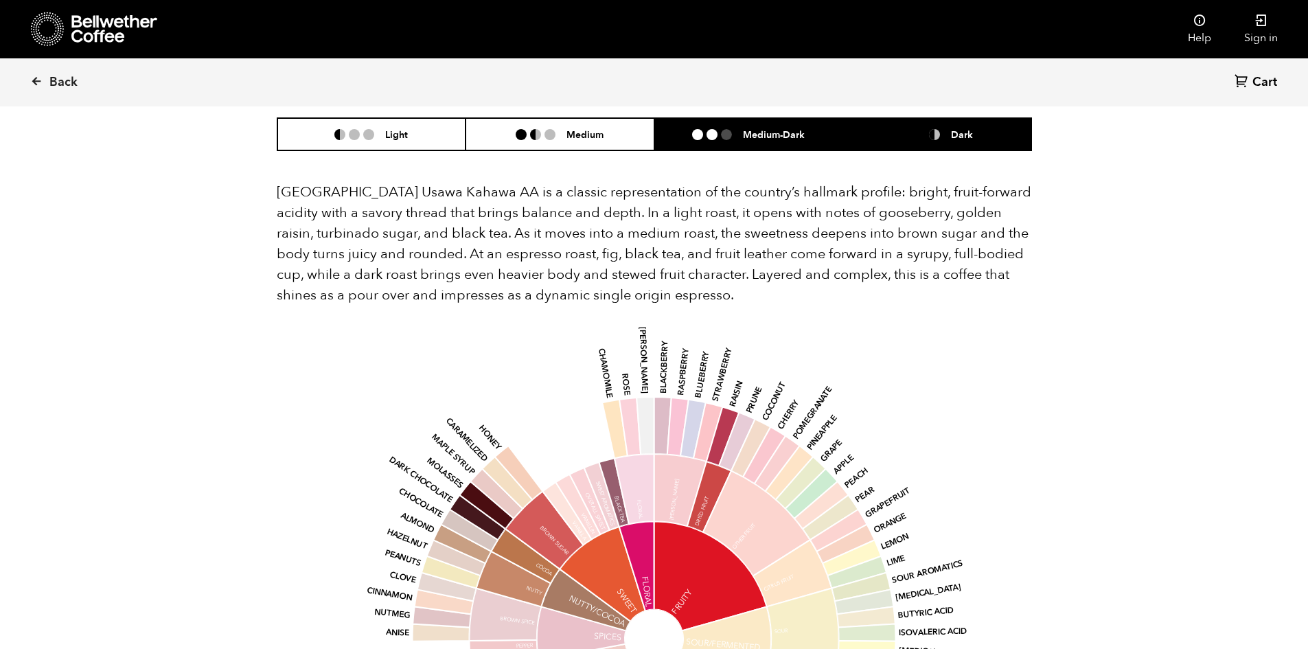
click at [865, 118] on li "Dark" at bounding box center [937, 134] width 189 height 32
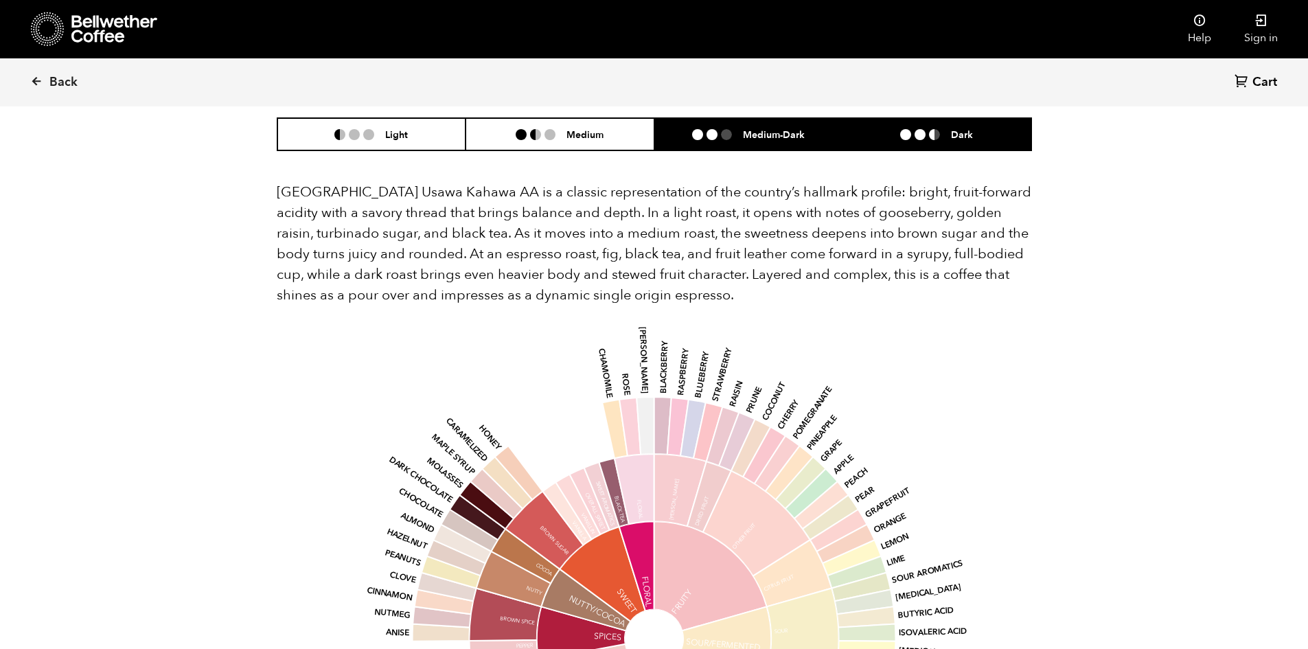
click at [802, 128] on h6 "Medium-Dark" at bounding box center [774, 134] width 62 height 12
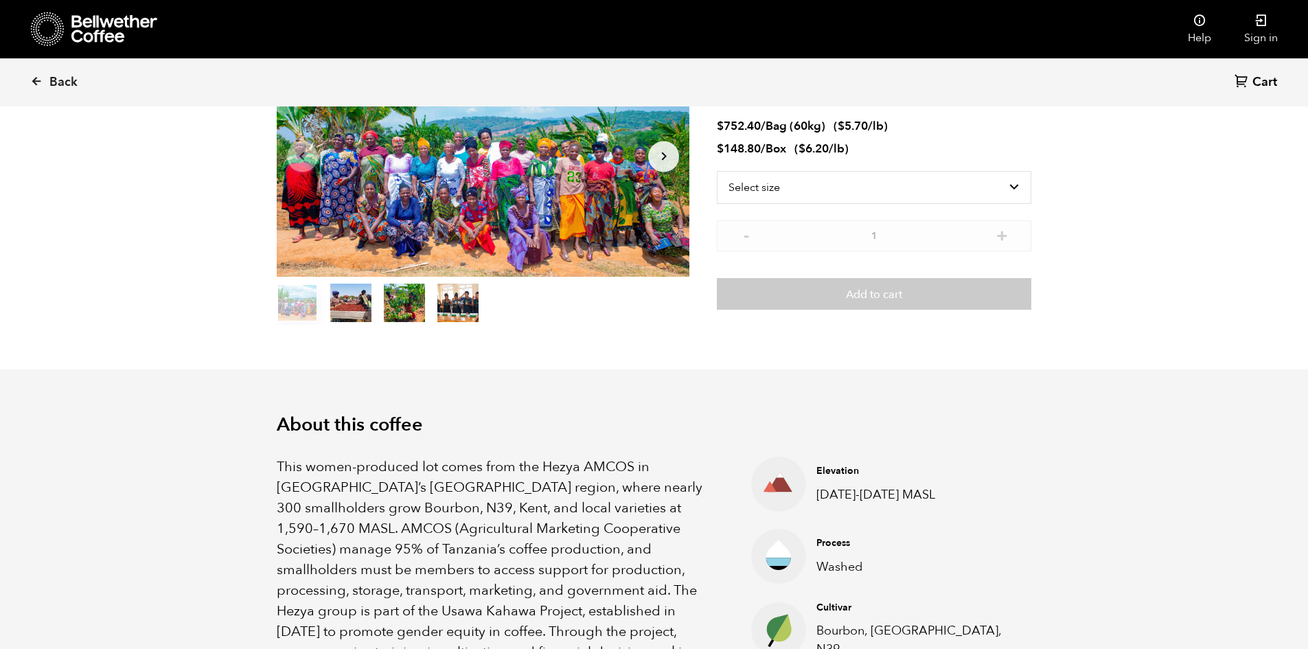
scroll to position [0, 0]
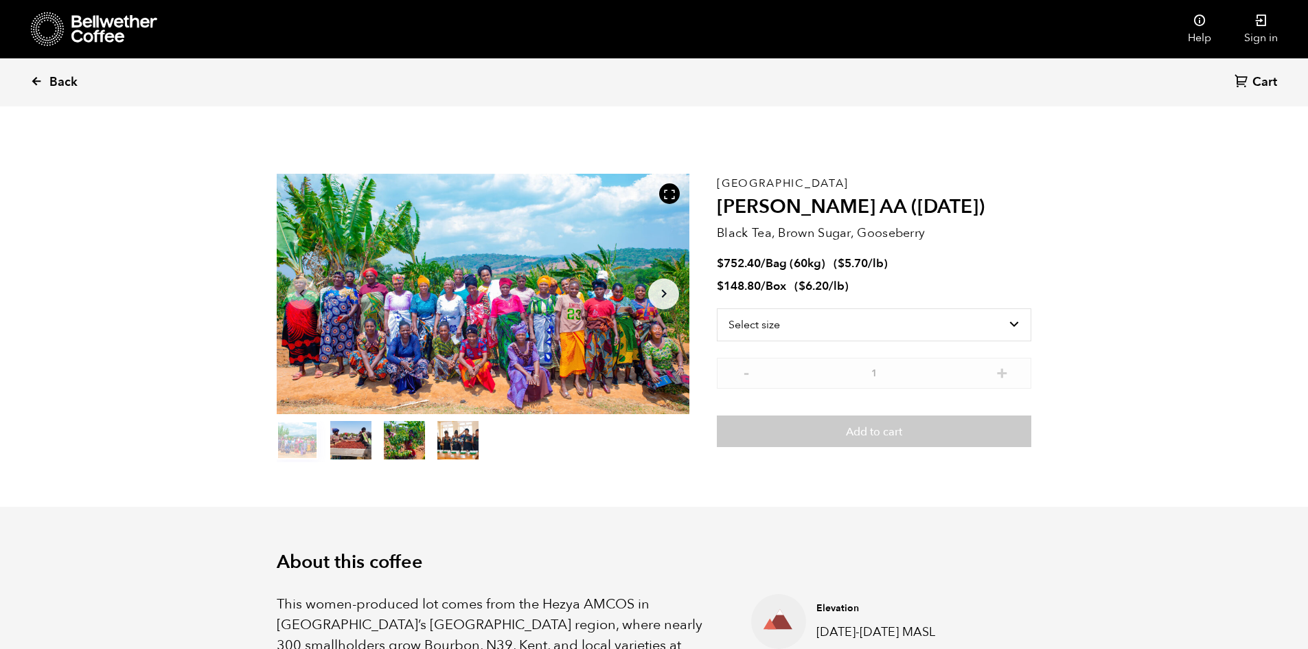
click at [41, 78] on icon at bounding box center [36, 81] width 12 height 12
